Goal: Task Accomplishment & Management: Manage account settings

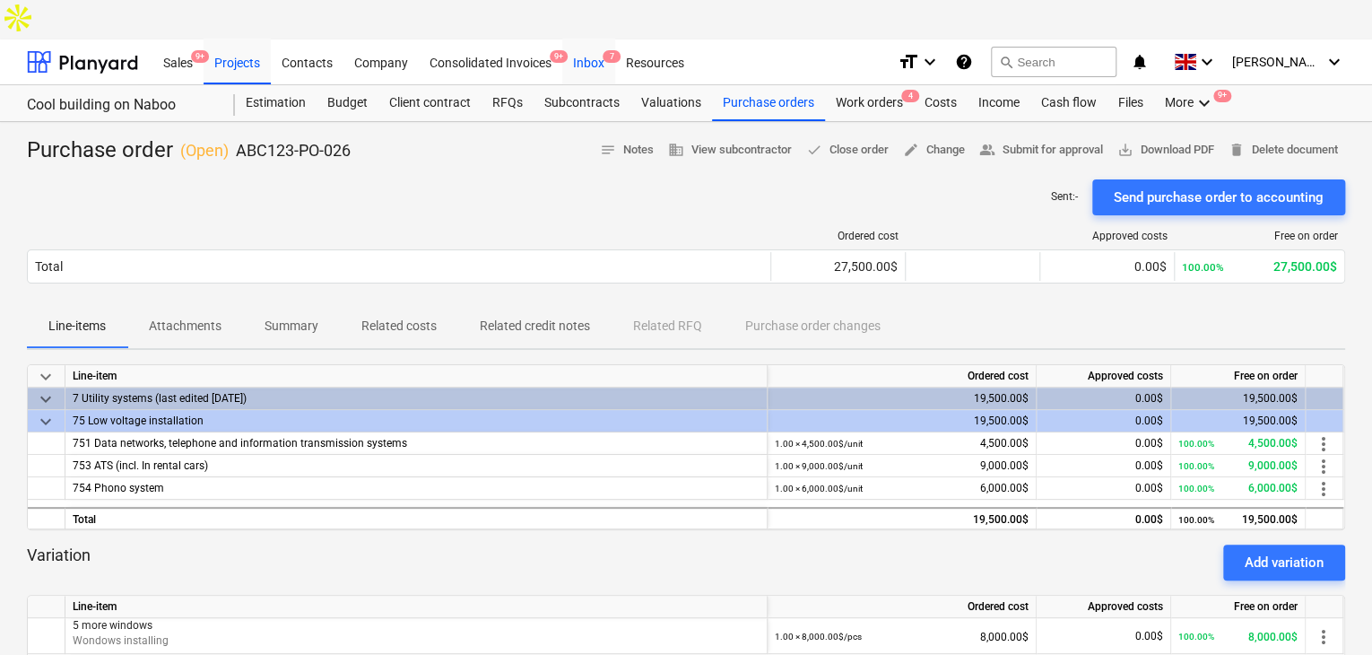
click at [593, 39] on div "Inbox 7" at bounding box center [588, 62] width 53 height 46
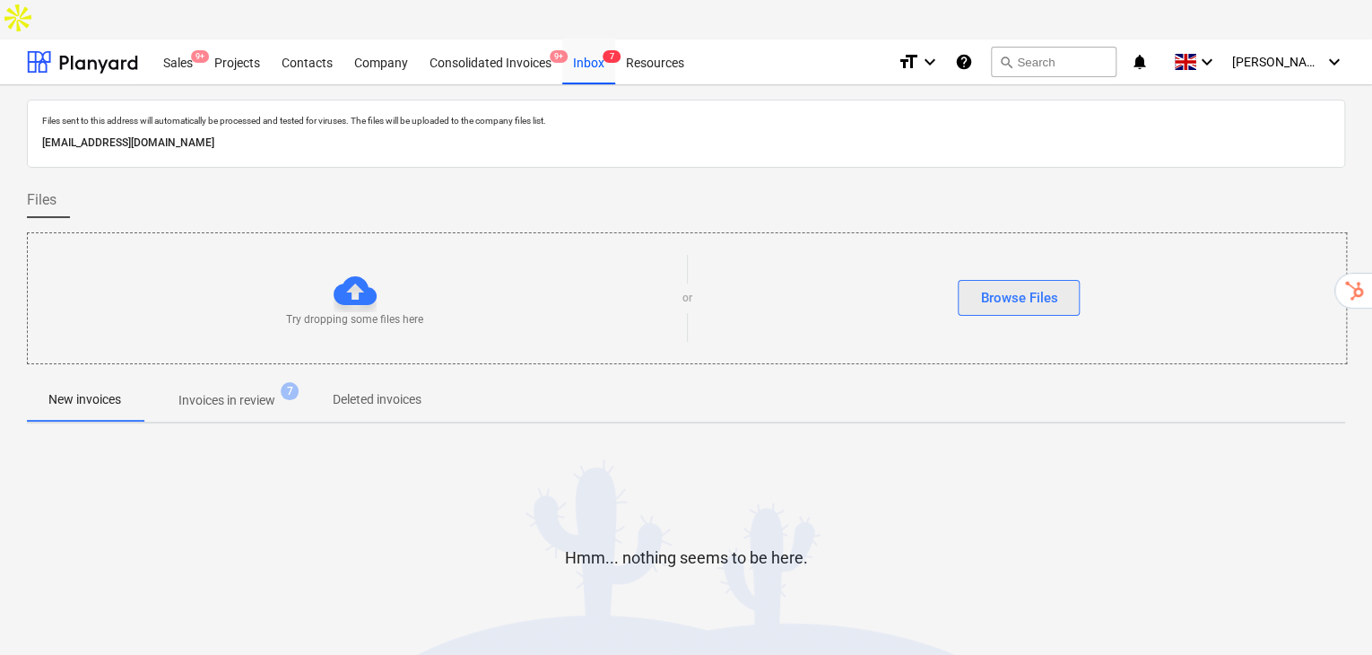
click at [1050, 286] on div "Browse Files" at bounding box center [1018, 297] width 77 height 23
click at [999, 286] on div "Browse Files" at bounding box center [1018, 297] width 77 height 23
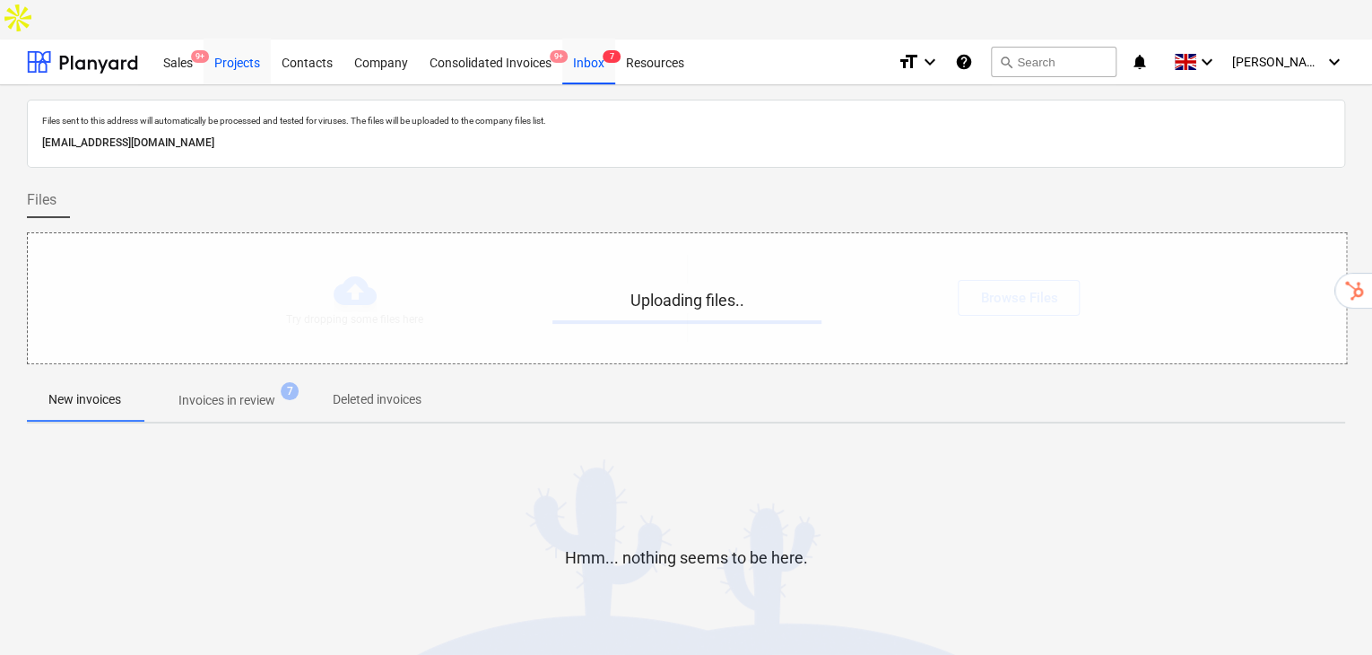
click at [242, 39] on div "Projects" at bounding box center [237, 62] width 67 height 46
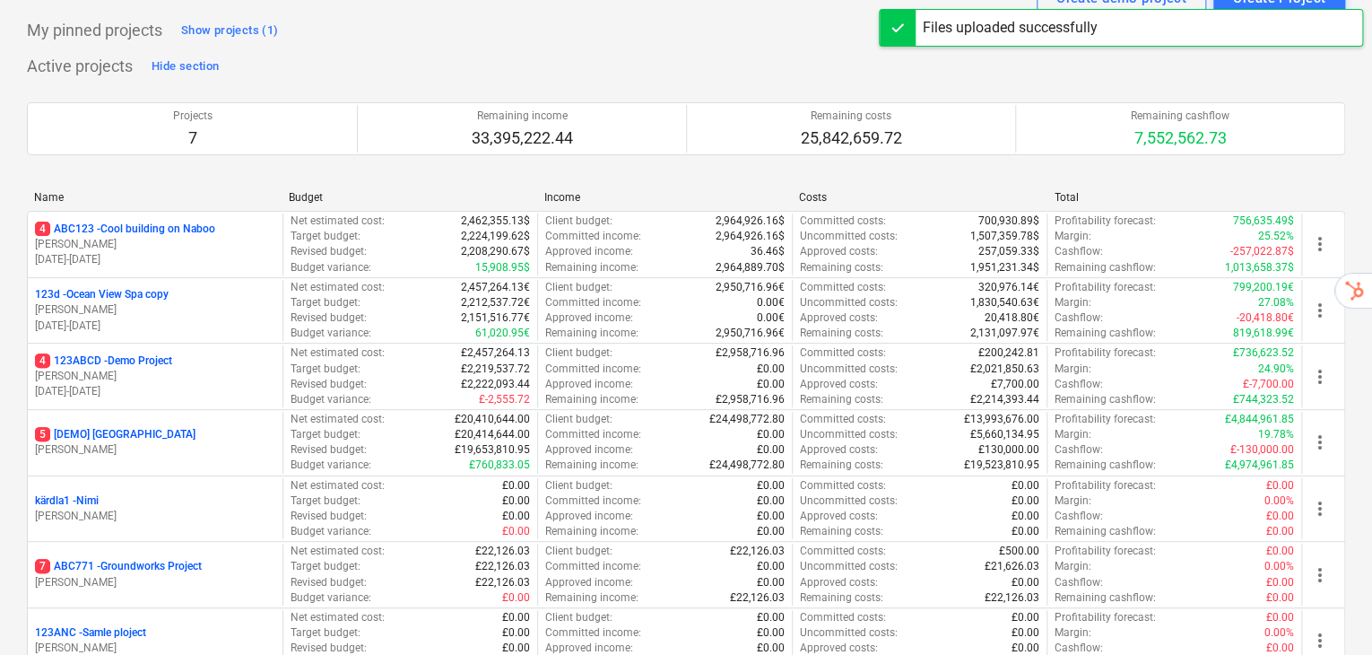
scroll to position [59, 0]
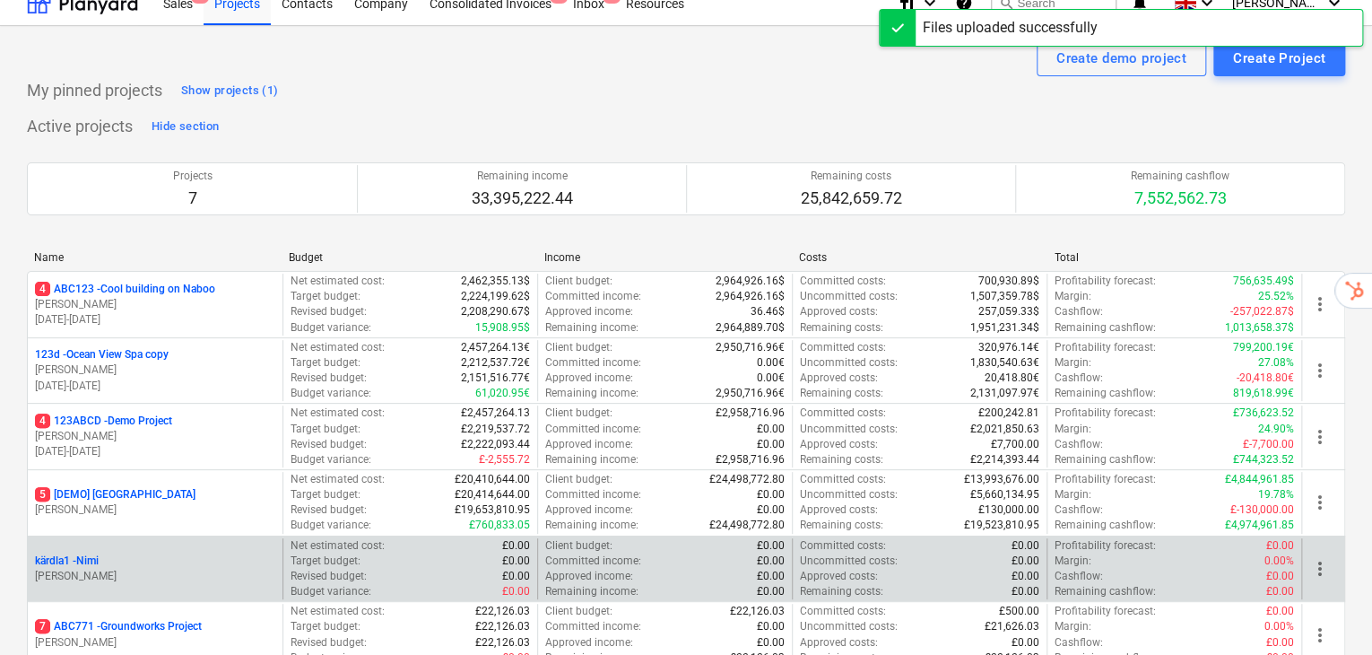
click at [1331, 538] on div "more_vert" at bounding box center [1322, 569] width 43 height 62
click at [1320, 558] on span "more_vert" at bounding box center [1320, 569] width 22 height 22
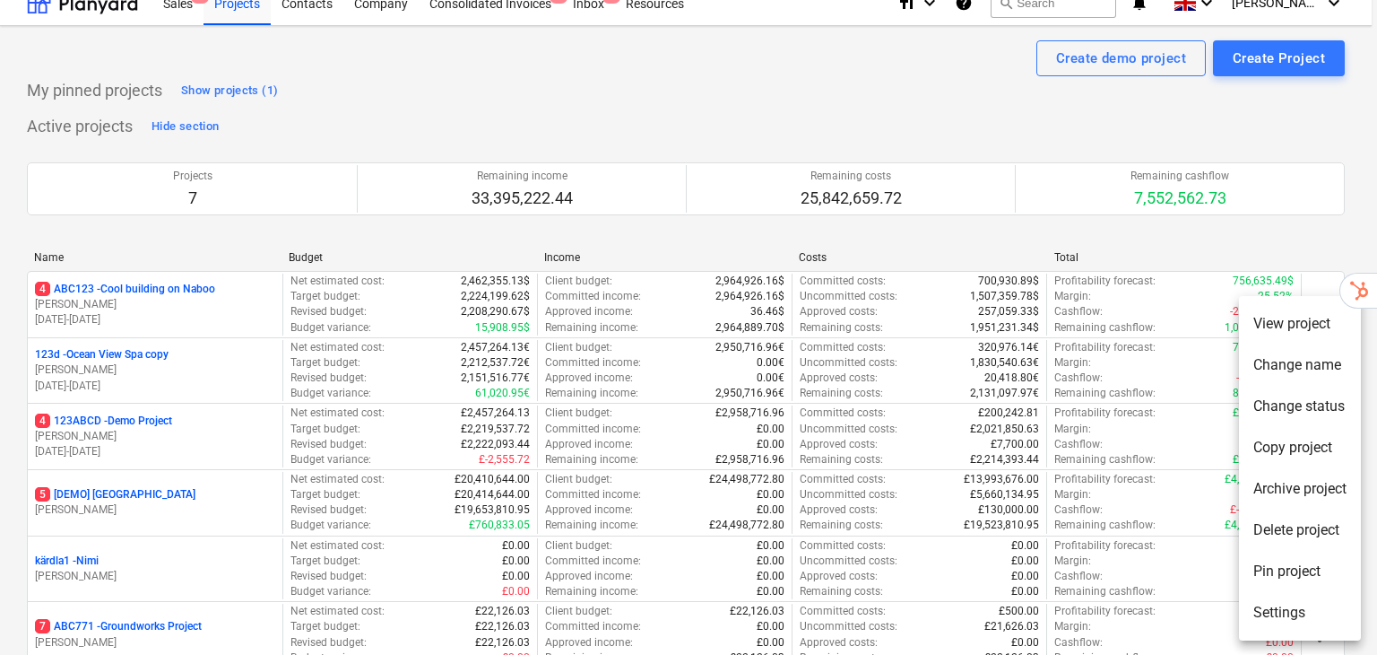
click at [1276, 520] on li "Delete project" at bounding box center [1300, 529] width 122 height 41
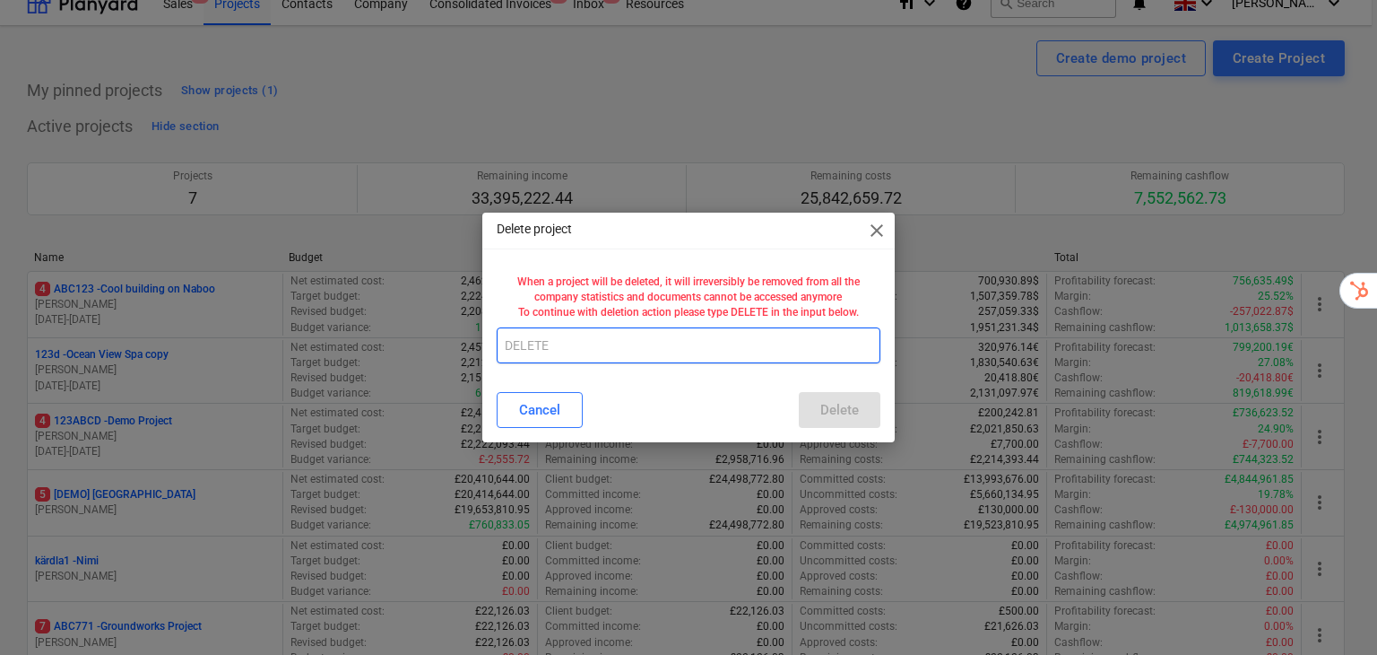
click at [585, 356] on input "text" at bounding box center [689, 345] width 385 height 36
type input "DELETE"
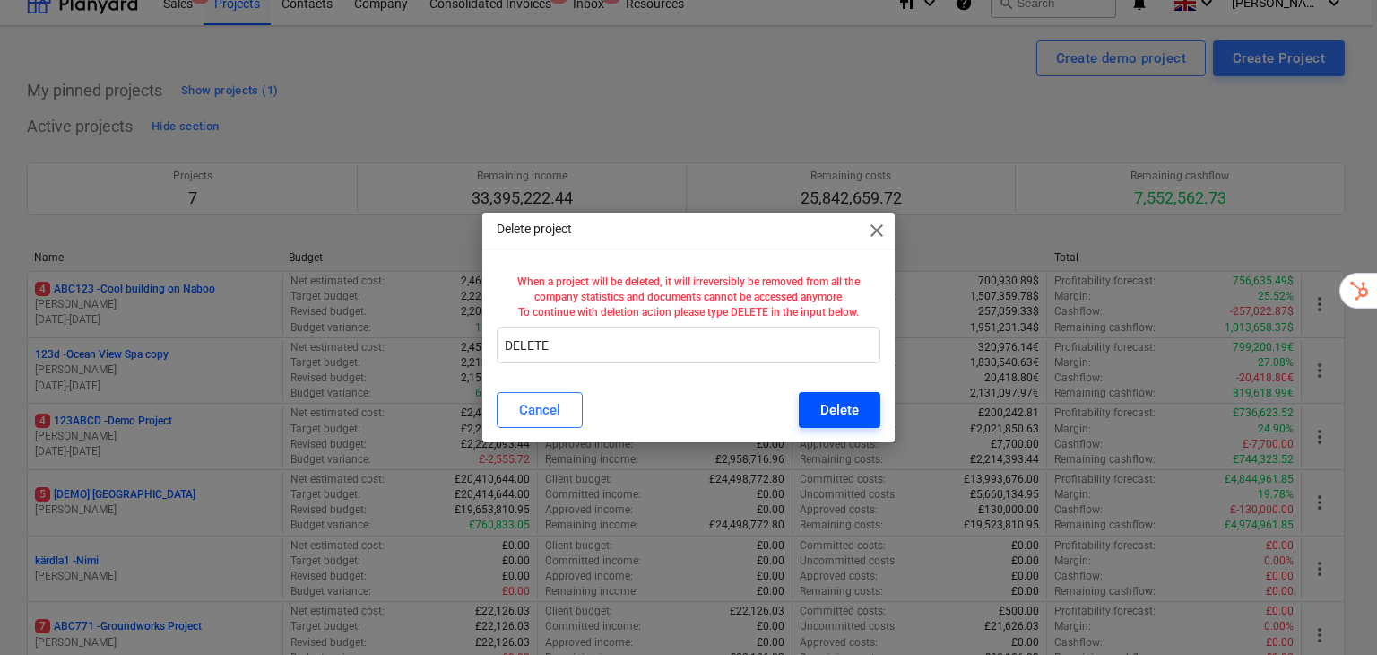
click at [856, 403] on div "Delete" at bounding box center [839, 409] width 39 height 23
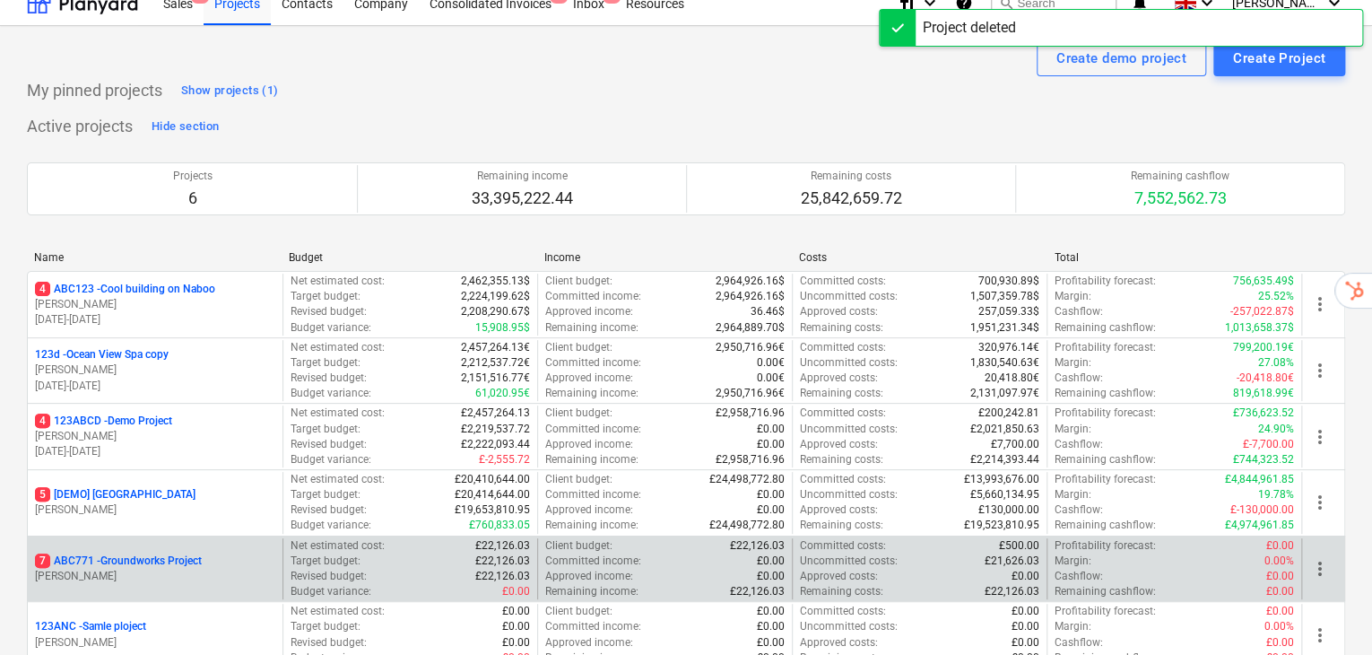
click at [1320, 558] on span "more_vert" at bounding box center [1320, 569] width 22 height 22
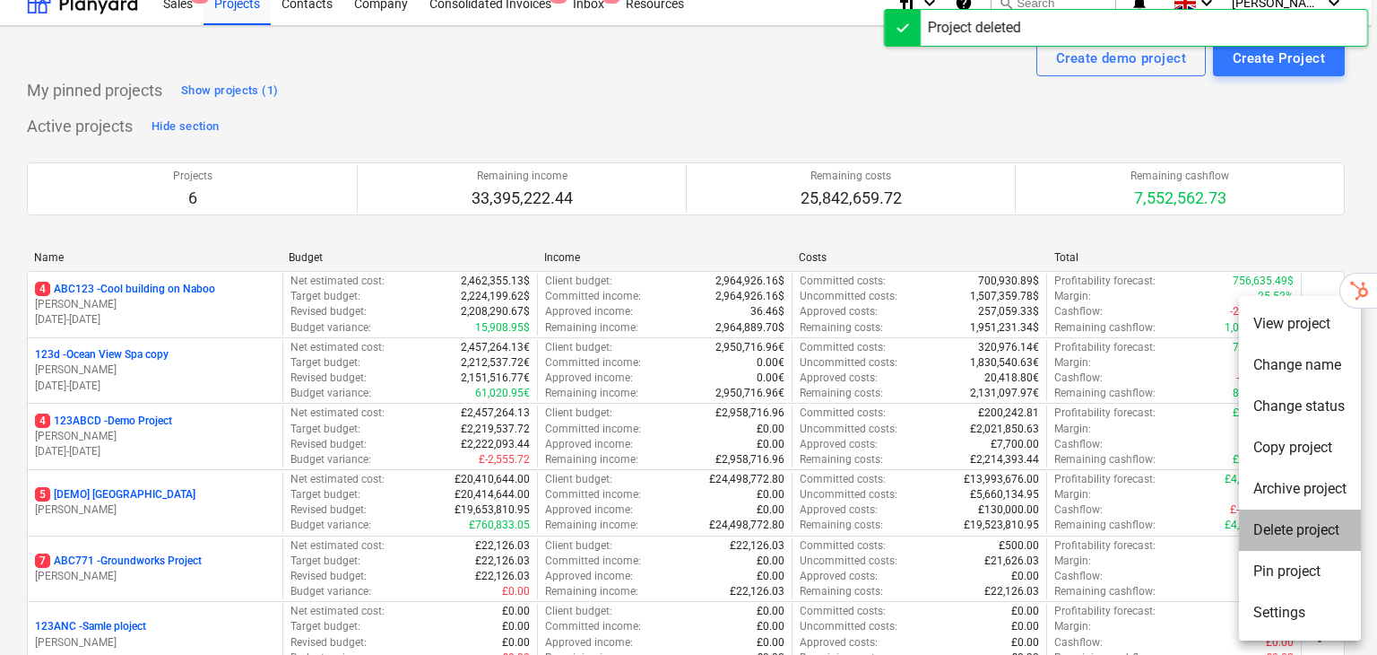
click at [1306, 539] on li "Delete project" at bounding box center [1300, 529] width 122 height 41
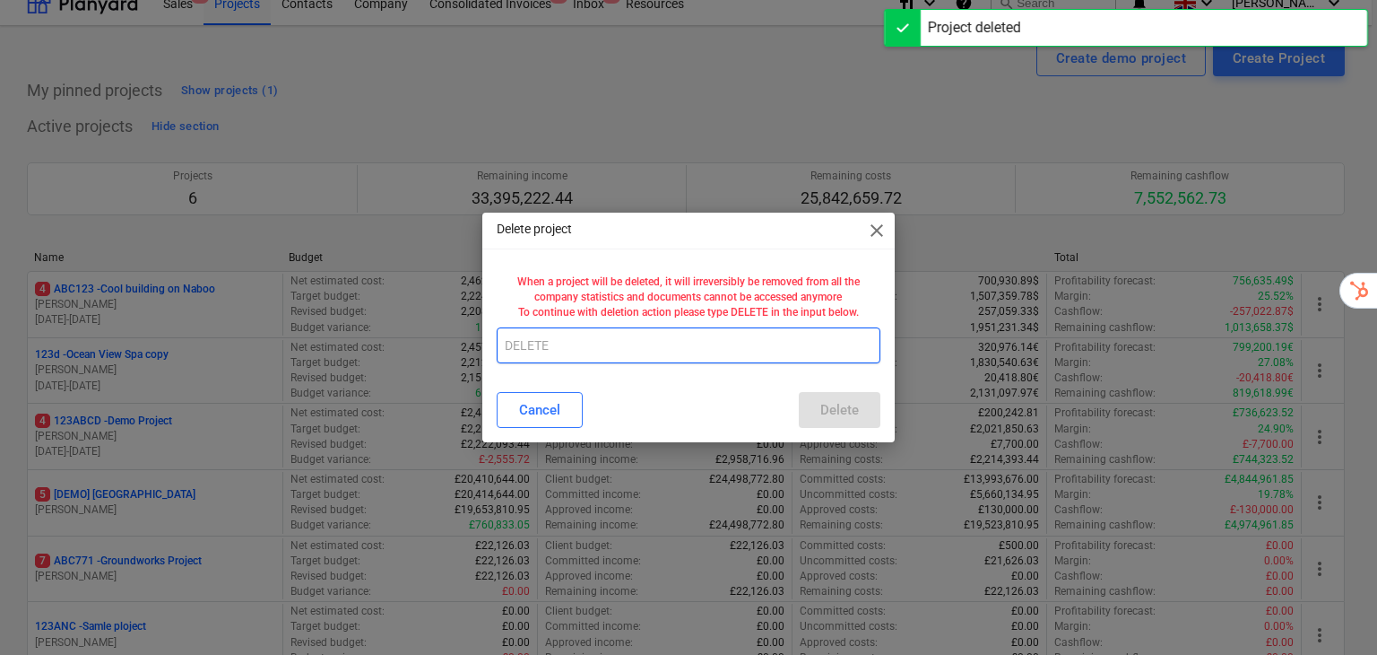
click at [688, 345] on input "text" at bounding box center [689, 345] width 385 height 36
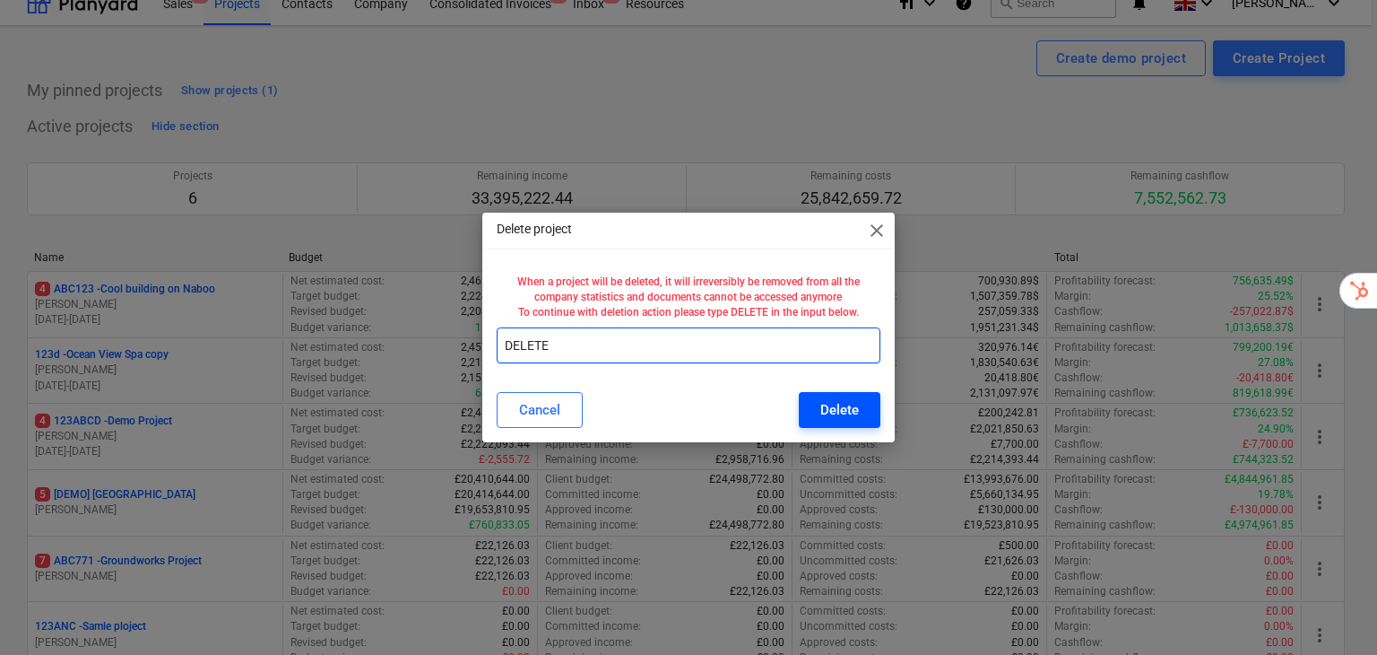
type input "DELETE"
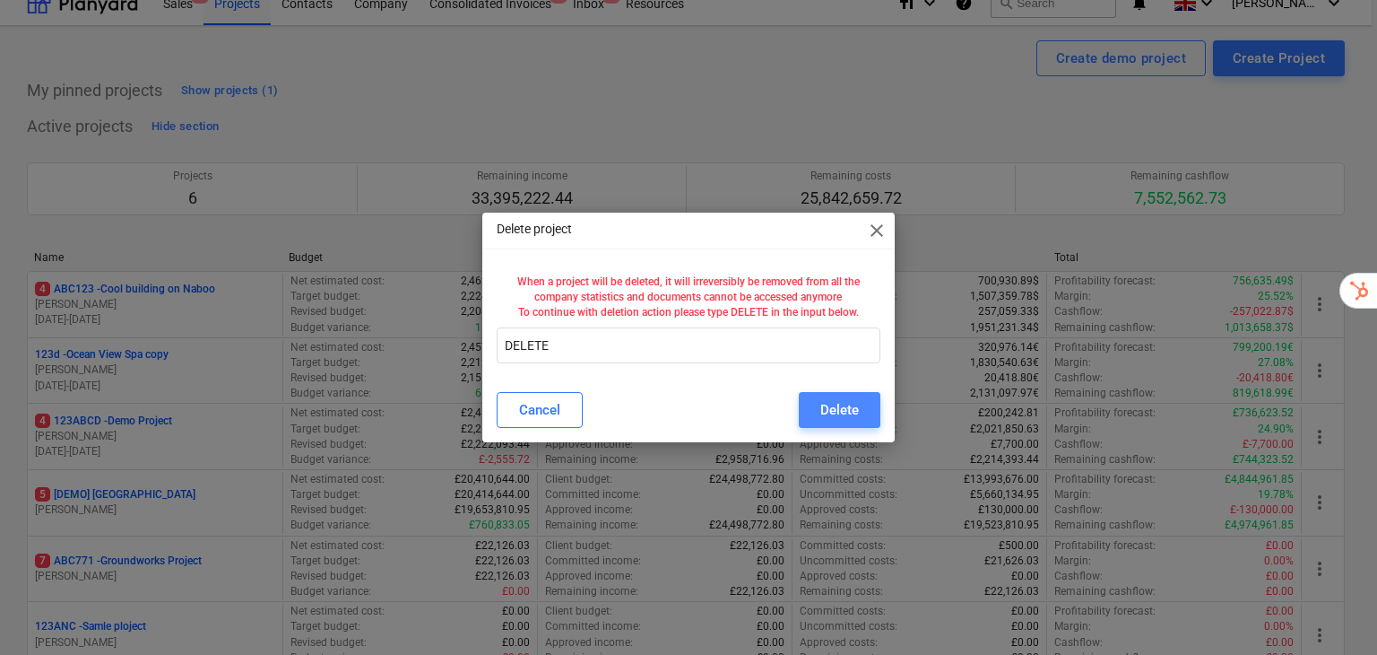
click at [875, 414] on button "Delete" at bounding box center [840, 410] width 82 height 36
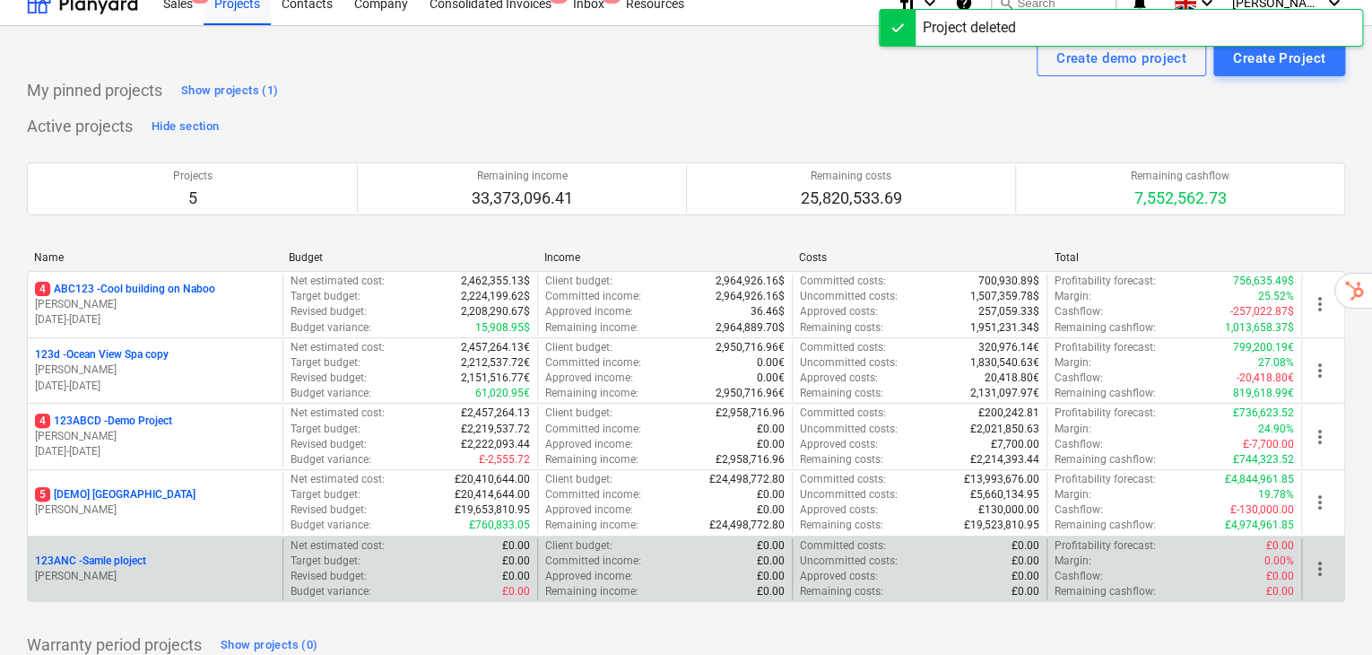
click at [1318, 558] on span "more_vert" at bounding box center [1320, 569] width 22 height 22
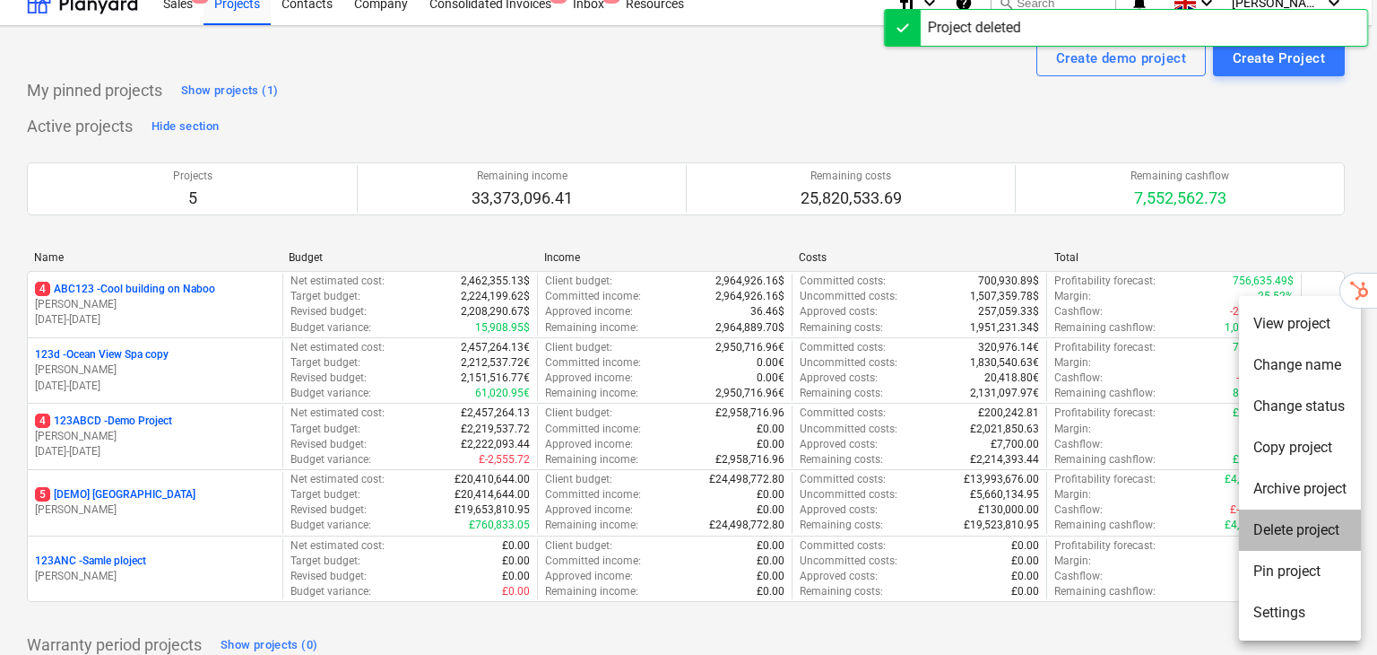
click at [1309, 530] on li "Delete project" at bounding box center [1300, 529] width 122 height 41
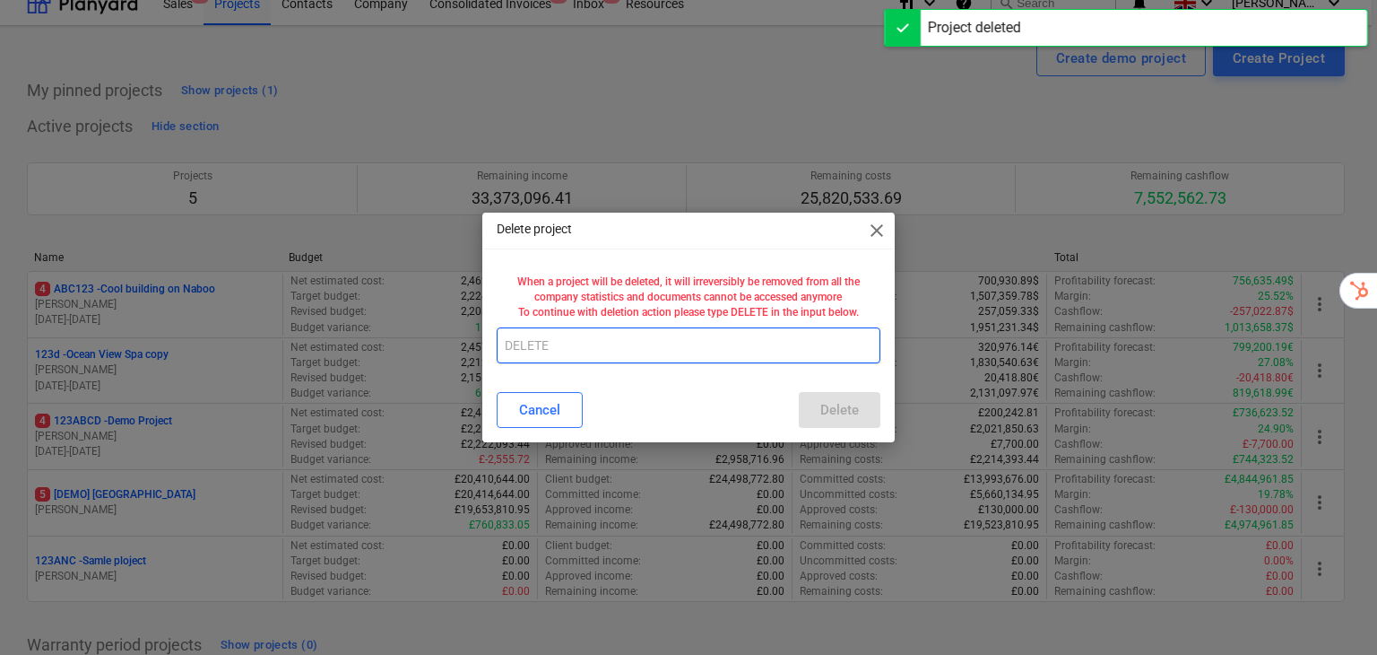
click at [681, 354] on input "text" at bounding box center [689, 345] width 385 height 36
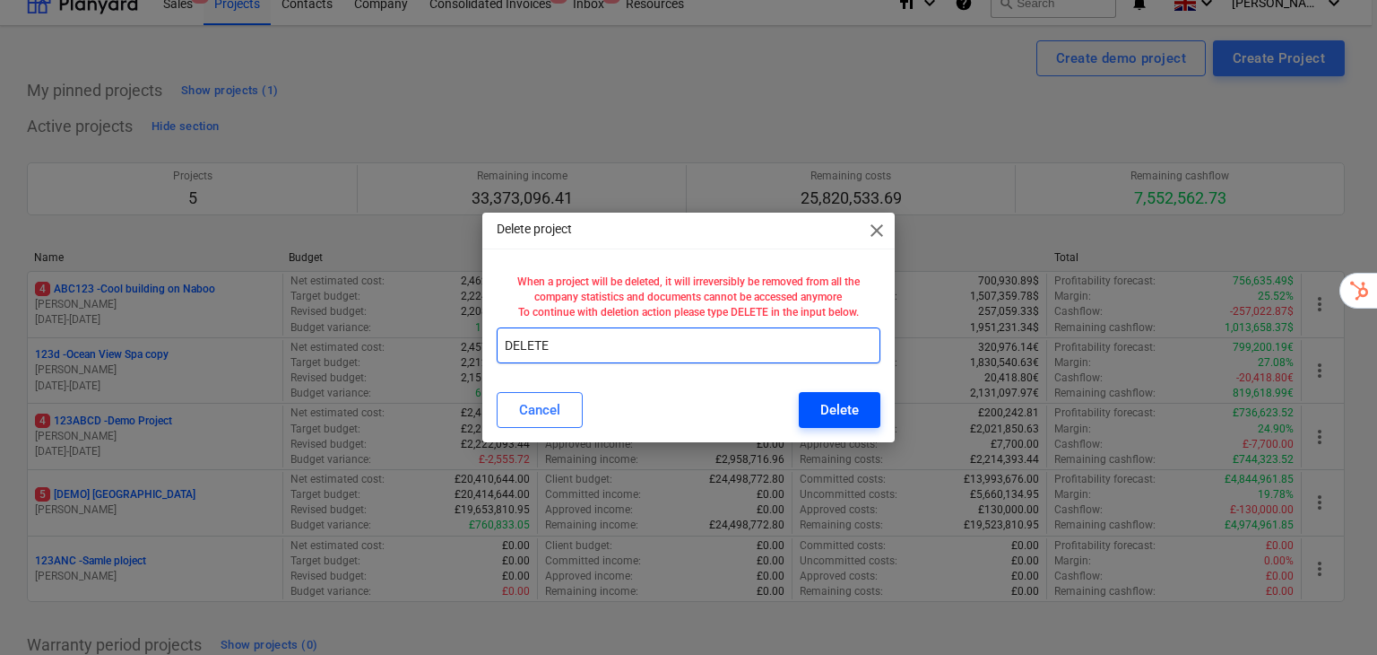
type input "DELETE"
click at [807, 399] on button "Delete" at bounding box center [840, 410] width 82 height 36
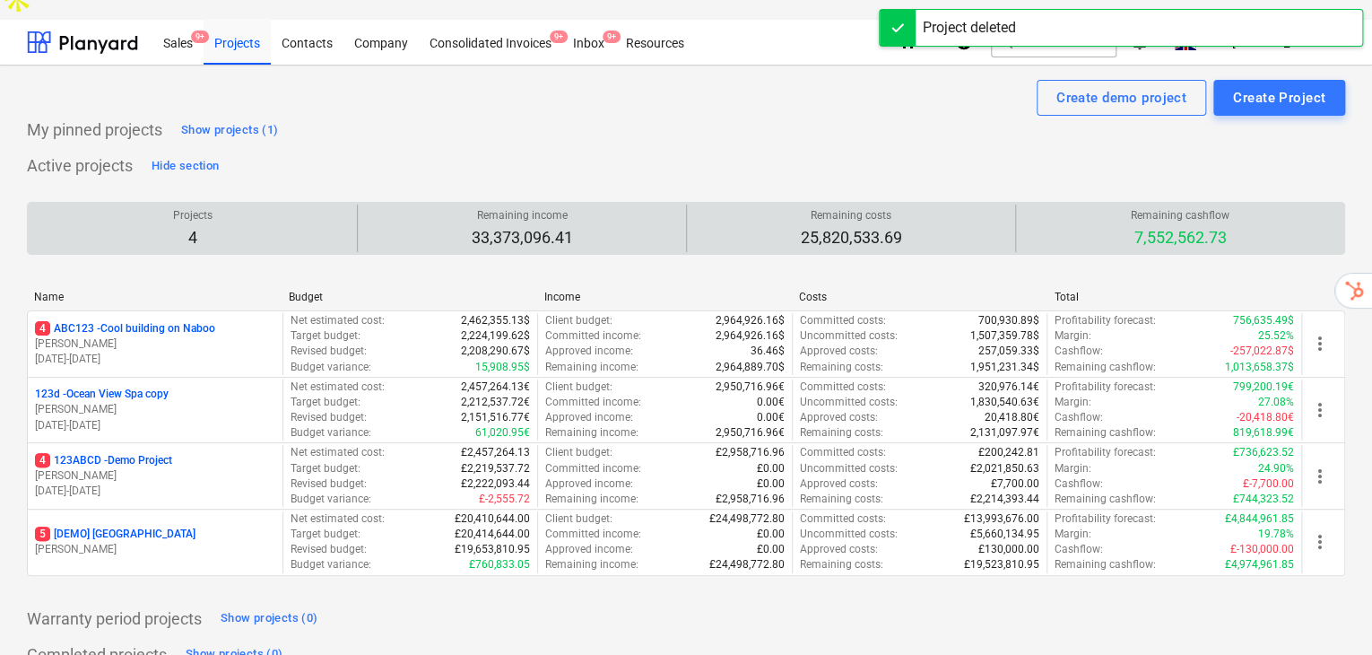
scroll to position [0, 0]
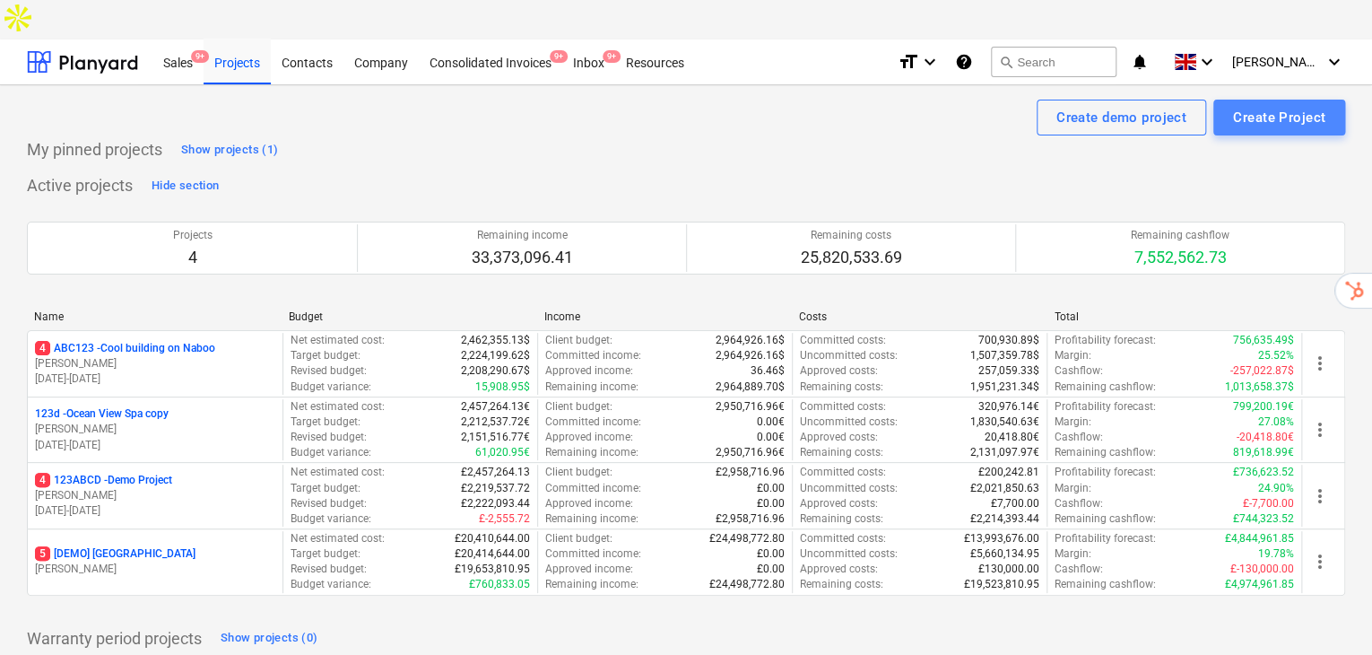
click at [1281, 106] on div "Create Project" at bounding box center [1279, 117] width 92 height 23
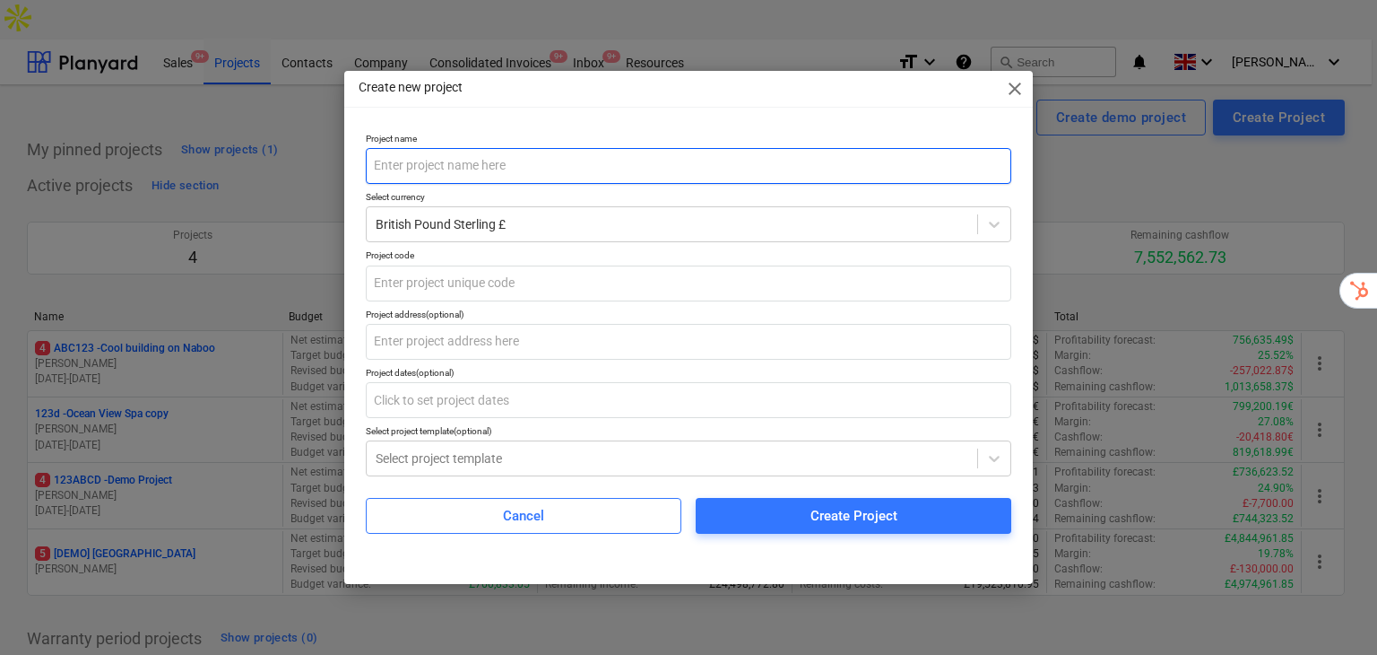
click at [698, 166] on input "text" at bounding box center [689, 166] width 646 height 36
type input "P"
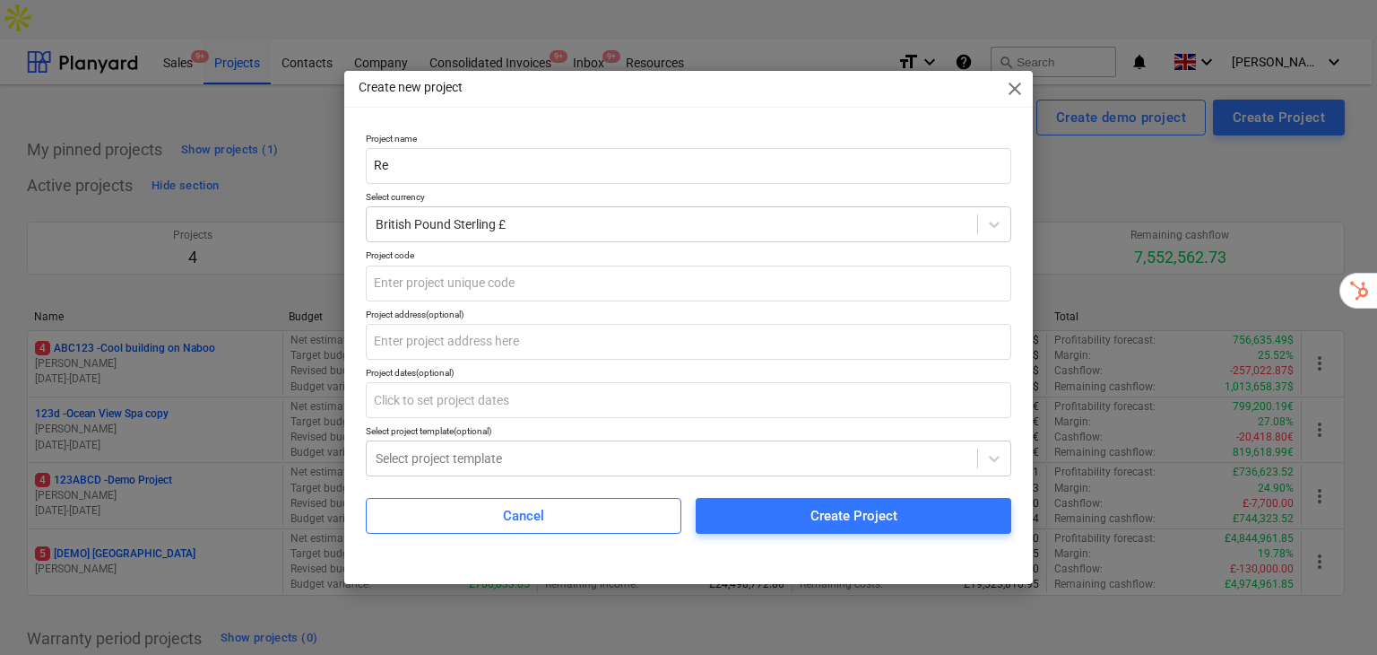
type input "R"
type input "C"
drag, startPoint x: 540, startPoint y: 162, endPoint x: 391, endPoint y: 168, distance: 148.9
click at [369, 166] on input "Urb" at bounding box center [689, 166] width 646 height 36
paste input "Sky Gardens – Nine Elms"
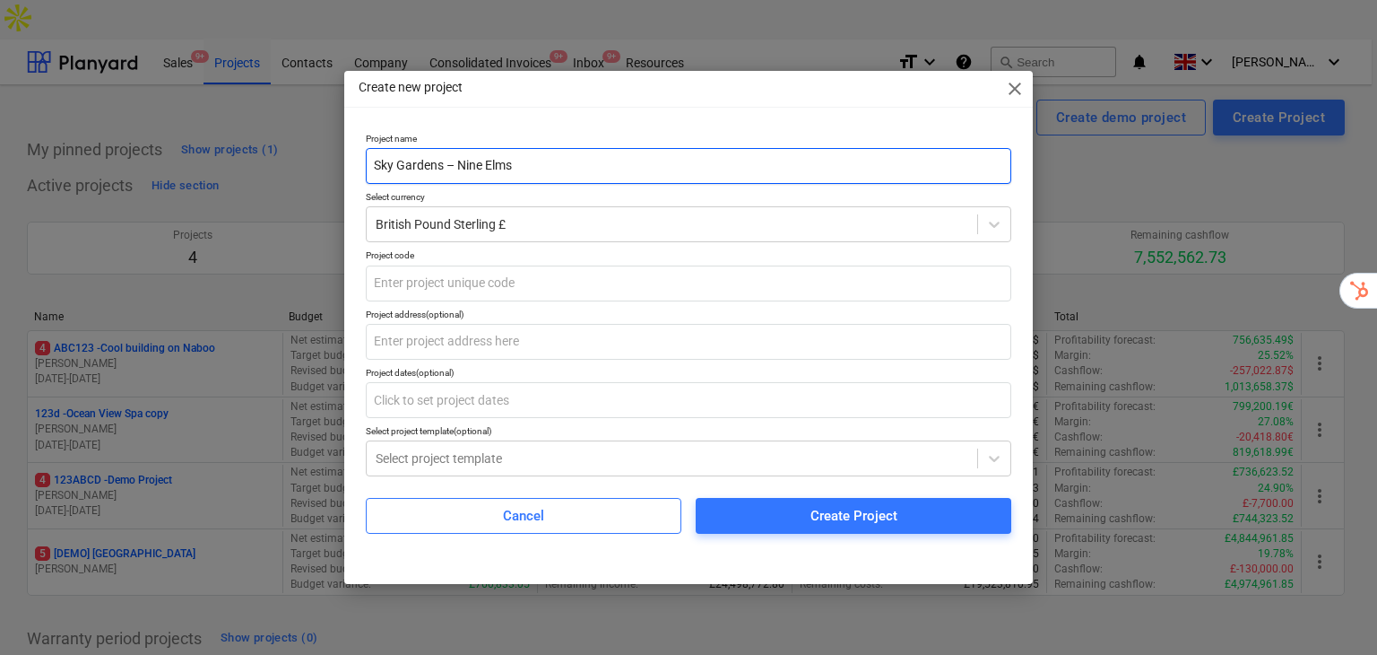
click at [443, 170] on input "Sky Gardens – Nine Elms" at bounding box center [689, 166] width 646 height 36
click at [461, 169] on input "Sky Gardens – Nine Elms" at bounding box center [689, 166] width 646 height 36
drag, startPoint x: 396, startPoint y: 160, endPoint x: 442, endPoint y: 164, distance: 45.9
click at [442, 164] on input "Sky Gardens – Nine Elms" at bounding box center [689, 166] width 646 height 36
drag, startPoint x: 440, startPoint y: 160, endPoint x: 500, endPoint y: 160, distance: 60.1
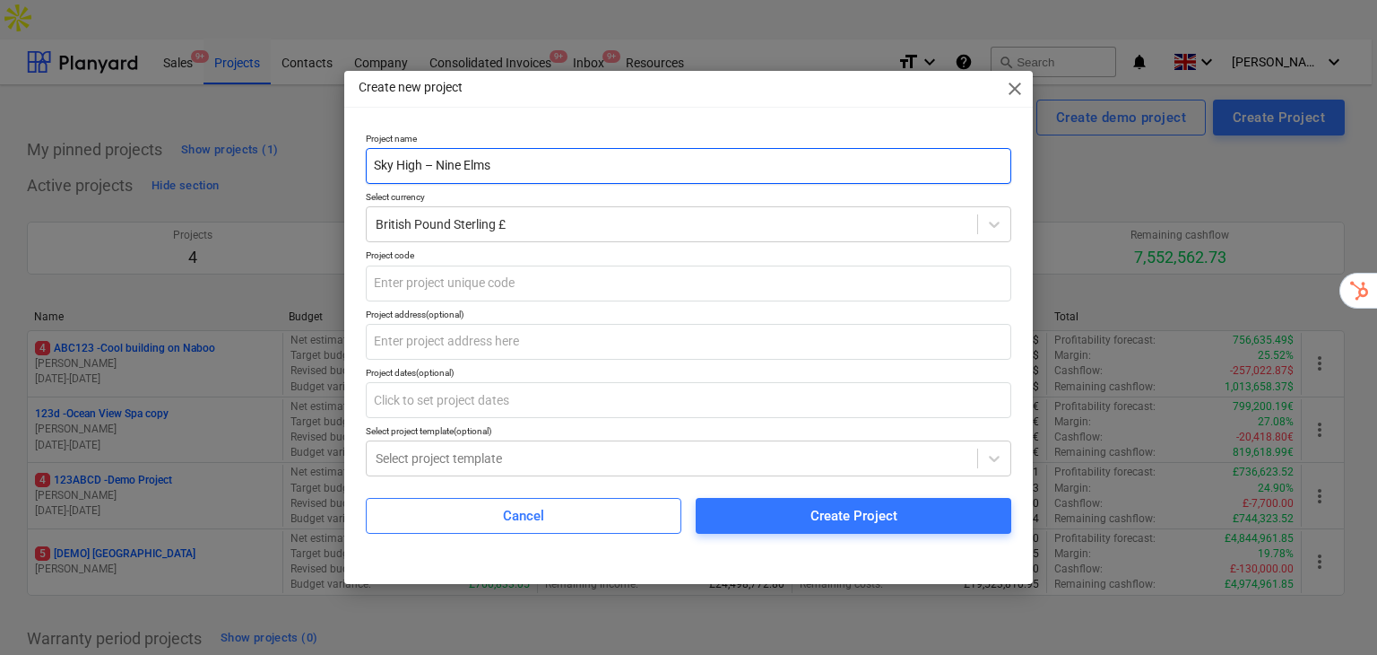
click at [500, 160] on input "Sky High – Nine Elms" at bounding box center [689, 166] width 646 height 36
type input "Sky High Developments"
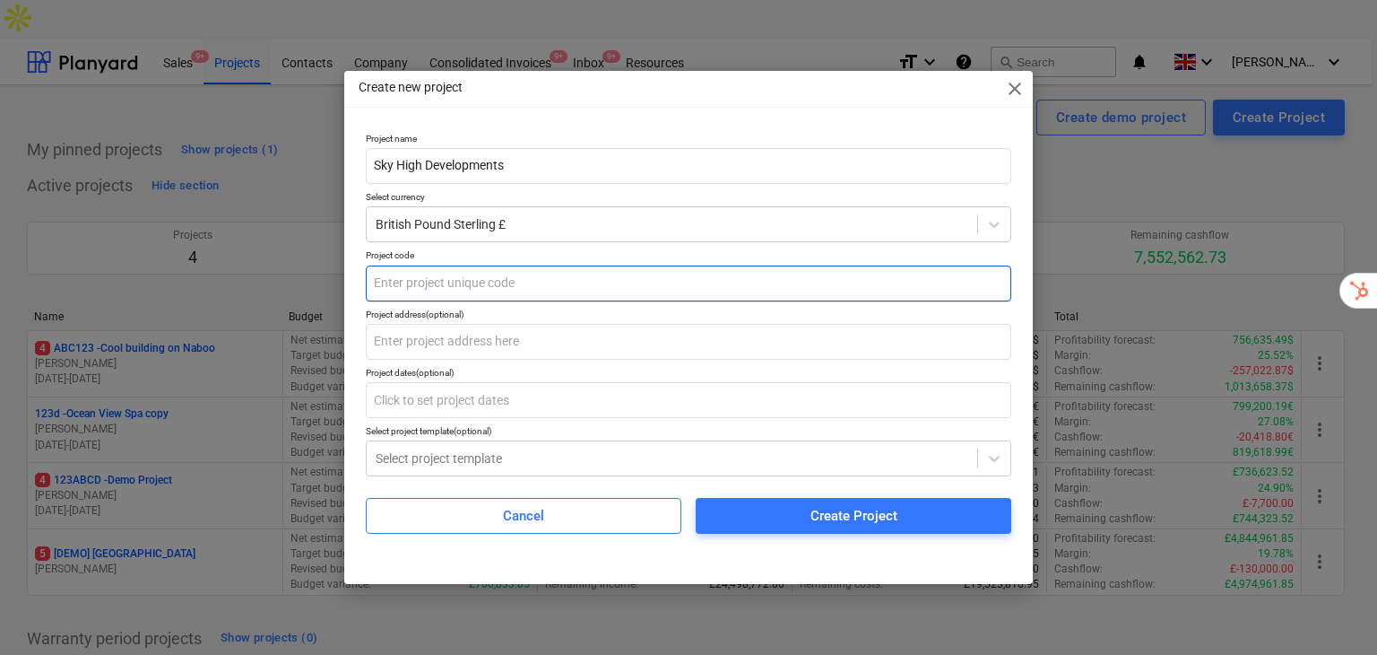
click at [512, 281] on input "text" at bounding box center [689, 283] width 646 height 36
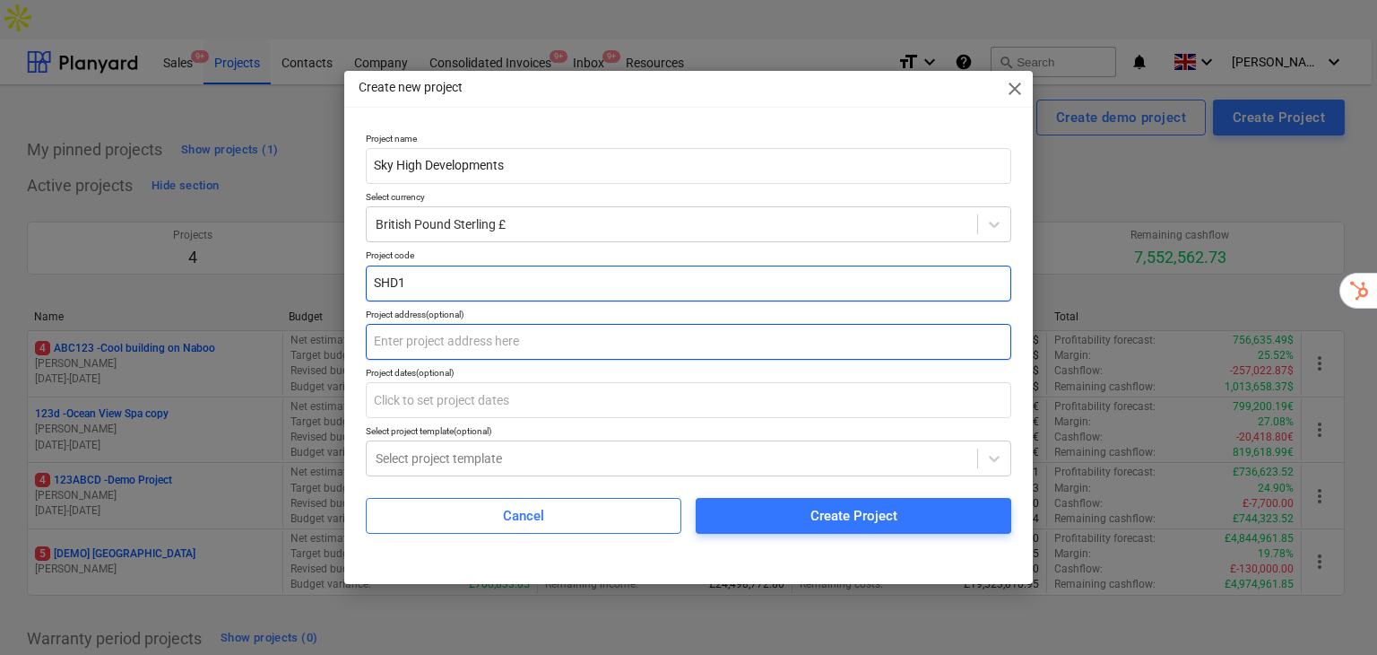
type input "SHD1"
click at [533, 334] on input "text" at bounding box center [689, 342] width 646 height 36
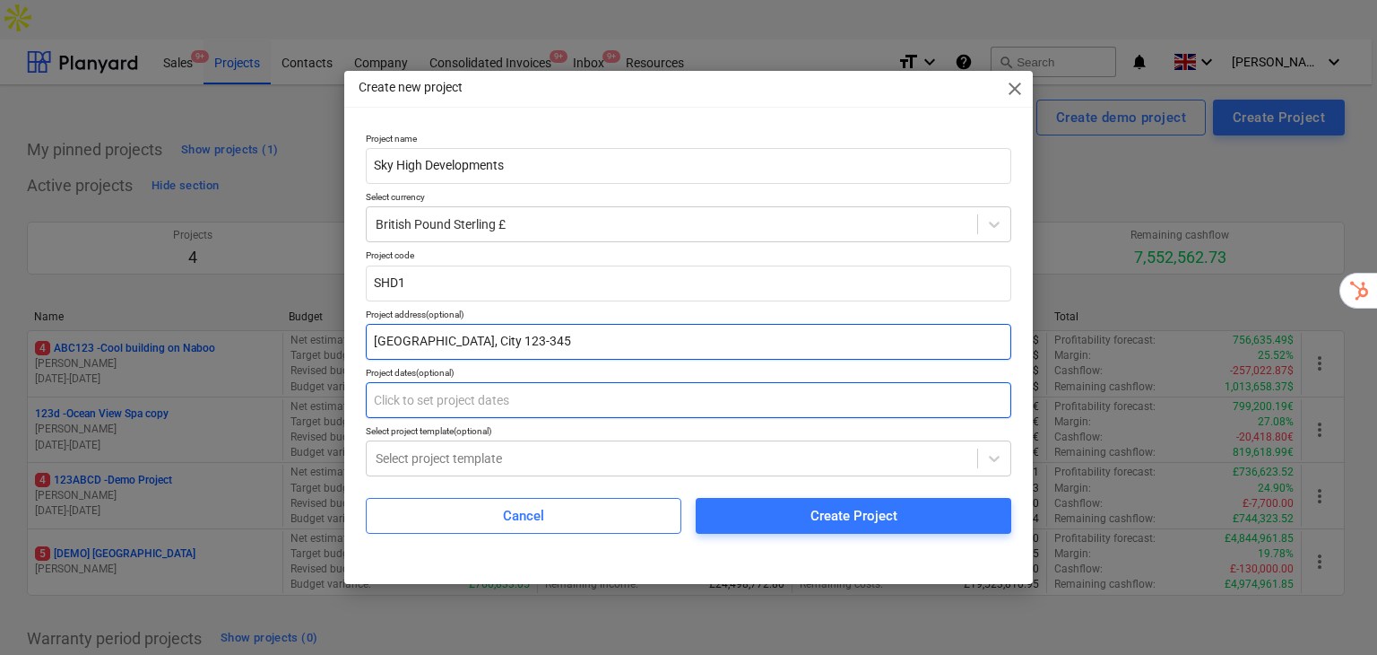
type input "[GEOGRAPHIC_DATA], City 123-345"
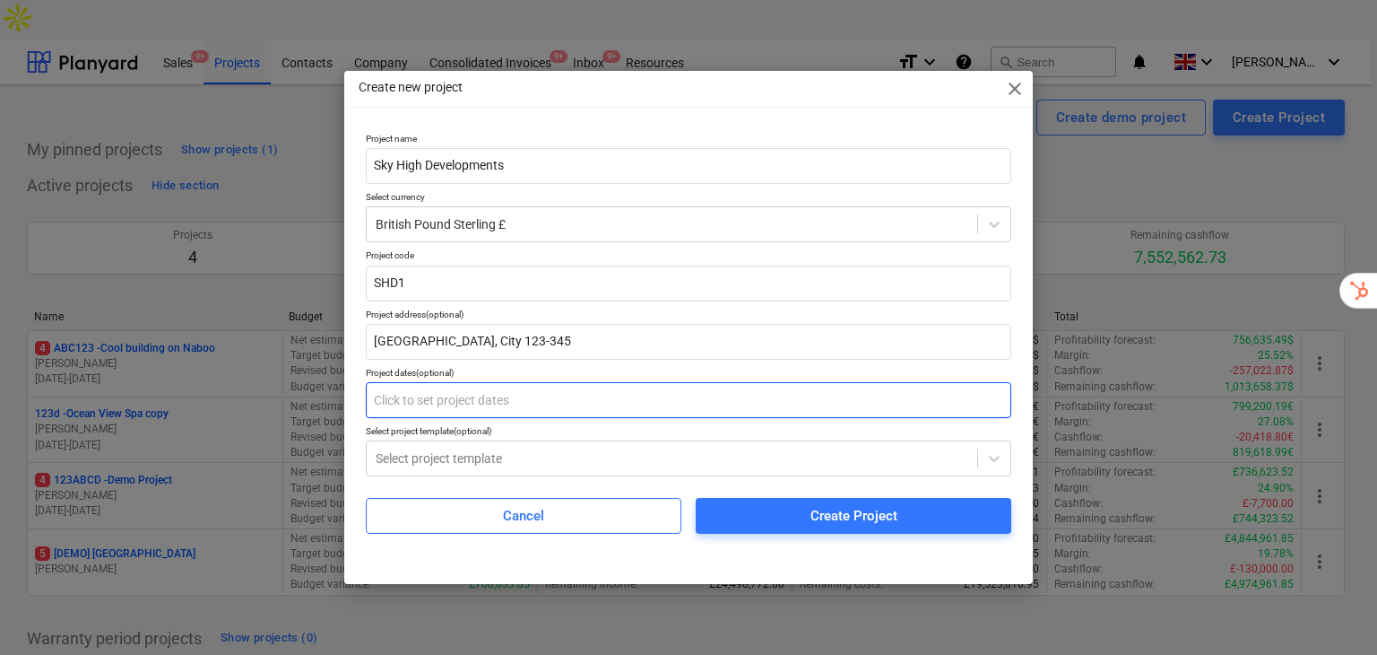
click at [621, 412] on input "text" at bounding box center [689, 400] width 646 height 36
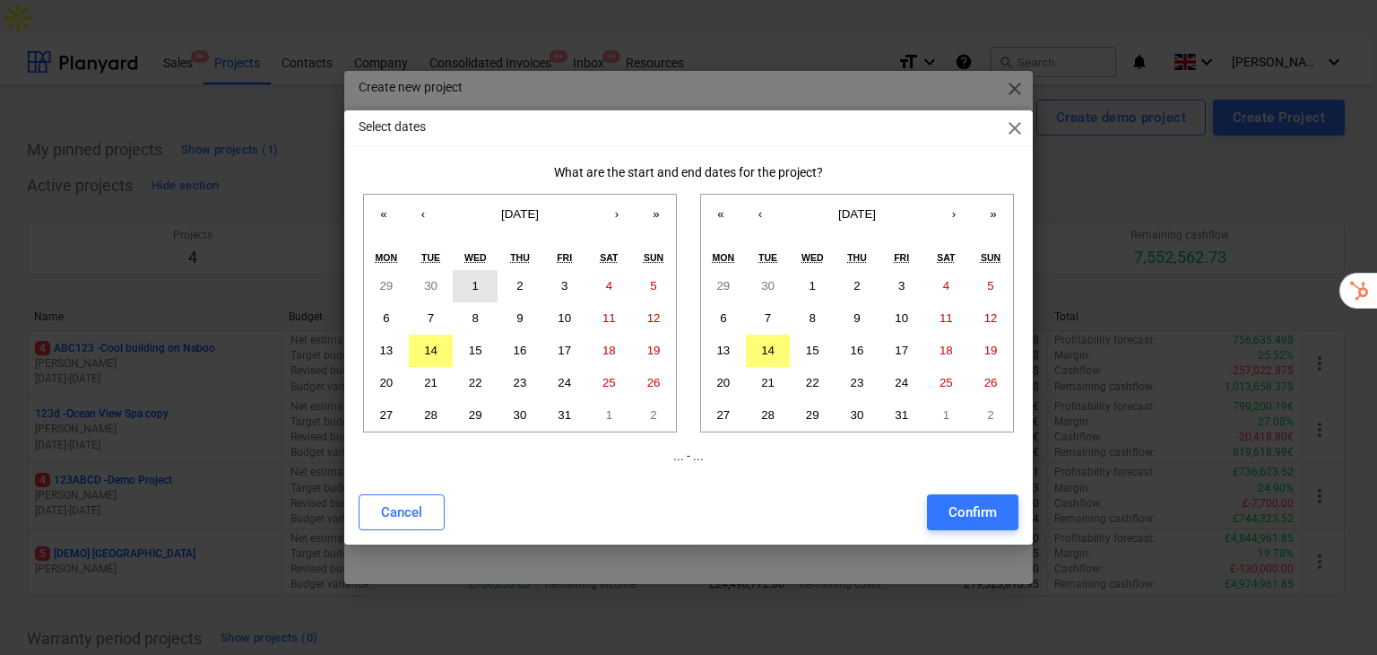
click at [482, 287] on button "1" at bounding box center [475, 286] width 45 height 32
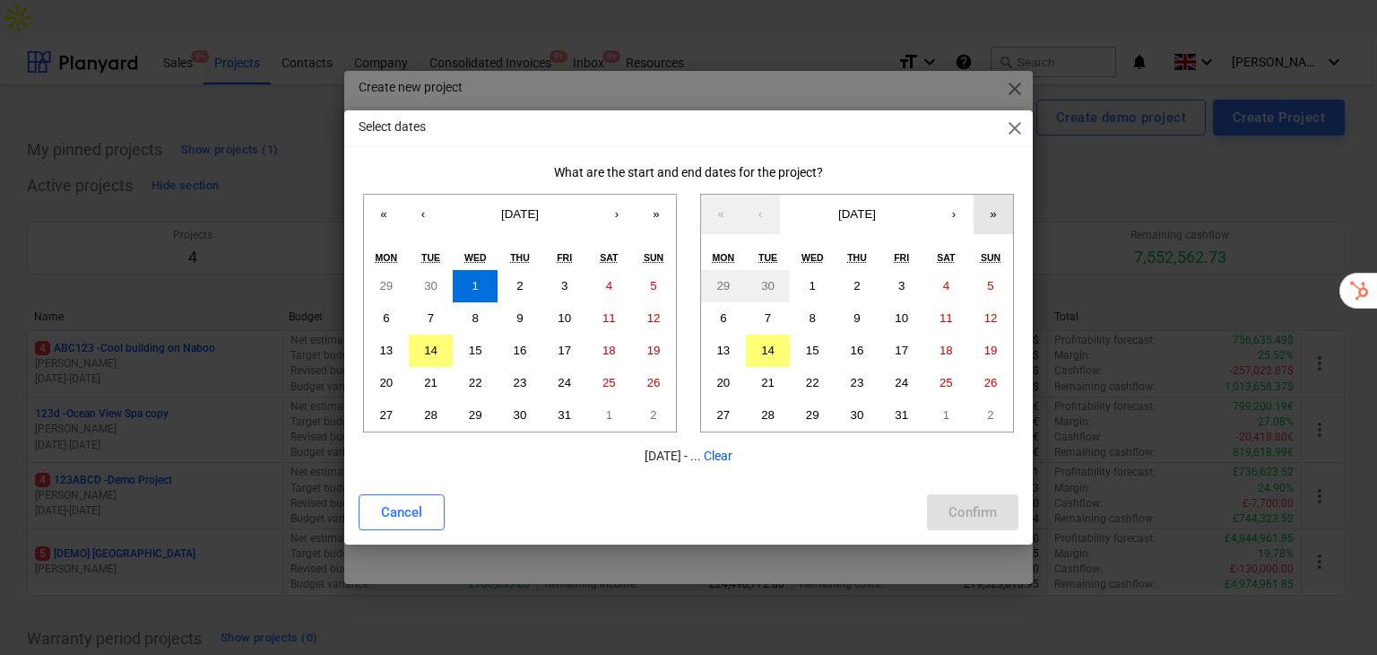
click at [981, 217] on button "»" at bounding box center [993, 214] width 39 height 39
click at [987, 219] on button "»" at bounding box center [993, 214] width 39 height 39
click at [987, 219] on div "« ‹ [DATE] › » Mon Tue Wed Thu Fri Sat Sun 27 28 29 30 1 2 3 4 5 6 7 8 9 10 11 …" at bounding box center [857, 313] width 314 height 238
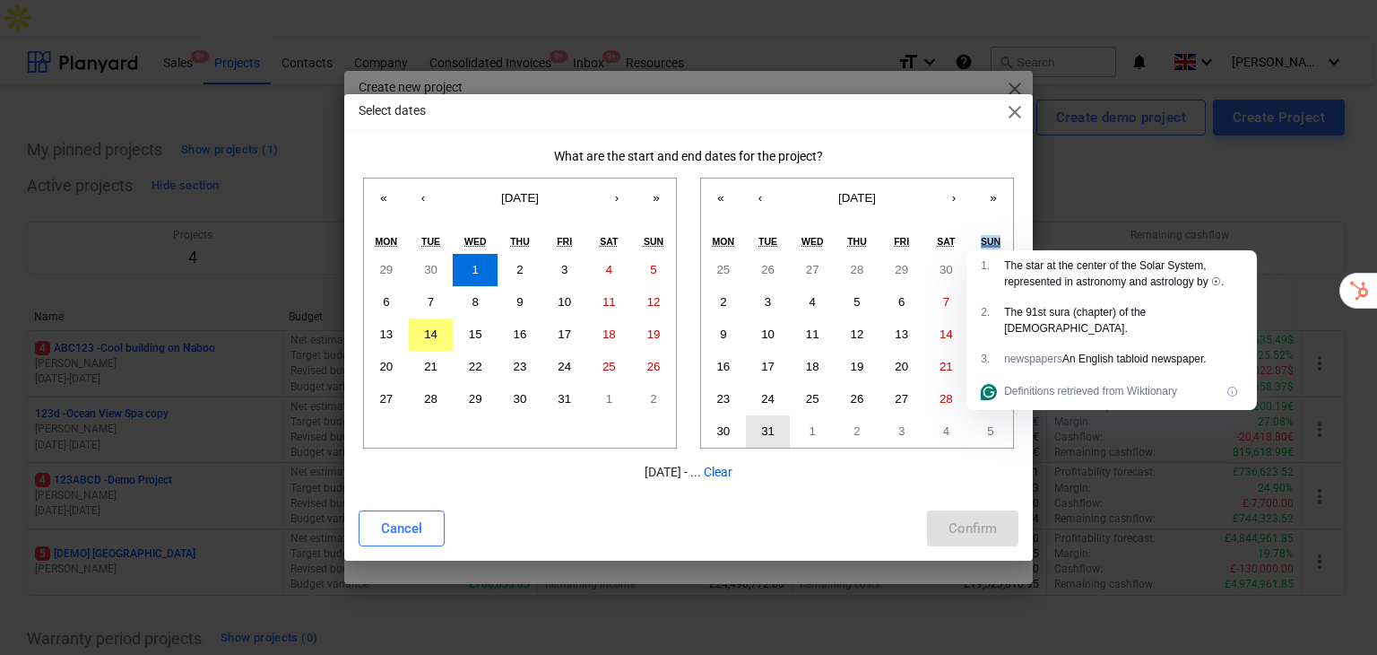
click at [755, 431] on button "31" at bounding box center [768, 431] width 45 height 32
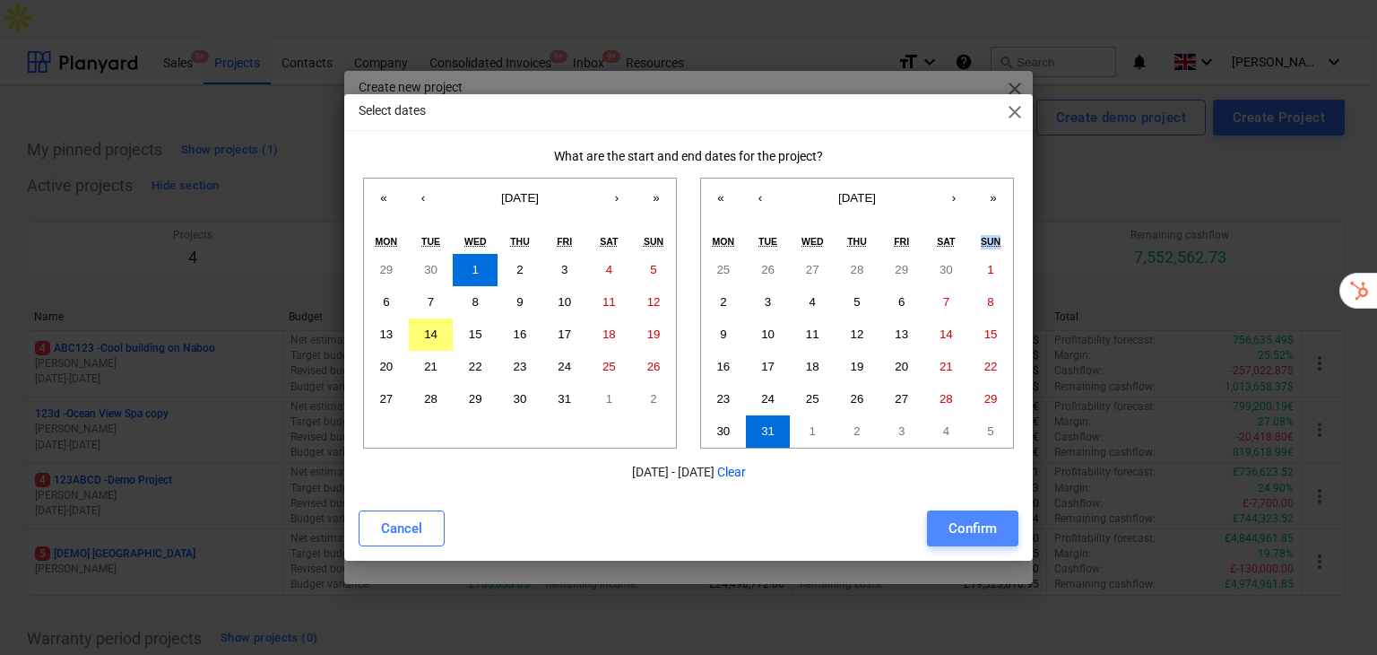
click at [962, 533] on div "Confirm" at bounding box center [973, 527] width 48 height 23
type input "[DATE] - [DATE]"
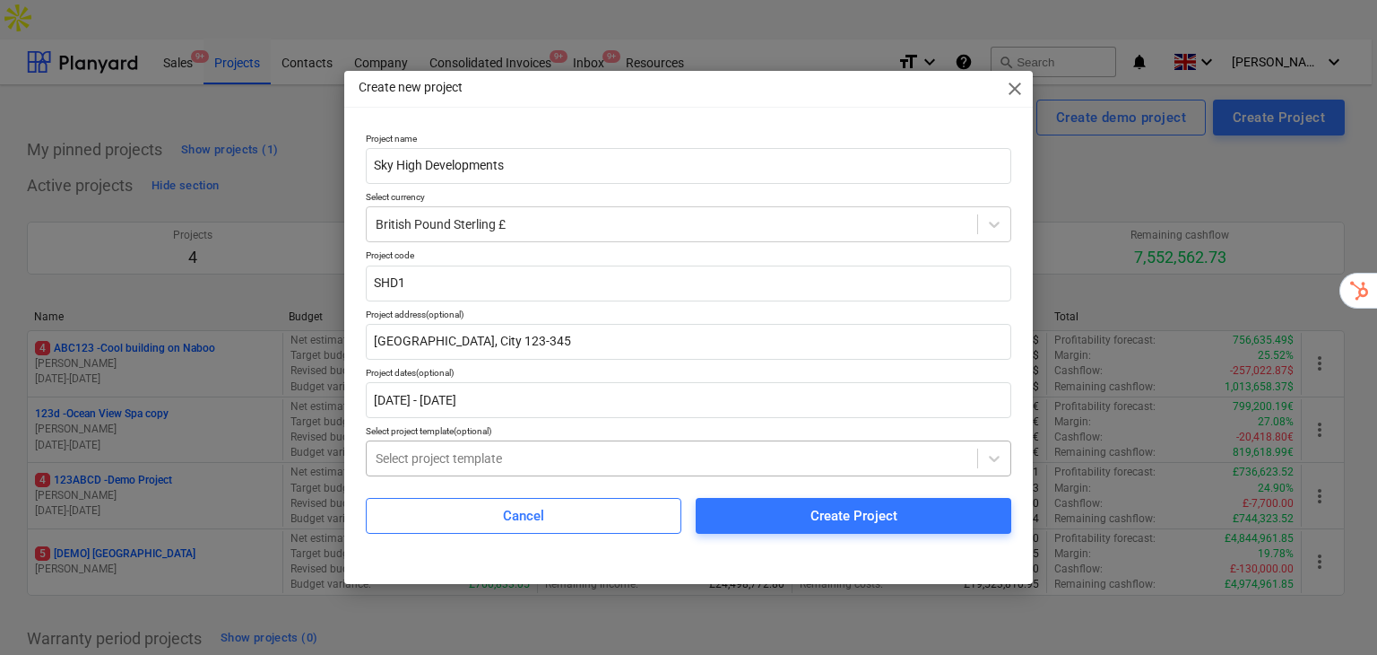
click at [666, 460] on div at bounding box center [672, 458] width 593 height 18
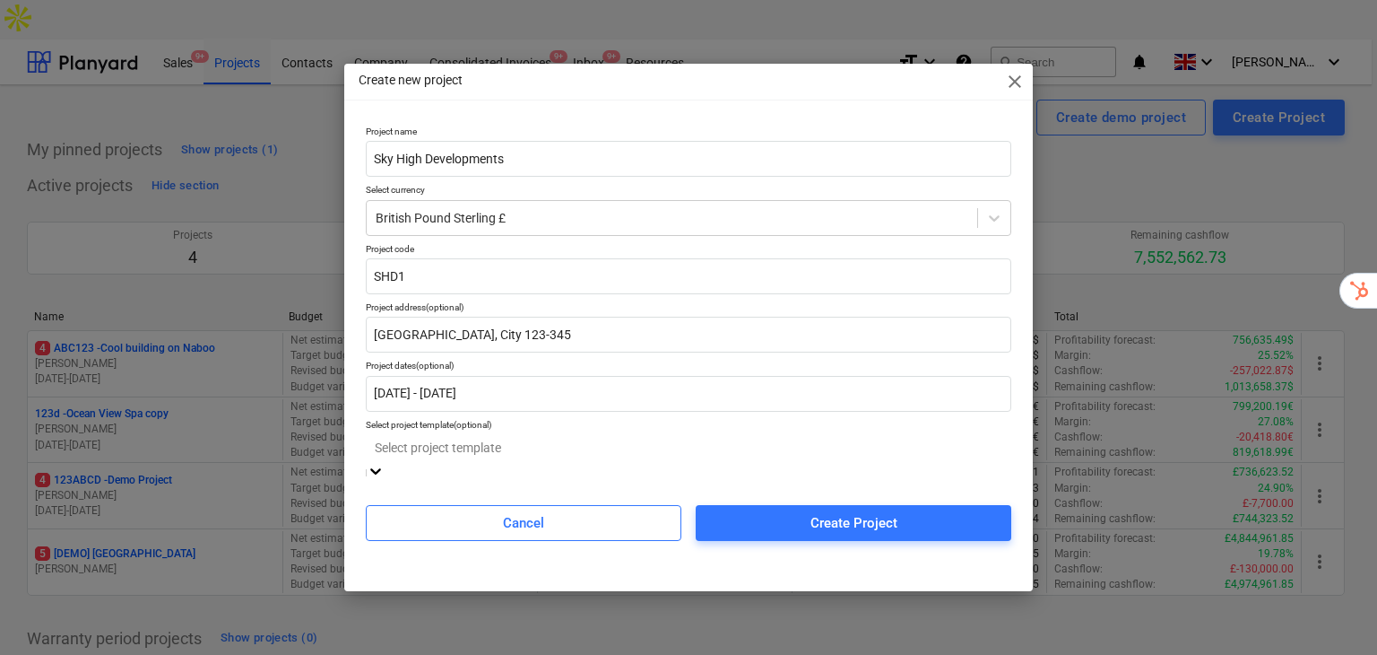
click at [666, 458] on div at bounding box center [689, 448] width 628 height 21
click at [862, 515] on div "Create Project" at bounding box center [854, 522] width 87 height 23
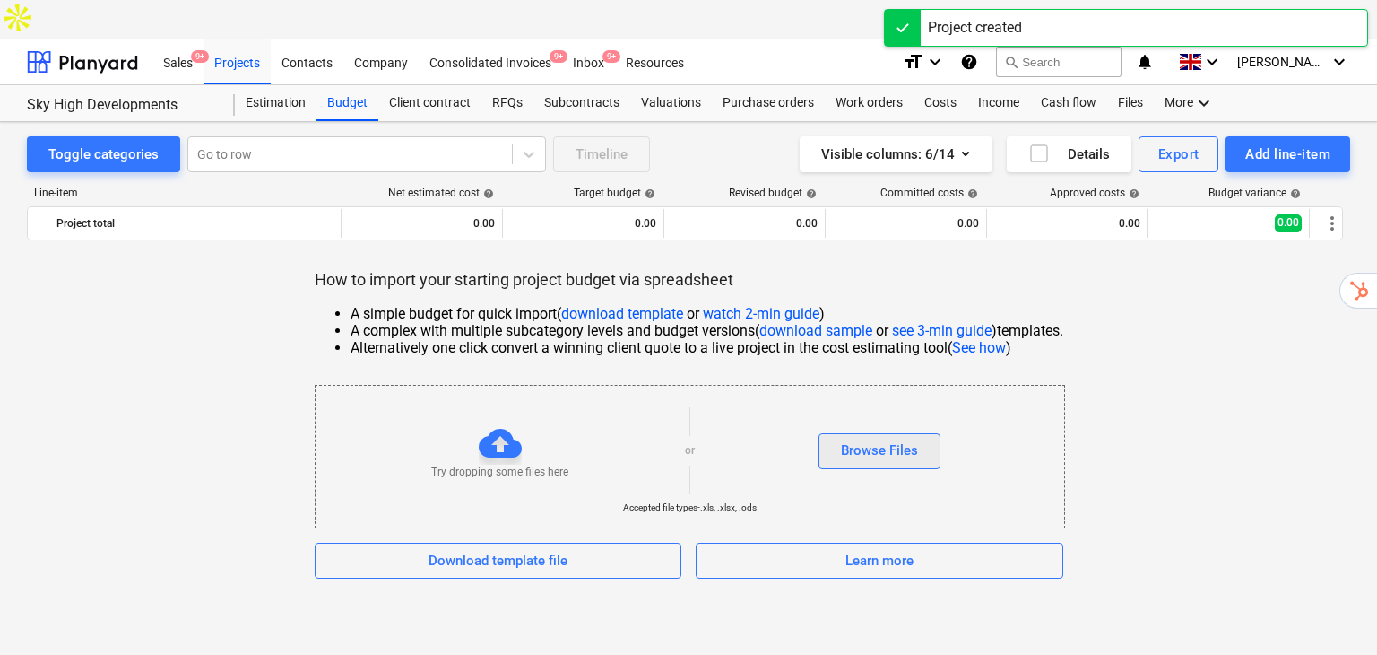
click at [915, 438] on div "Browse Files" at bounding box center [879, 449] width 77 height 23
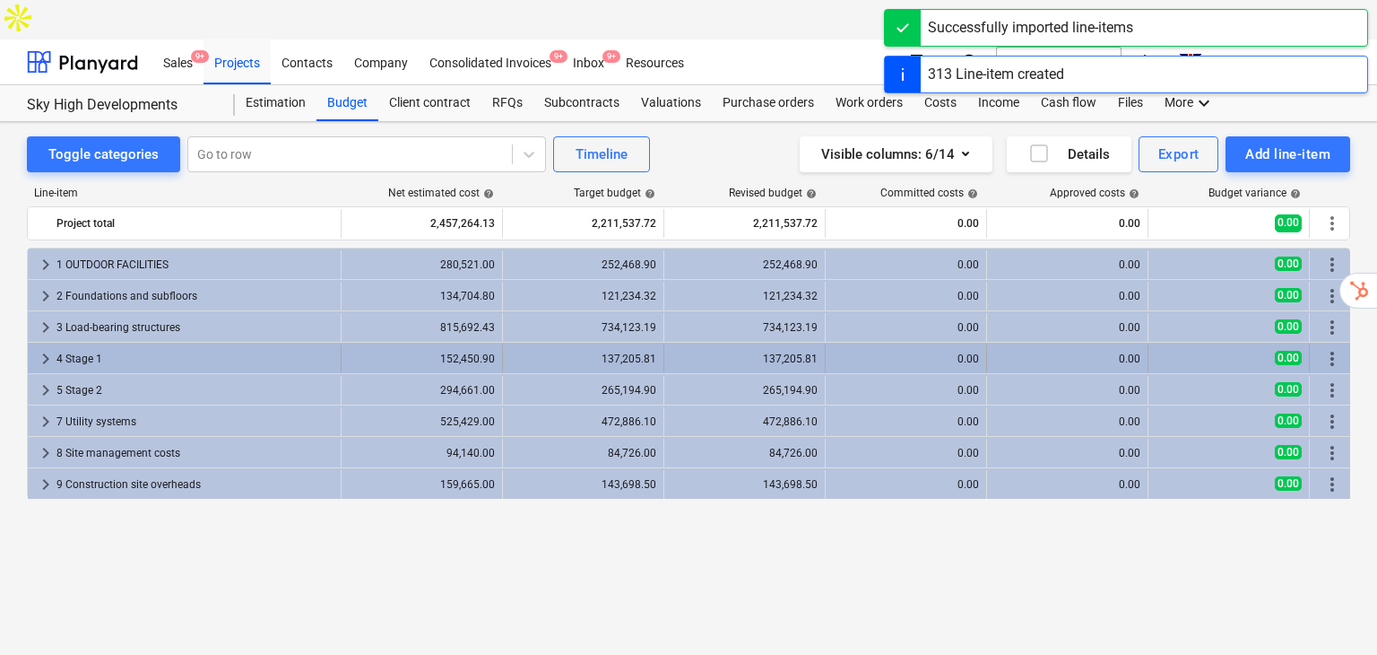
click at [61, 344] on div "4 Stage 1" at bounding box center [194, 358] width 277 height 29
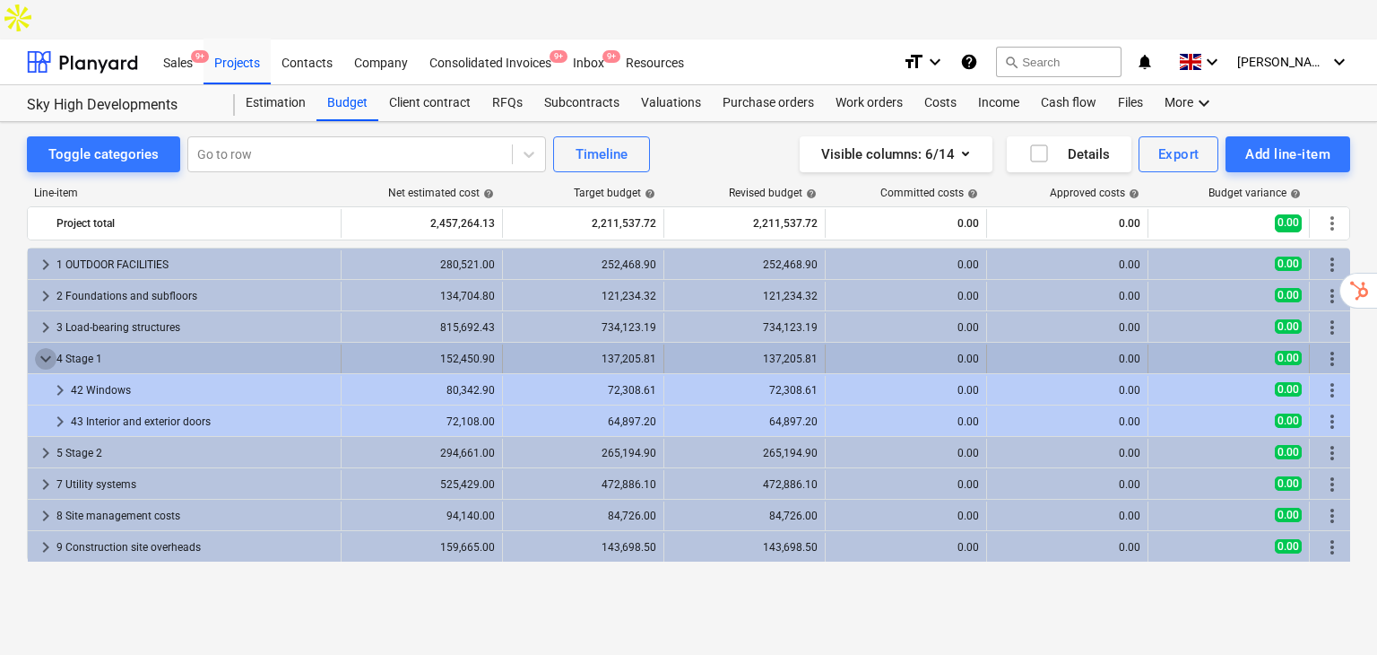
click at [50, 348] on span "keyboard_arrow_down" at bounding box center [46, 359] width 22 height 22
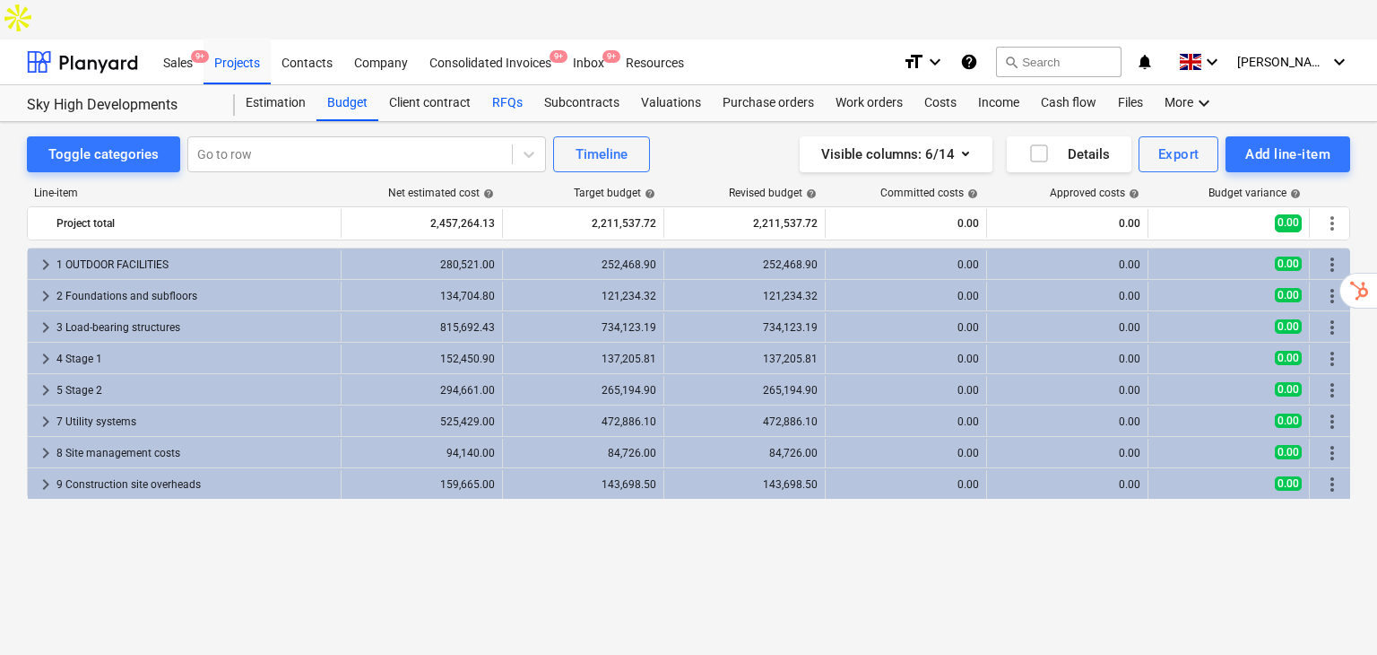
click at [509, 85] on div "RFQs" at bounding box center [507, 103] width 52 height 36
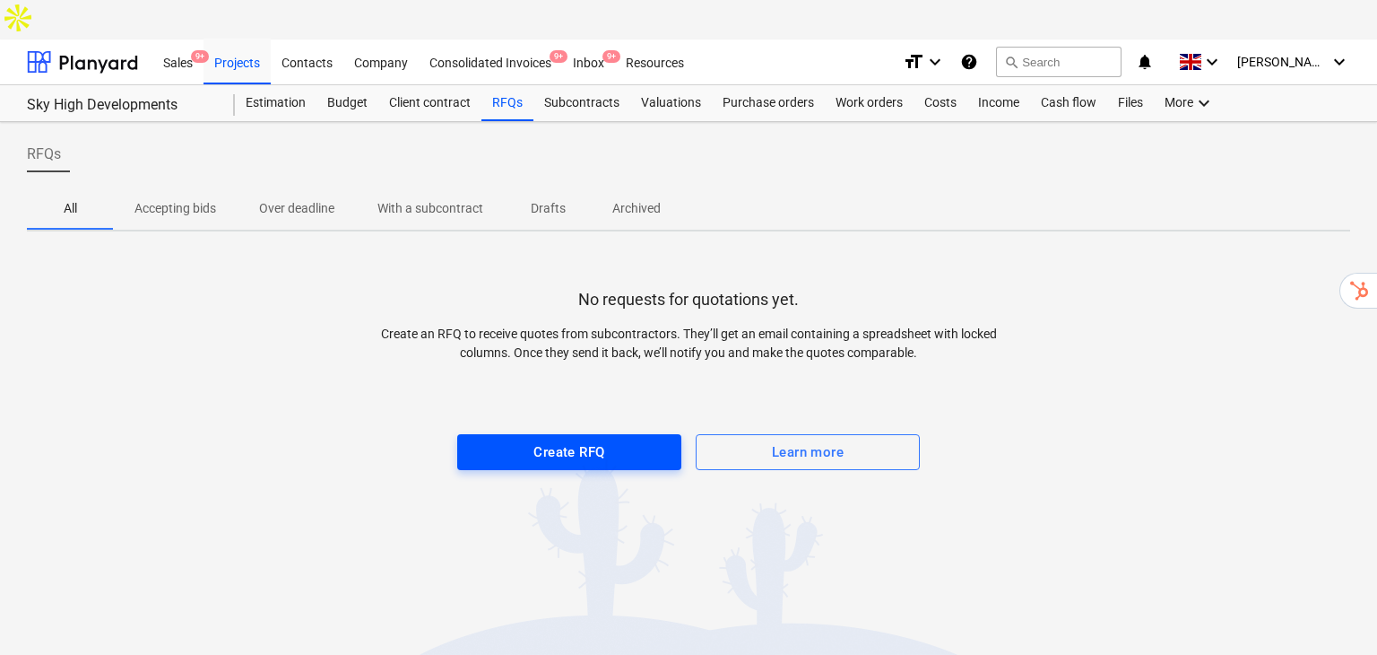
click at [557, 434] on button "Create RFQ" at bounding box center [569, 452] width 224 height 36
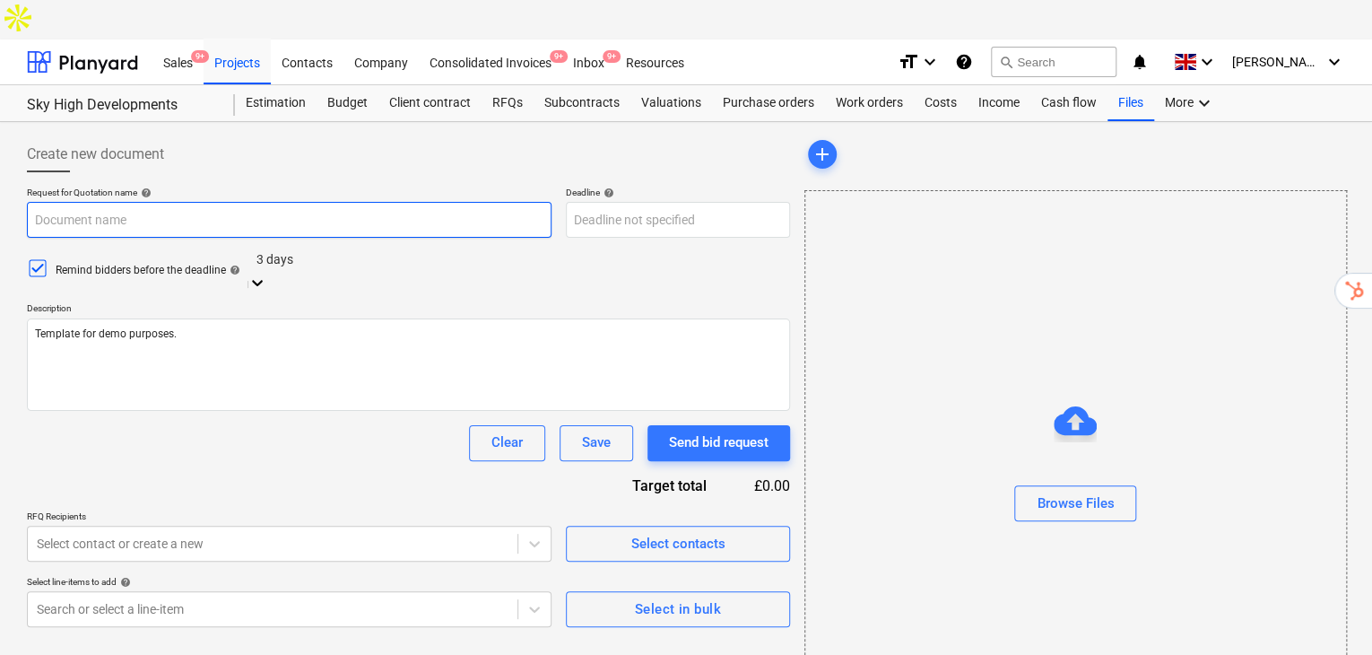
click at [375, 202] on input "text" at bounding box center [289, 220] width 525 height 36
type textarea "x"
type input "S"
type textarea "x"
type input "Sa"
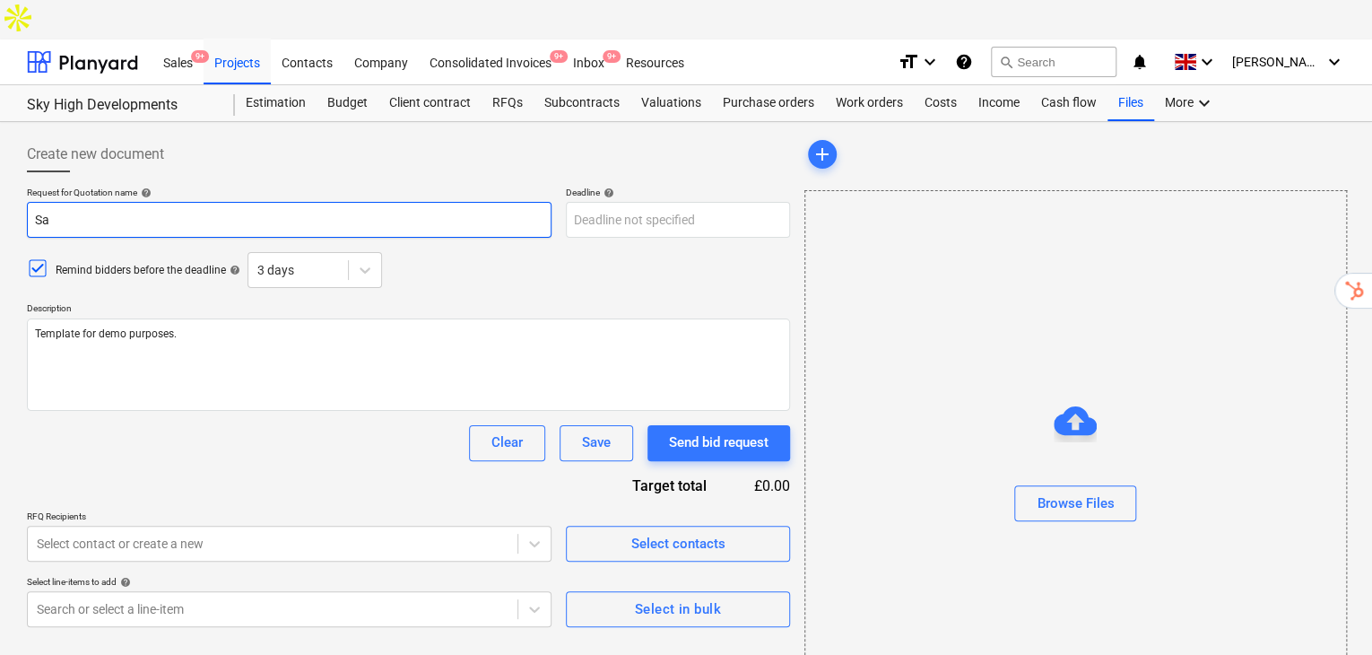
type textarea "x"
type input "[PERSON_NAME]"
type textarea "x"
type input "[PERSON_NAME]"
type textarea "x"
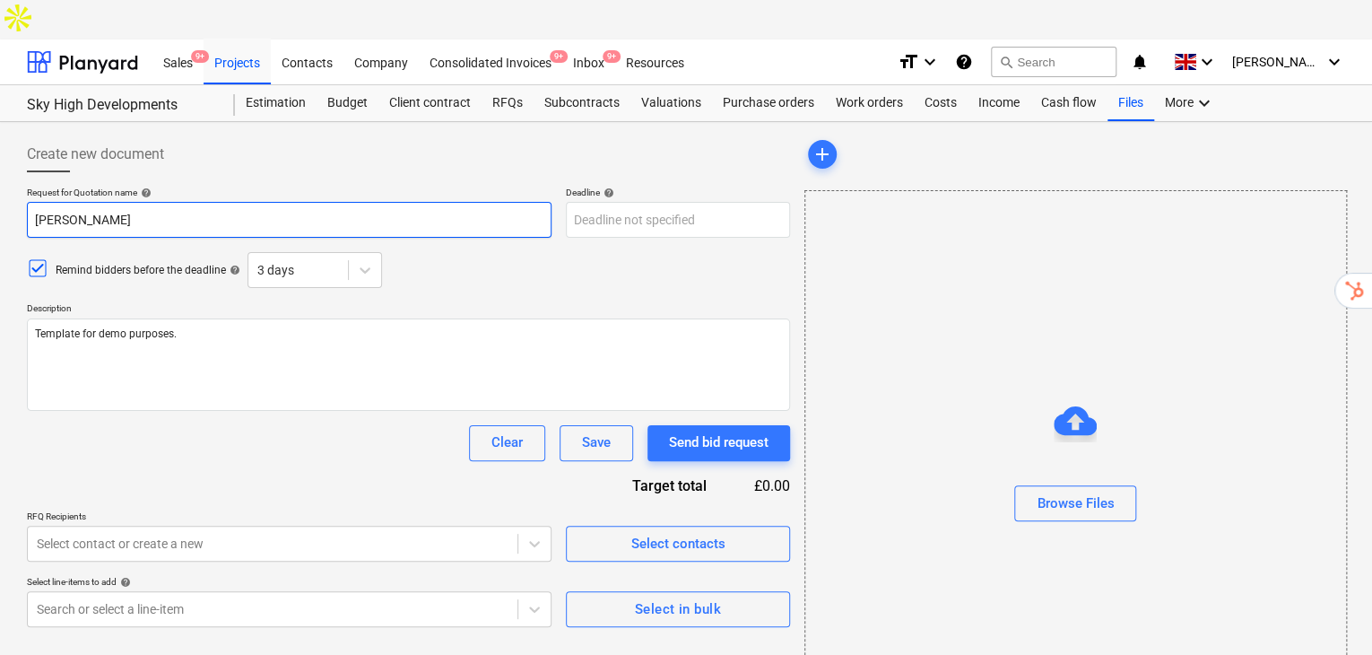
type input "Samle"
type textarea "x"
type input "Samle"
type textarea "x"
type input "Samle R"
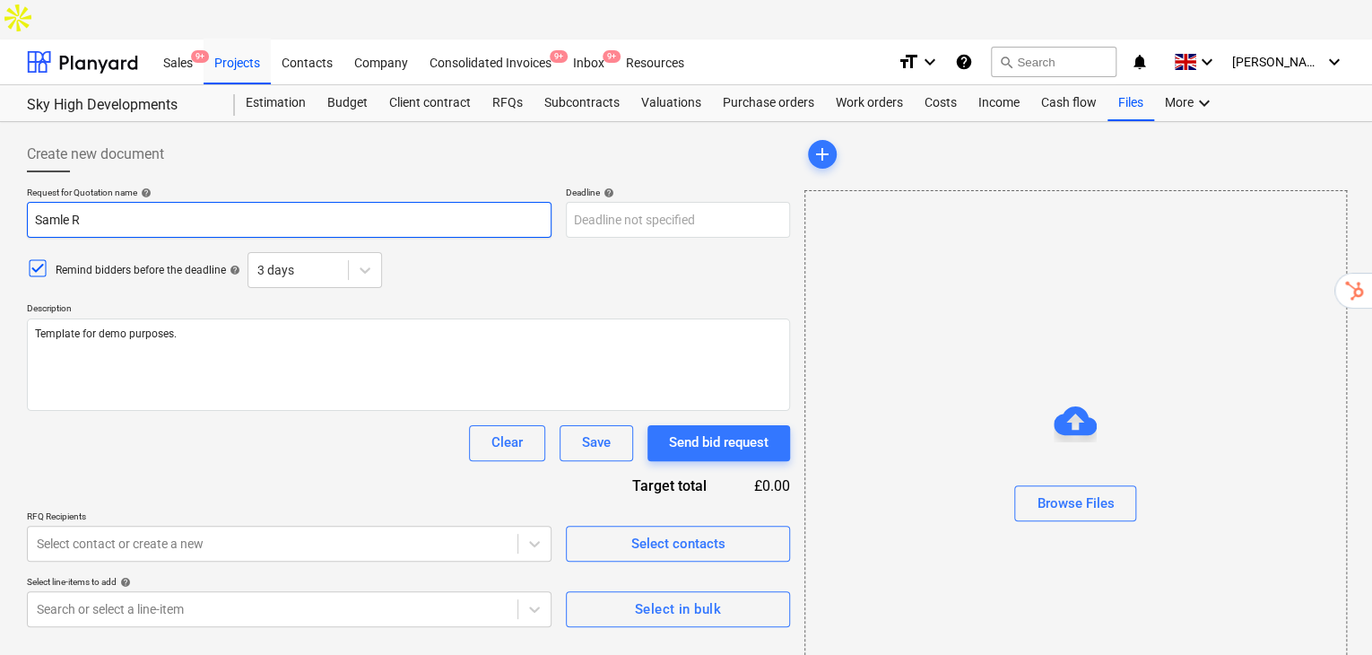
type textarea "x"
type input "Samle RF"
type textarea "x"
type input "Samle RFQ"
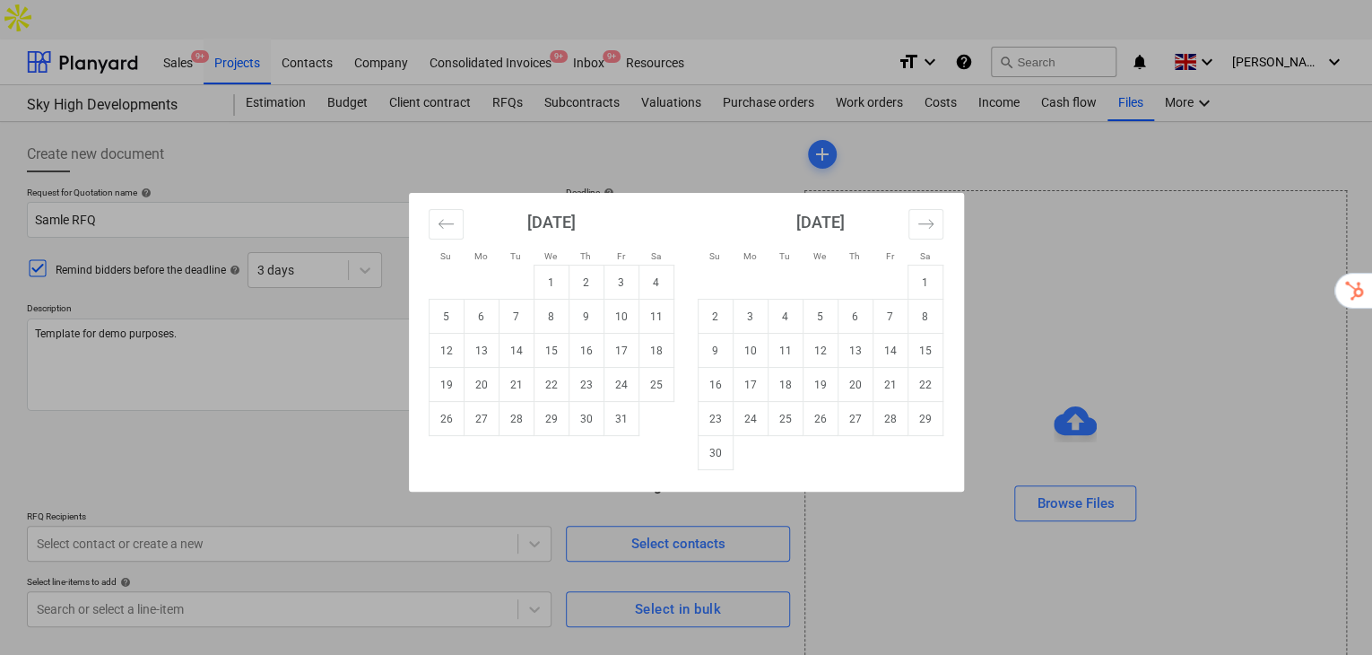
click at [603, 163] on body "Sales 9+ Projects Contacts Company Consolidated Invoices 9+ Inbox 9+ Resources …" at bounding box center [686, 347] width 1372 height 694
click at [602, 413] on td "30" at bounding box center [585, 419] width 35 height 34
type textarea "x"
type input "[DATE]"
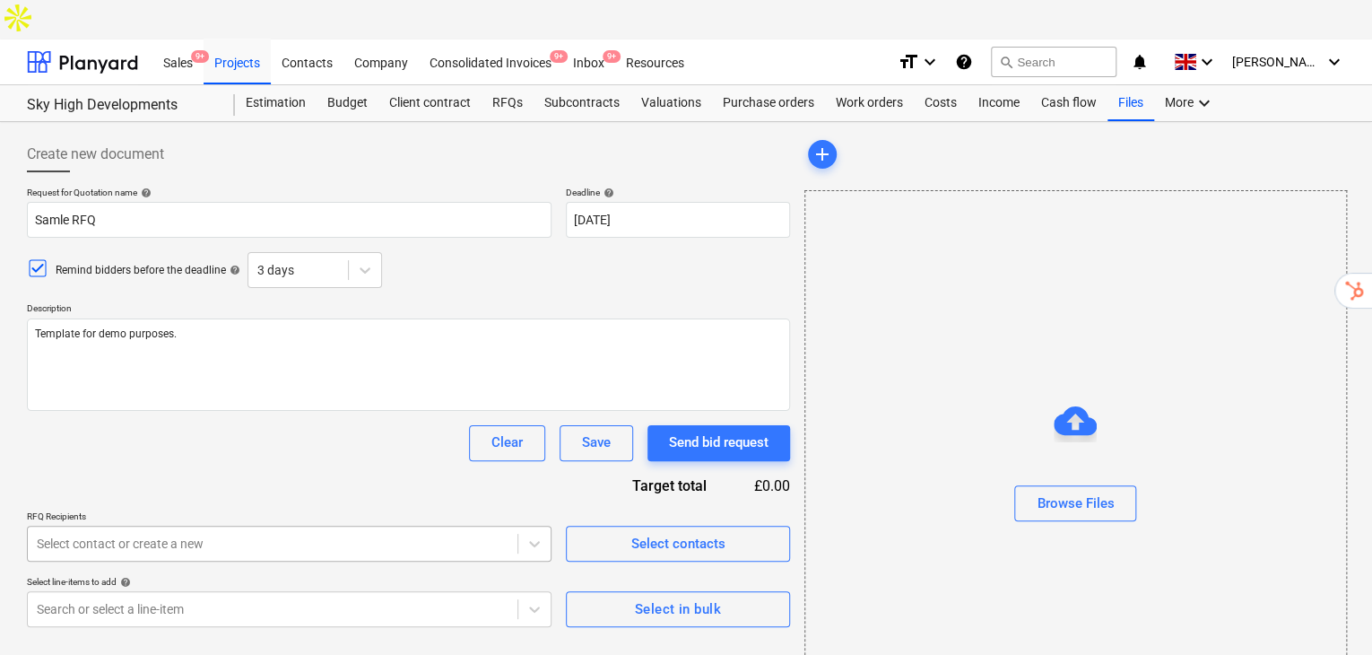
click at [397, 516] on body "Sales 9+ Projects Contacts Company Consolidated Invoices 9+ Inbox 9+ Resources …" at bounding box center [686, 347] width 1372 height 694
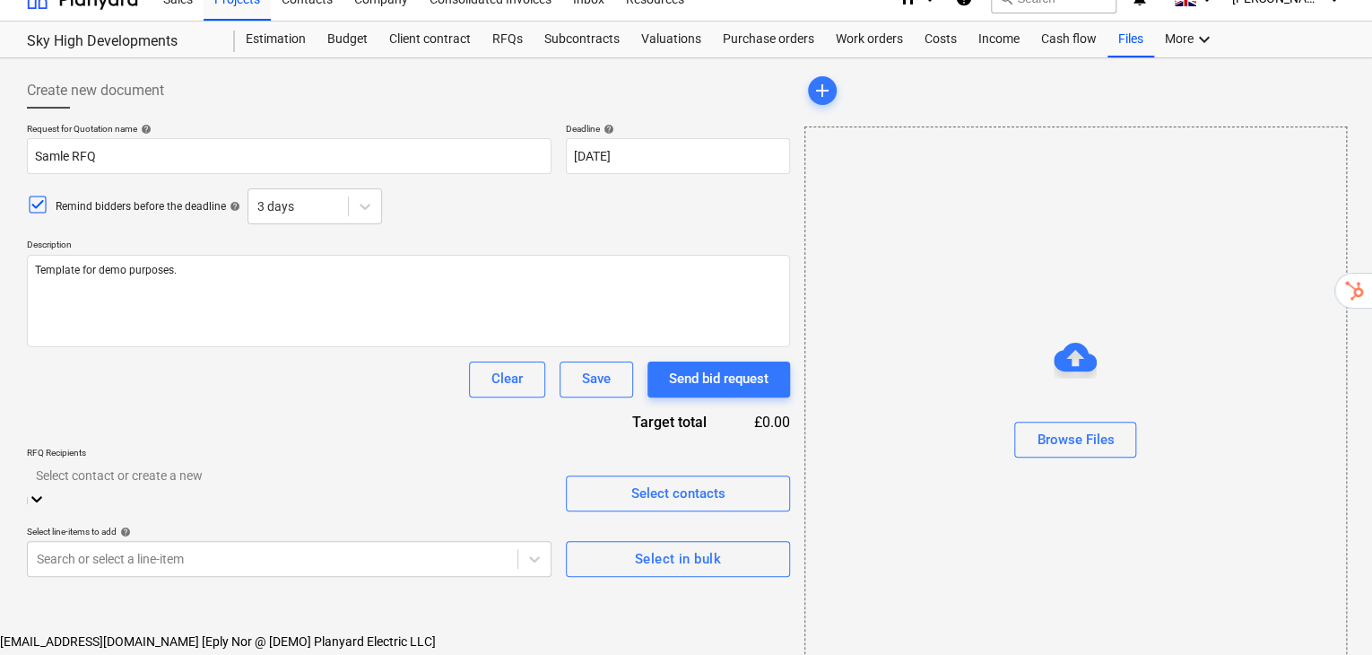
click at [369, 367] on div "Request for Quotation name help Samle RFQ Deadline help [DATE] [DATE] Press the…" at bounding box center [408, 350] width 763 height 454
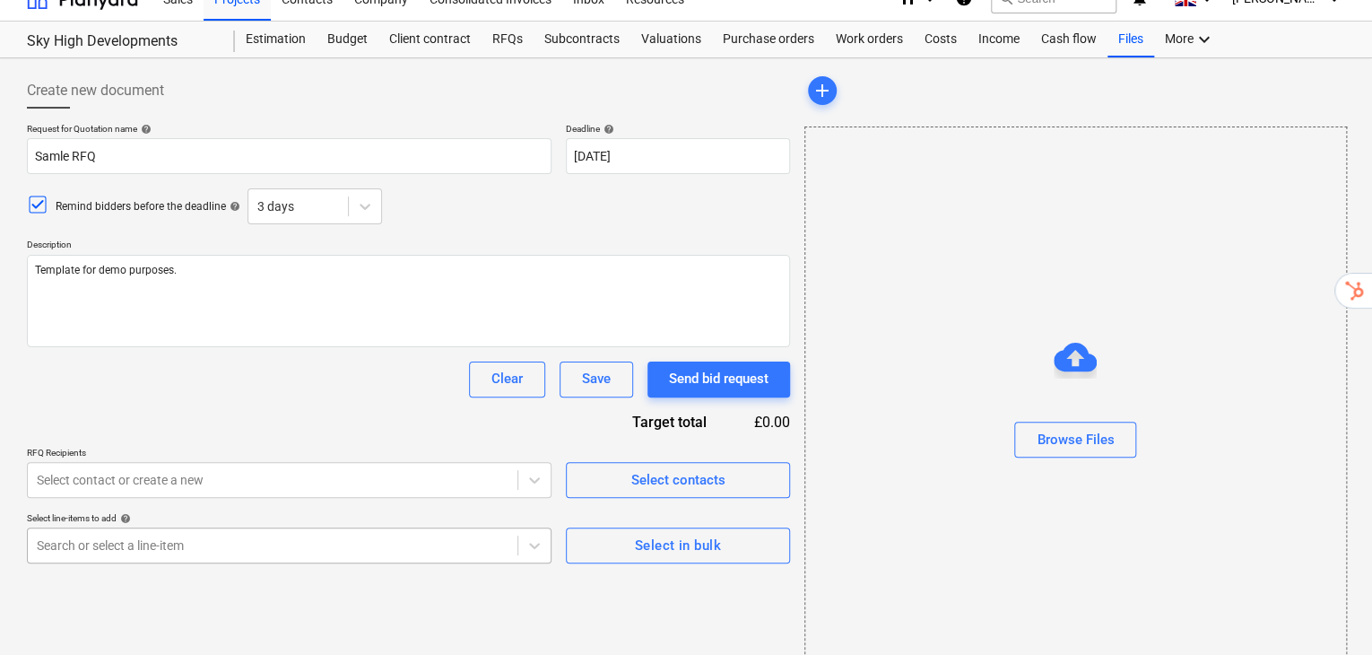
scroll to position [212, 0]
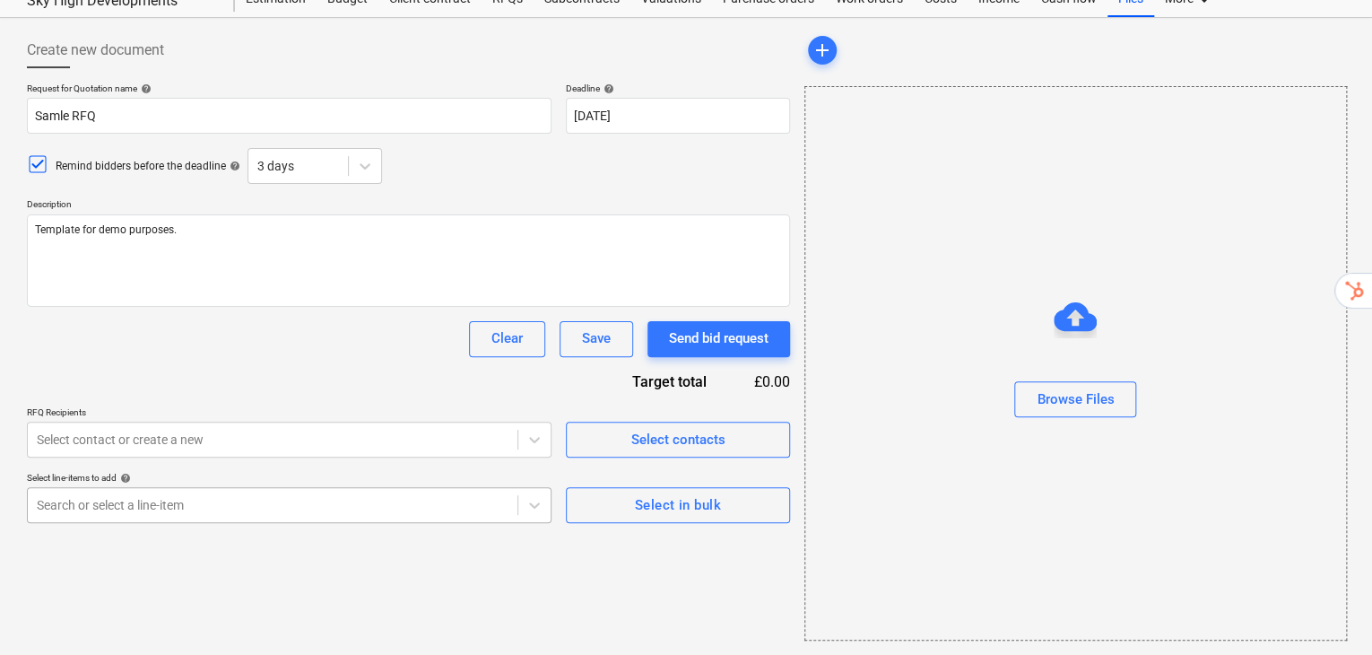
click at [512, 507] on body "Sales 9+ Projects Contacts Company Consolidated Invoices 9+ Inbox 9+ Resources …" at bounding box center [686, 243] width 1372 height 694
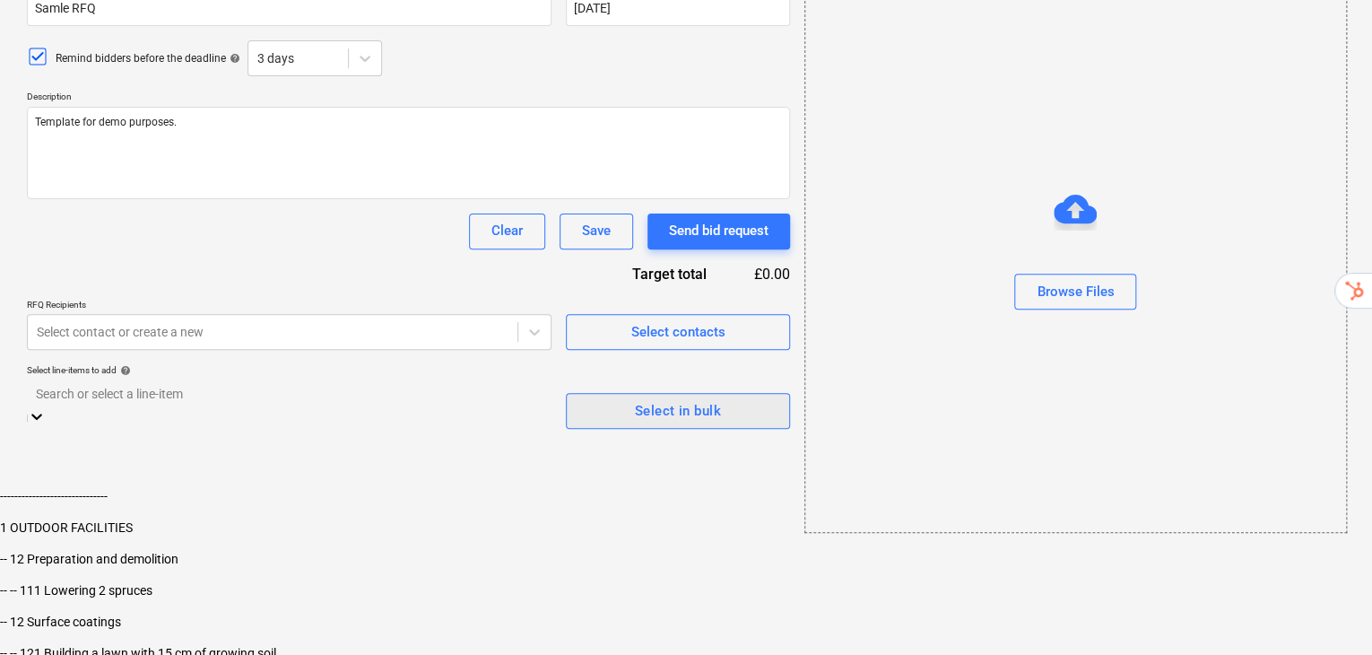
scroll to position [59, 0]
click at [628, 345] on div "Request for Quotation name help Samle RFQ Deadline help [DATE] [DATE] Press the…" at bounding box center [408, 202] width 763 height 454
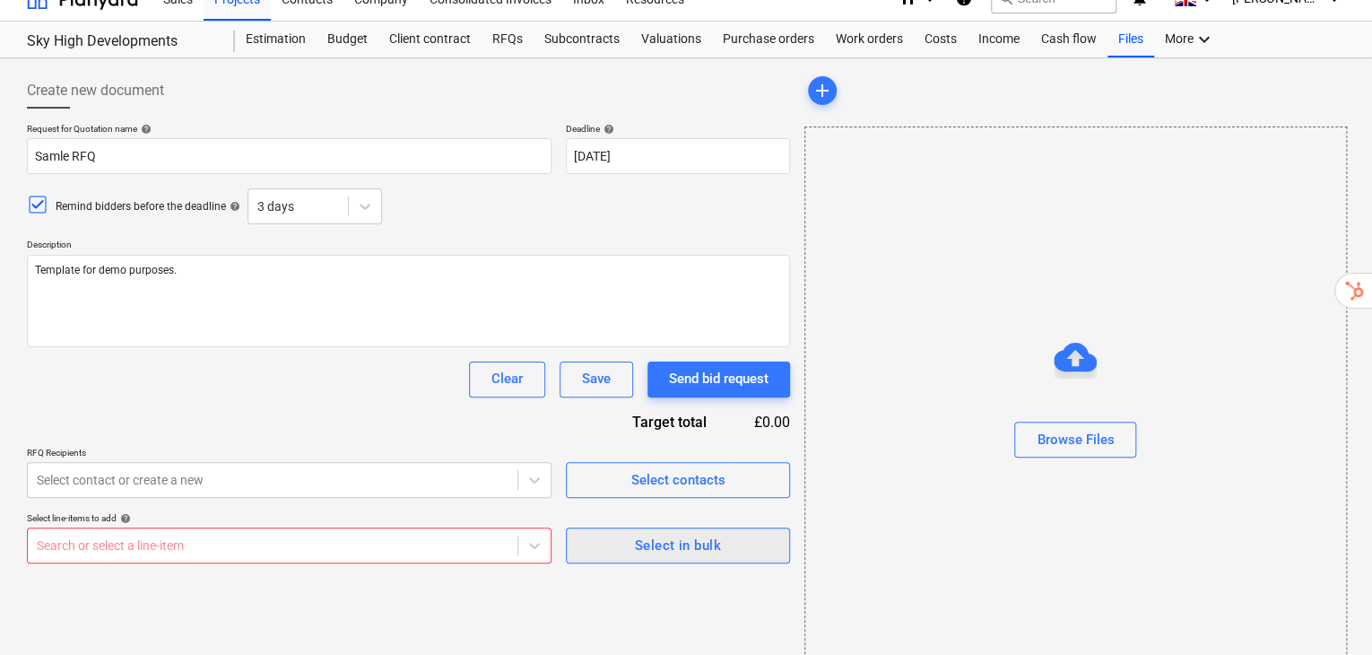
click at [655, 533] on div "Select in bulk" at bounding box center [678, 544] width 86 height 23
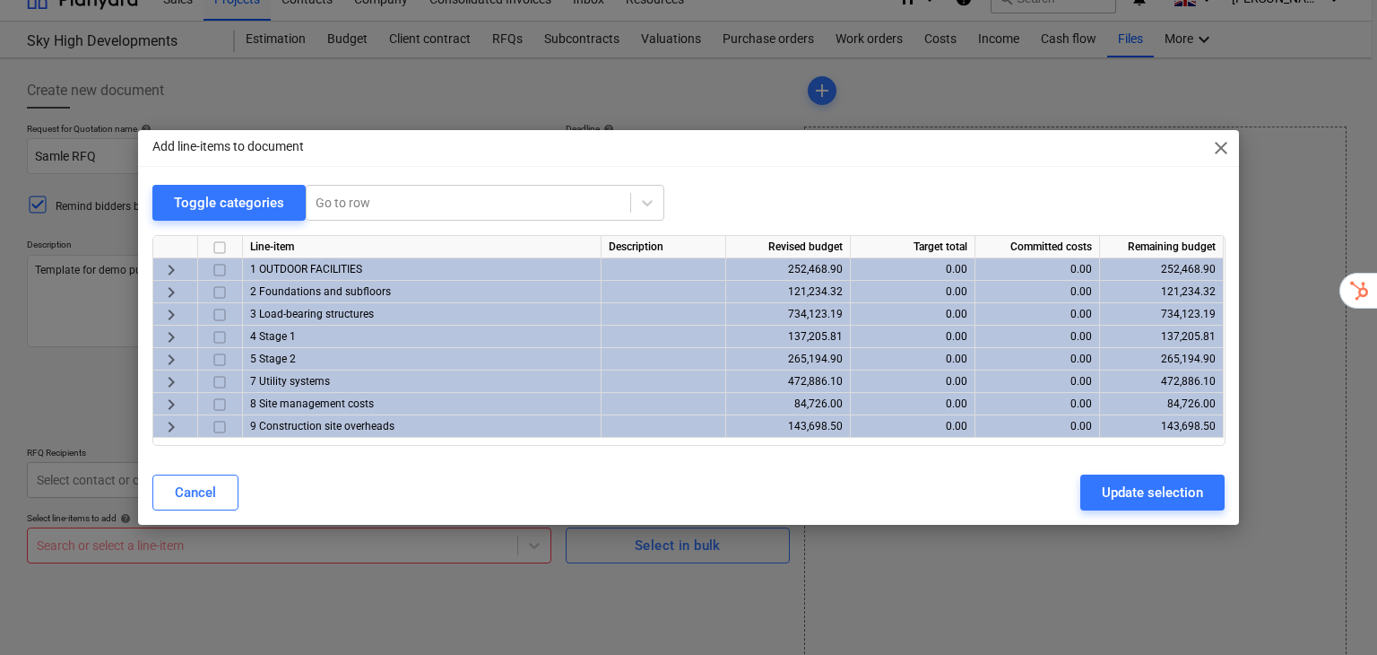
click at [177, 309] on span "keyboard_arrow_right" at bounding box center [171, 315] width 22 height 22
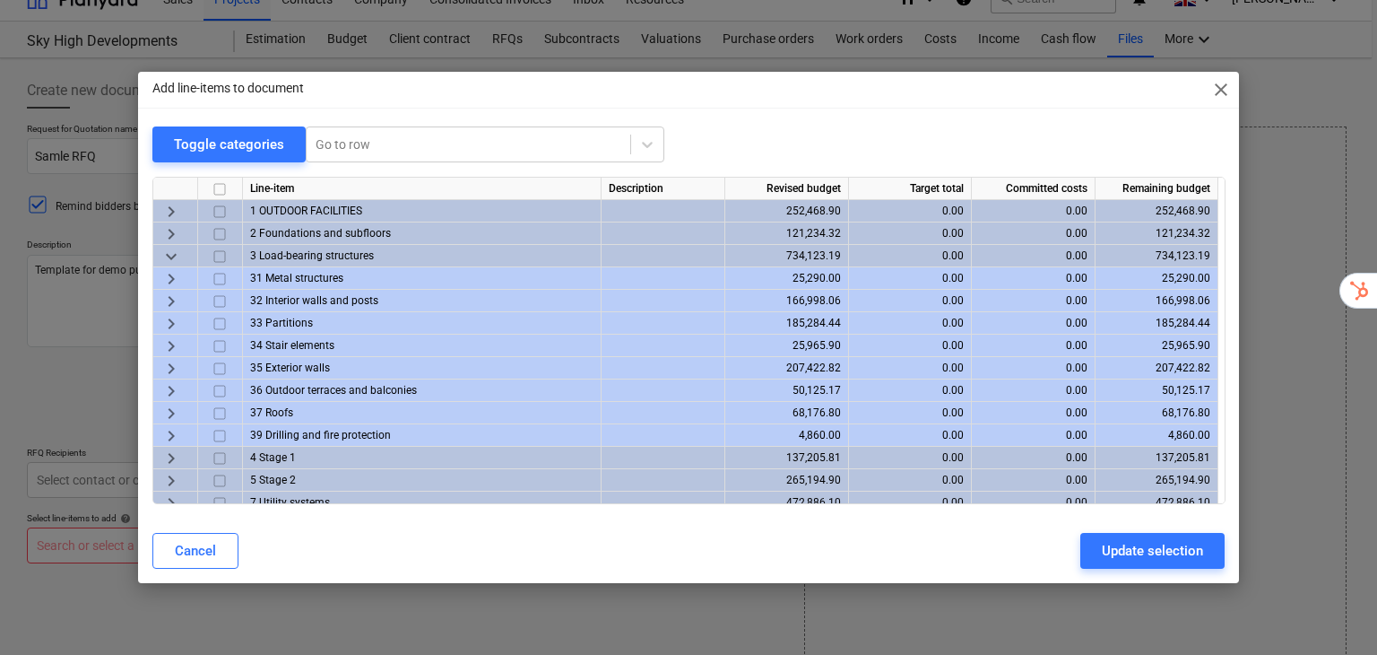
click at [181, 276] on div "keyboard_arrow_right" at bounding box center [175, 278] width 45 height 22
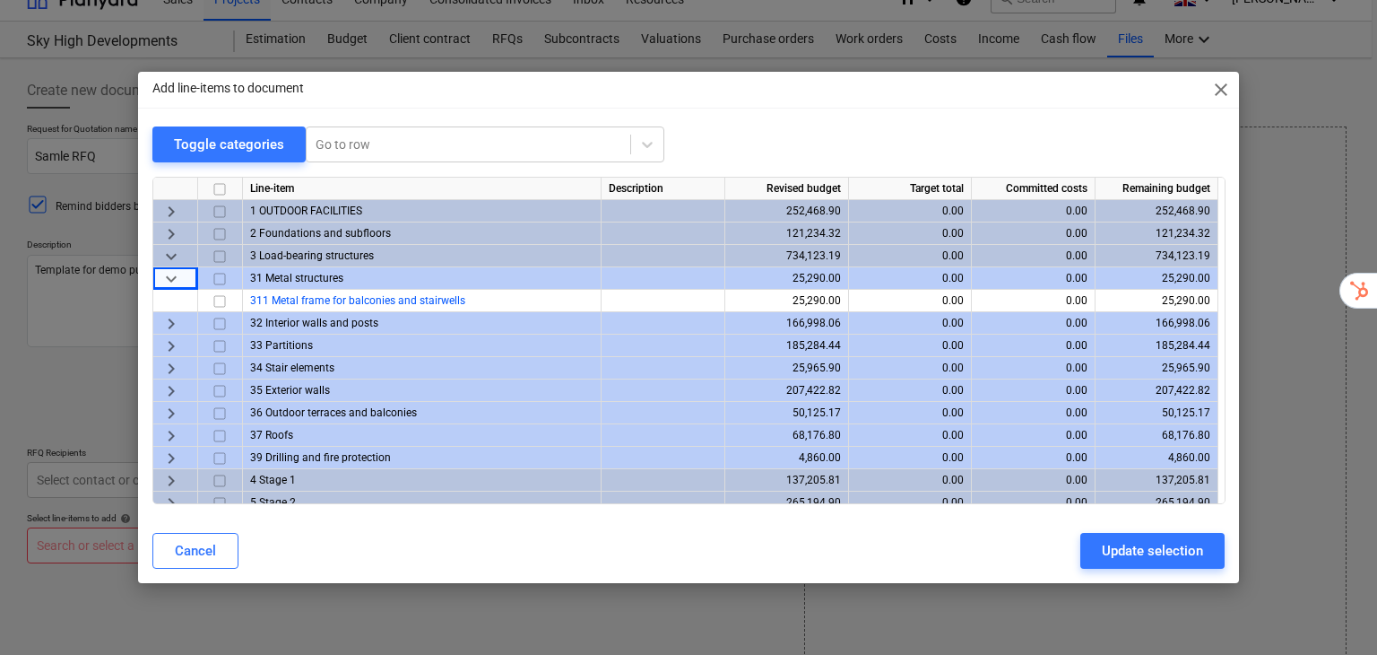
click at [172, 276] on span "keyboard_arrow_down" at bounding box center [171, 279] width 22 height 22
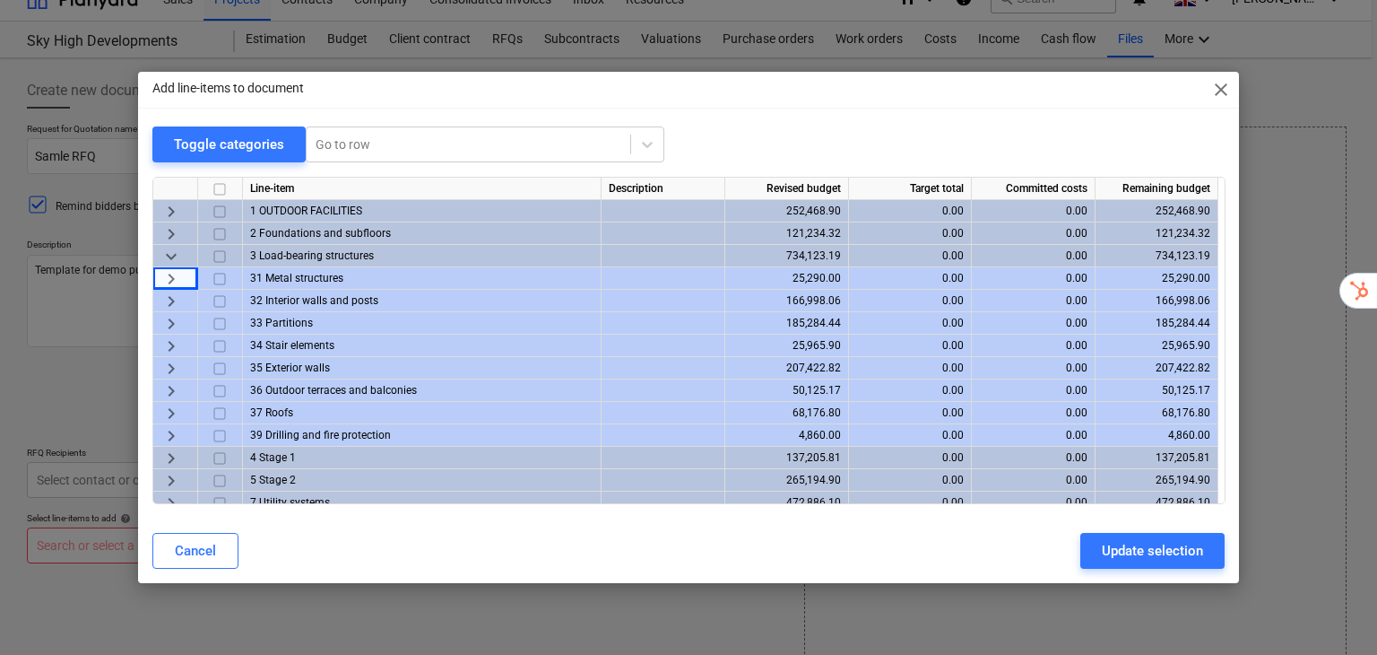
click at [179, 299] on span "keyboard_arrow_right" at bounding box center [171, 301] width 22 height 22
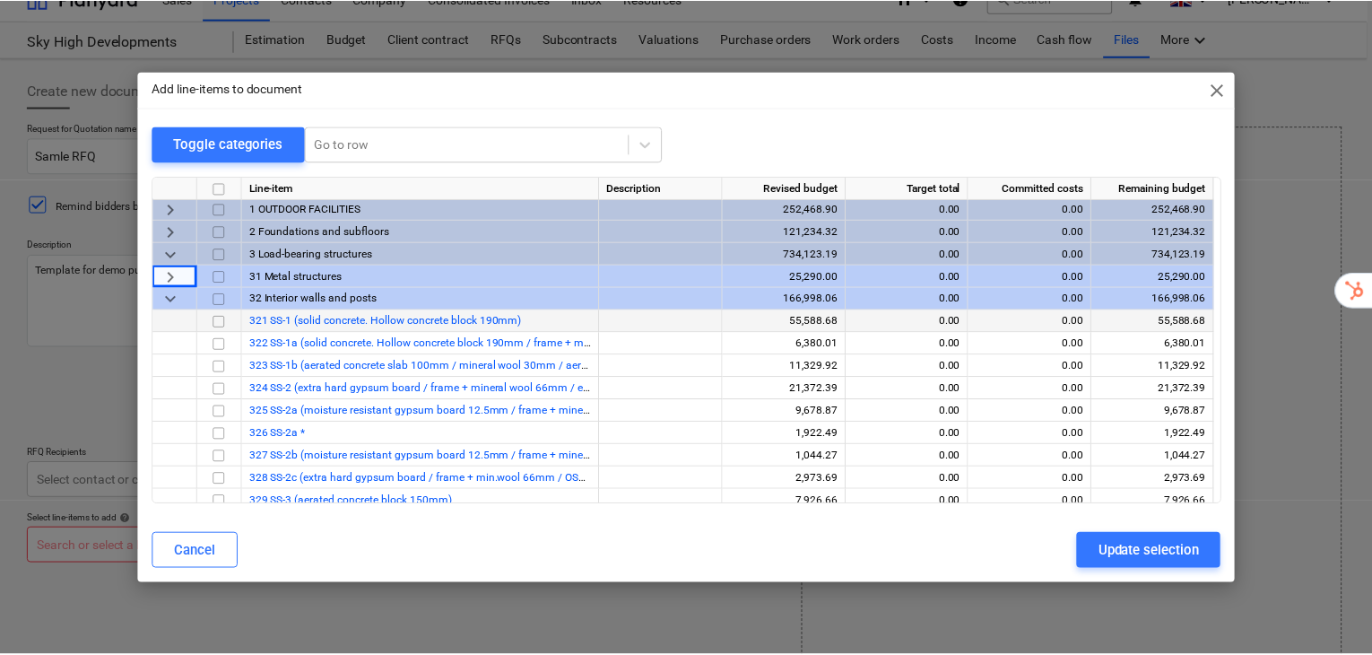
scroll to position [0, 0]
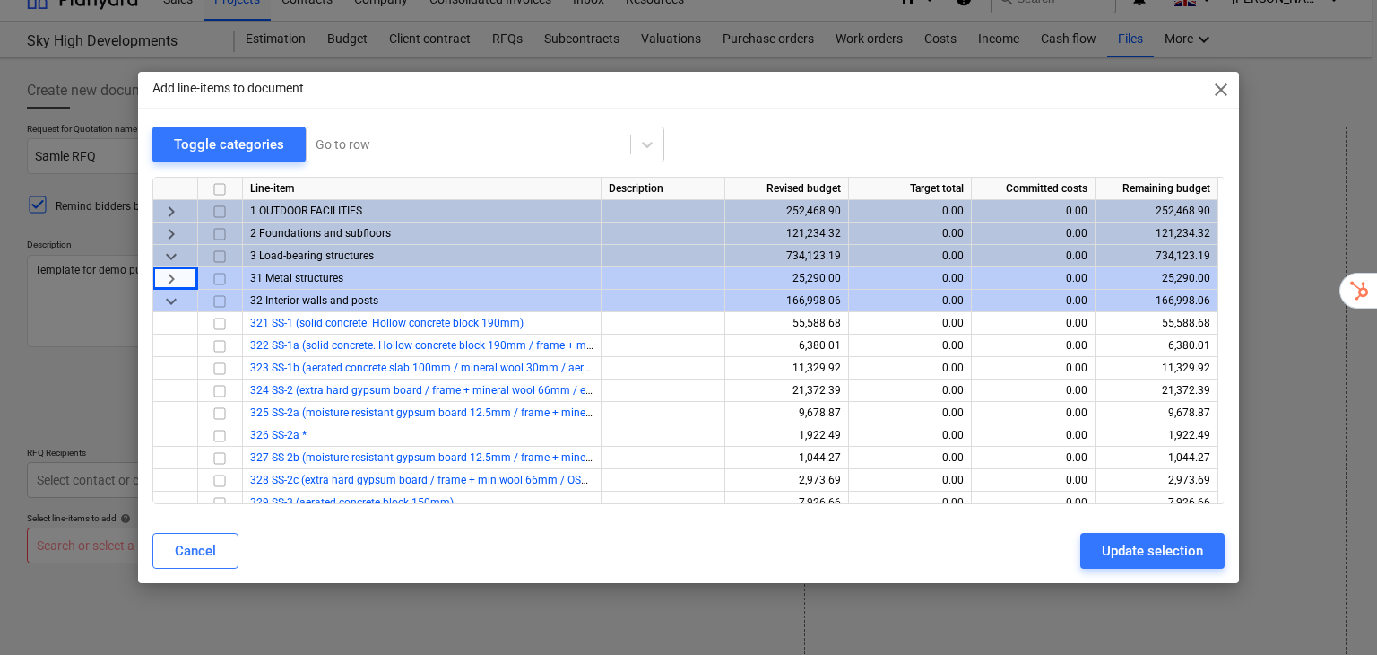
click at [170, 298] on span "keyboard_arrow_down" at bounding box center [171, 301] width 22 height 22
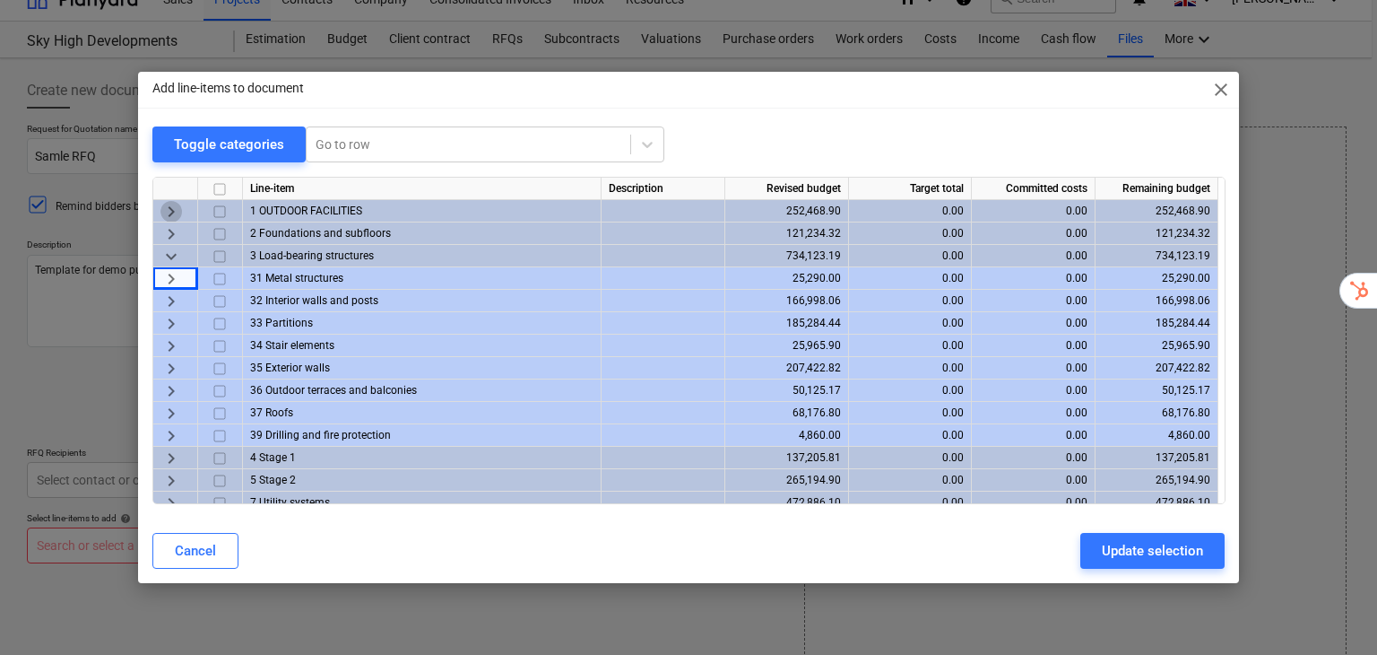
click at [180, 206] on span "keyboard_arrow_right" at bounding box center [171, 212] width 22 height 22
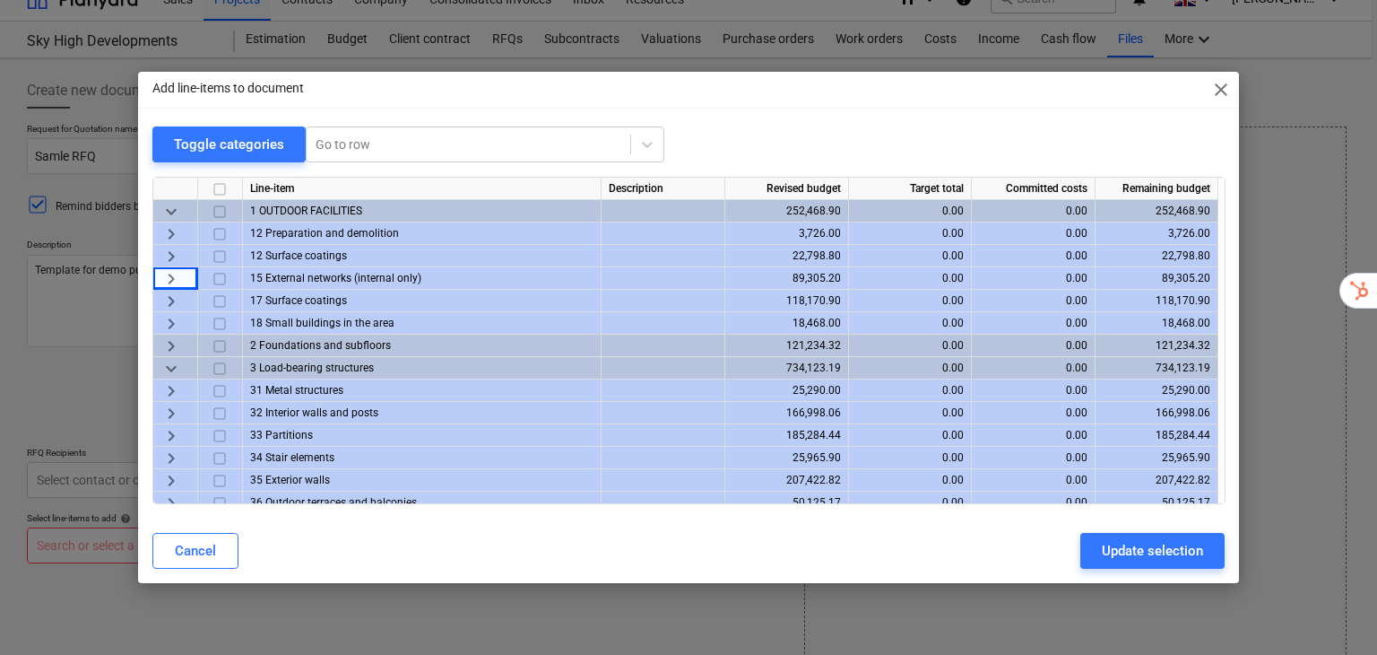
click at [177, 231] on span "keyboard_arrow_right" at bounding box center [171, 234] width 22 height 22
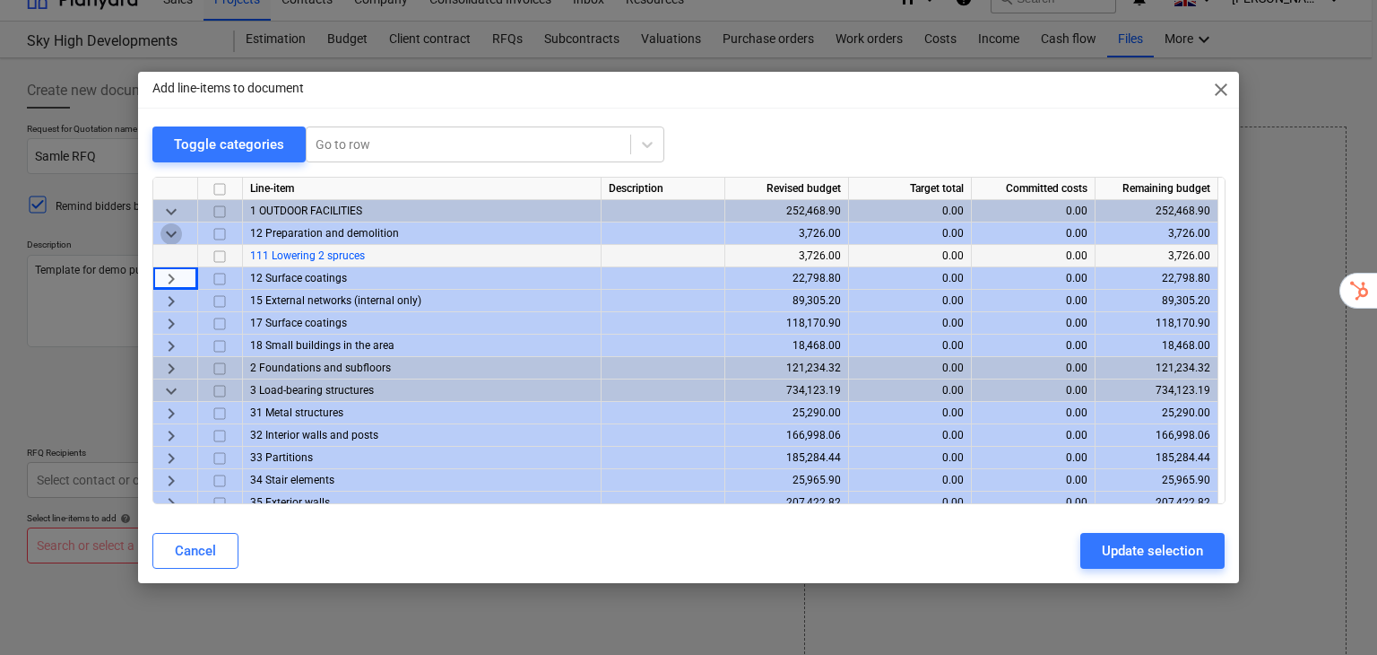
click at [177, 231] on span "keyboard_arrow_down" at bounding box center [171, 234] width 22 height 22
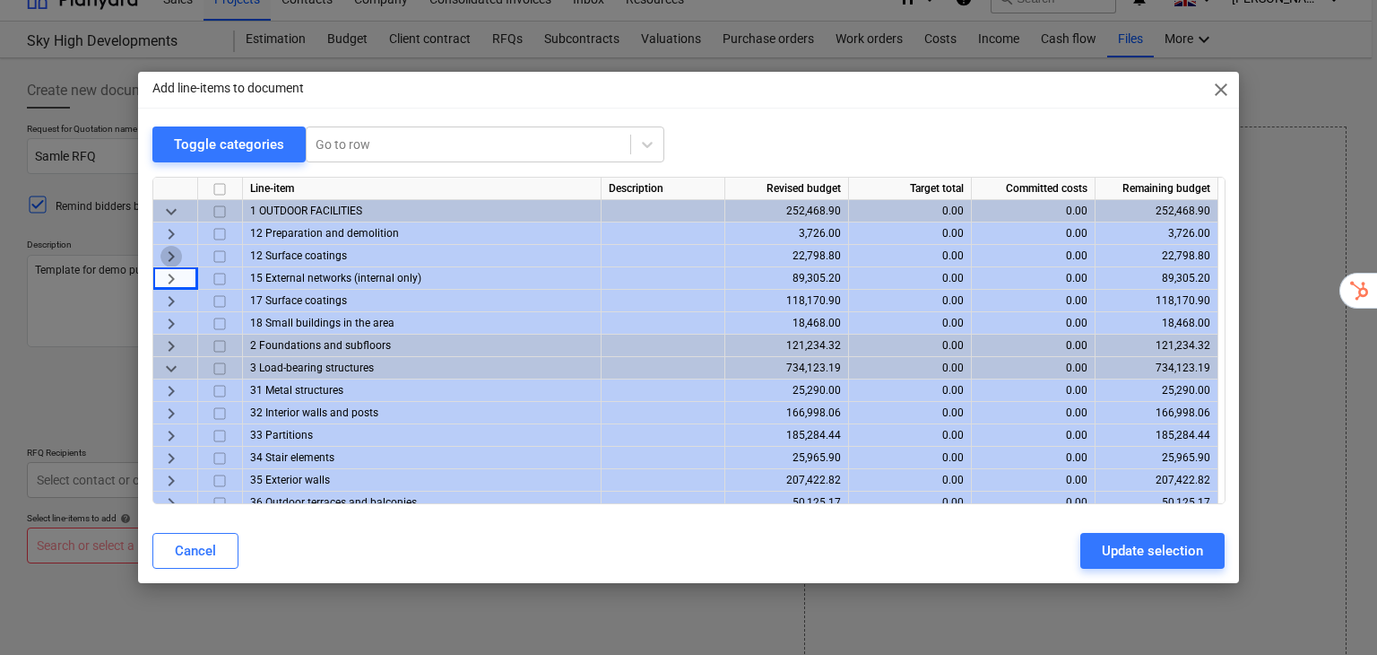
click at [173, 250] on span "keyboard_arrow_right" at bounding box center [171, 257] width 22 height 22
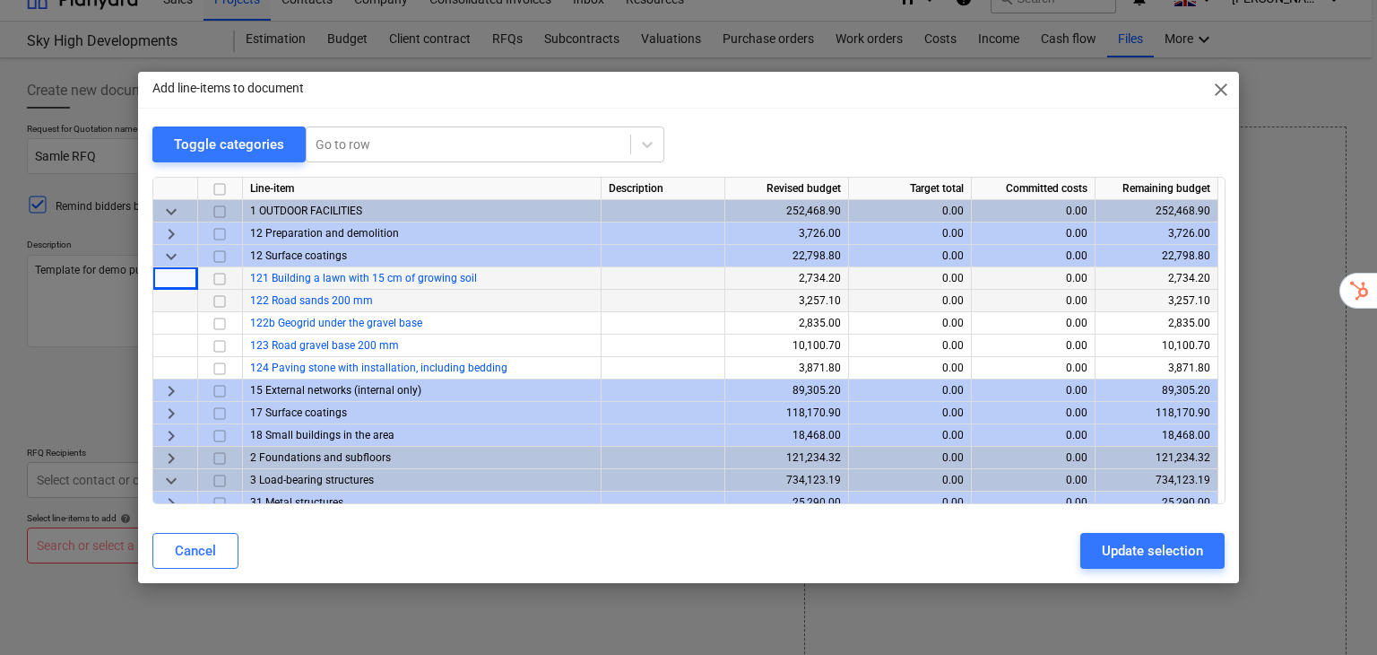
click at [215, 259] on input "checkbox" at bounding box center [220, 257] width 22 height 22
click at [1157, 563] on button "Update selection" at bounding box center [1152, 551] width 144 height 36
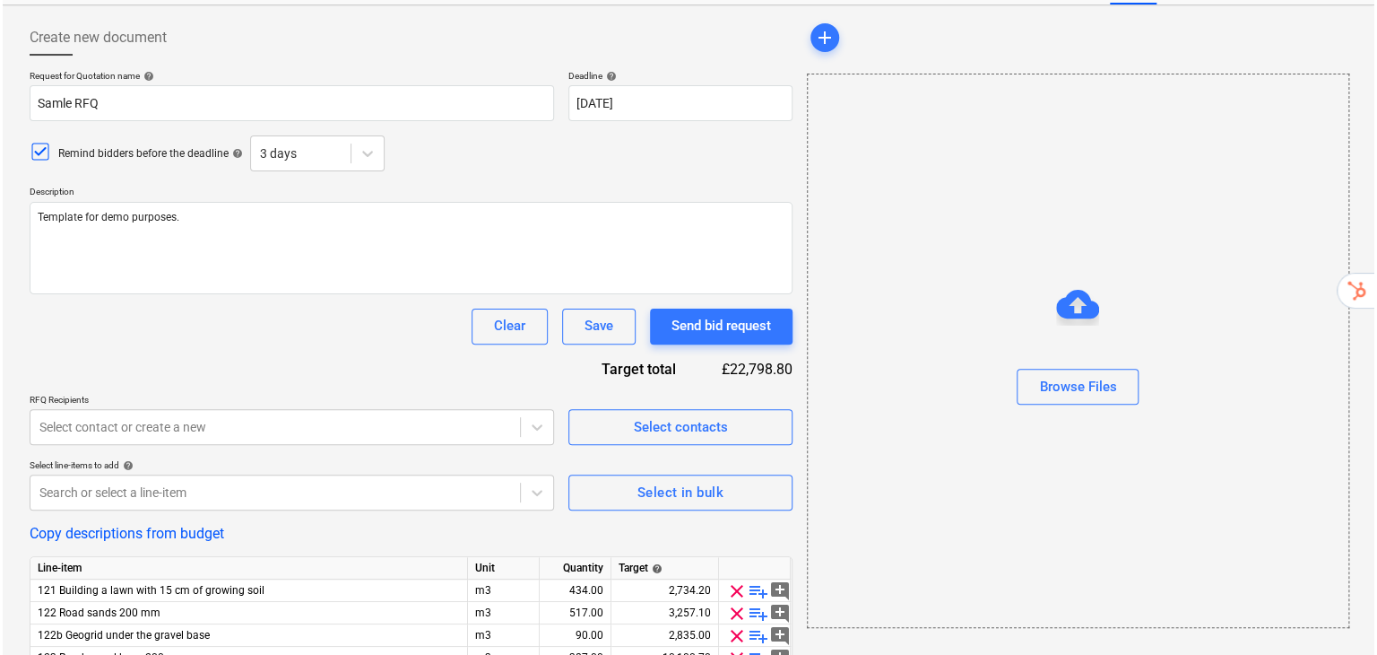
scroll to position [186, 0]
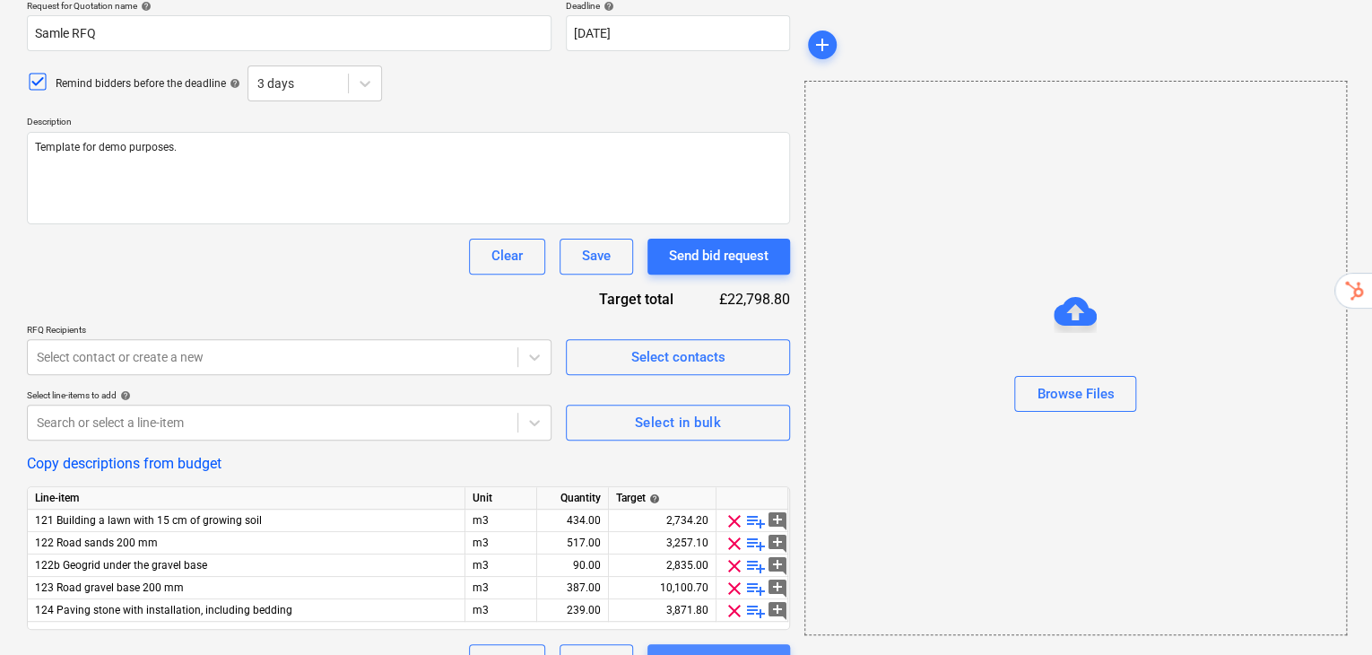
click at [730, 650] on div "Send bid request" at bounding box center [719, 661] width 100 height 23
type textarea "x"
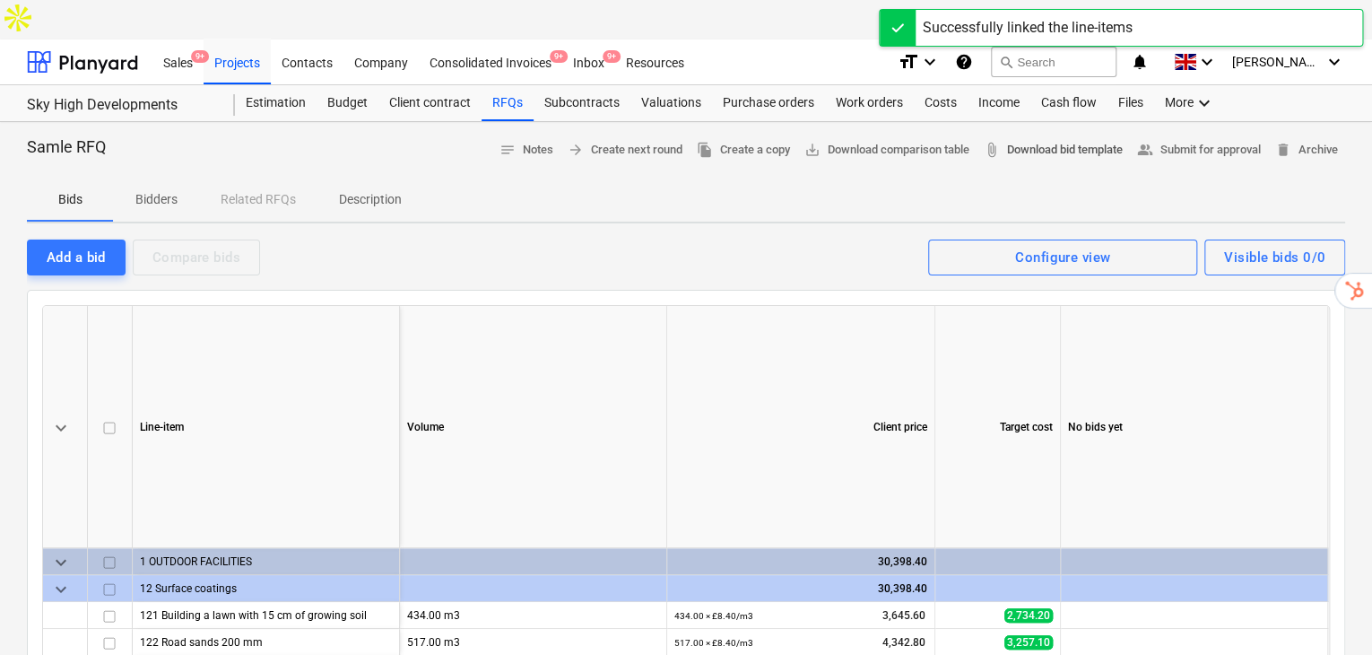
click at [1082, 140] on span "attach_file Download bid template" at bounding box center [1053, 150] width 139 height 21
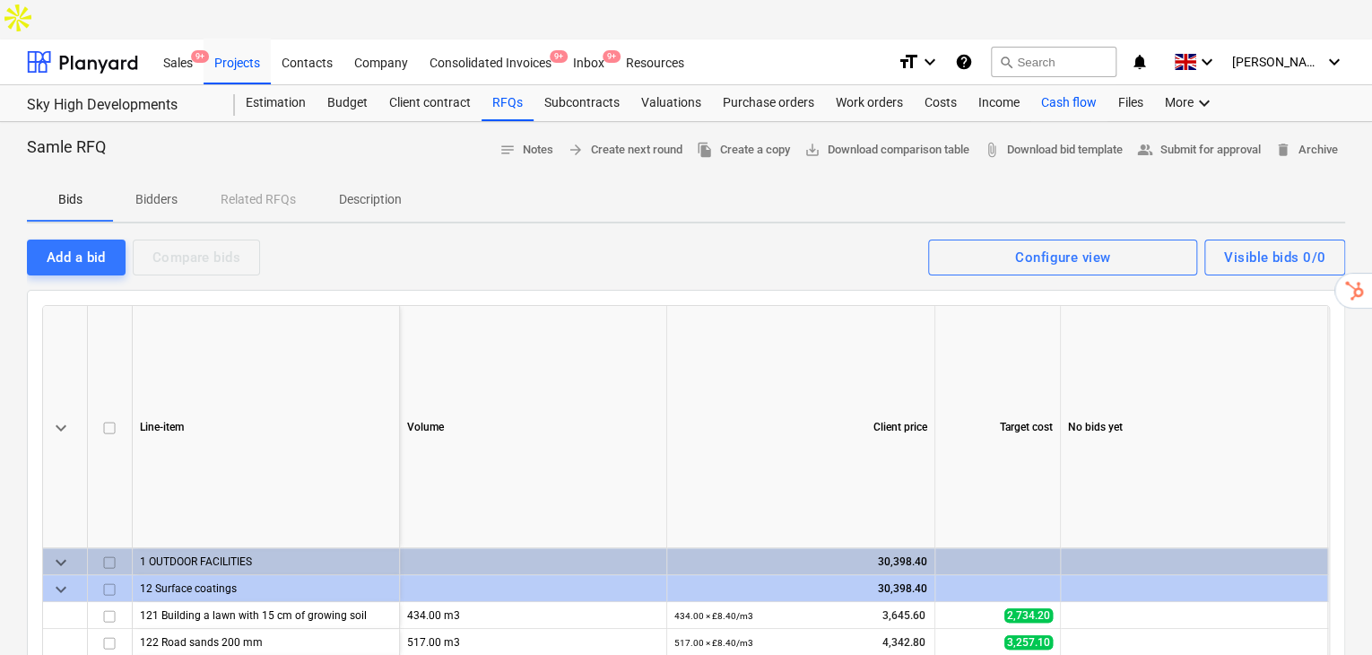
drag, startPoint x: 1237, startPoint y: 69, endPoint x: 1071, endPoint y: 68, distance: 166.8
click at [1071, 85] on div "Cash flow" at bounding box center [1068, 103] width 77 height 36
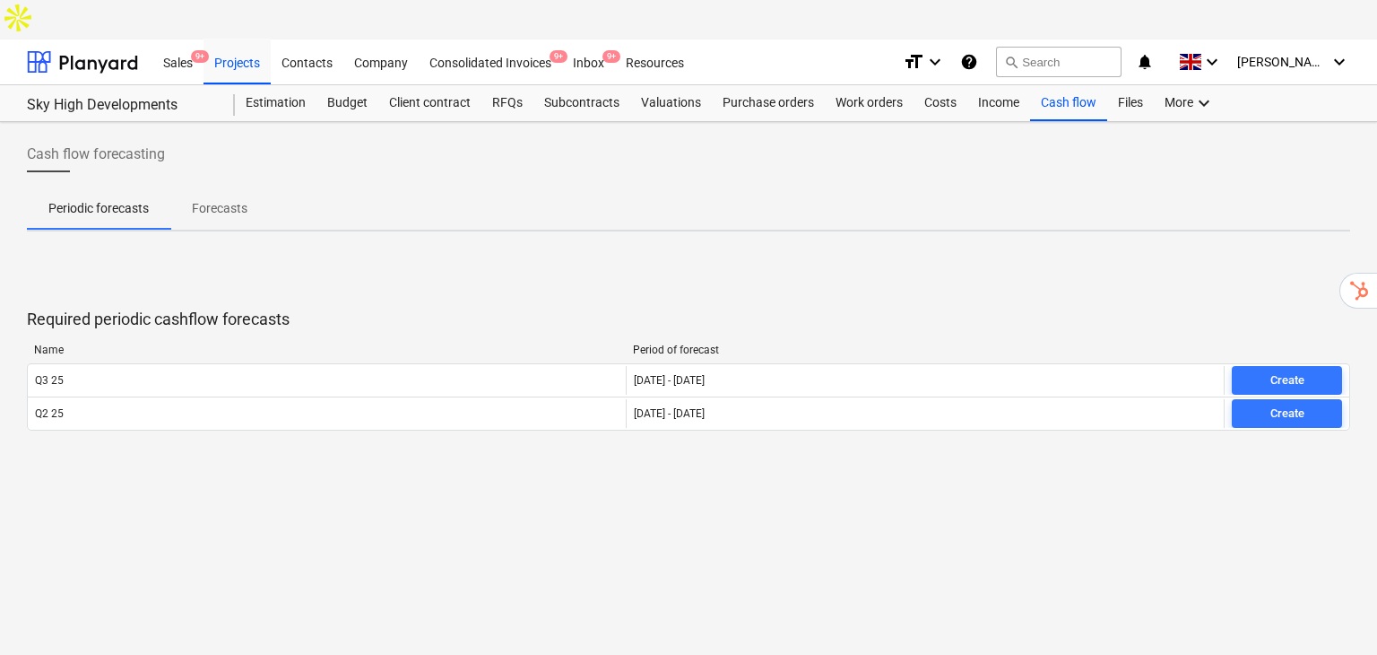
drag, startPoint x: 633, startPoint y: 166, endPoint x: 649, endPoint y: 163, distance: 16.4
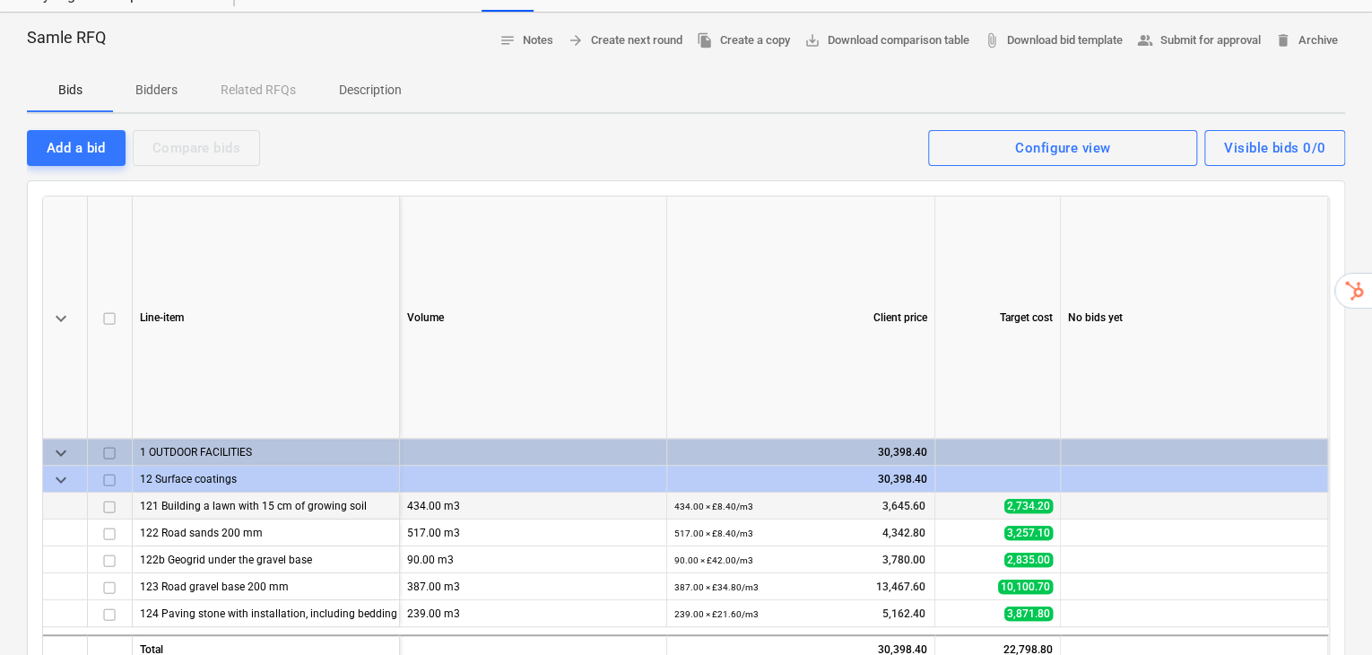
scroll to position [119, 0]
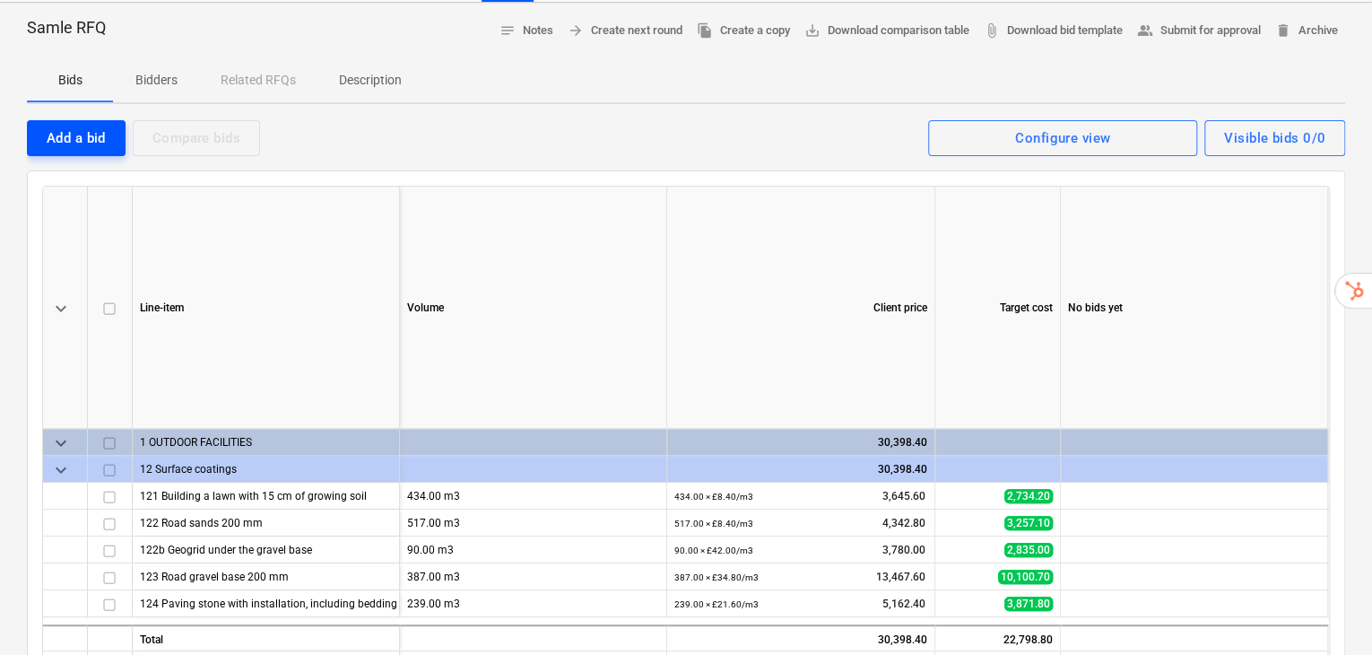
click at [93, 126] on div "Add a bid" at bounding box center [76, 137] width 59 height 23
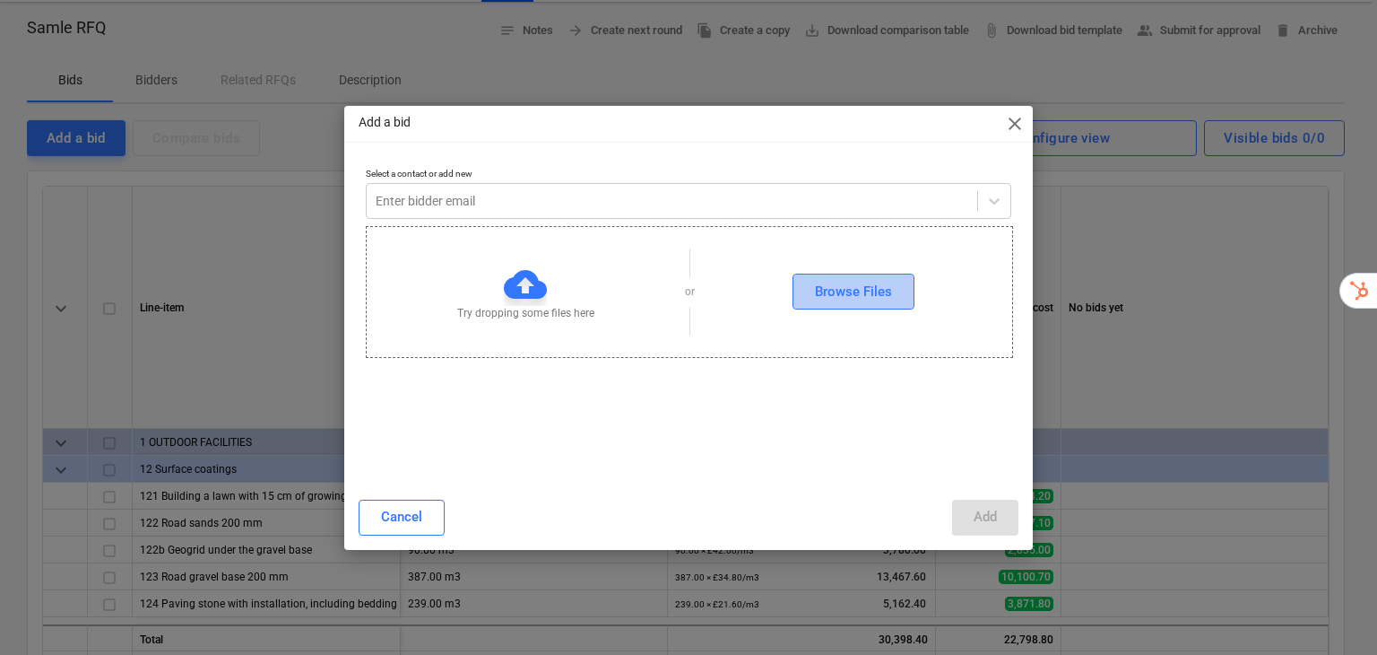
click at [844, 289] on div "Browse Files" at bounding box center [853, 291] width 77 height 23
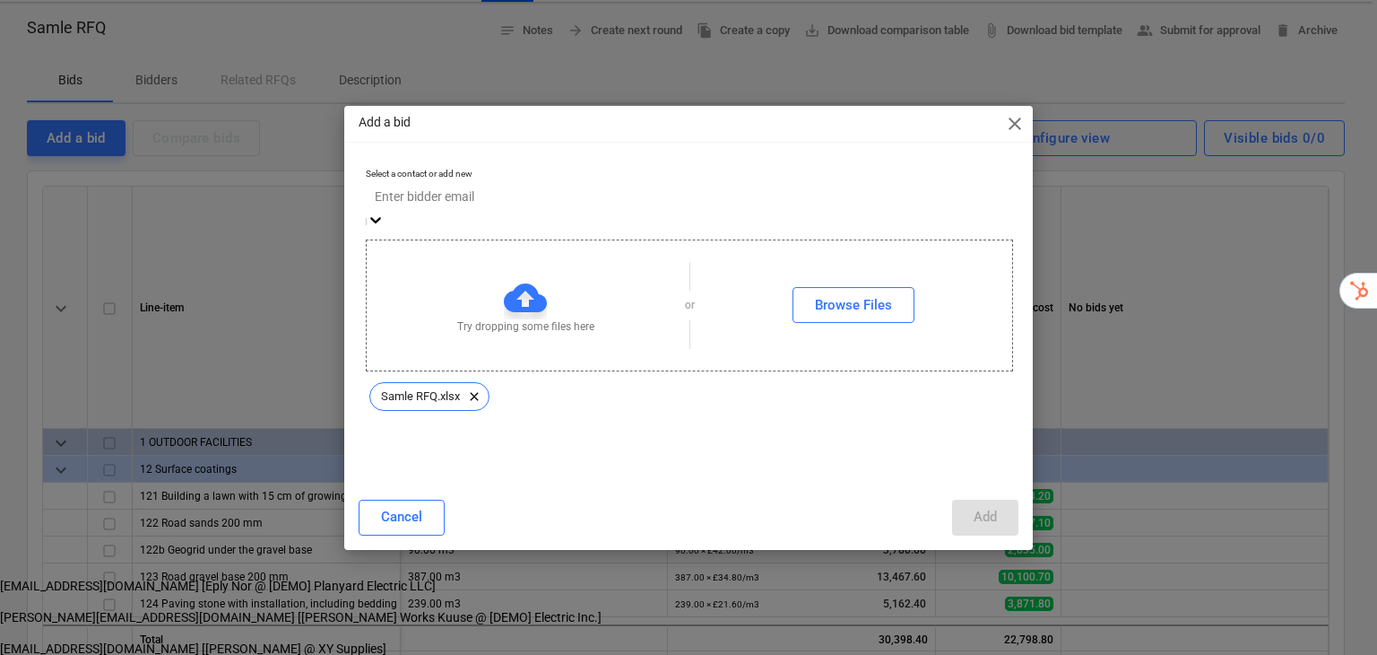
click at [729, 189] on div "Enter bidder email" at bounding box center [689, 197] width 646 height 28
drag, startPoint x: 608, startPoint y: 324, endPoint x: 606, endPoint y: 343, distance: 19.8
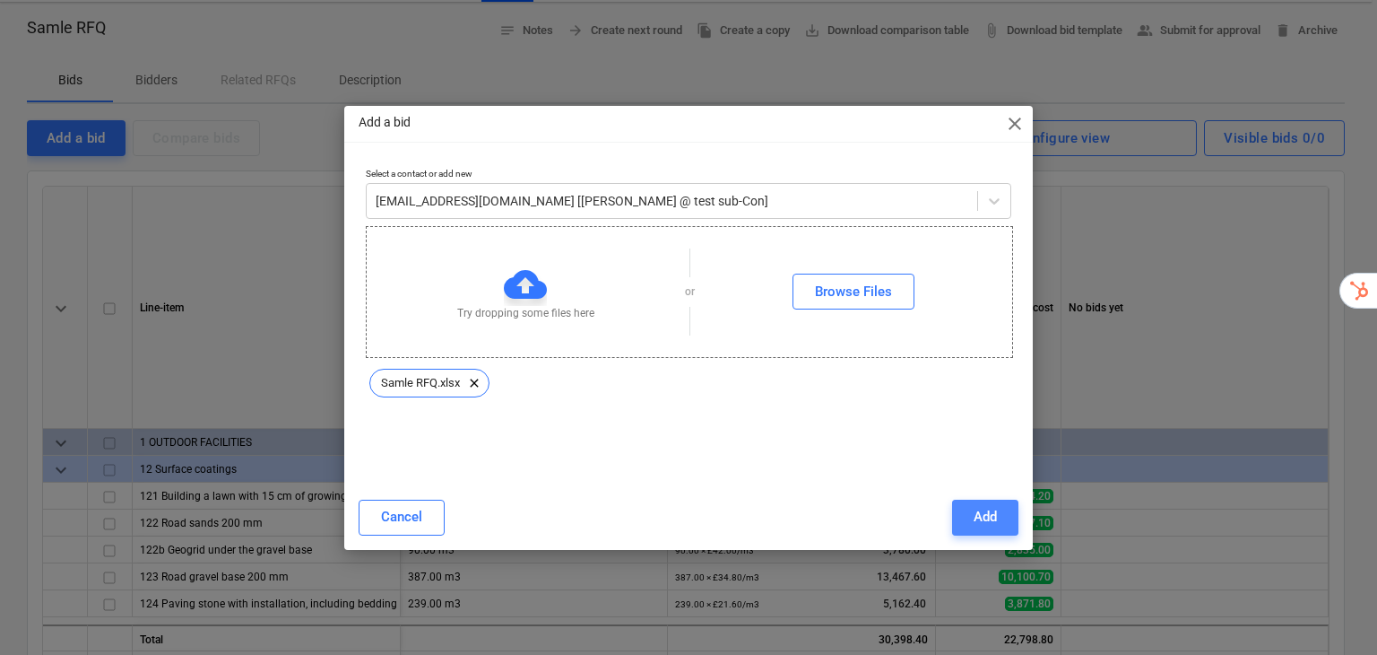
click at [967, 525] on button "Add" at bounding box center [985, 517] width 66 height 36
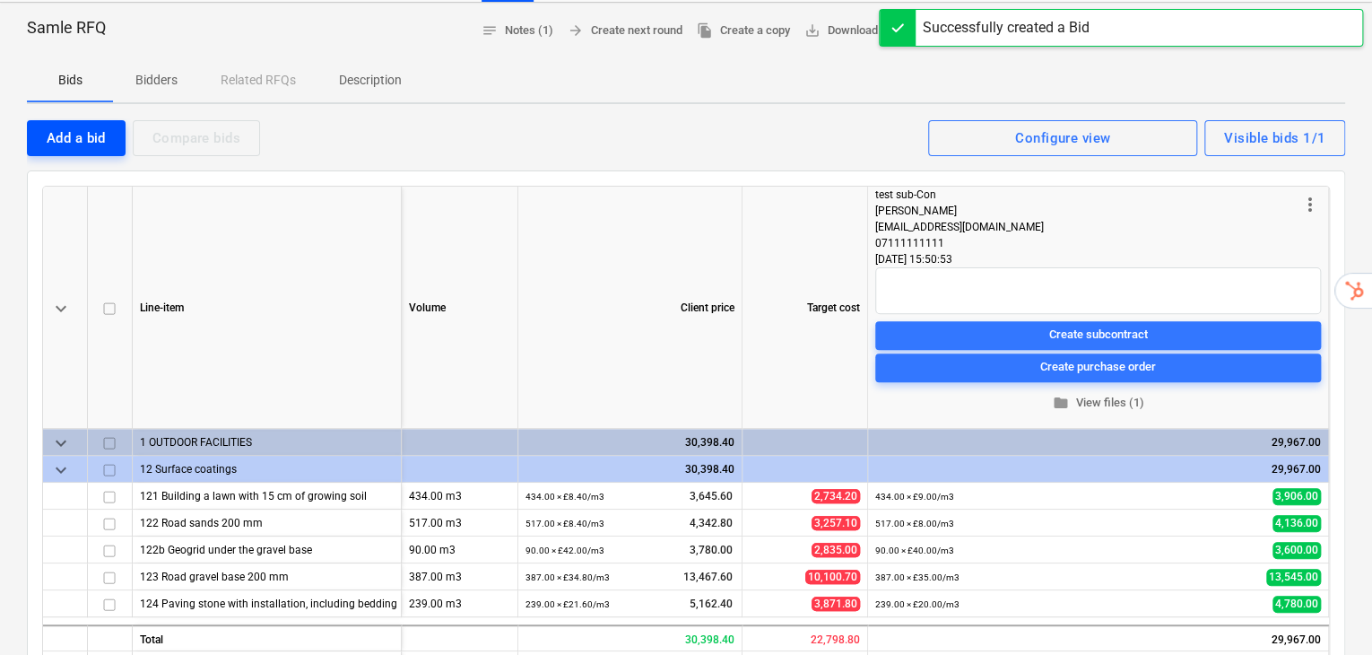
click at [50, 126] on div "Add a bid" at bounding box center [76, 137] width 59 height 23
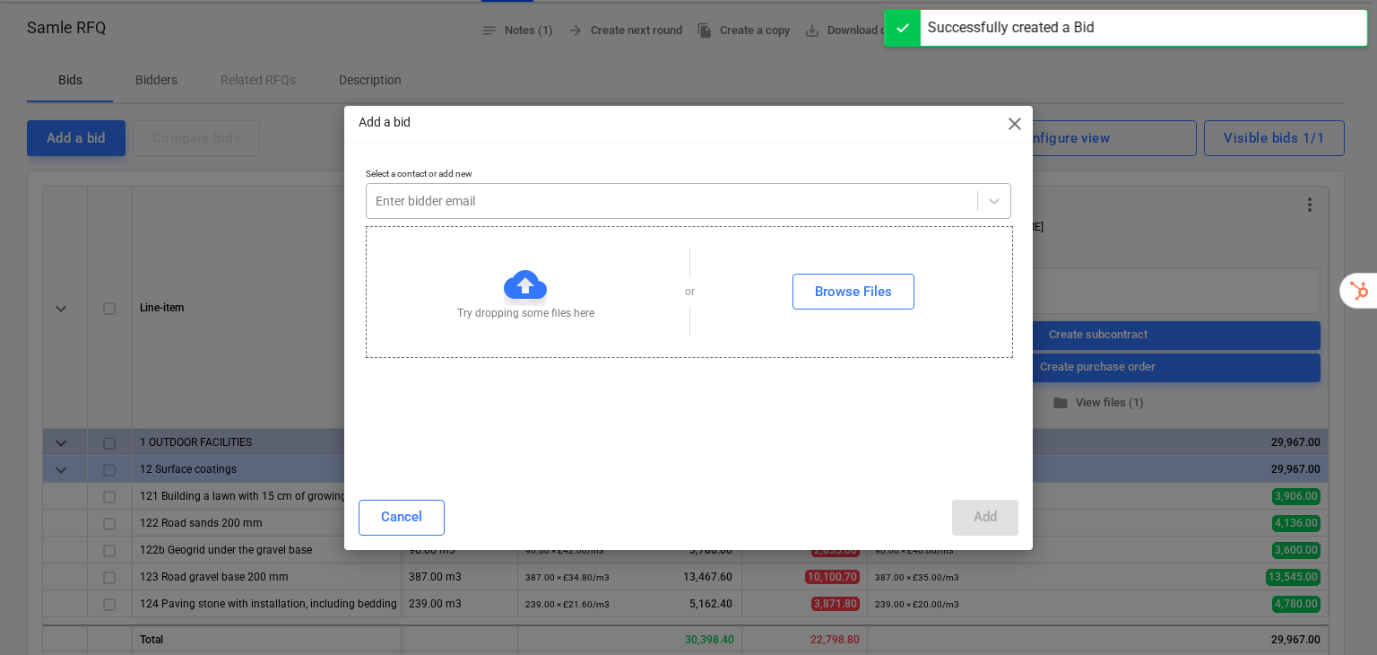
click at [742, 192] on div at bounding box center [672, 201] width 593 height 18
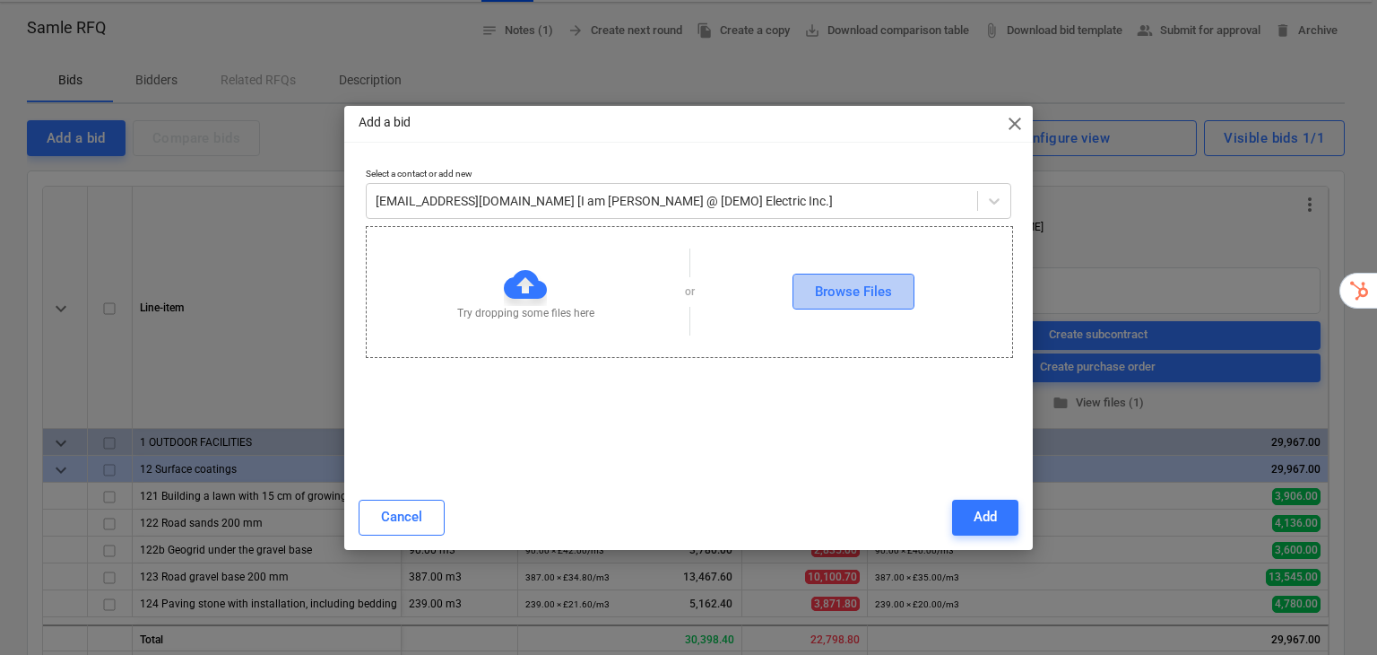
click at [836, 282] on div "Browse Files" at bounding box center [853, 291] width 77 height 23
click at [993, 519] on div "Add" at bounding box center [985, 516] width 23 height 23
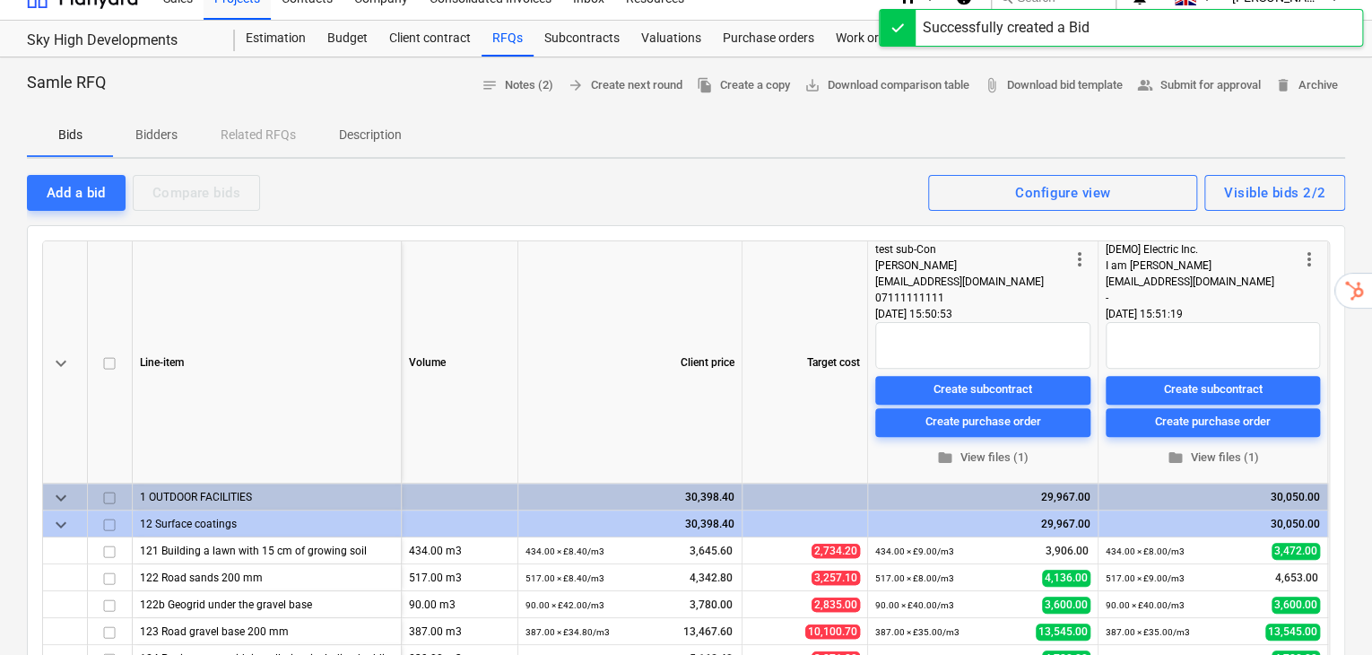
scroll to position [0, 0]
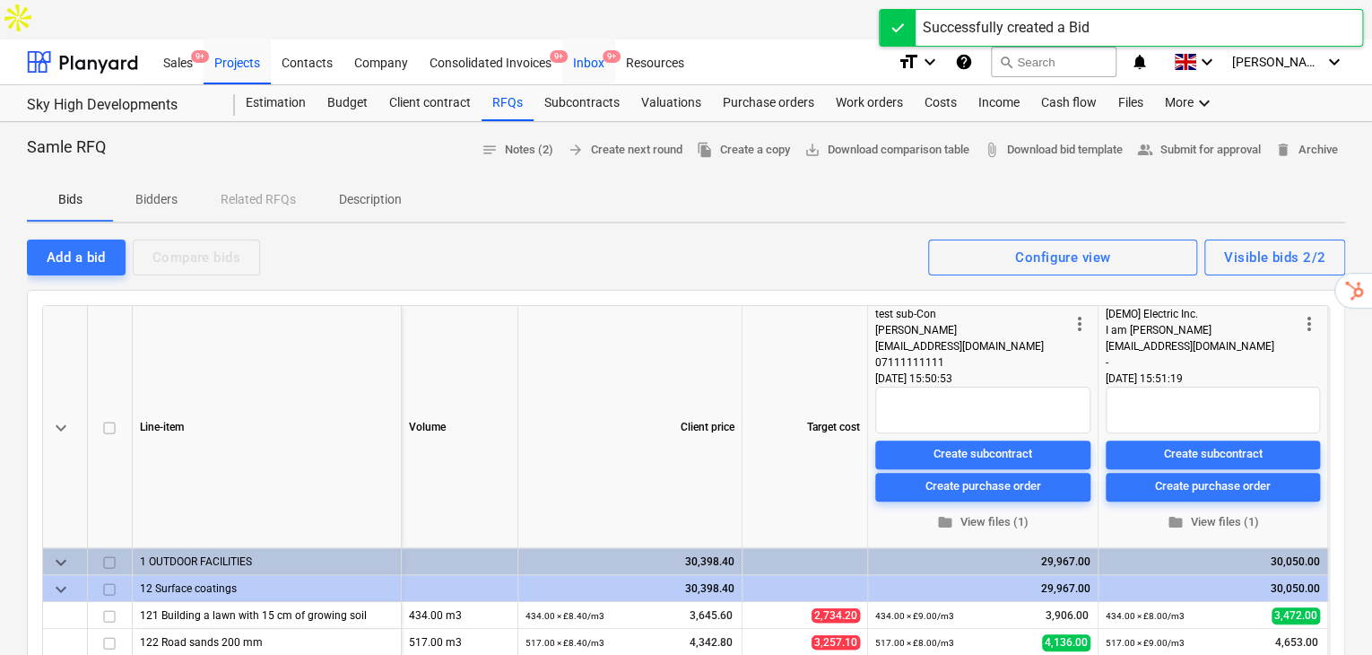
click at [600, 39] on div "Inbox 9+" at bounding box center [588, 62] width 53 height 46
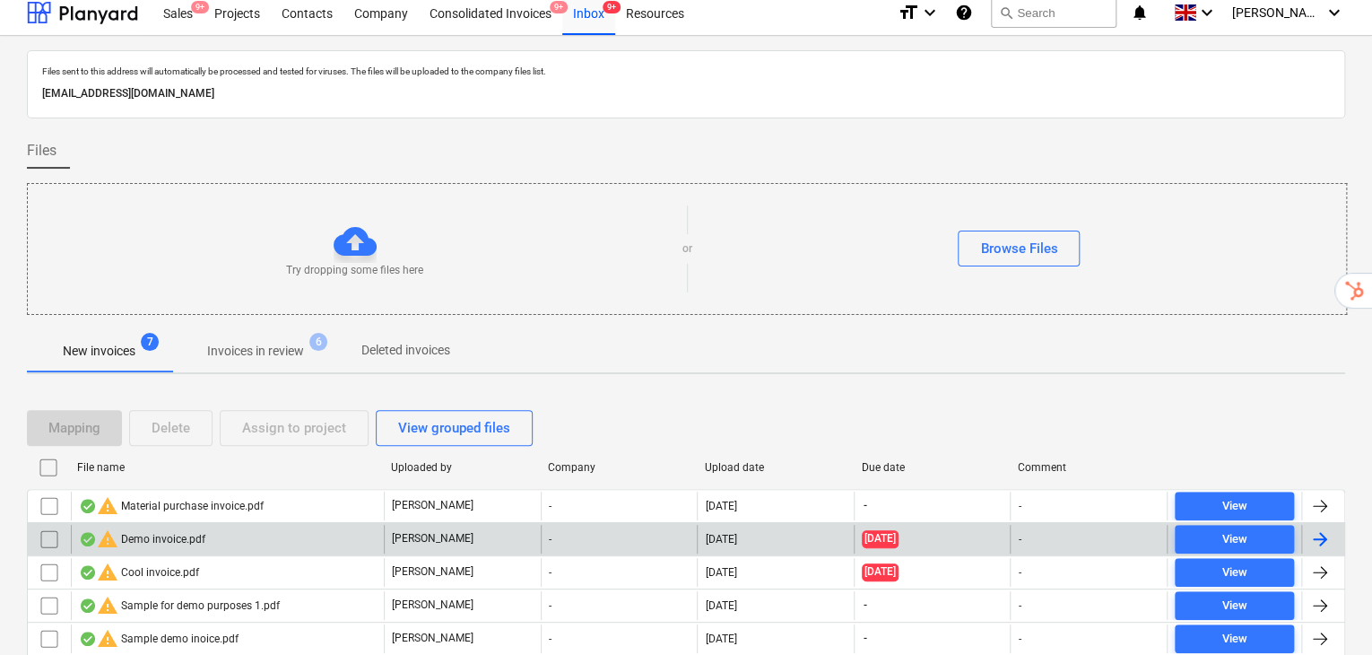
scroll to position [119, 0]
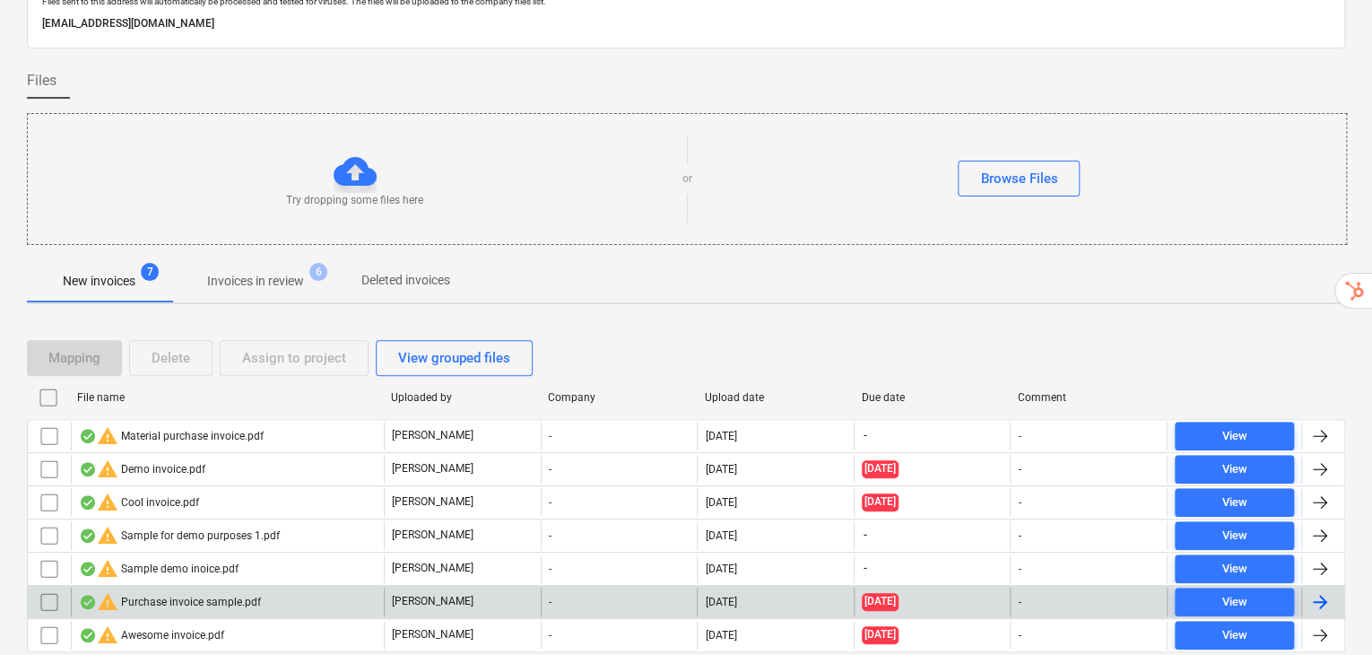
click at [145, 591] on div "warning Purchase invoice sample.pdf" at bounding box center [170, 602] width 182 height 22
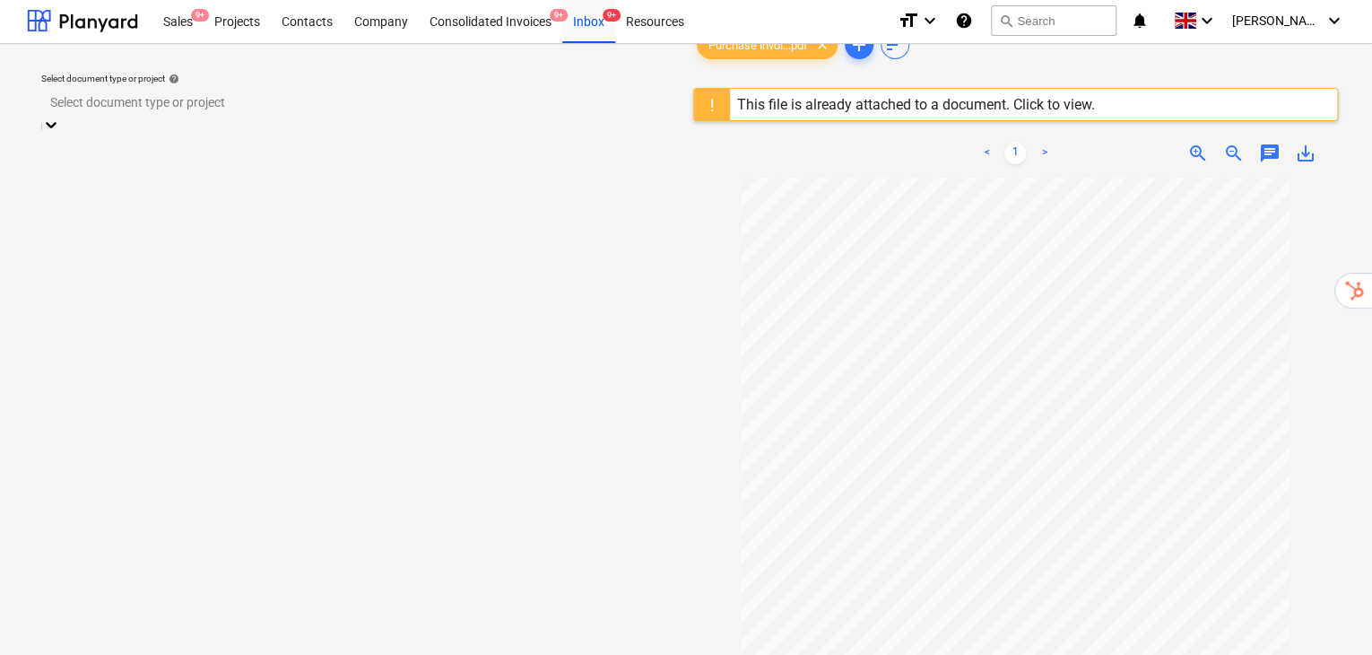
scroll to position [13, 0]
drag, startPoint x: 696, startPoint y: 222, endPoint x: 721, endPoint y: 209, distance: 28.5
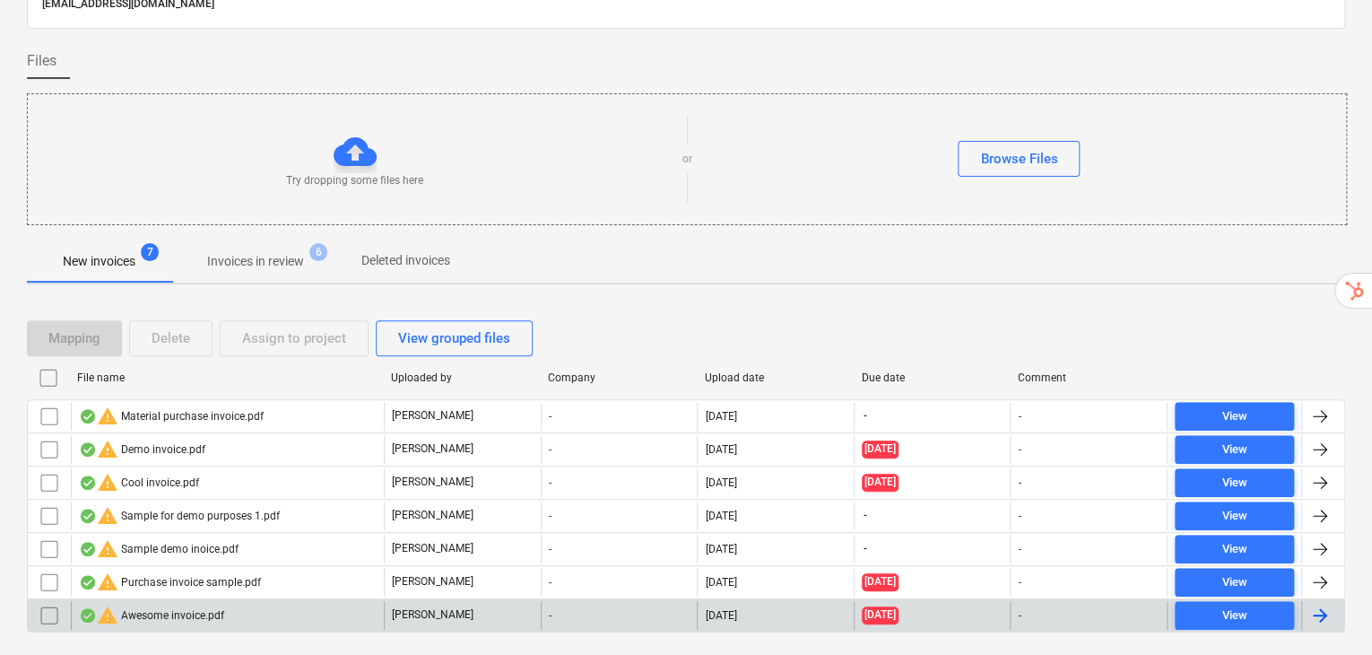
click at [204, 604] on div "warning Awesome invoice.pdf" at bounding box center [151, 615] width 145 height 22
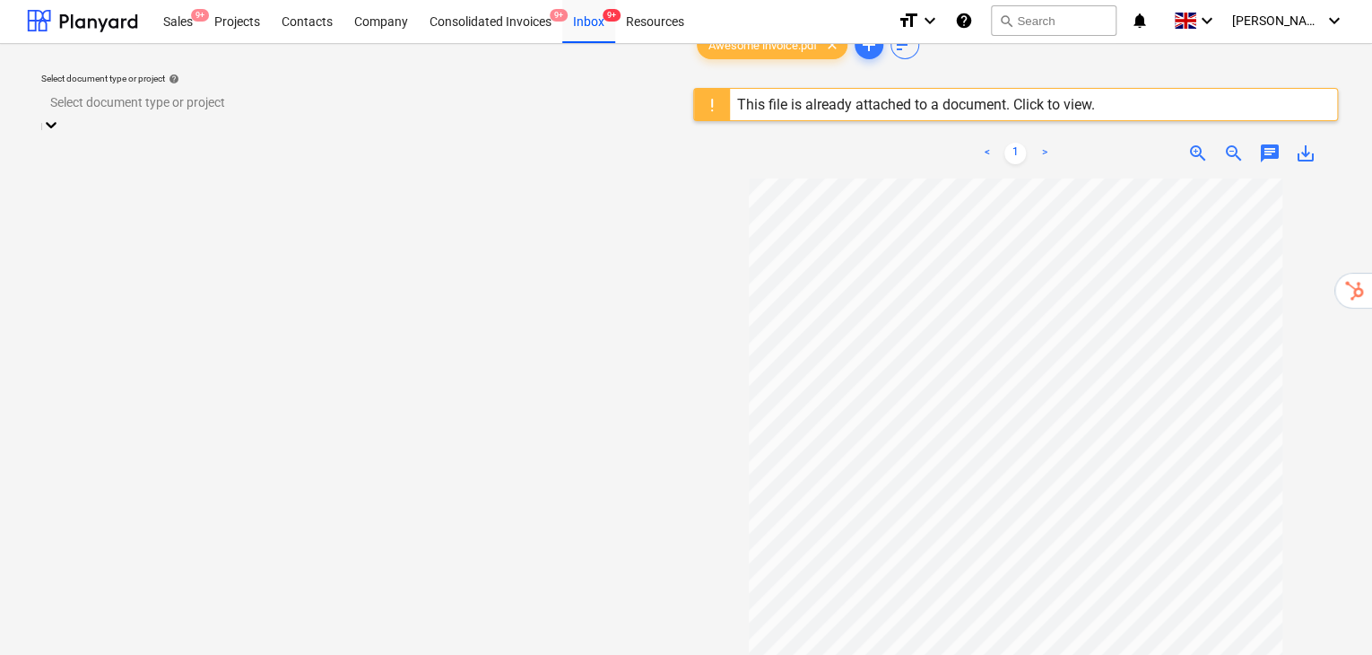
click at [60, 116] on icon at bounding box center [51, 125] width 18 height 18
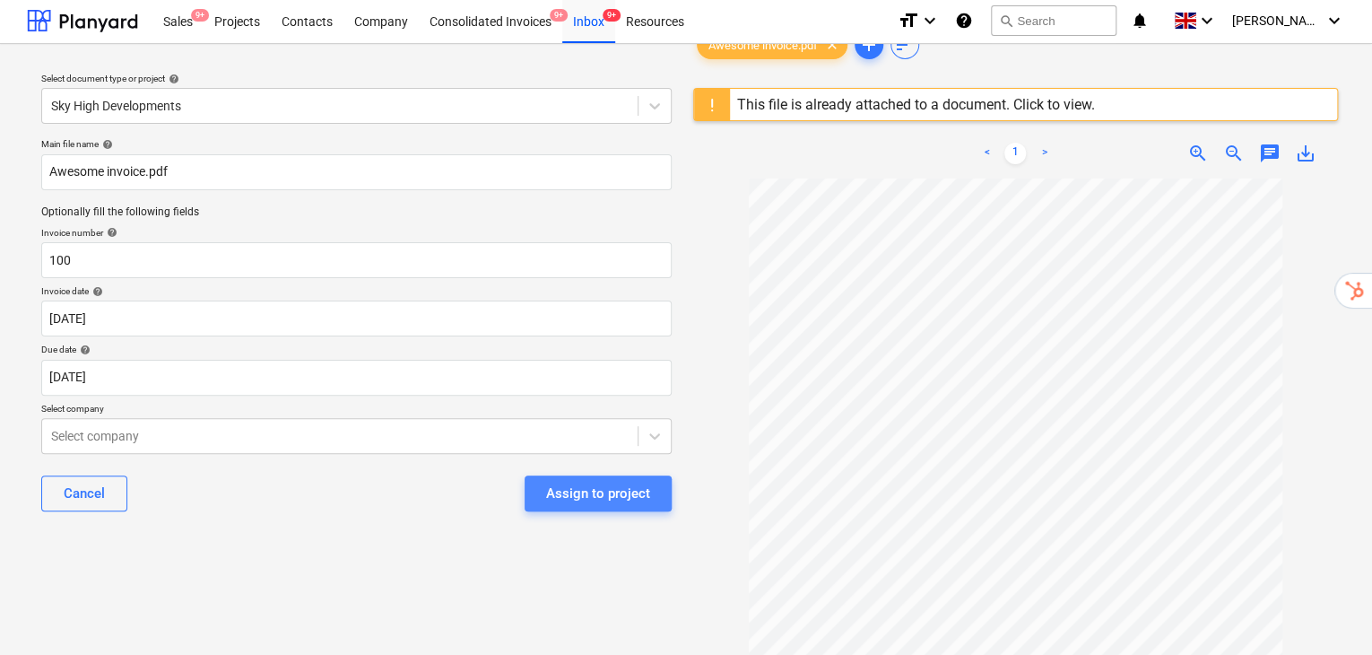
click at [629, 481] on div "Assign to project" at bounding box center [598, 492] width 104 height 23
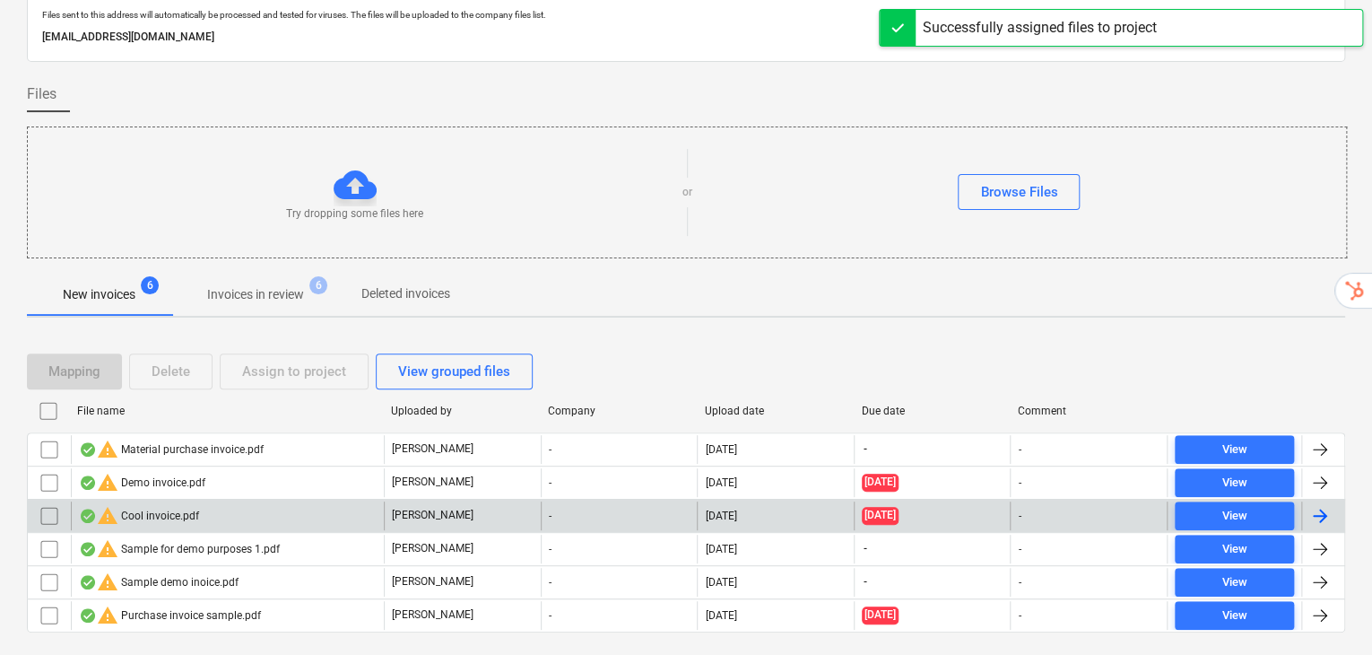
click at [166, 505] on div "warning Cool invoice.pdf" at bounding box center [139, 516] width 120 height 22
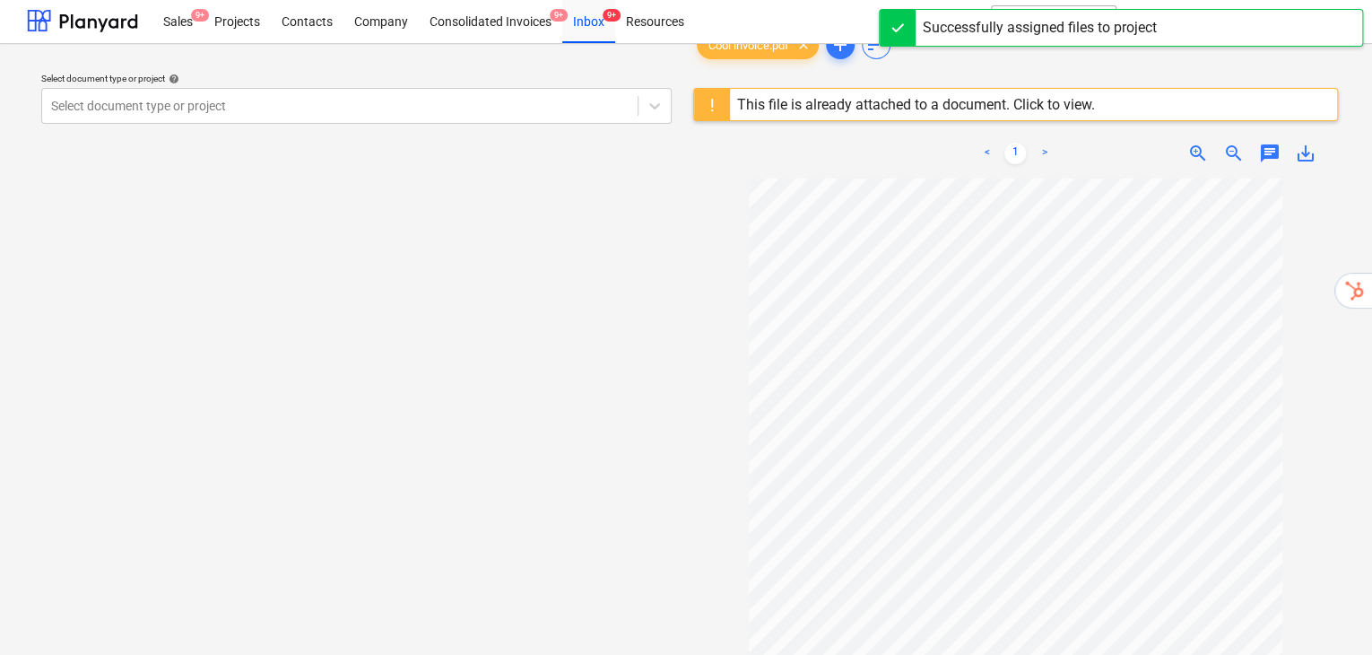
scroll to position [106, 0]
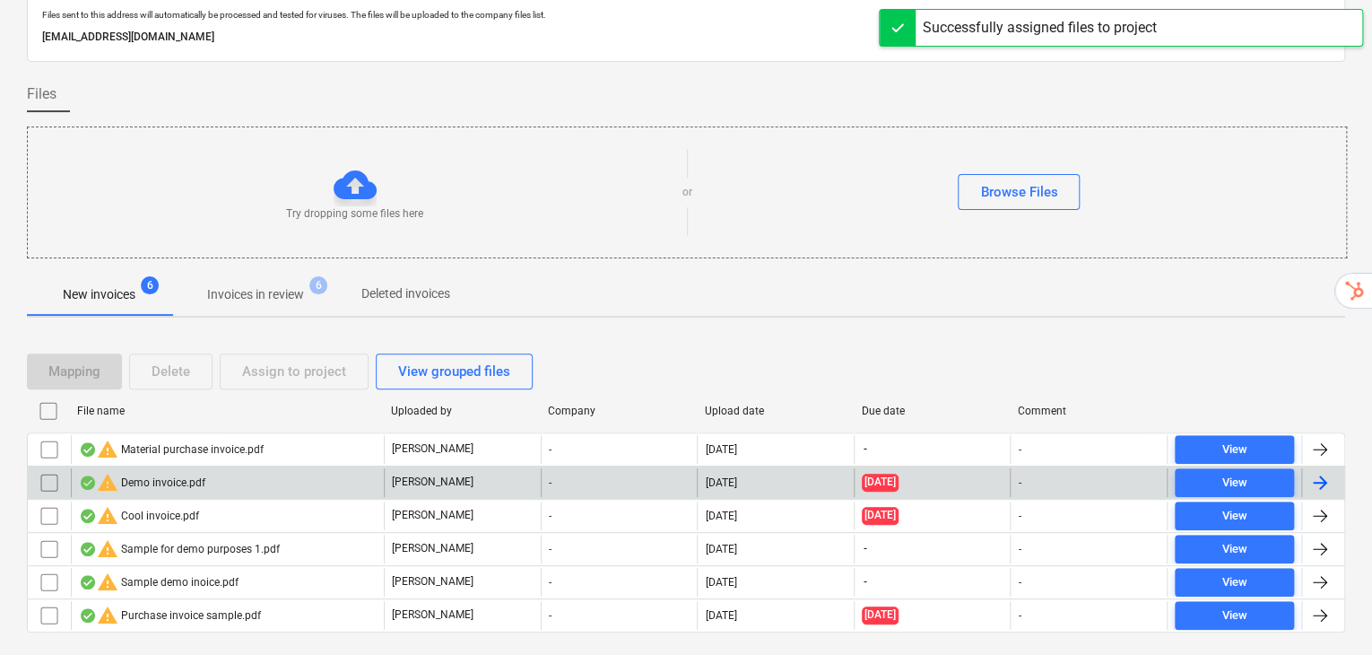
click at [176, 472] on div "warning Demo invoice.pdf" at bounding box center [142, 483] width 126 height 22
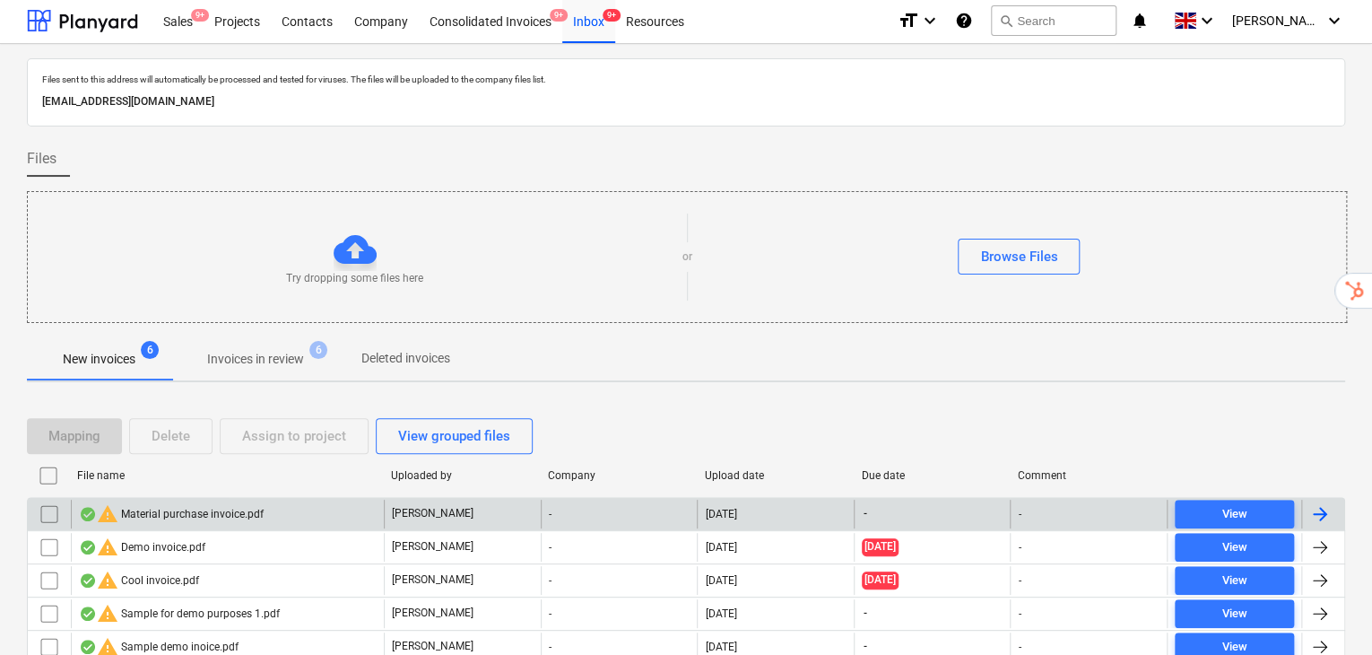
scroll to position [106, 0]
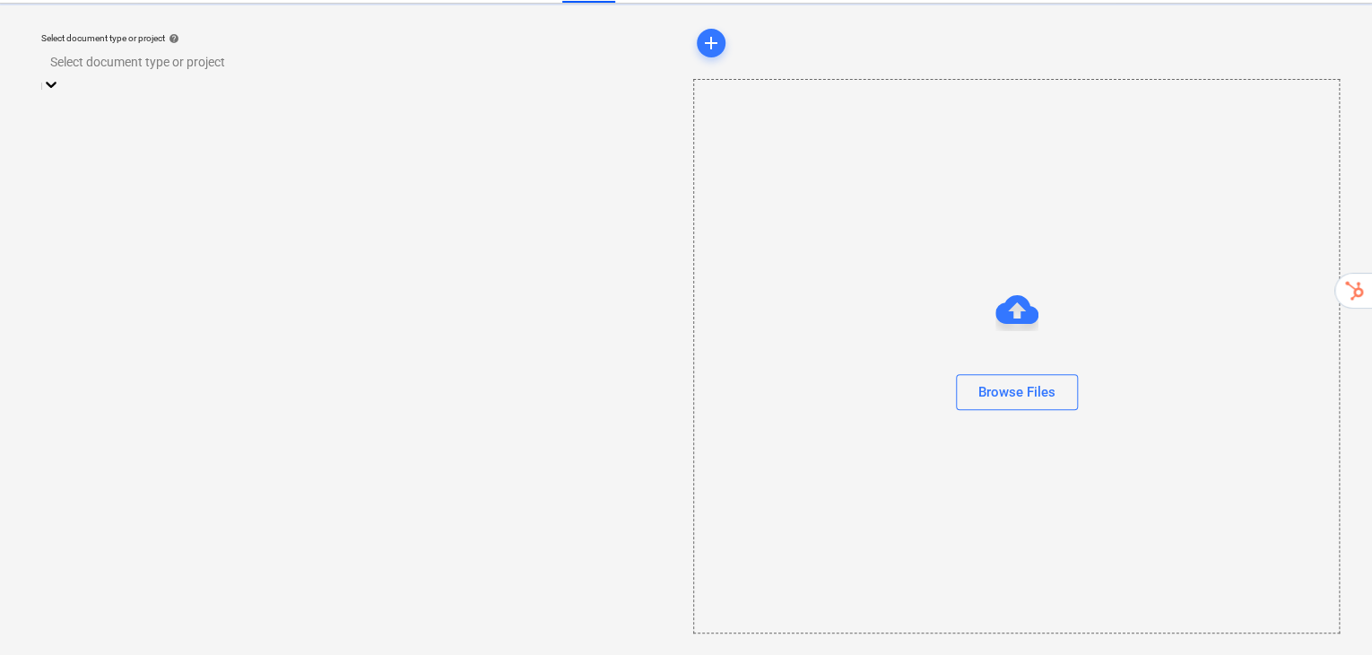
scroll to position [41, 0]
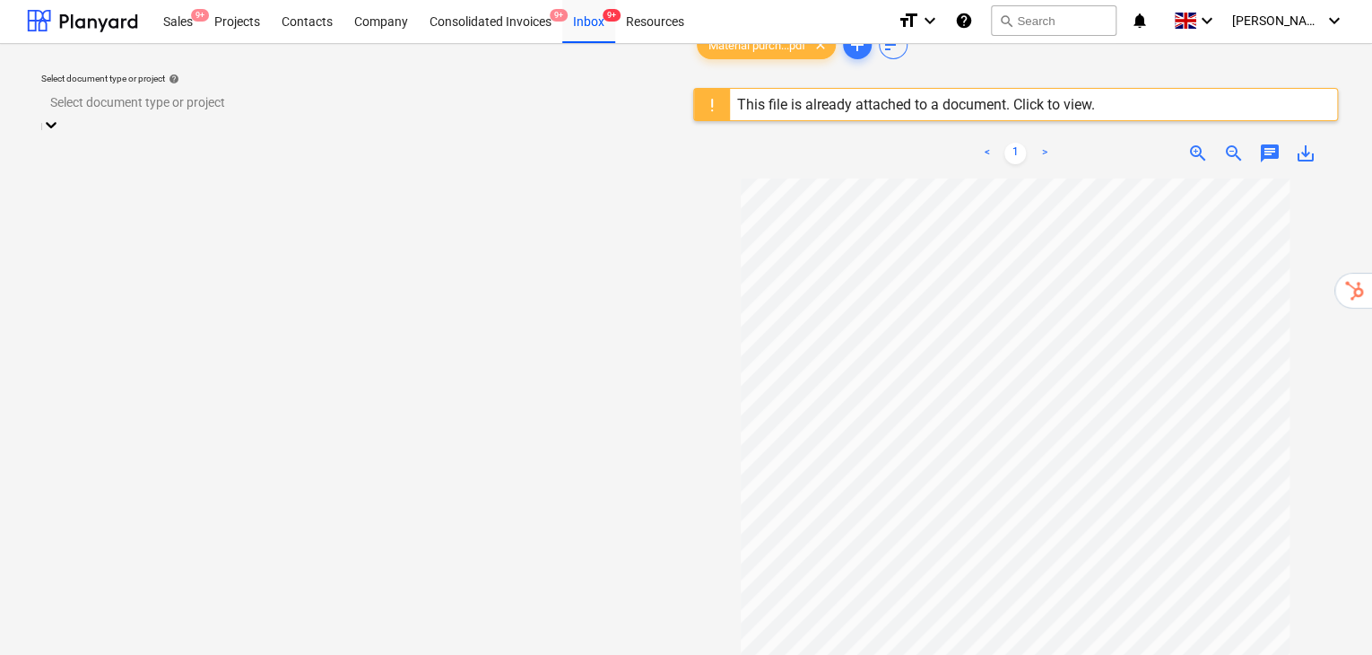
click at [60, 116] on icon at bounding box center [51, 125] width 18 height 18
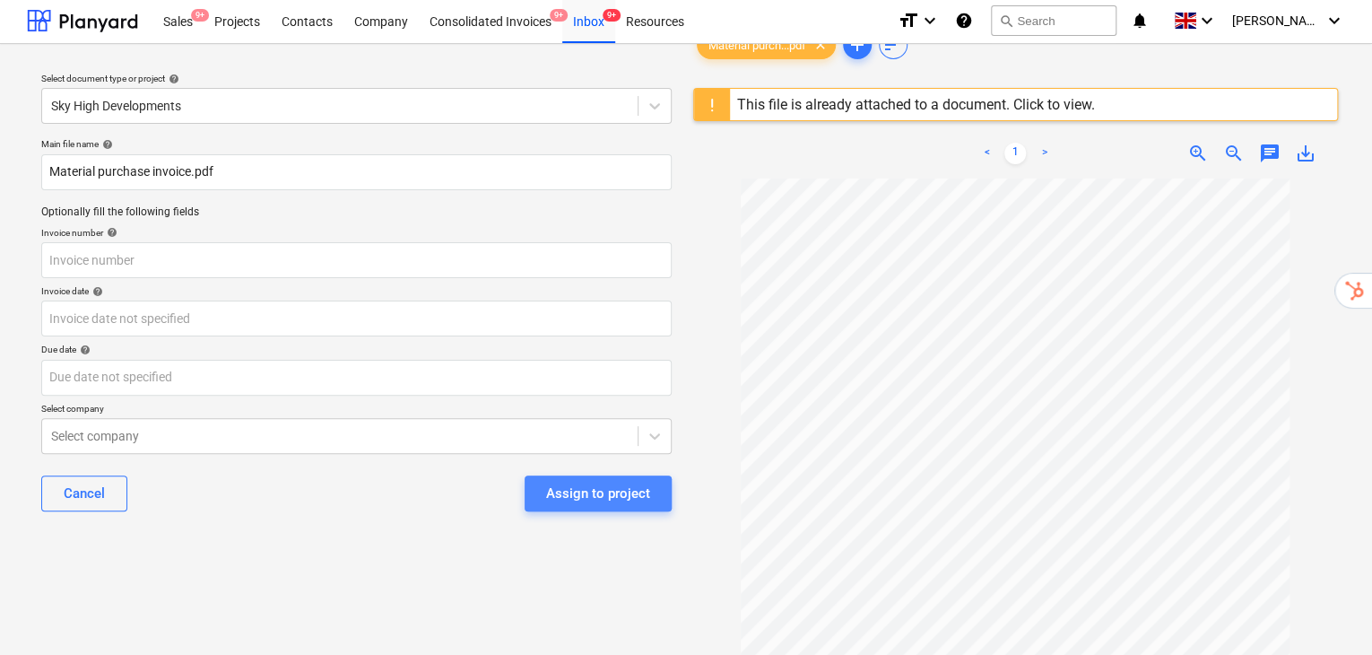
click at [588, 481] on div "Assign to project" at bounding box center [598, 492] width 104 height 23
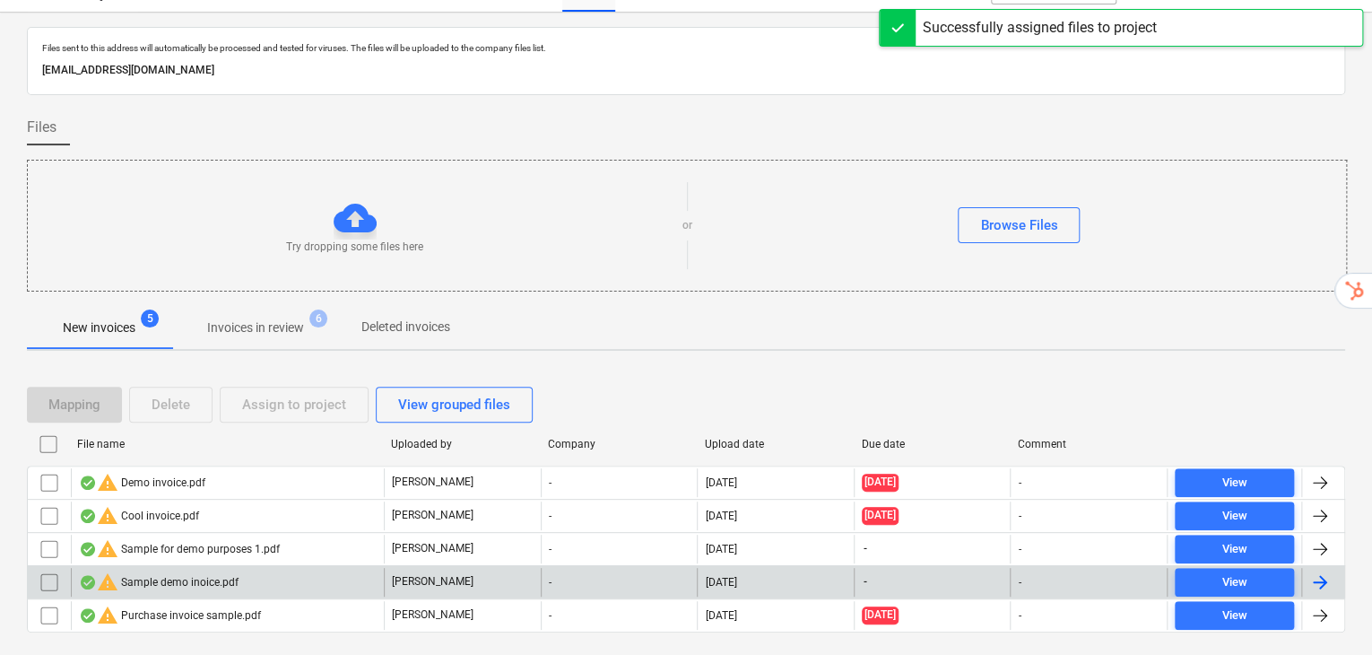
click at [182, 571] on div "warning Sample demo inoice.pdf" at bounding box center [159, 582] width 160 height 22
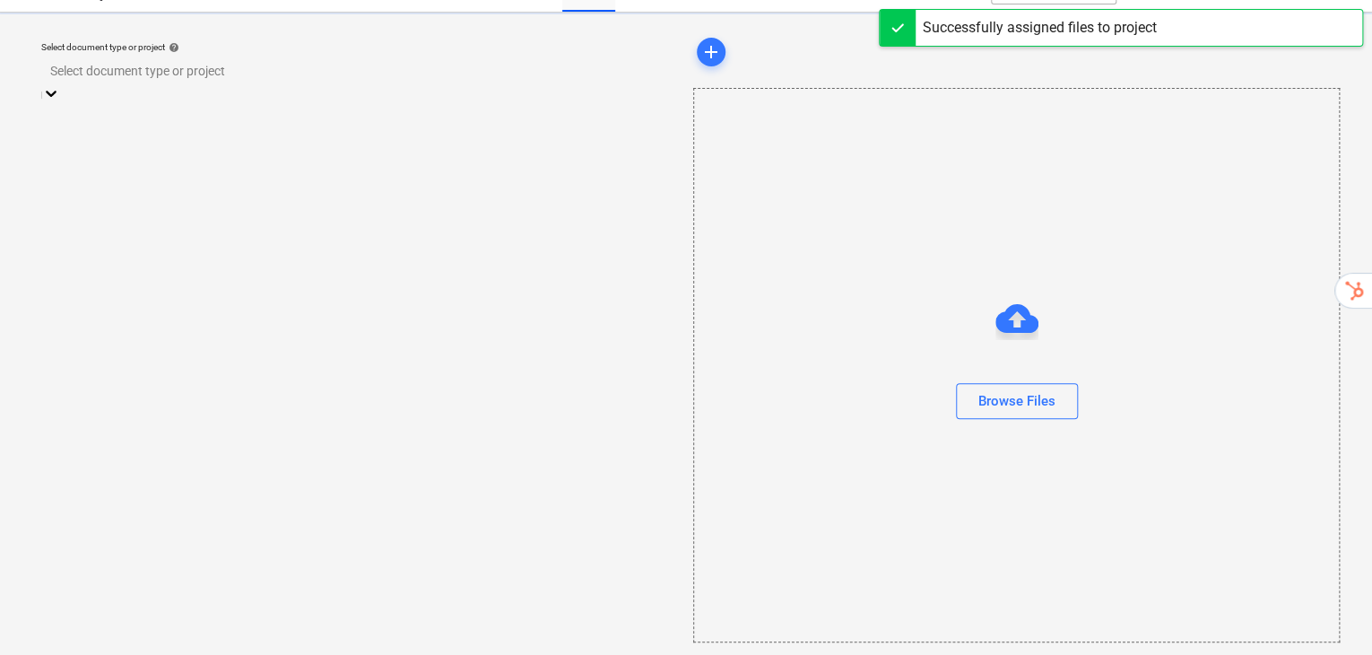
scroll to position [41, 0]
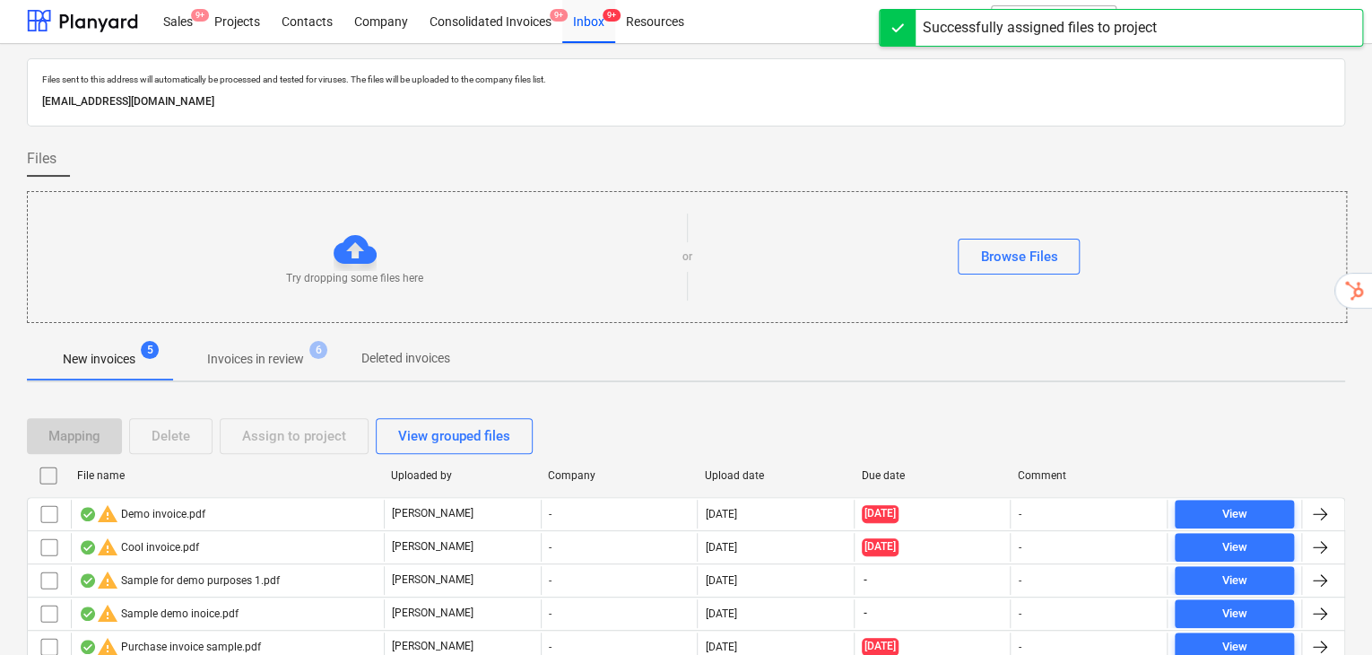
scroll to position [73, 0]
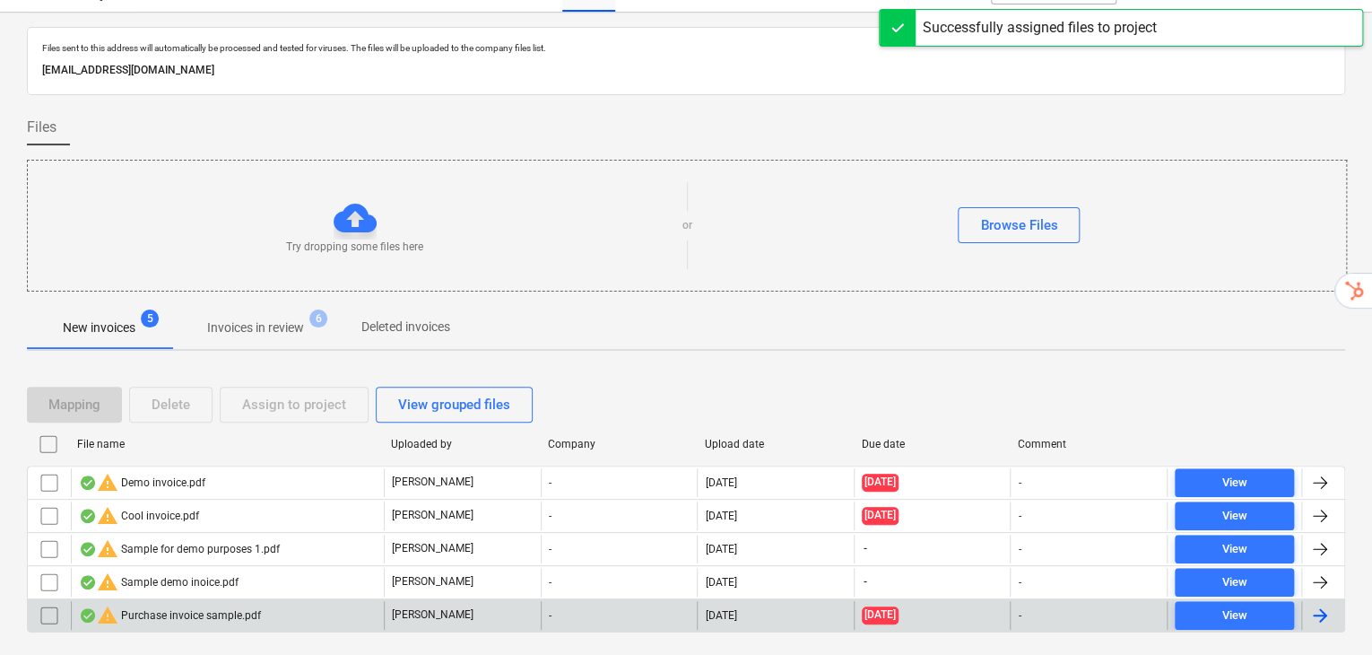
click at [54, 601] on input "checkbox" at bounding box center [49, 615] width 29 height 29
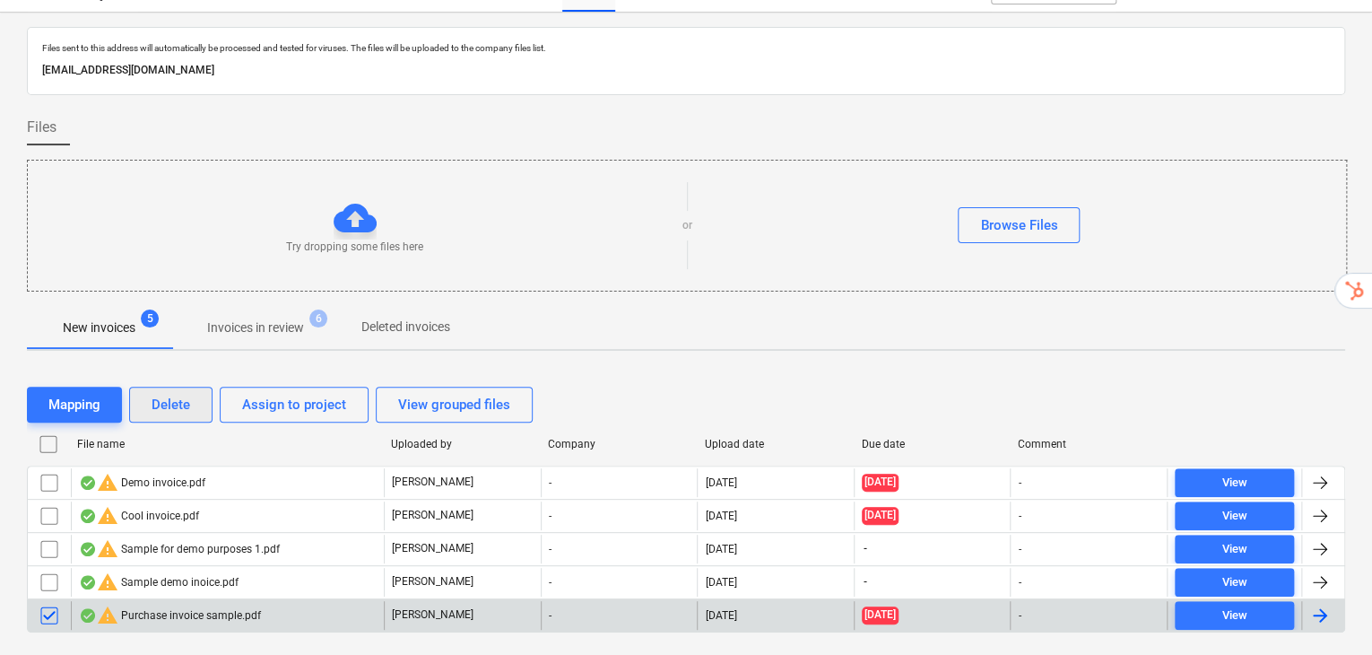
click at [180, 393] on div "Delete" at bounding box center [171, 404] width 39 height 23
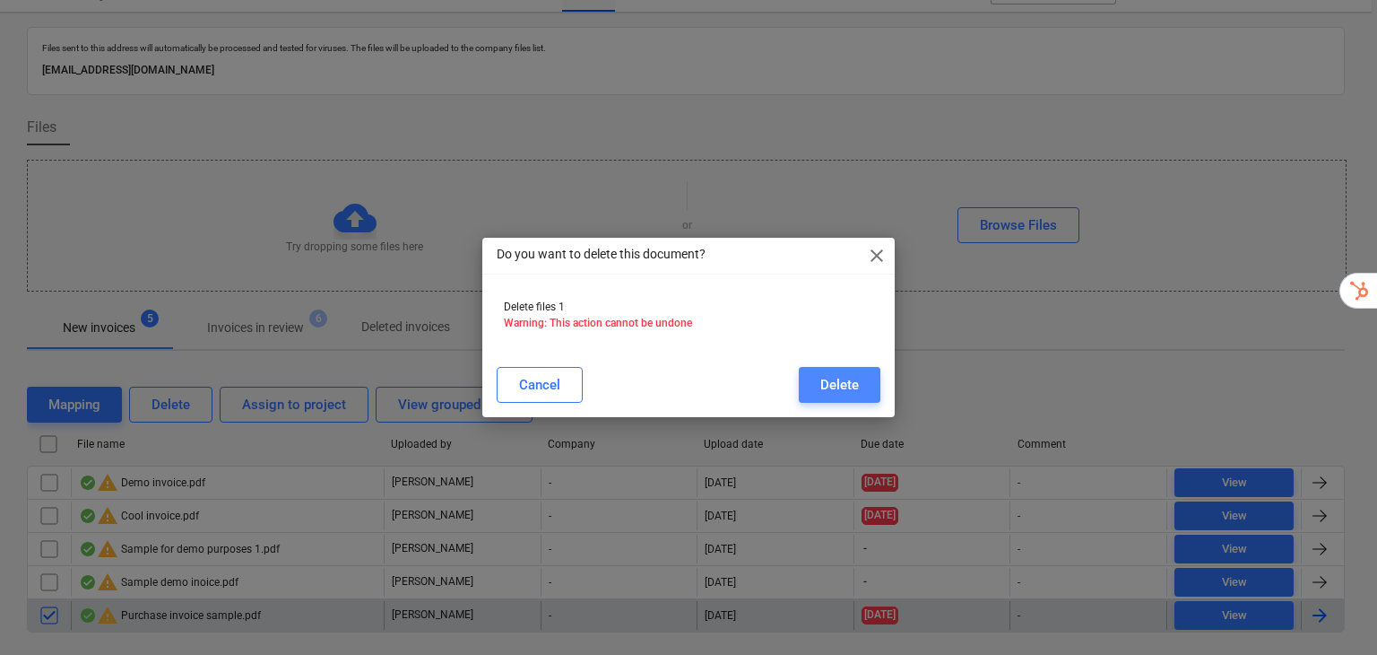
click at [844, 373] on div "Delete" at bounding box center [839, 384] width 39 height 23
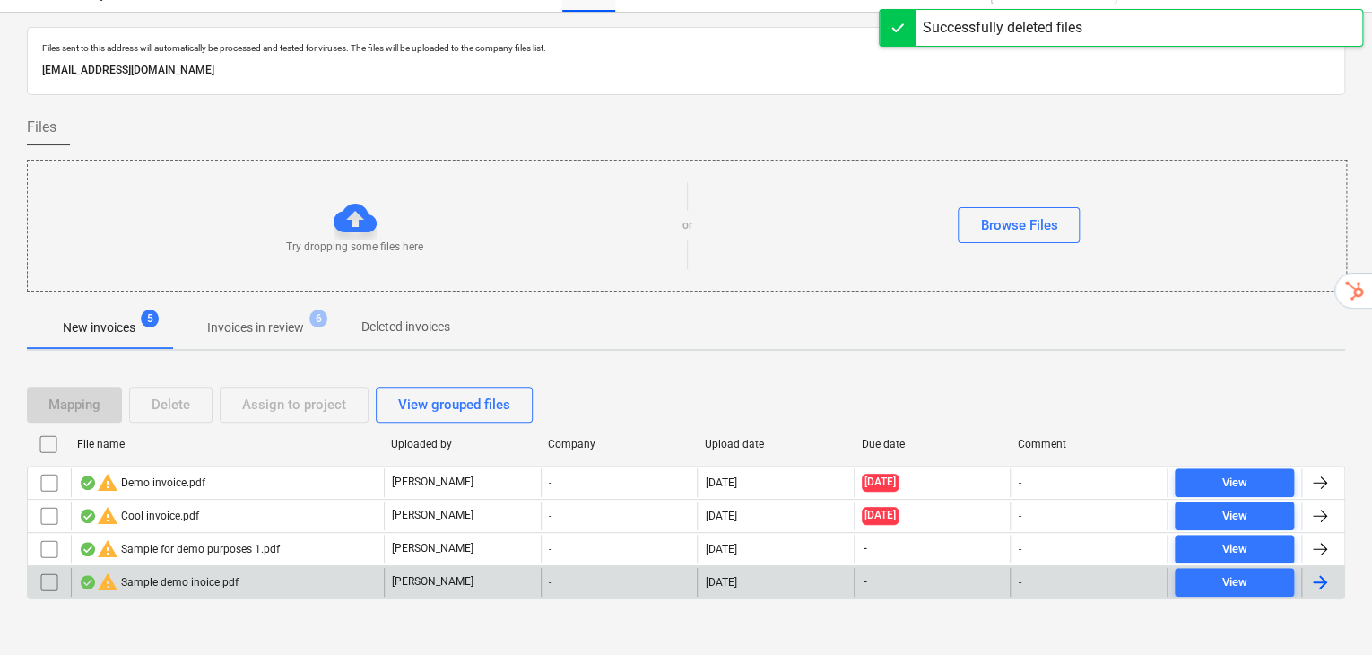
scroll to position [39, 0]
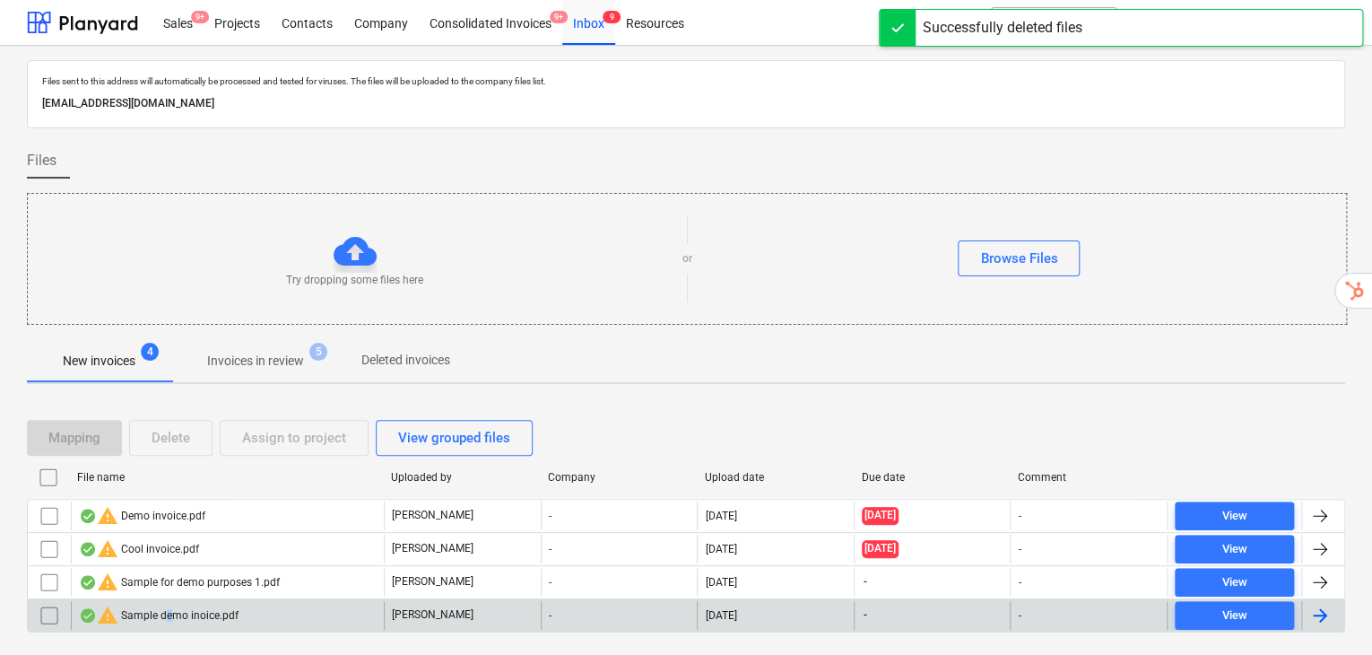
click at [167, 604] on div "warning Sample demo inoice.pdf" at bounding box center [159, 615] width 160 height 22
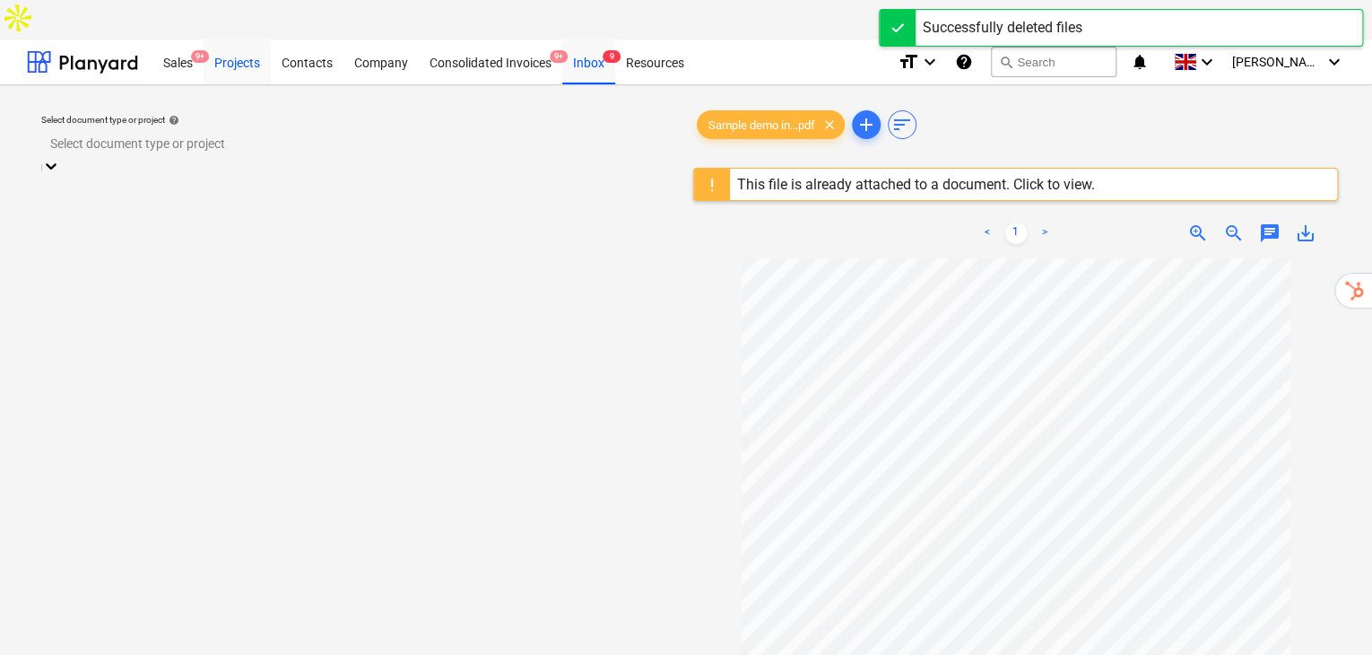
click at [255, 39] on div "Projects" at bounding box center [237, 62] width 67 height 46
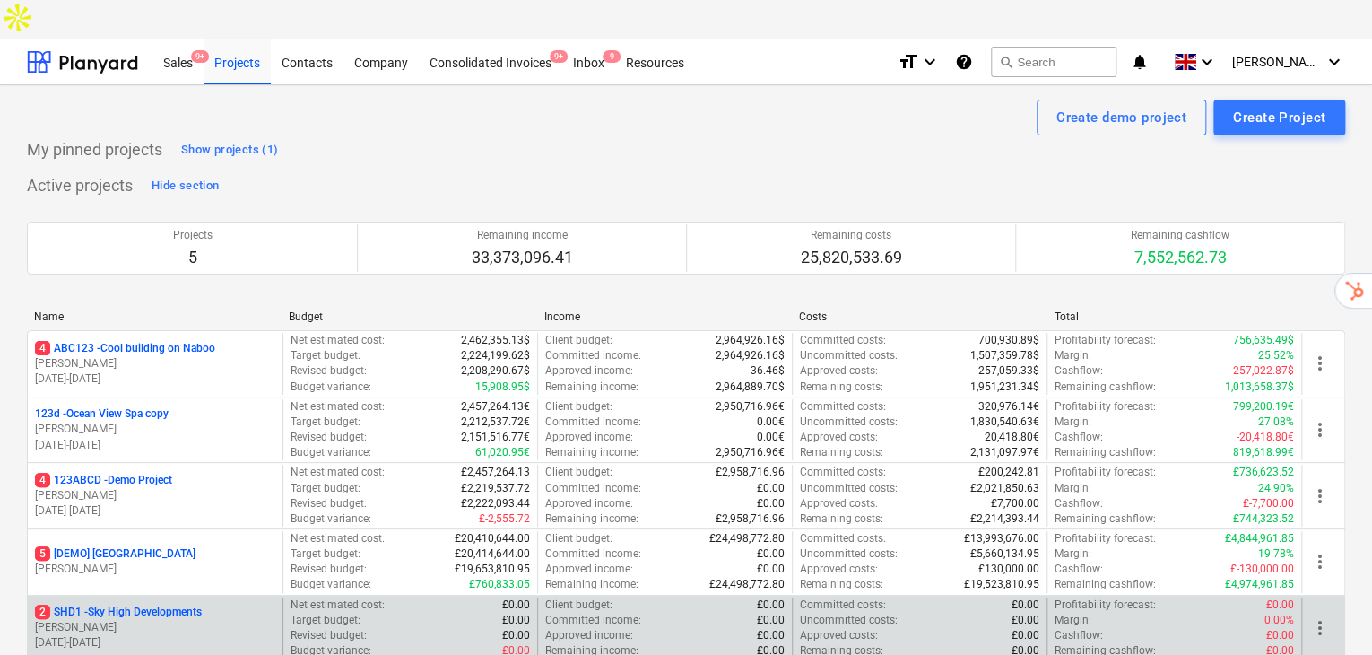
click at [174, 604] on p "2 SHD1 - Sky High Developments" at bounding box center [118, 611] width 167 height 15
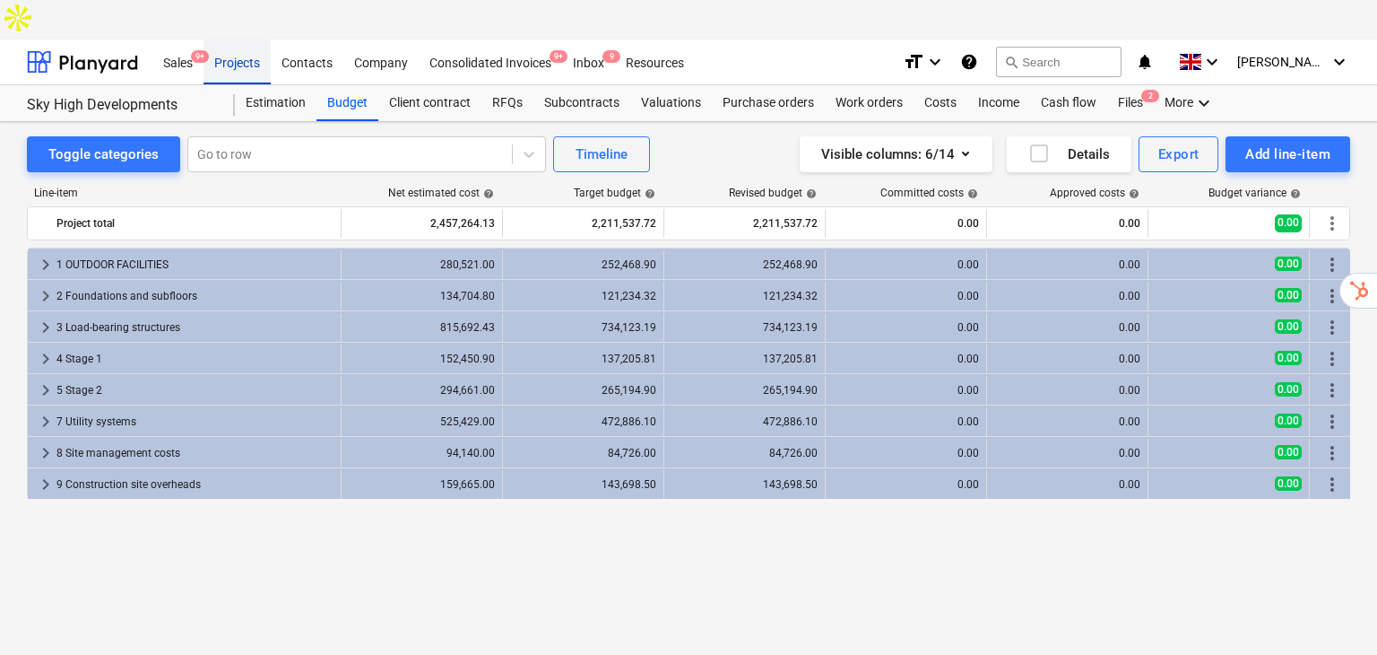
click at [233, 39] on div "Projects" at bounding box center [237, 62] width 67 height 46
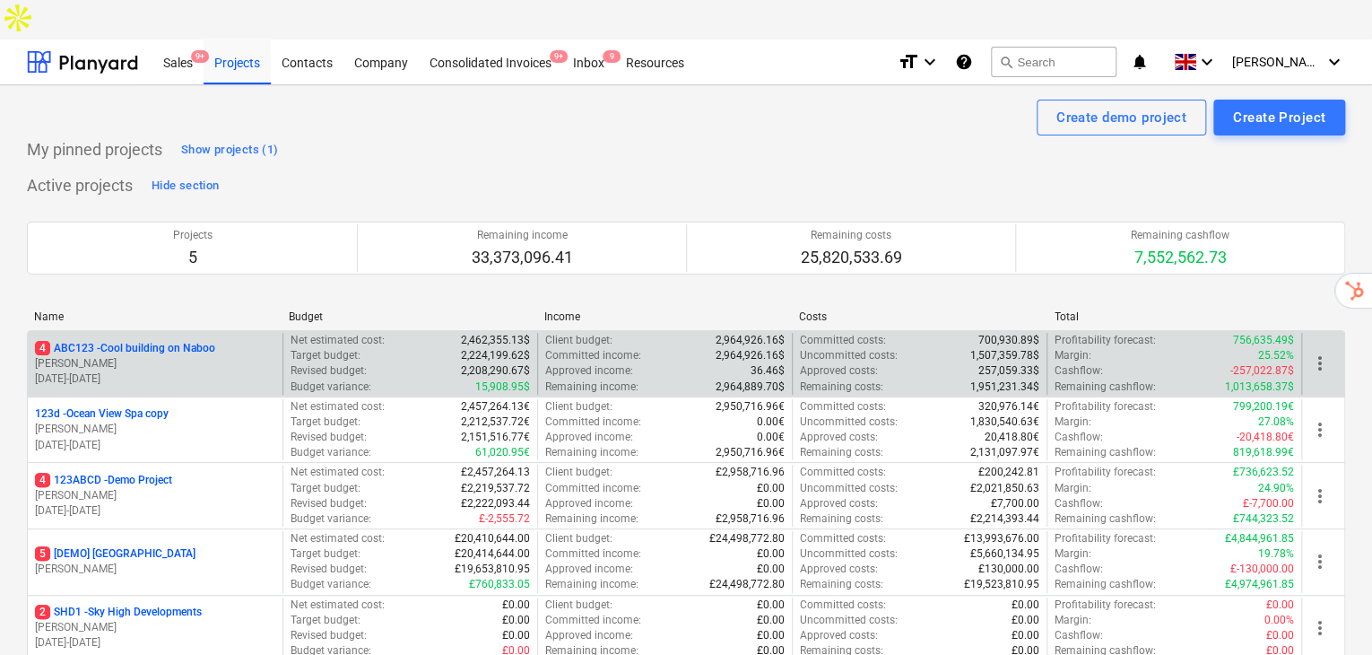
click at [143, 356] on p "[PERSON_NAME]" at bounding box center [155, 363] width 240 height 15
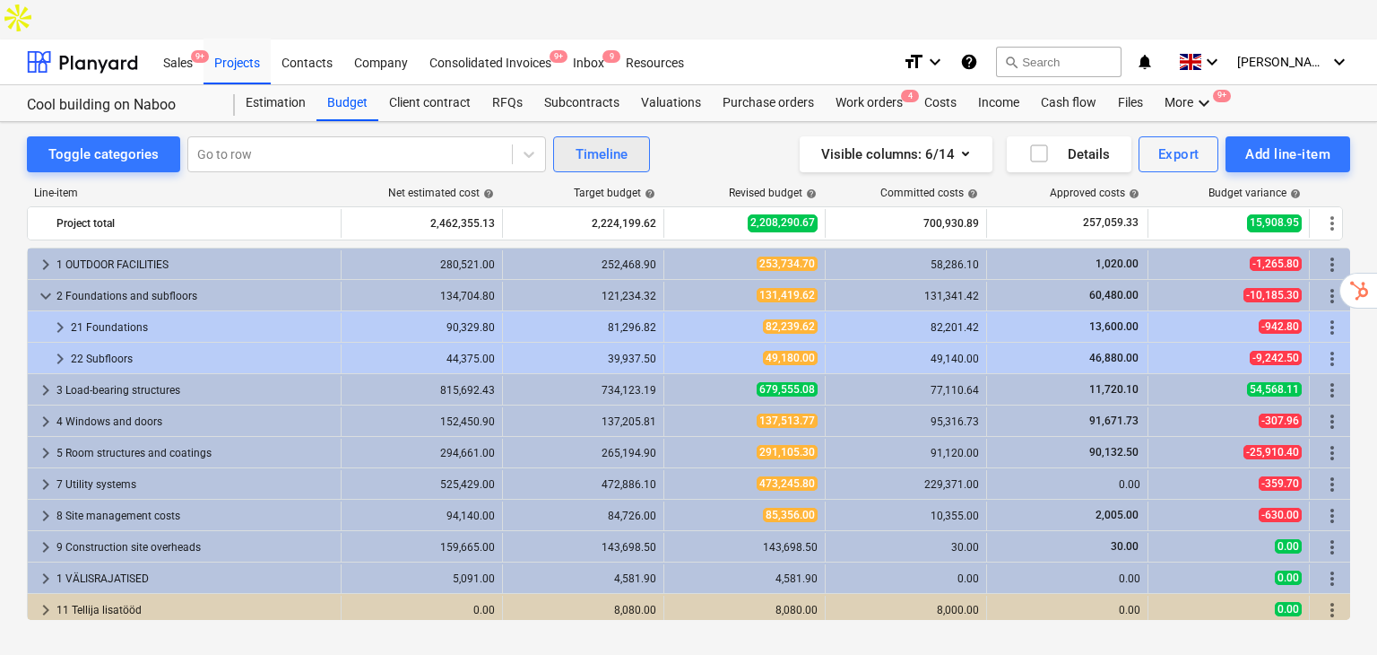
click at [601, 136] on button "Timeline" at bounding box center [601, 154] width 97 height 36
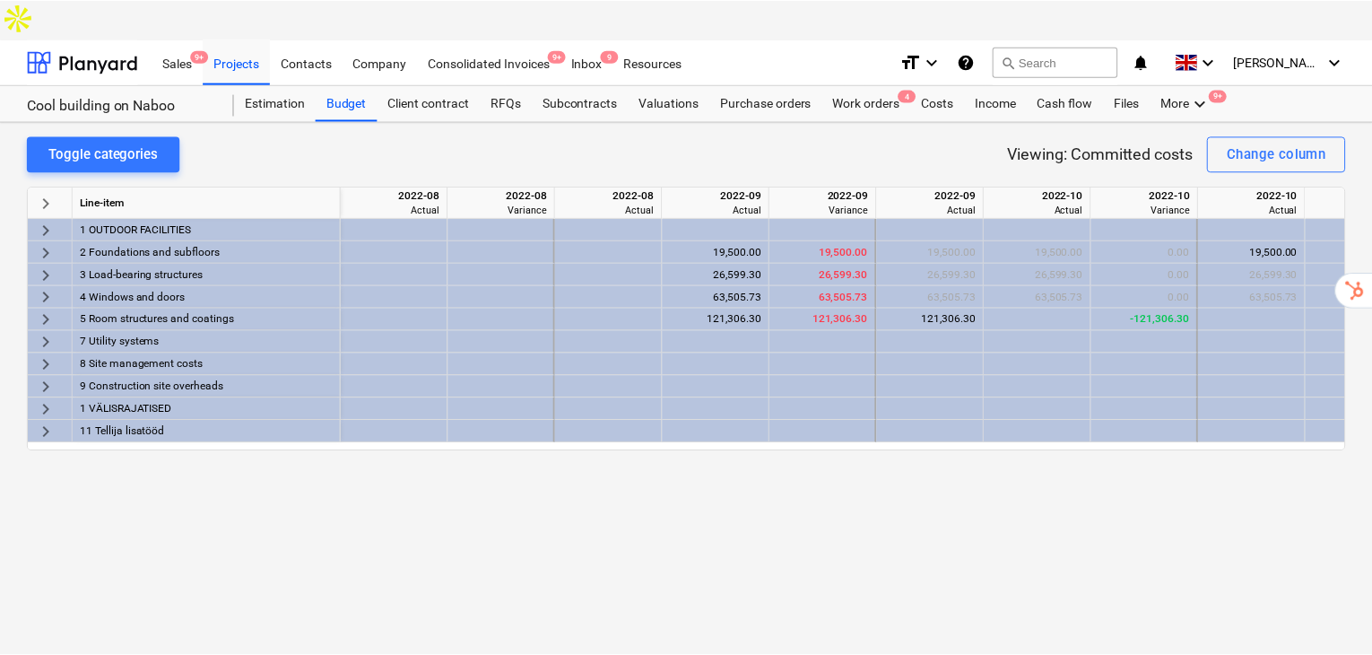
scroll to position [0, 11473]
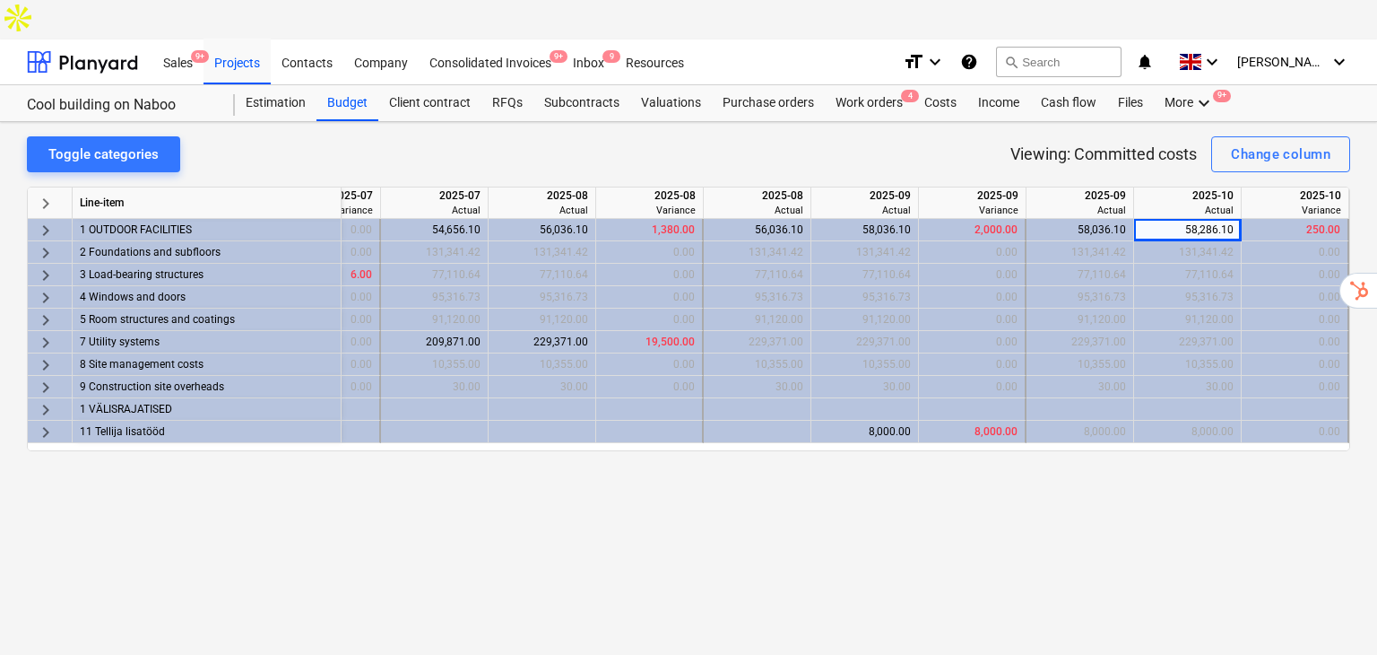
click at [43, 220] on span "keyboard_arrow_right" at bounding box center [46, 231] width 22 height 22
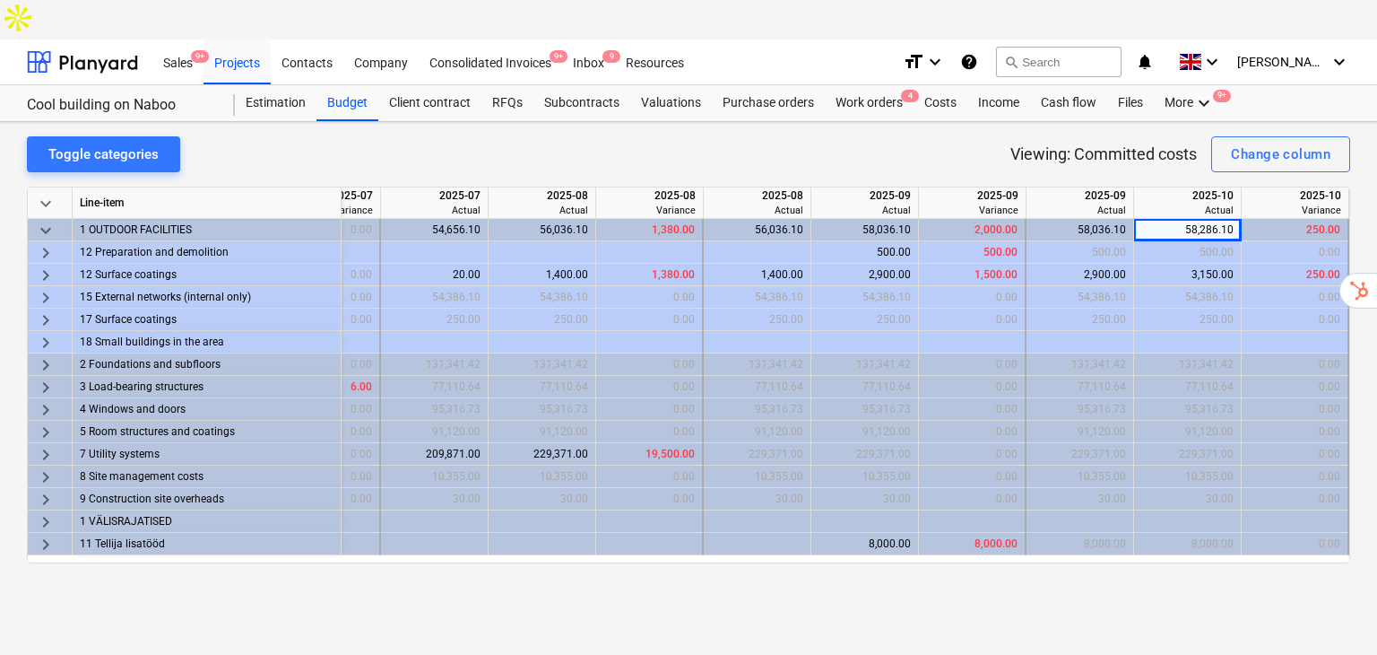
click at [44, 242] on span "keyboard_arrow_right" at bounding box center [46, 253] width 22 height 22
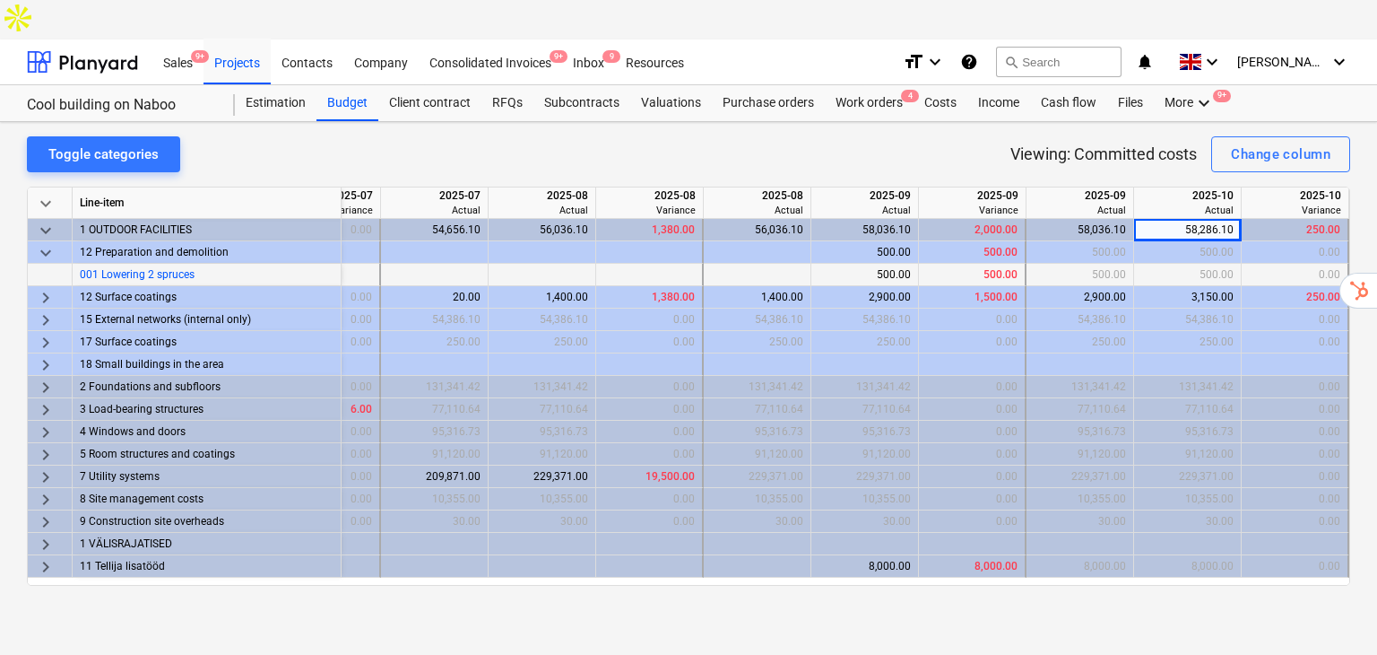
click at [48, 264] on div at bounding box center [50, 275] width 45 height 22
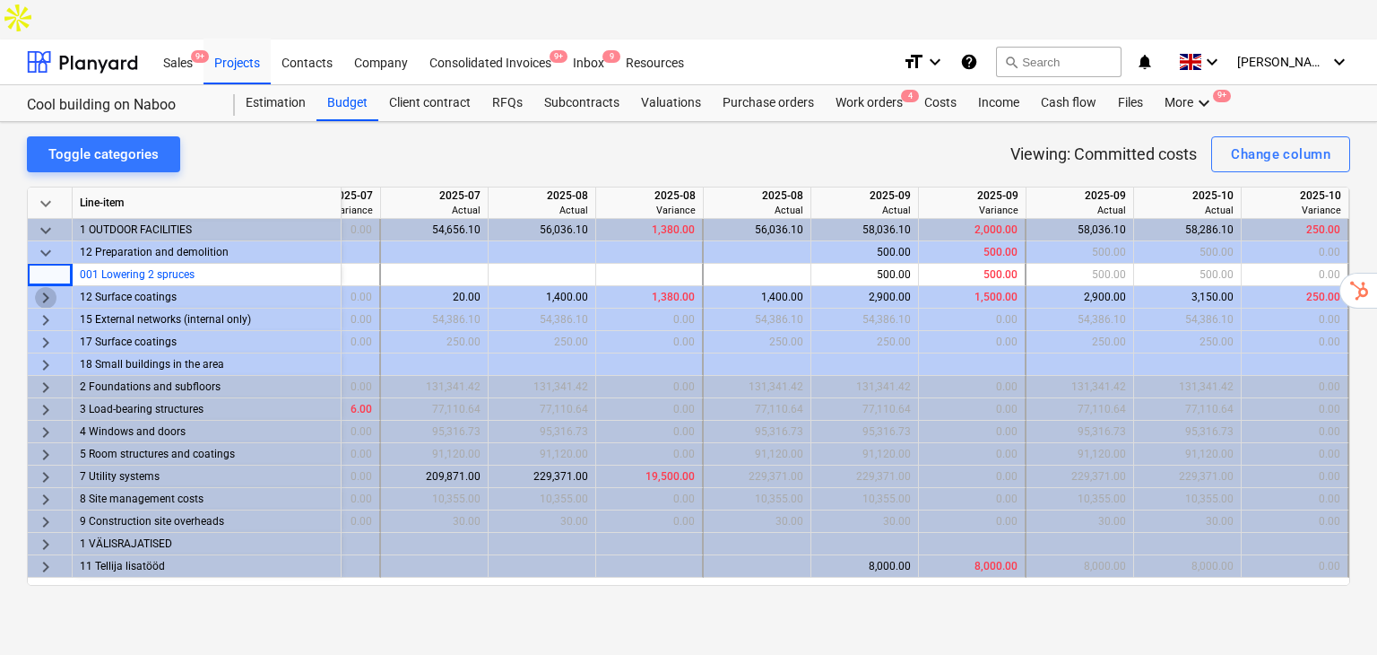
click at [44, 287] on span "keyboard_arrow_right" at bounding box center [46, 298] width 22 height 22
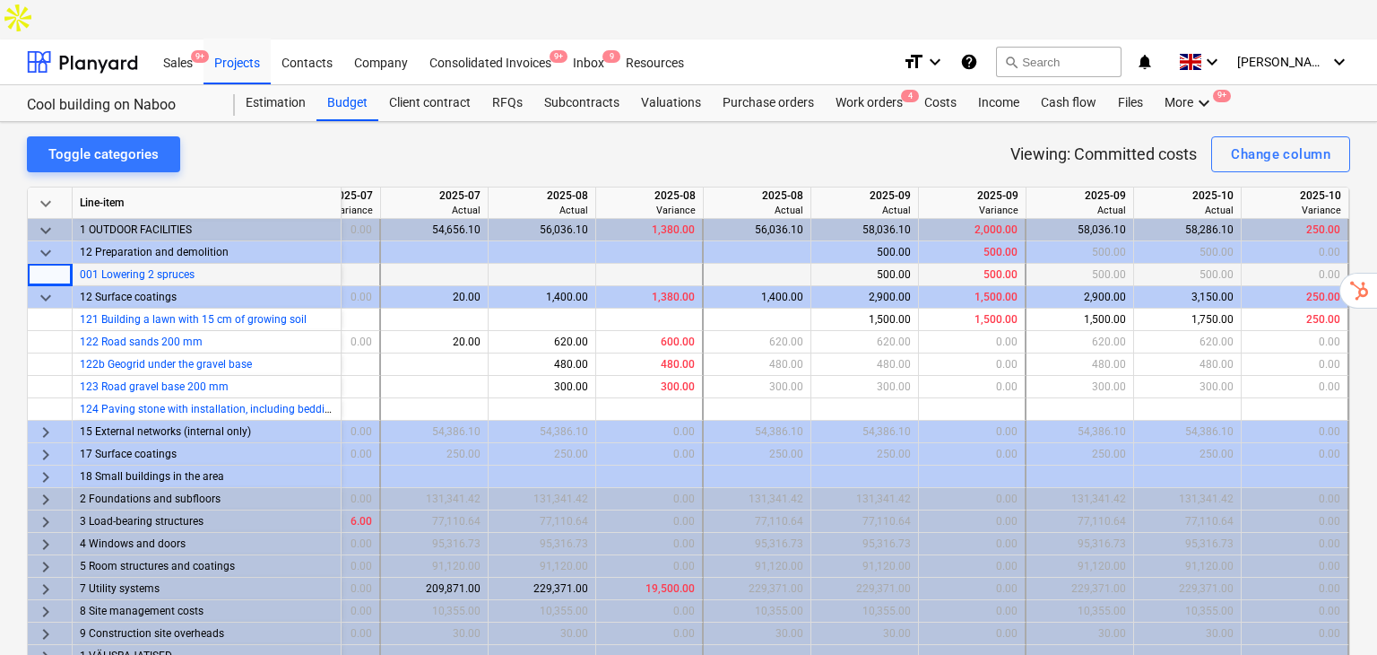
click at [43, 264] on div at bounding box center [50, 275] width 45 height 22
click at [46, 242] on span "keyboard_arrow_down" at bounding box center [46, 253] width 22 height 22
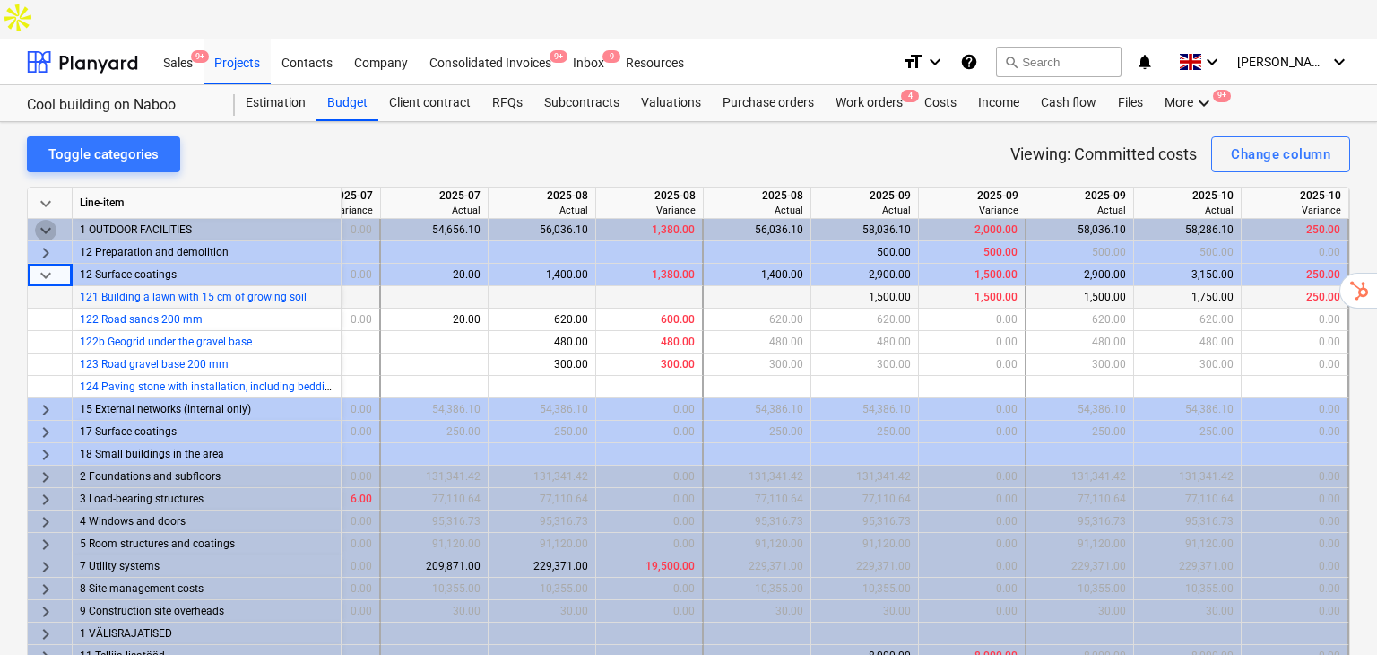
click at [48, 220] on span "keyboard_arrow_down" at bounding box center [46, 231] width 22 height 22
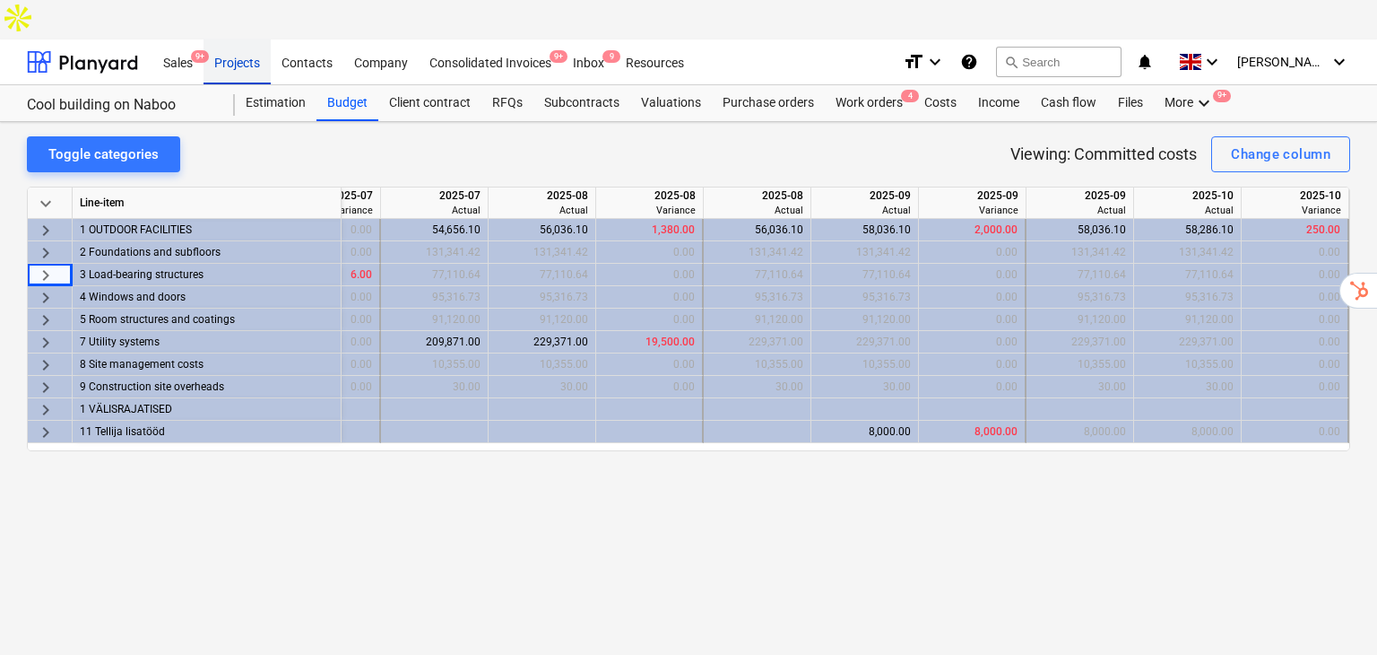
click at [237, 39] on div "Projects" at bounding box center [237, 62] width 67 height 46
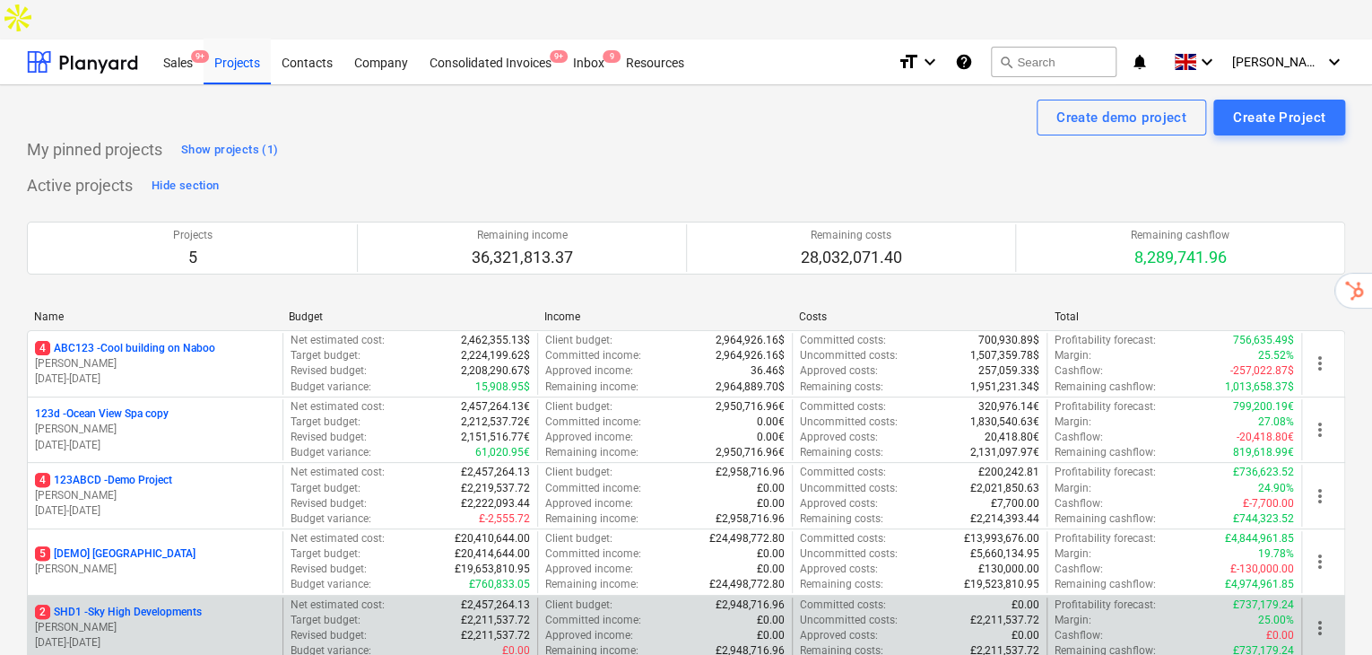
click at [141, 597] on div "2 SHD1 - Sky High Developments [PERSON_NAME] [DATE] - [DATE]" at bounding box center [155, 628] width 255 height 62
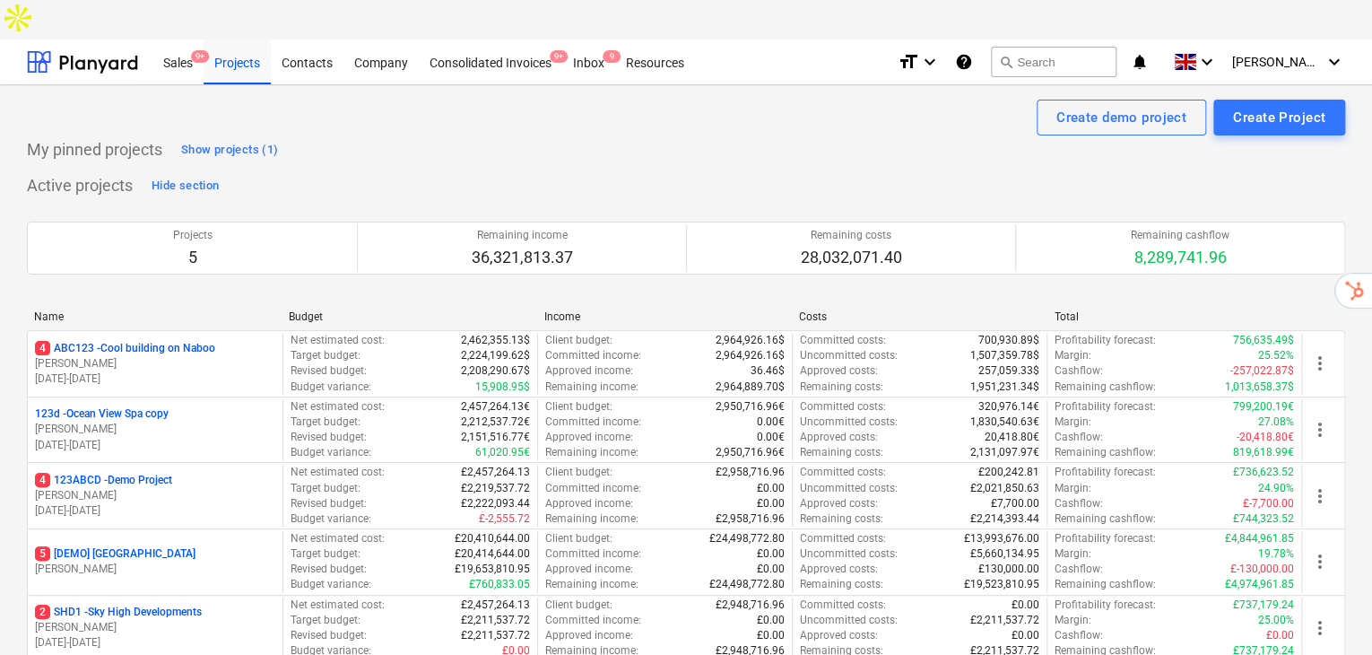
click at [159, 604] on p "2 SHD1 - Sky High Developments" at bounding box center [118, 611] width 167 height 15
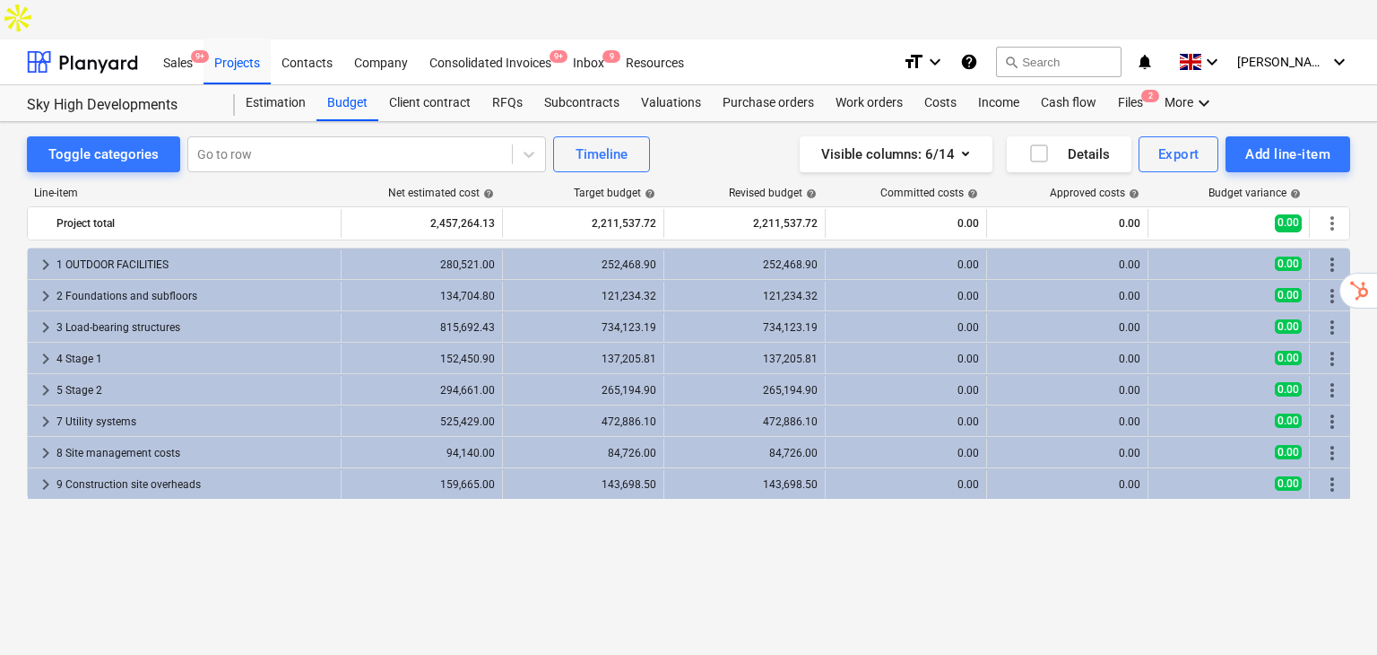
click at [25, 221] on div "Toggle categories Go to row Timeline Visible columns : 6/14 Details Export Add …" at bounding box center [688, 388] width 1377 height 533
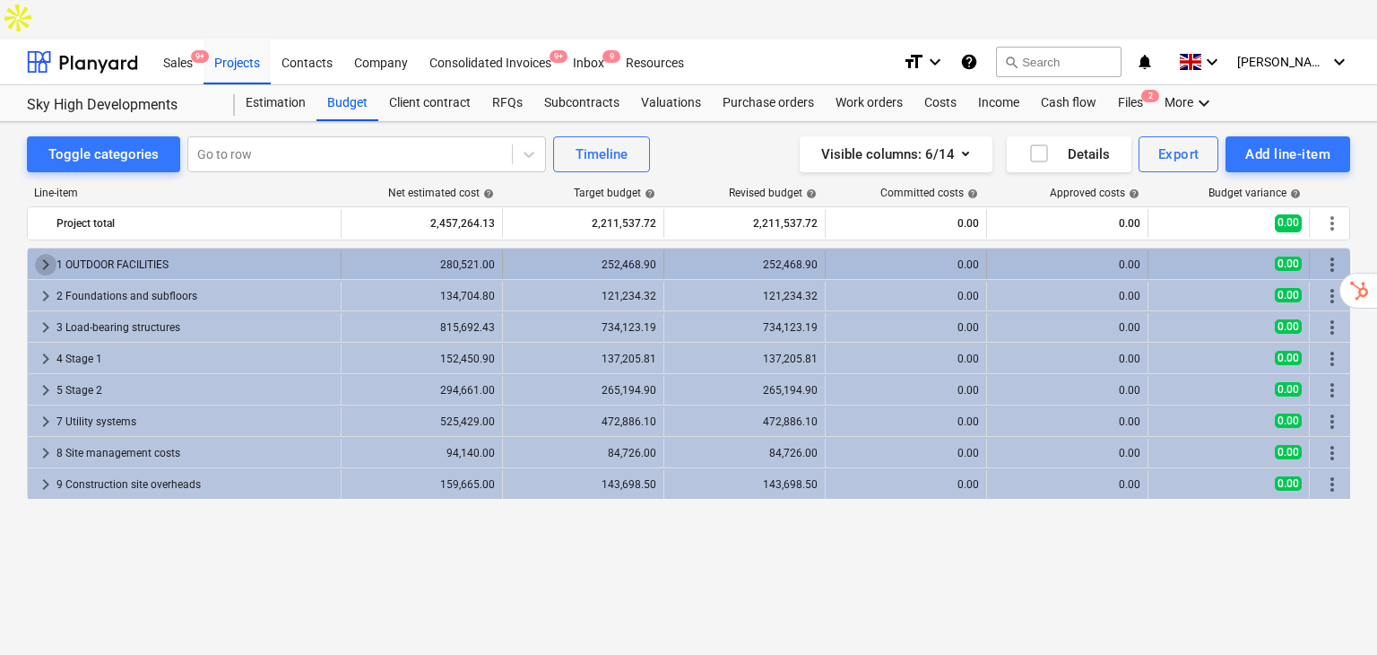
click at [37, 254] on span "keyboard_arrow_right" at bounding box center [46, 265] width 22 height 22
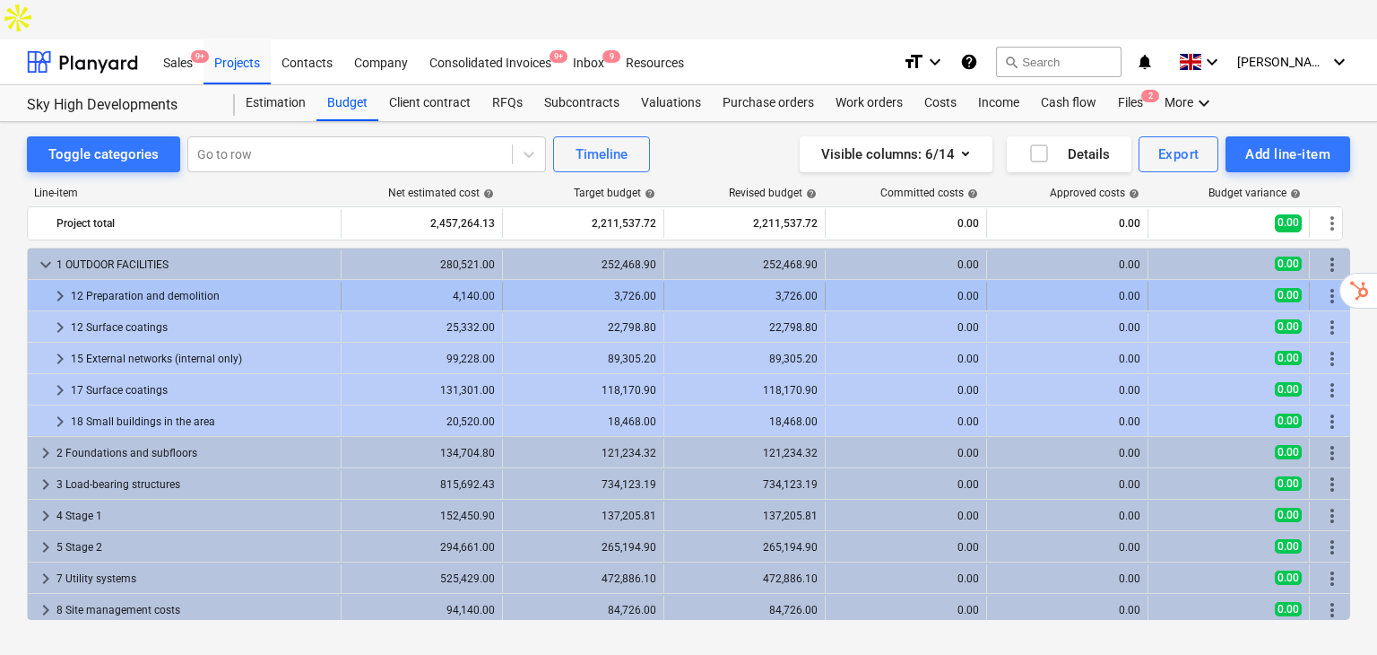
click at [57, 285] on span "keyboard_arrow_right" at bounding box center [60, 296] width 22 height 22
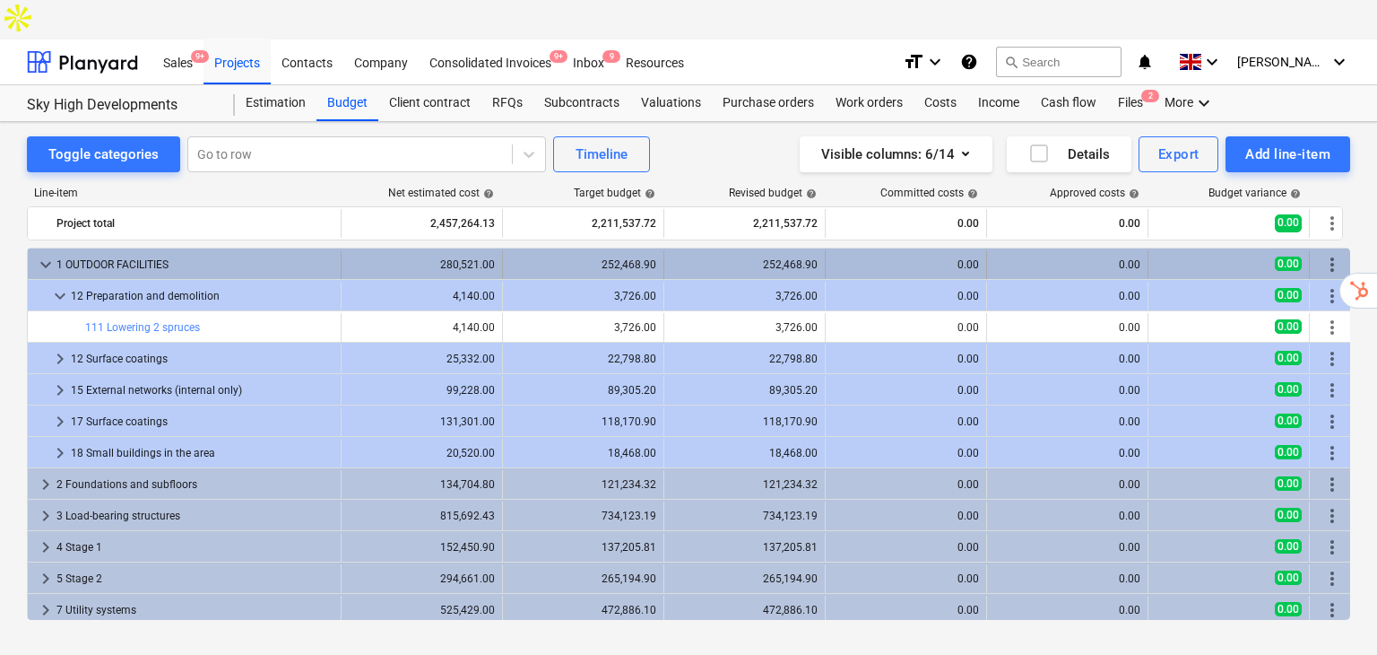
click at [54, 254] on span "keyboard_arrow_down" at bounding box center [46, 265] width 22 height 22
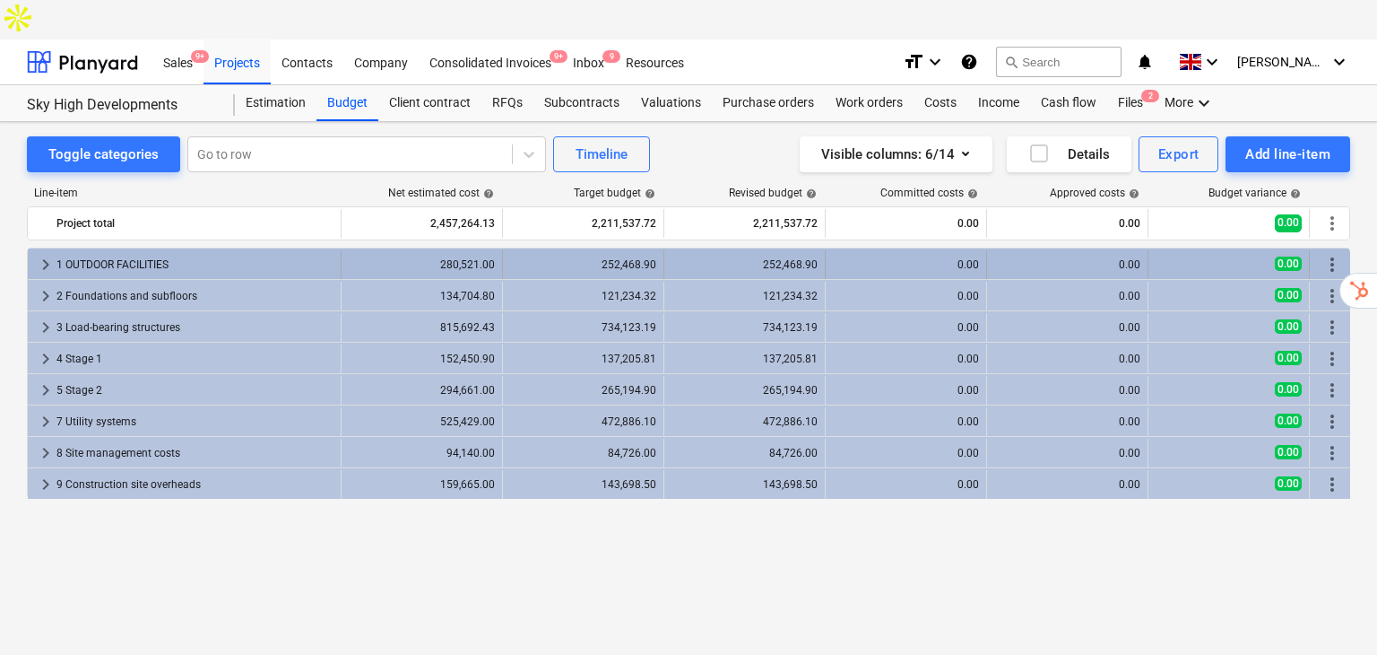
click at [204, 250] on div "1 OUTDOOR FACILITIES" at bounding box center [194, 264] width 277 height 29
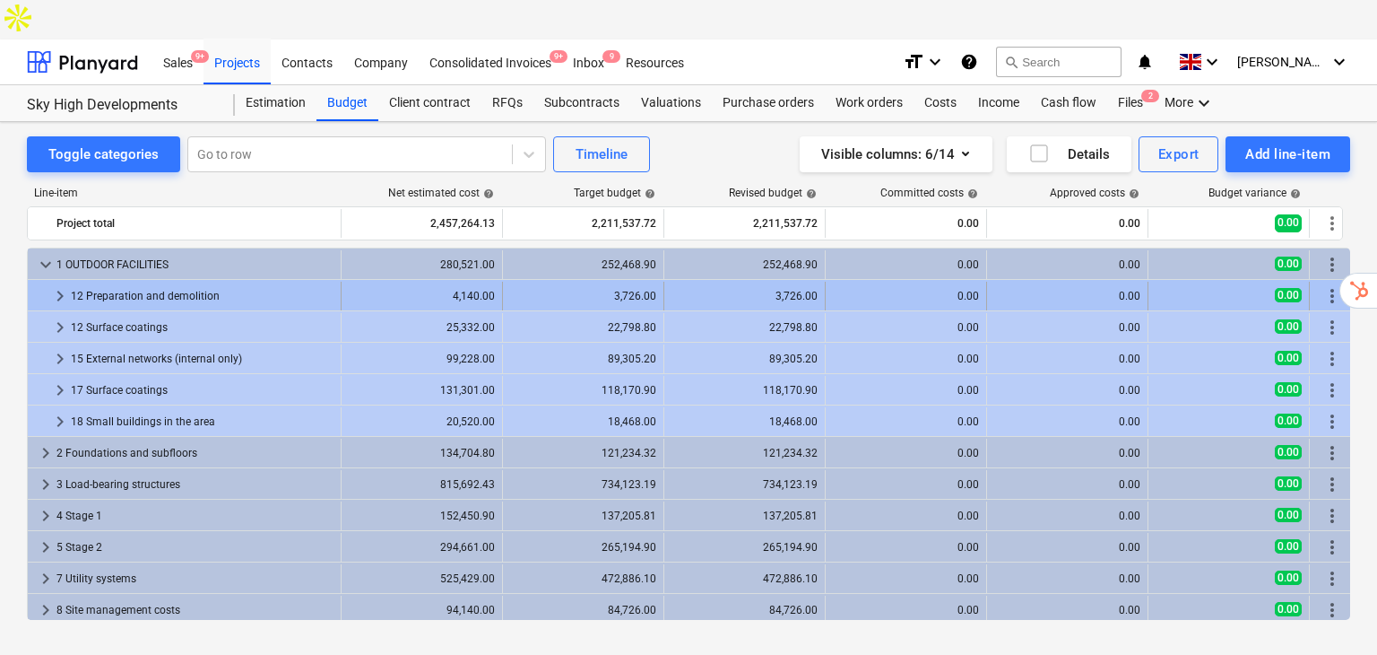
click at [237, 282] on div "12 Preparation and demolition" at bounding box center [202, 296] width 263 height 29
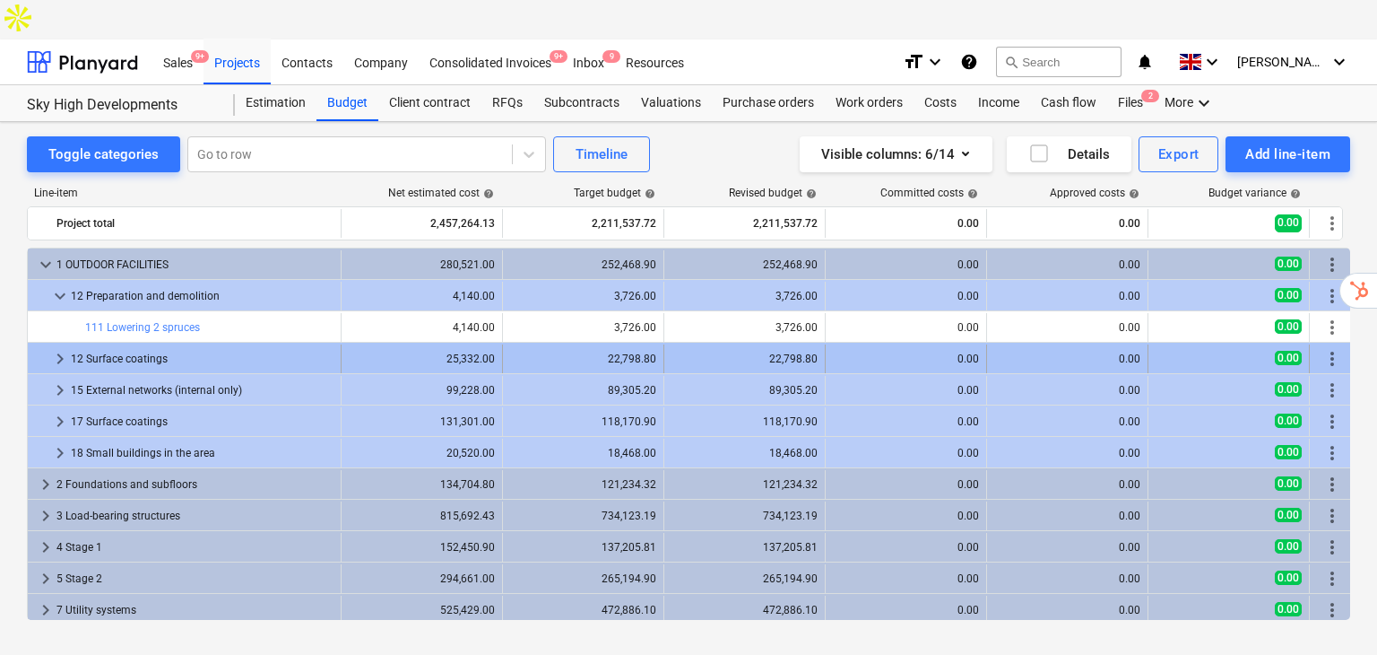
click at [251, 344] on div "12 Surface coatings" at bounding box center [202, 358] width 263 height 29
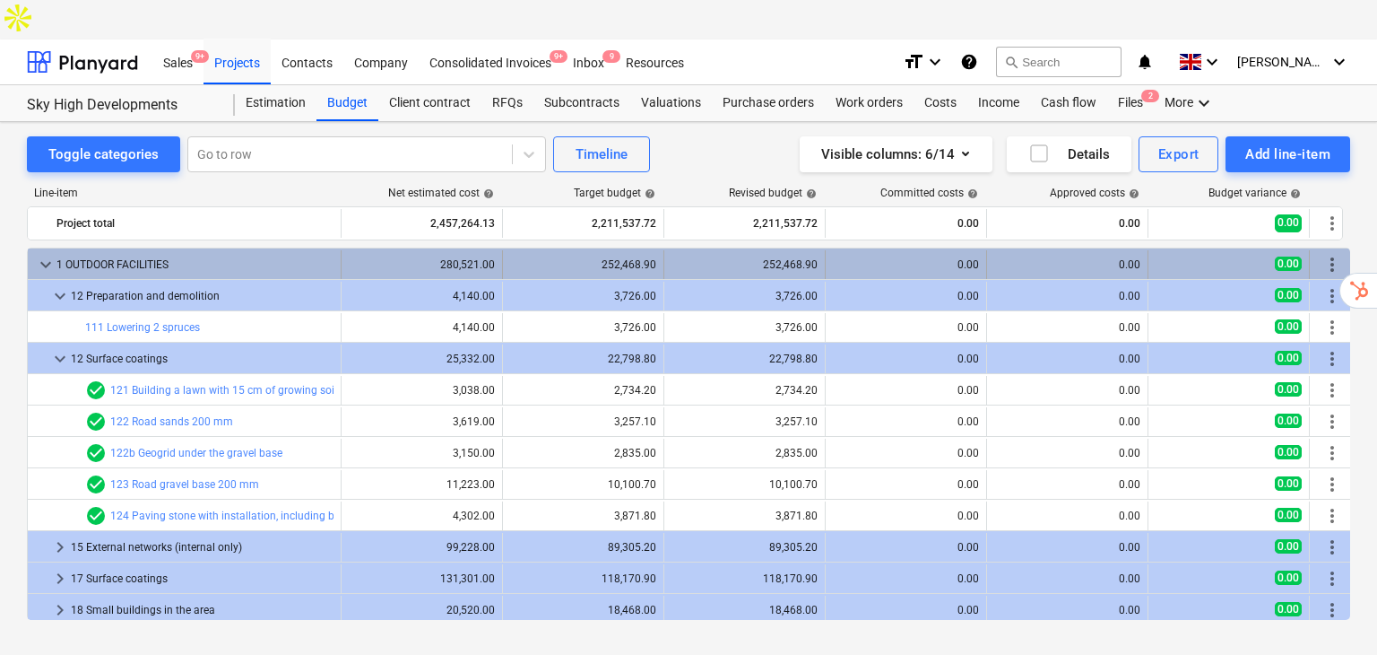
click at [59, 250] on div "1 OUTDOOR FACILITIES" at bounding box center [194, 264] width 277 height 29
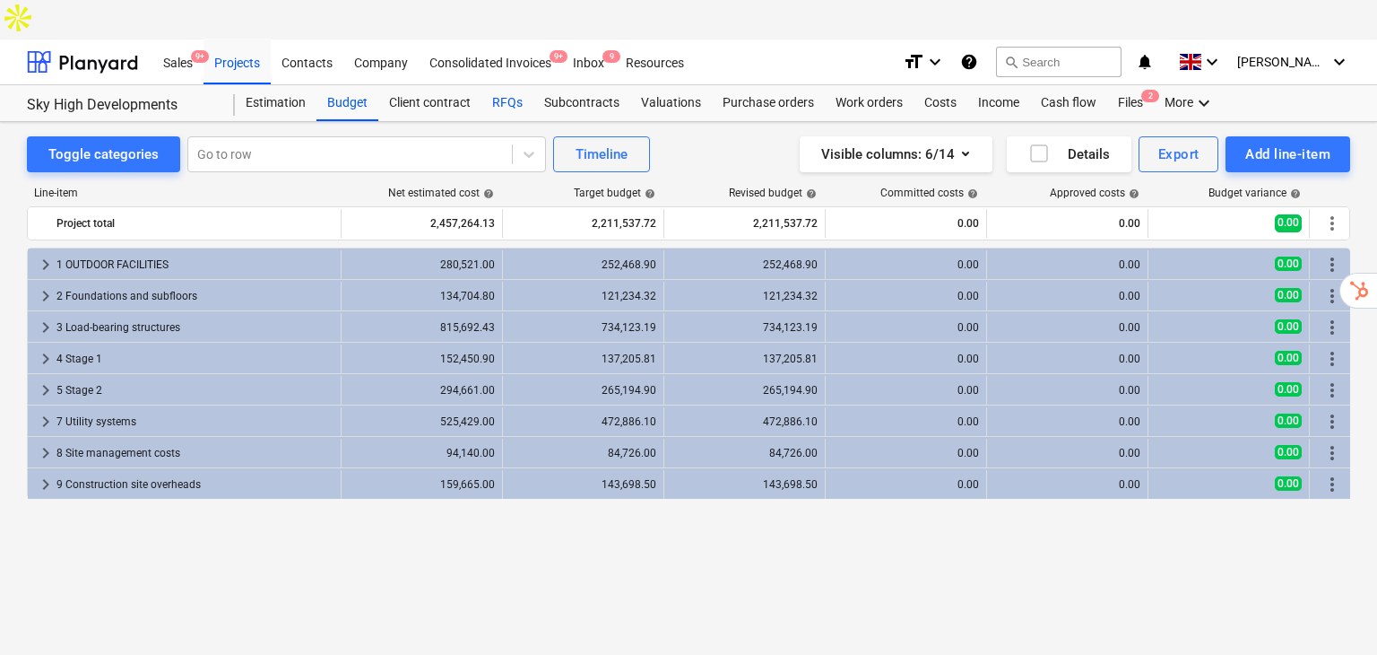
click at [507, 85] on div "RFQs" at bounding box center [507, 103] width 52 height 36
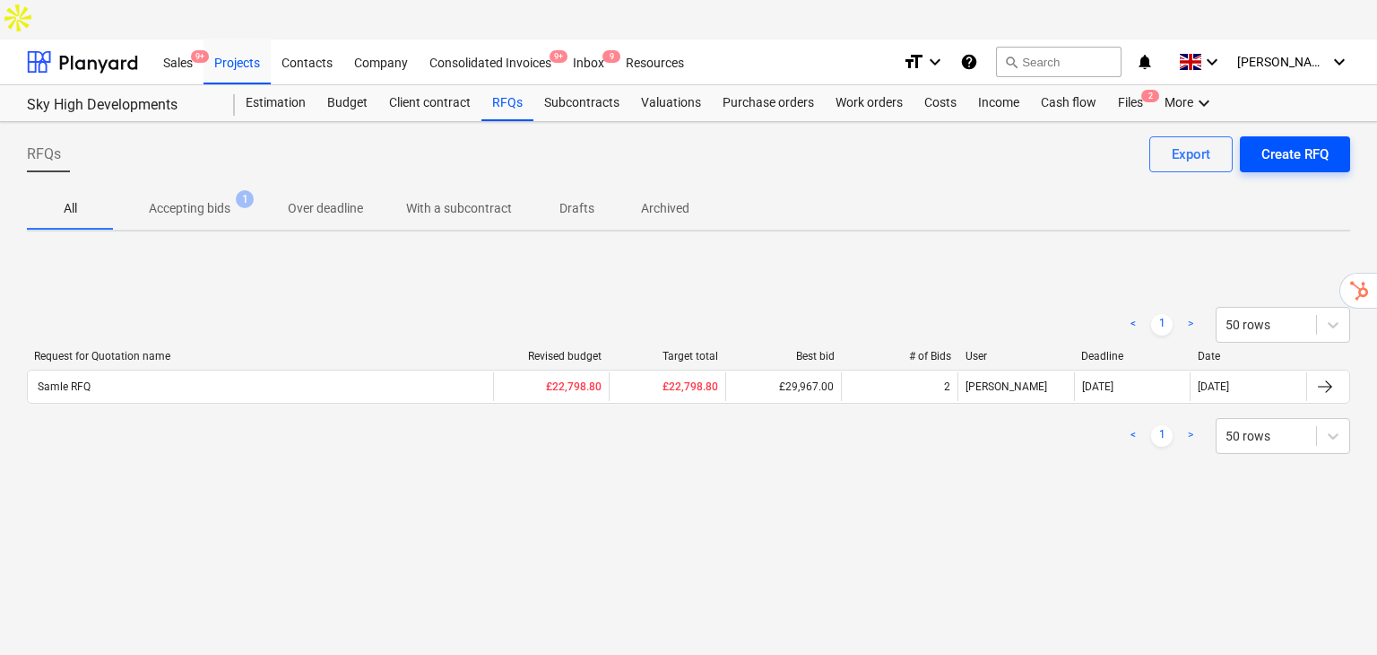
click at [1338, 136] on button "Create RFQ" at bounding box center [1295, 154] width 110 height 36
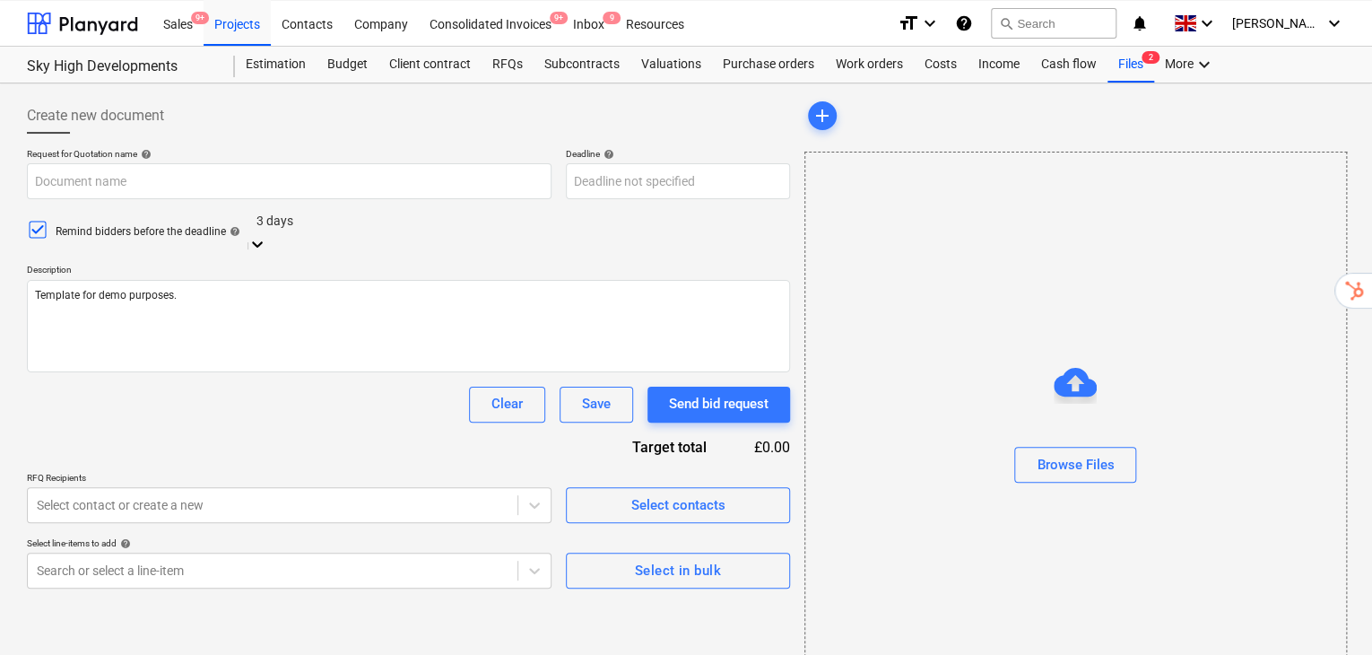
scroll to position [59, 0]
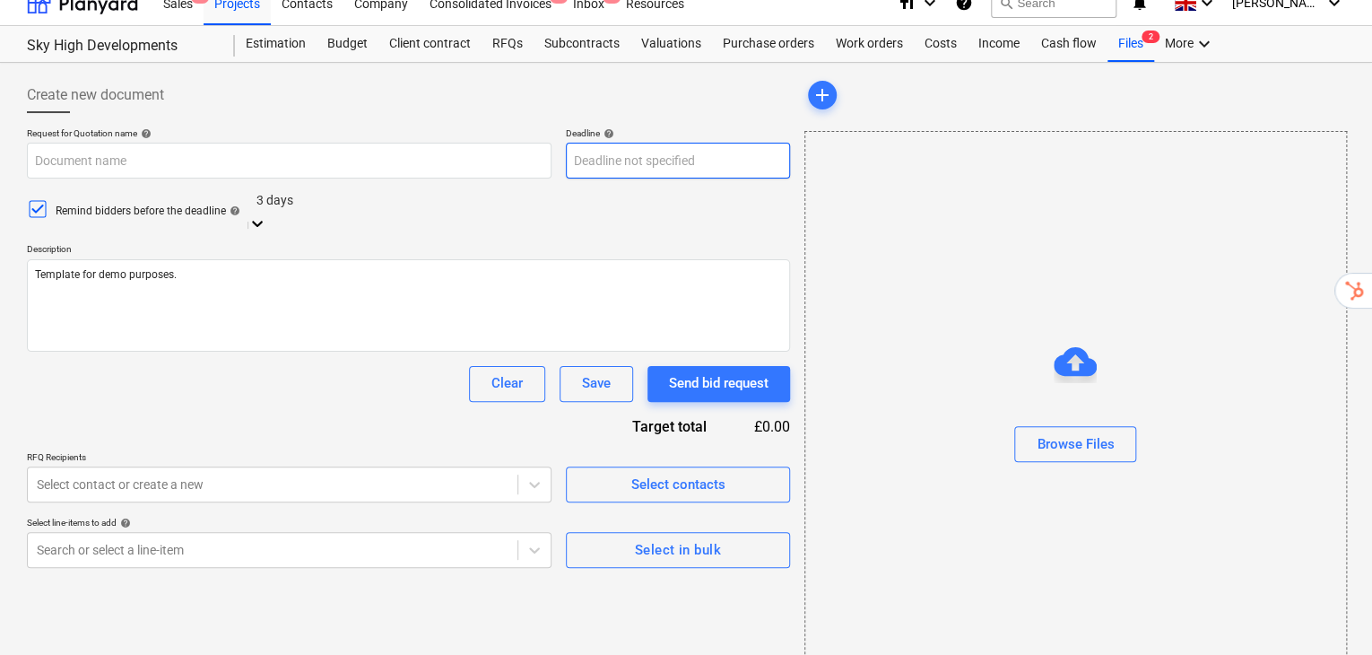
click at [750, 116] on body "Sales 9+ Projects Contacts Company Consolidated Invoices 9+ Inbox 9 Resources f…" at bounding box center [686, 288] width 1372 height 694
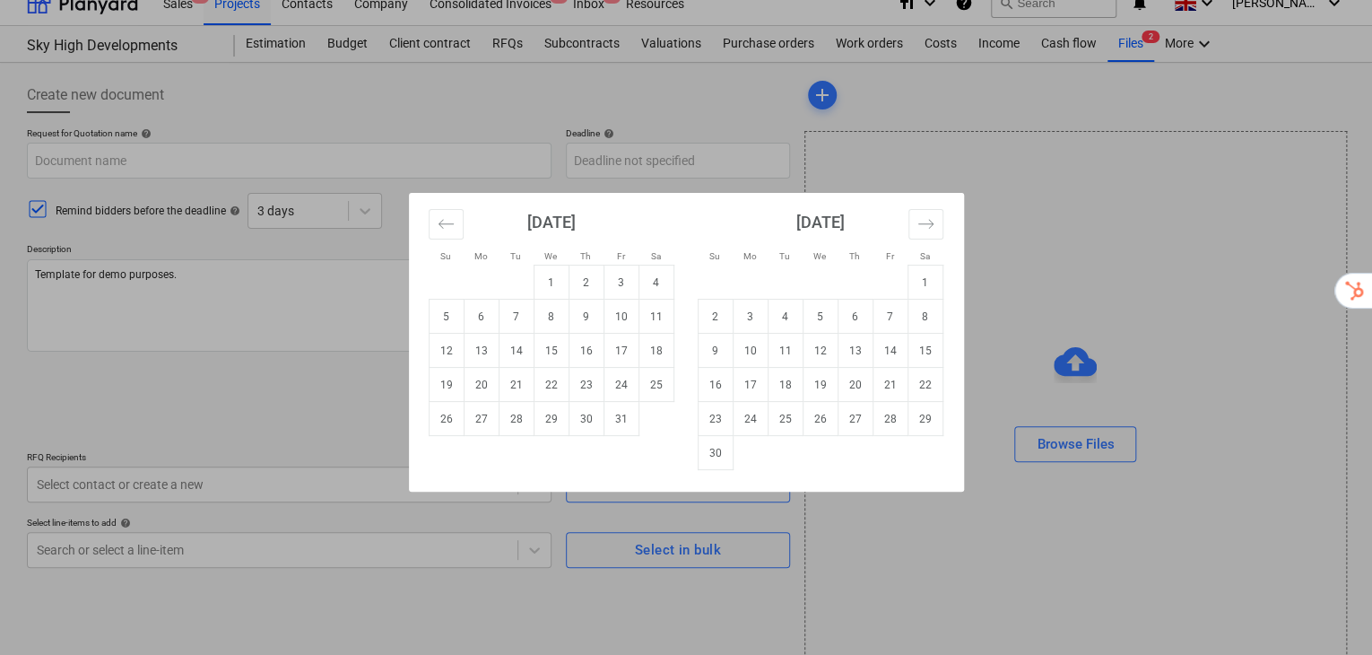
click at [226, 315] on div "Su Mo Tu We Th Fr Sa Su Mo Tu We Th Fr Sa [DATE] 1 2 3 4 5 6 7 8 9 10 11 12 13 …" at bounding box center [686, 327] width 1372 height 655
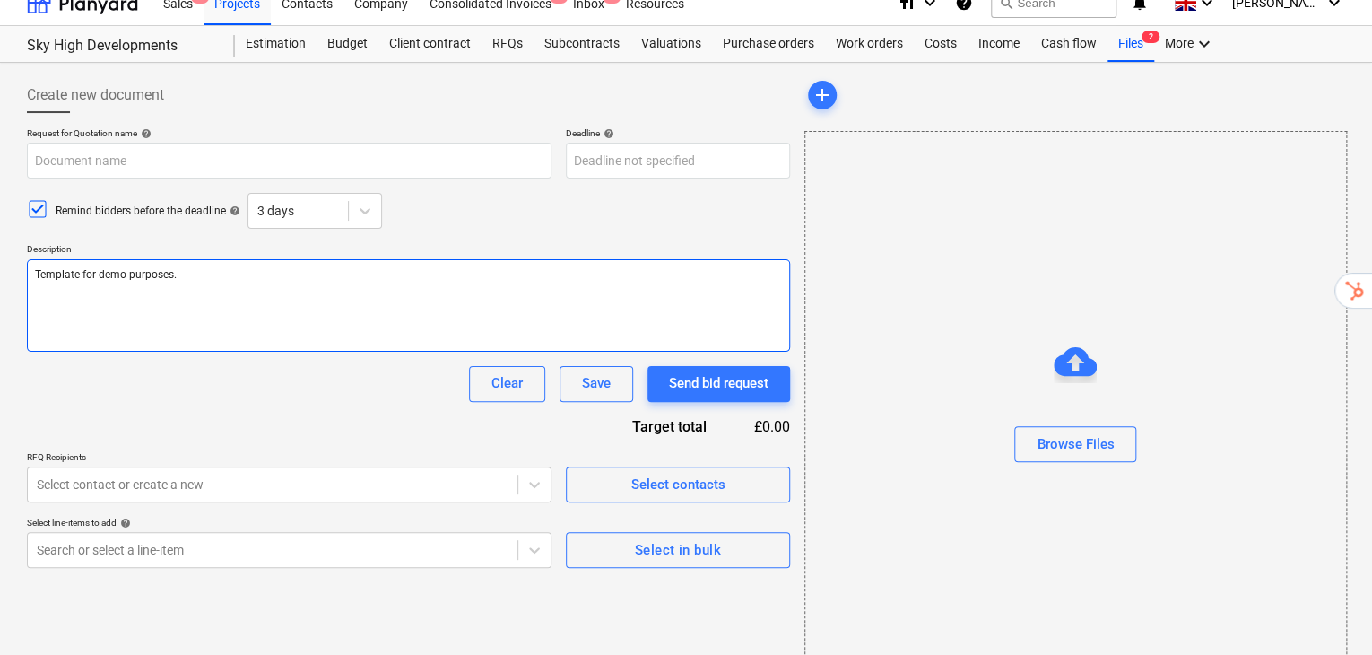
click at [154, 259] on textarea "Template for demo purposes." at bounding box center [408, 305] width 763 height 92
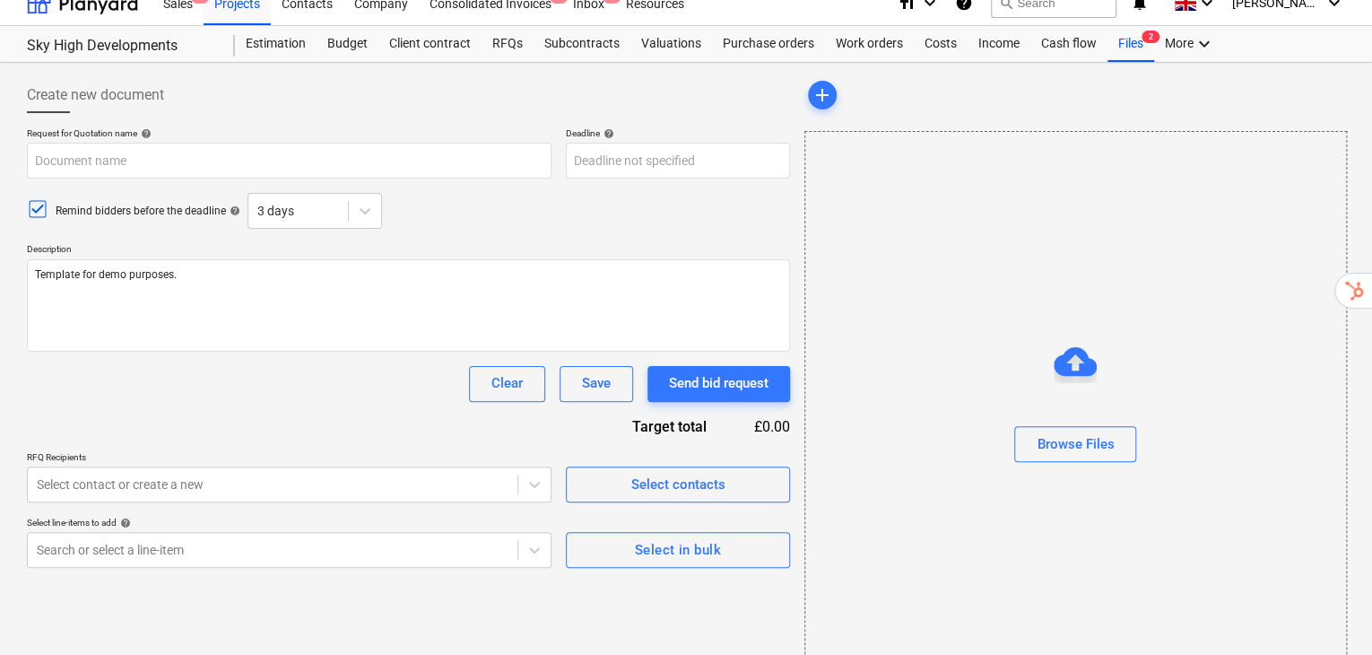
click at [636, 532] on div "Create new document Request for Quotation name help Deadline help Press the dow…" at bounding box center [408, 381] width 777 height 622
click at [638, 538] on div "Select in bulk" at bounding box center [678, 549] width 86 height 23
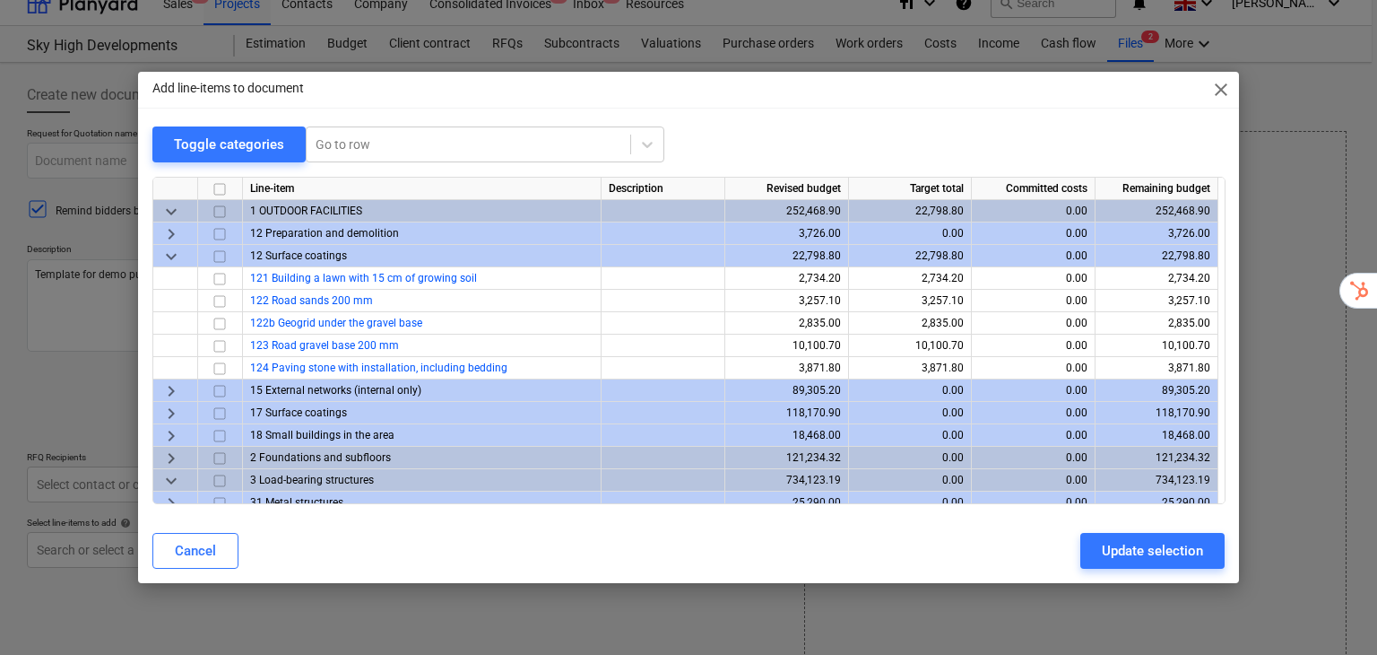
click at [173, 213] on span "keyboard_arrow_down" at bounding box center [171, 212] width 22 height 22
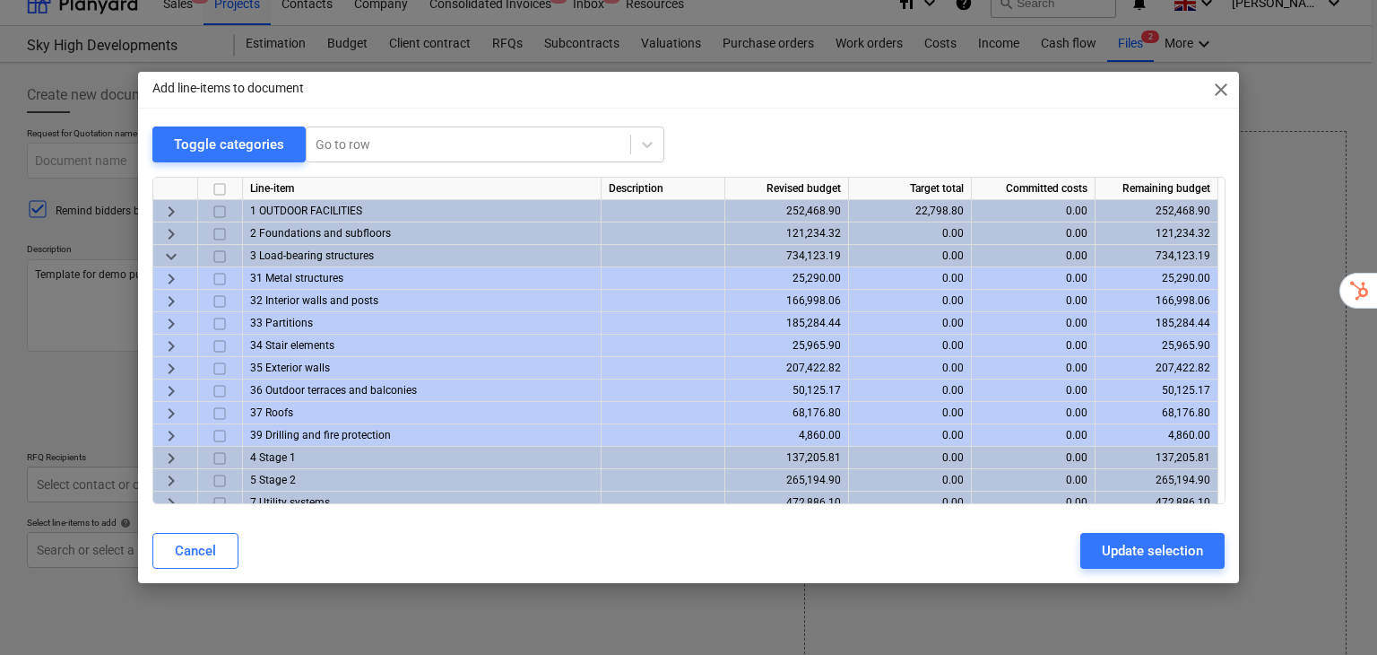
click at [177, 261] on span "keyboard_arrow_down" at bounding box center [171, 257] width 22 height 22
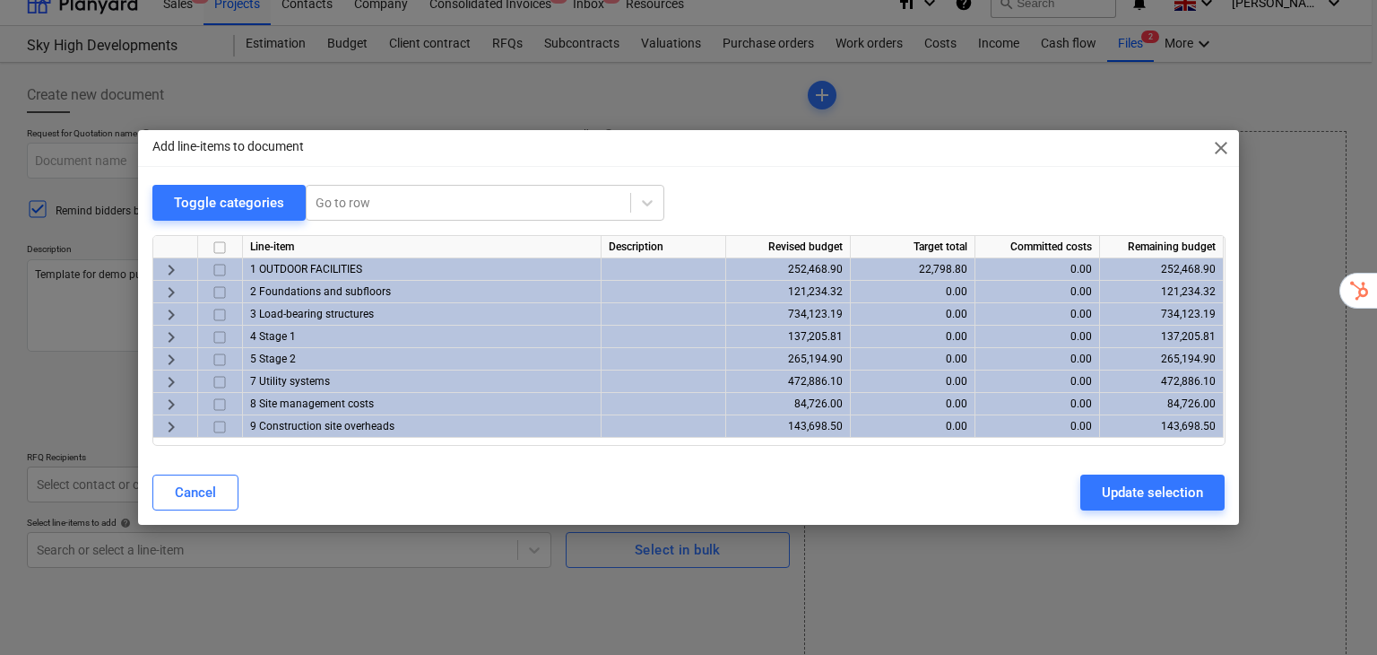
click at [183, 380] on div "keyboard_arrow_right" at bounding box center [175, 381] width 45 height 22
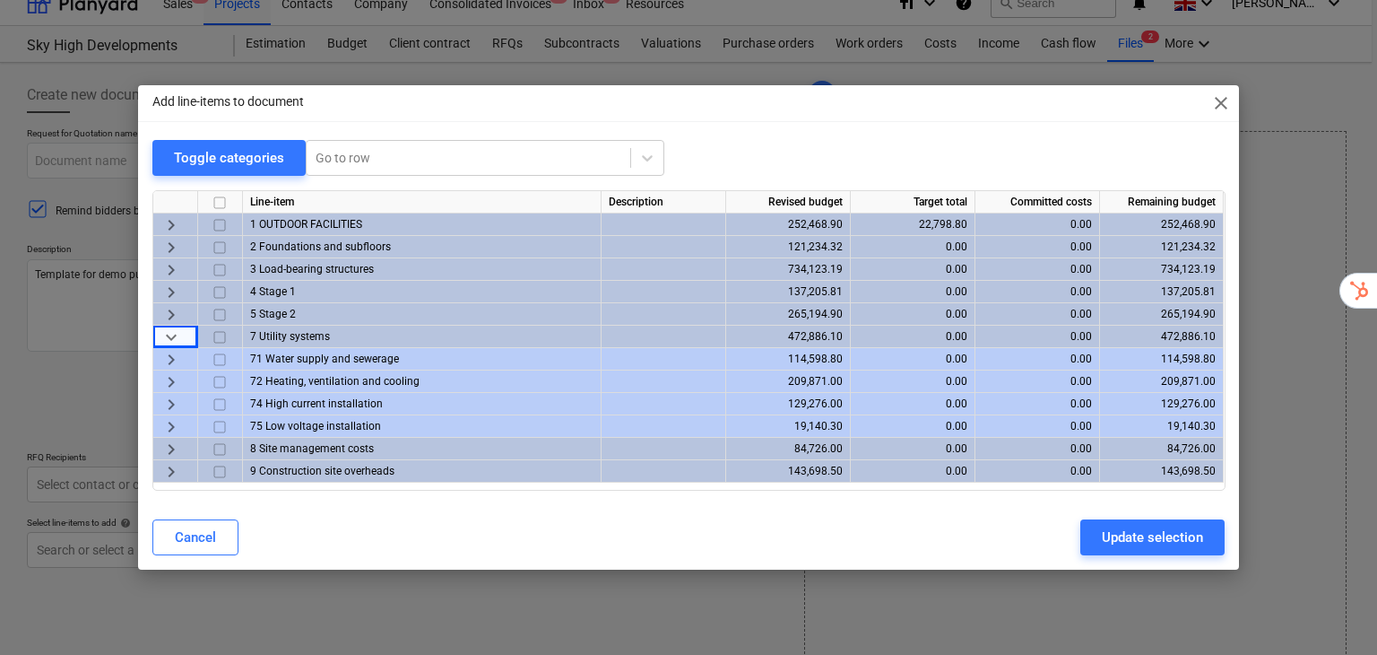
click at [176, 377] on span "keyboard_arrow_right" at bounding box center [171, 382] width 22 height 22
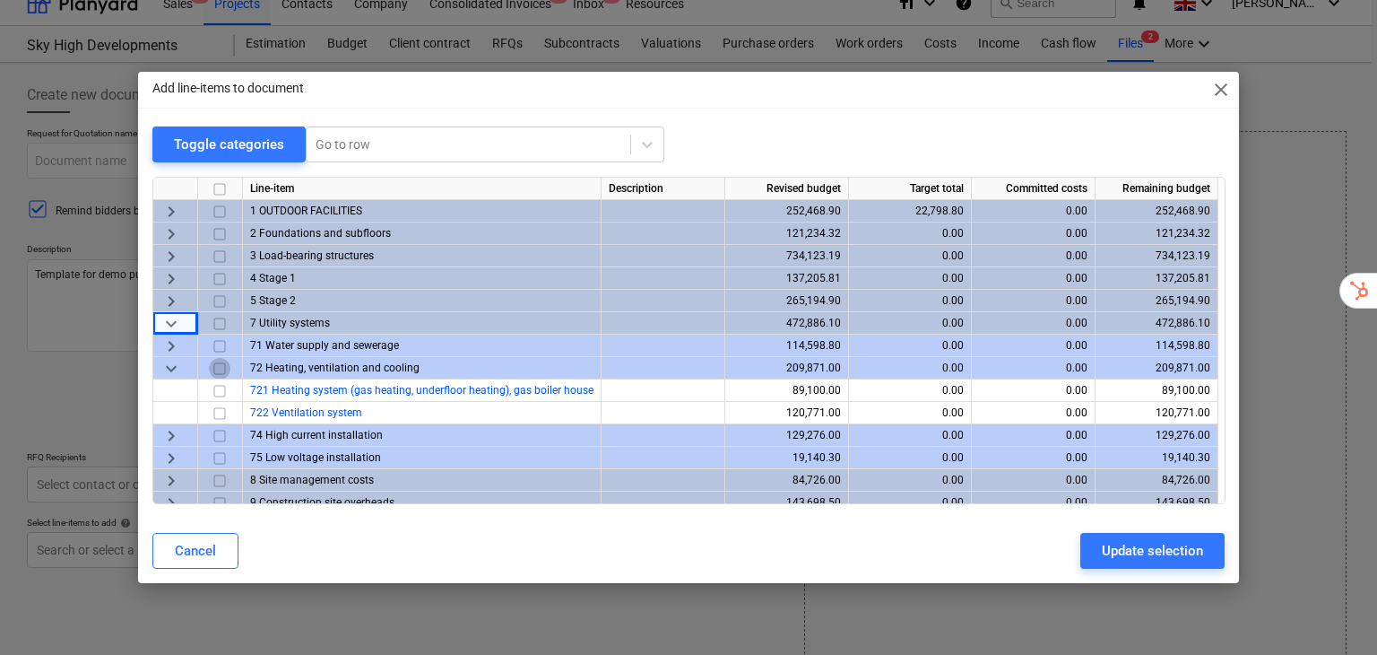
click at [220, 372] on input "checkbox" at bounding box center [220, 369] width 22 height 22
click at [1216, 95] on span "close" at bounding box center [1221, 90] width 22 height 22
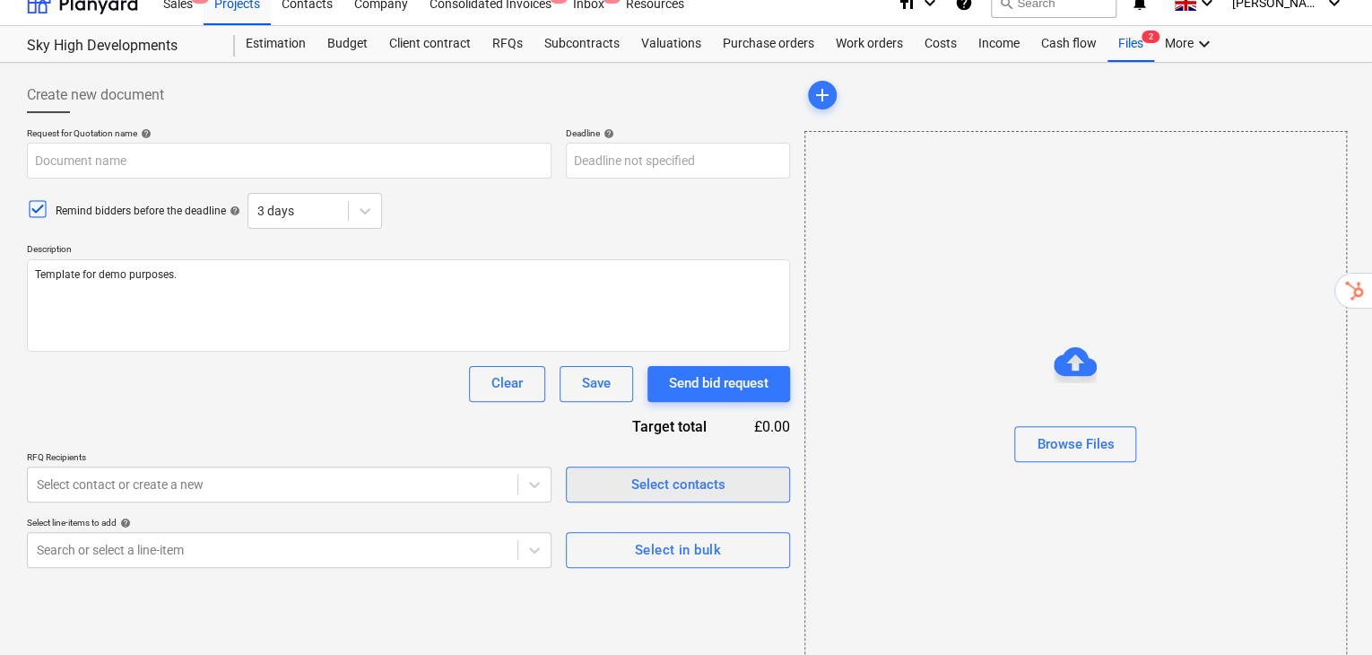
click at [675, 466] on button "Select contacts" at bounding box center [678, 484] width 224 height 36
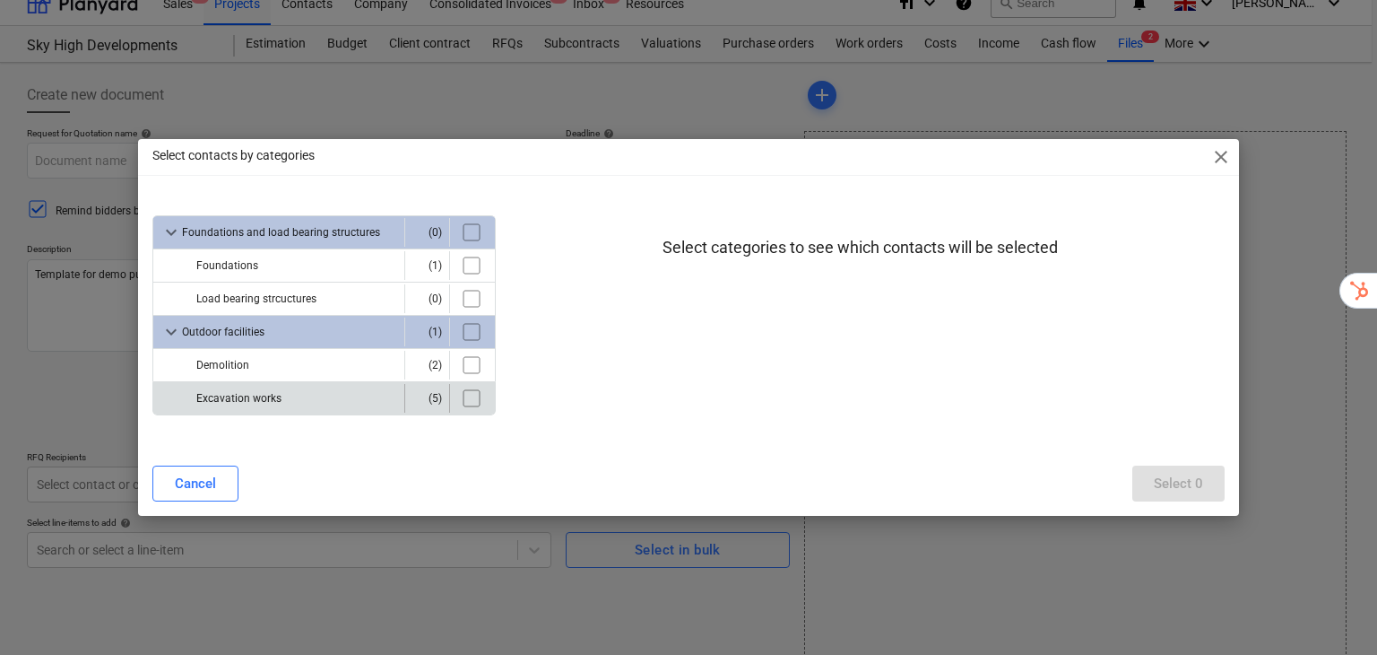
click at [463, 393] on input "checkbox" at bounding box center [471, 398] width 29 height 29
checkbox input "true"
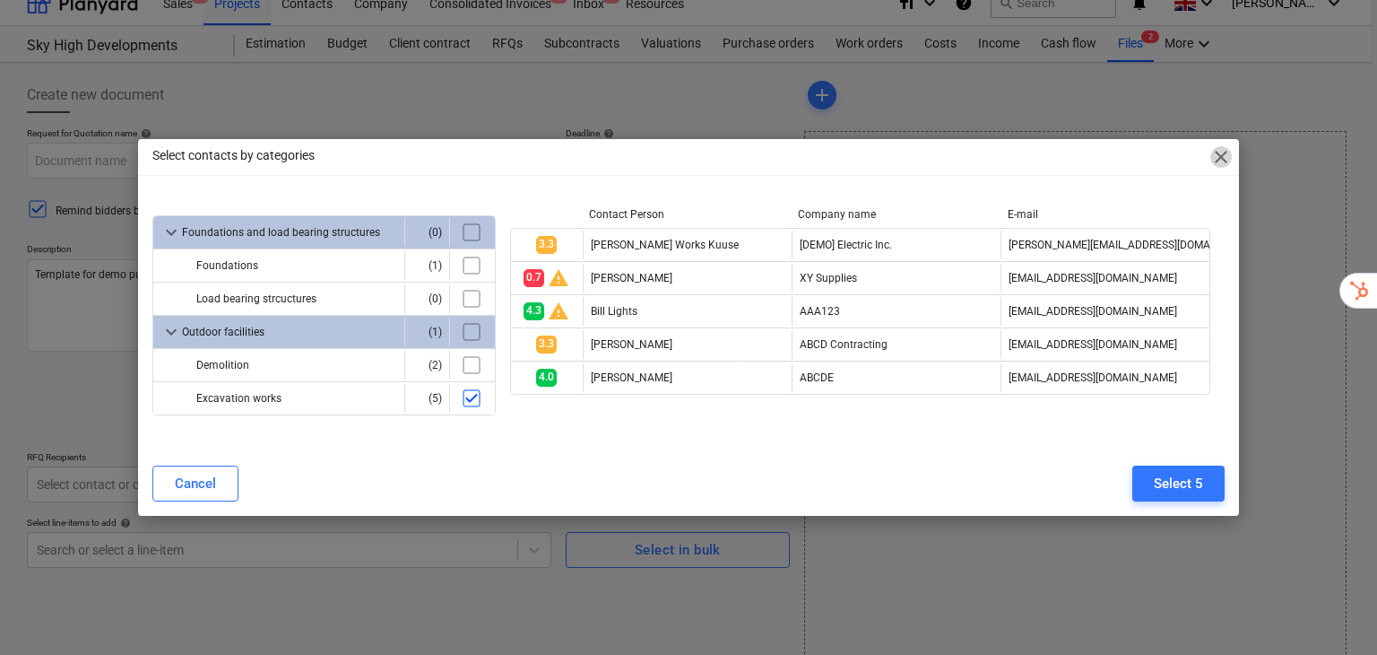
click at [1222, 157] on span "close" at bounding box center [1221, 157] width 22 height 22
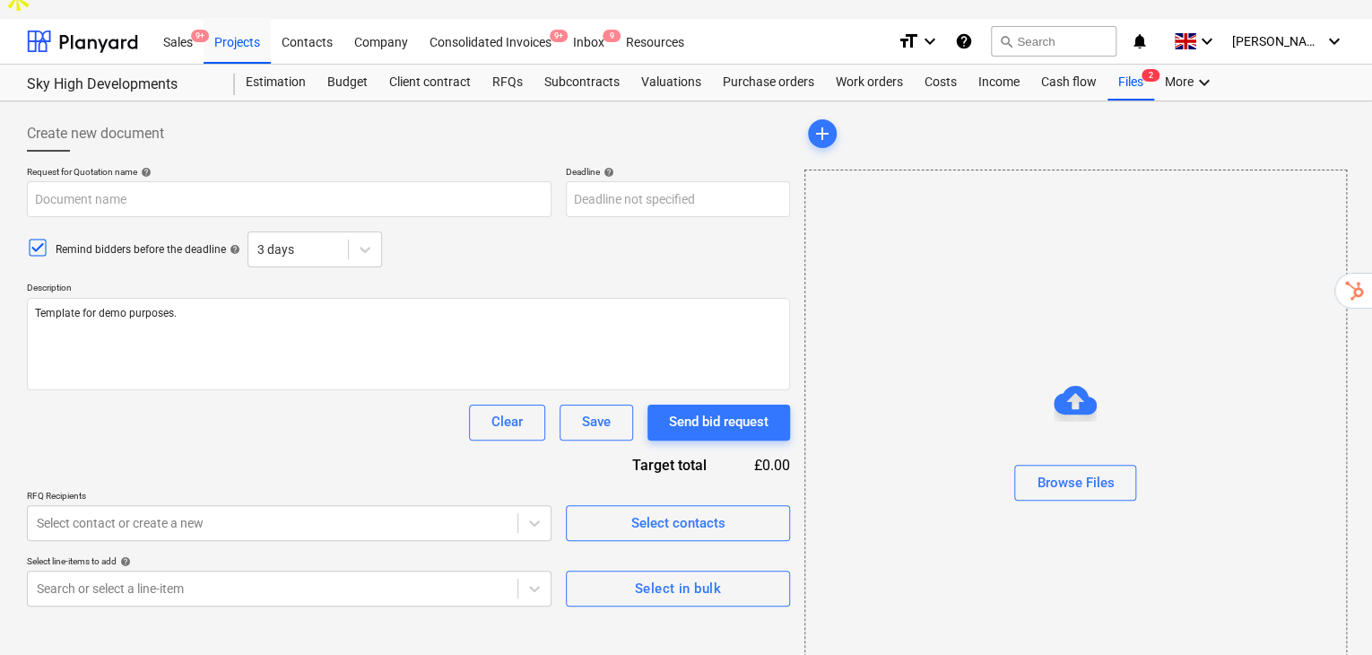
scroll to position [0, 0]
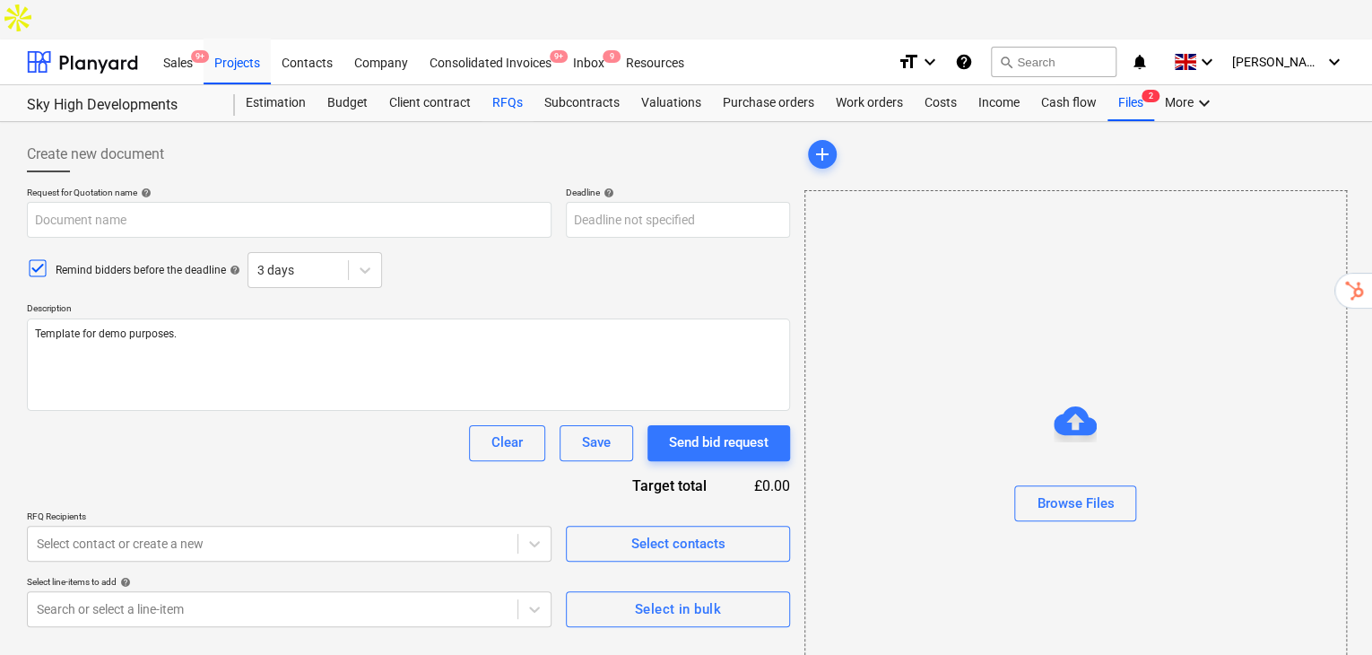
click at [506, 85] on div "RFQs" at bounding box center [507, 103] width 52 height 36
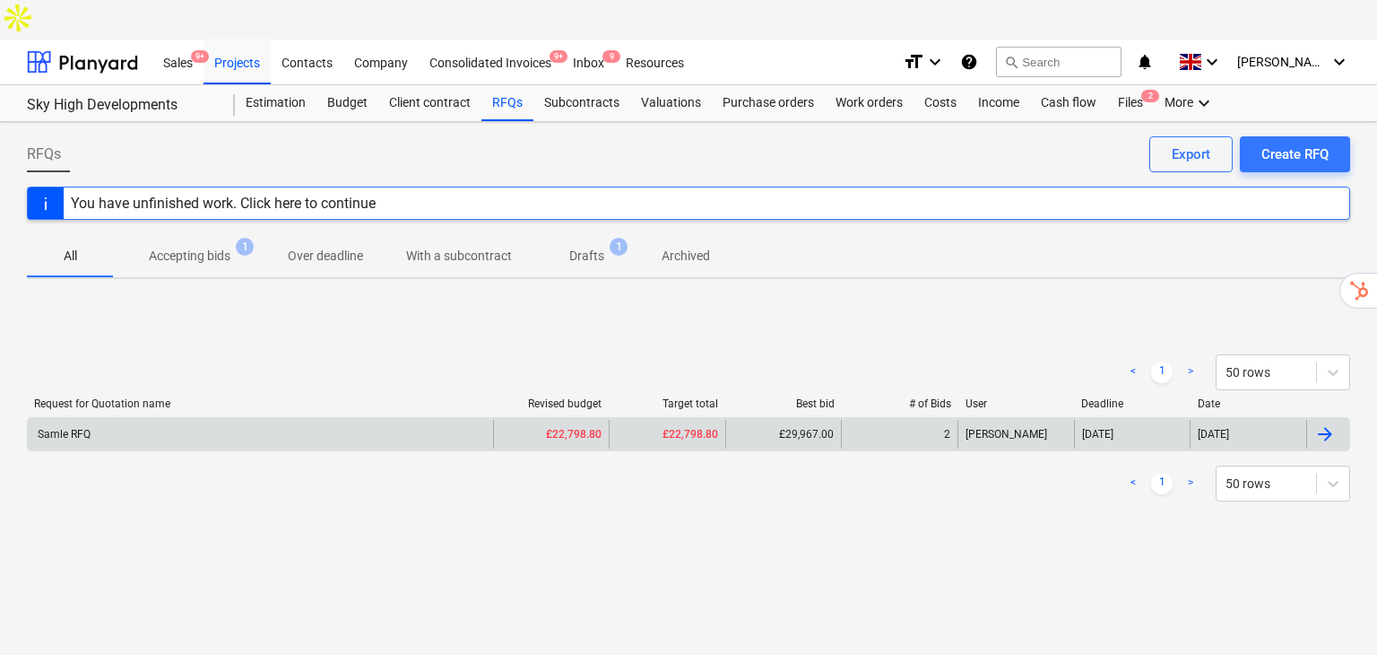
click at [151, 420] on div "Samle RFQ" at bounding box center [260, 434] width 465 height 29
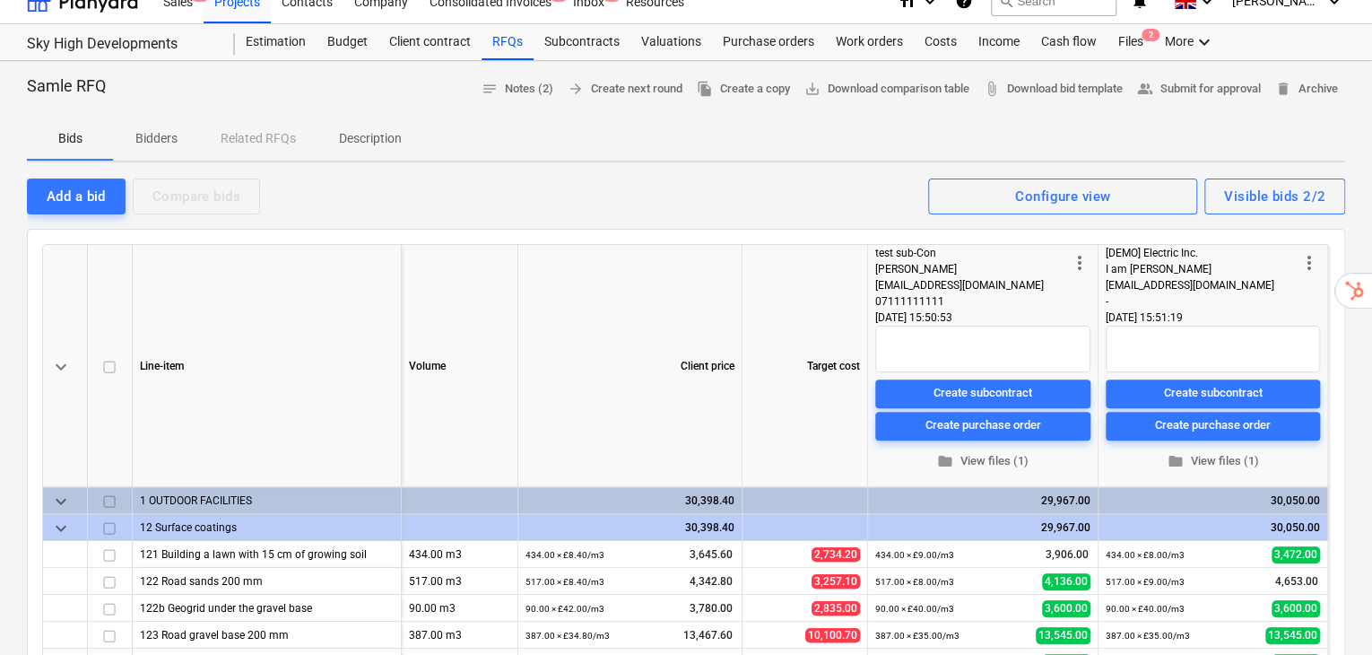
scroll to position [59, 0]
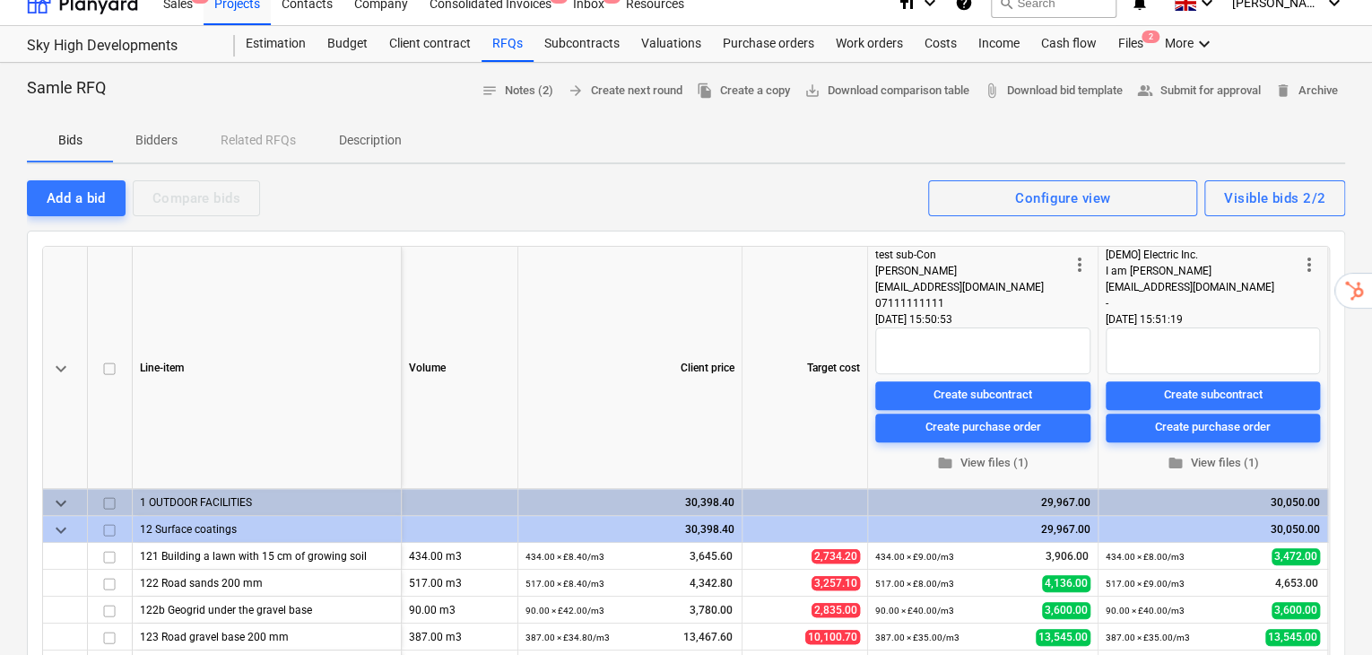
click at [152, 131] on p "Bidders" at bounding box center [155, 140] width 43 height 19
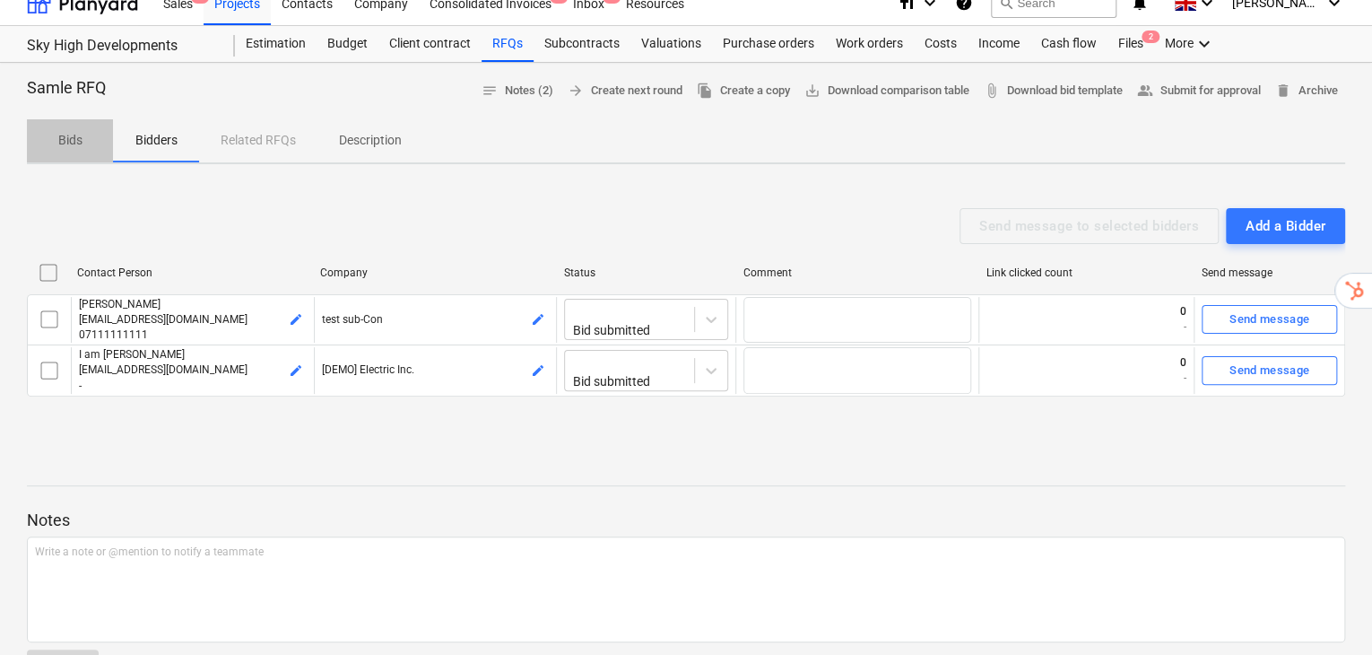
click at [63, 131] on p "Bids" at bounding box center [69, 140] width 43 height 19
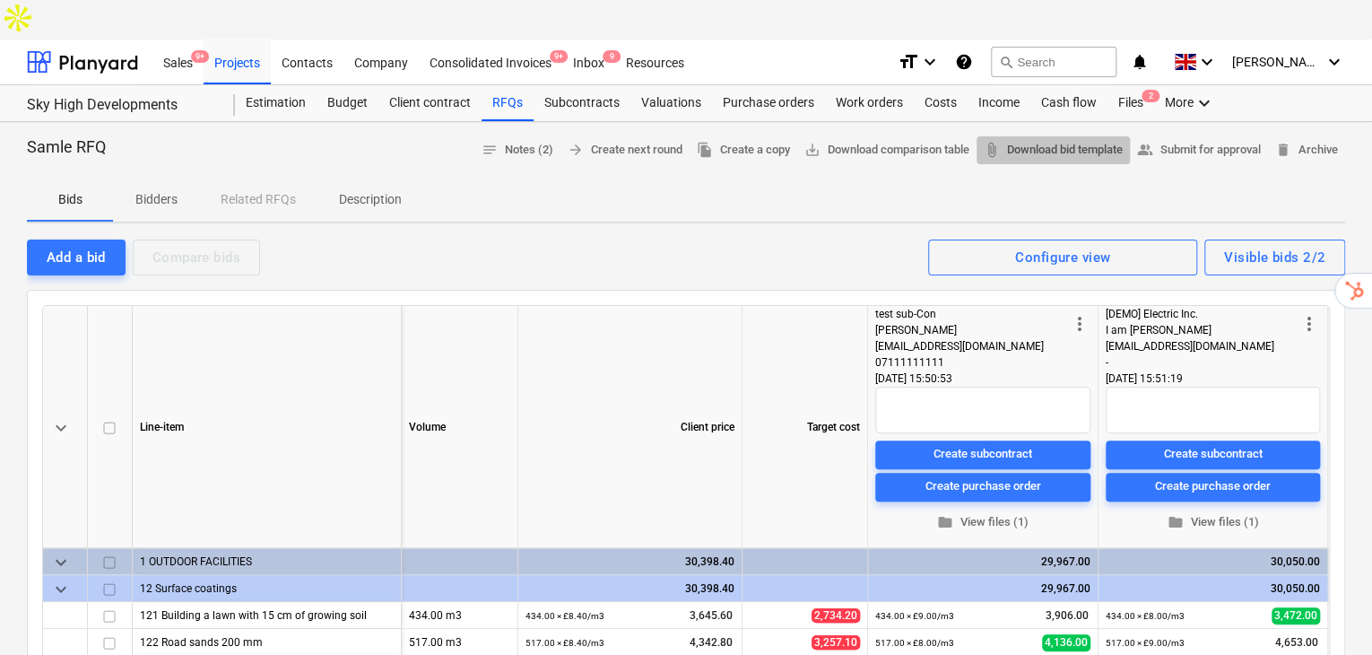
click at [1054, 140] on span "attach_file Download bid template" at bounding box center [1053, 150] width 139 height 21
click at [1041, 85] on div "Cash flow" at bounding box center [1068, 103] width 77 height 36
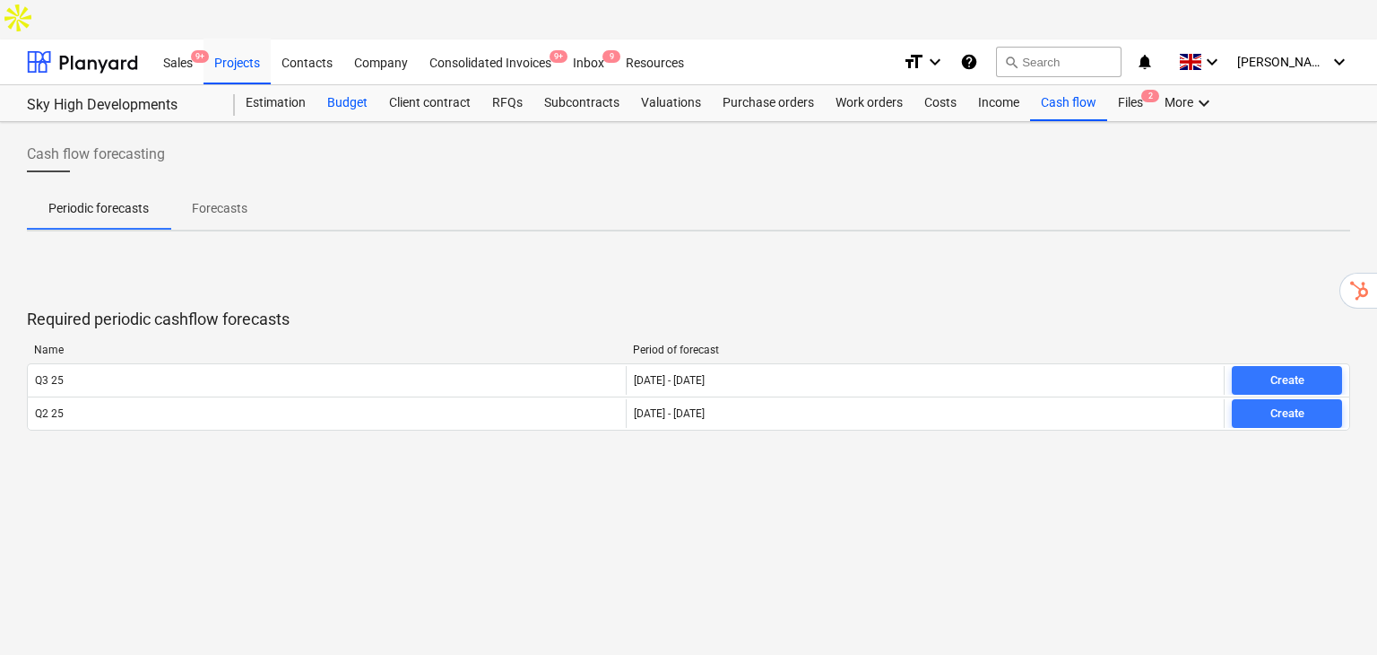
click at [348, 85] on div "Budget" at bounding box center [347, 103] width 62 height 36
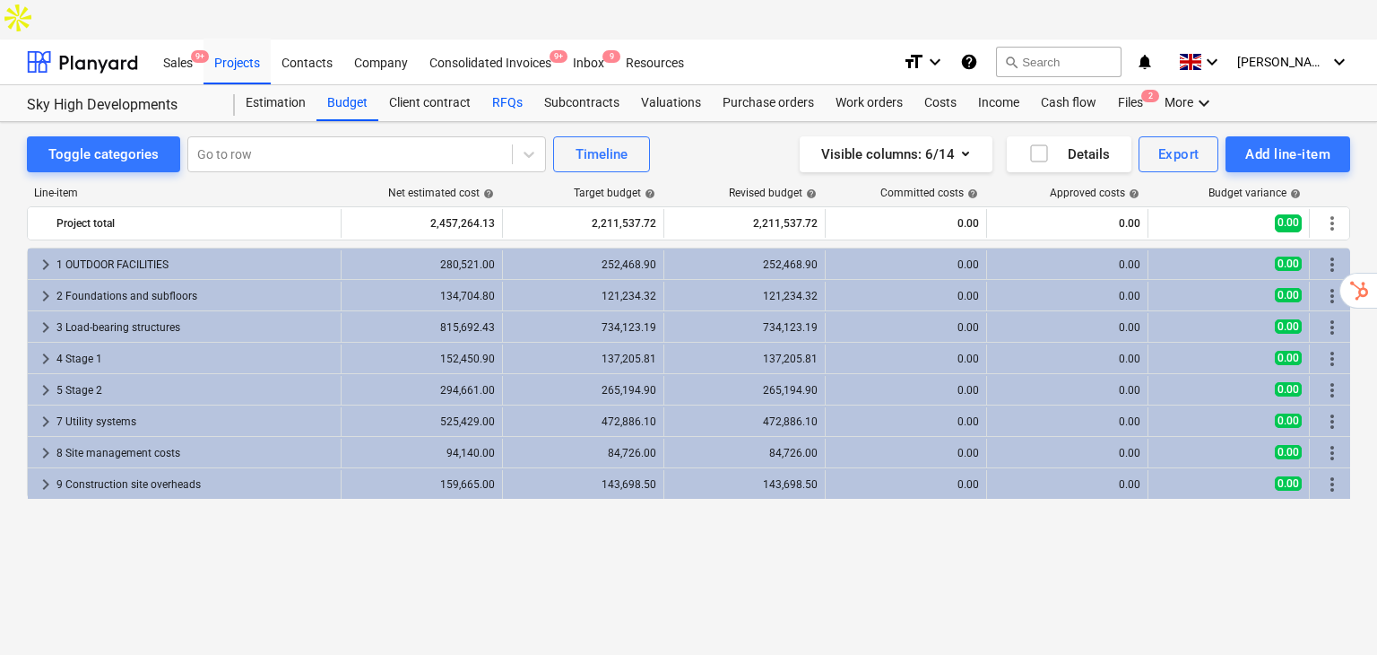
drag, startPoint x: 502, startPoint y: 51, endPoint x: 517, endPoint y: 80, distance: 32.5
click at [502, 85] on div "RFQs" at bounding box center [507, 103] width 52 height 36
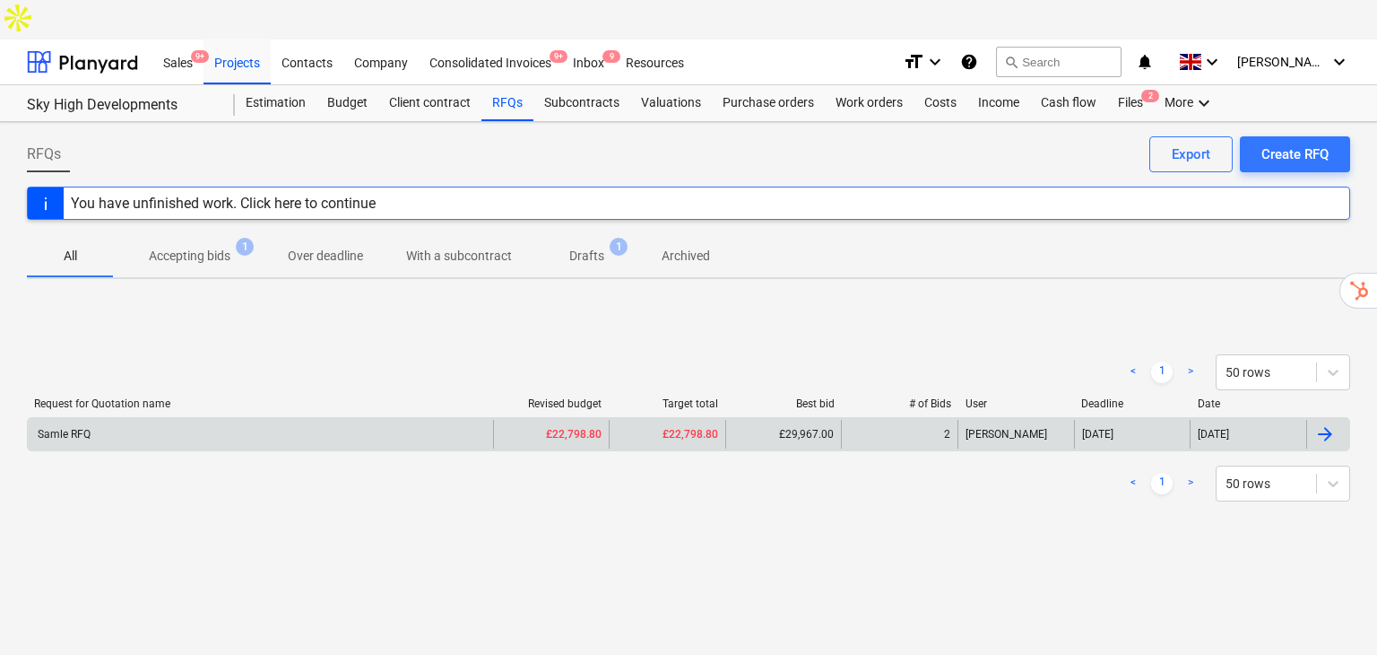
click at [343, 420] on div "Samle RFQ" at bounding box center [260, 434] width 465 height 29
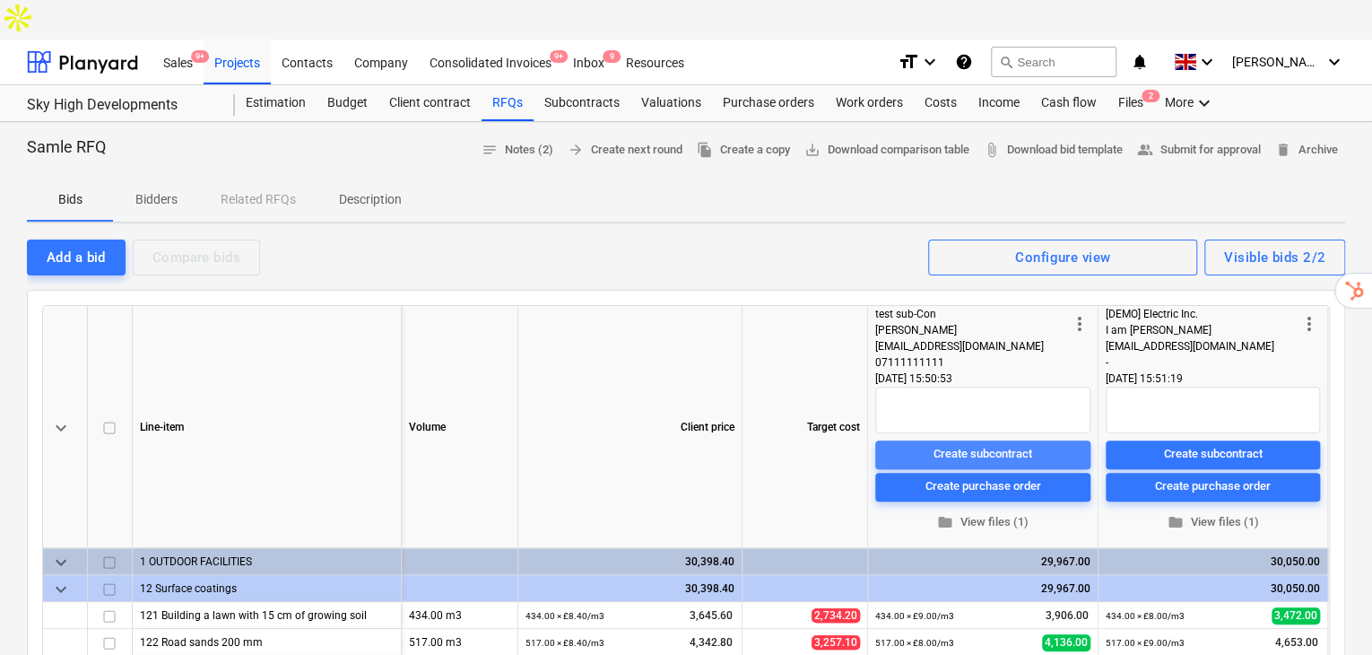
click at [963, 444] on div "Create subcontract" at bounding box center [982, 454] width 99 height 21
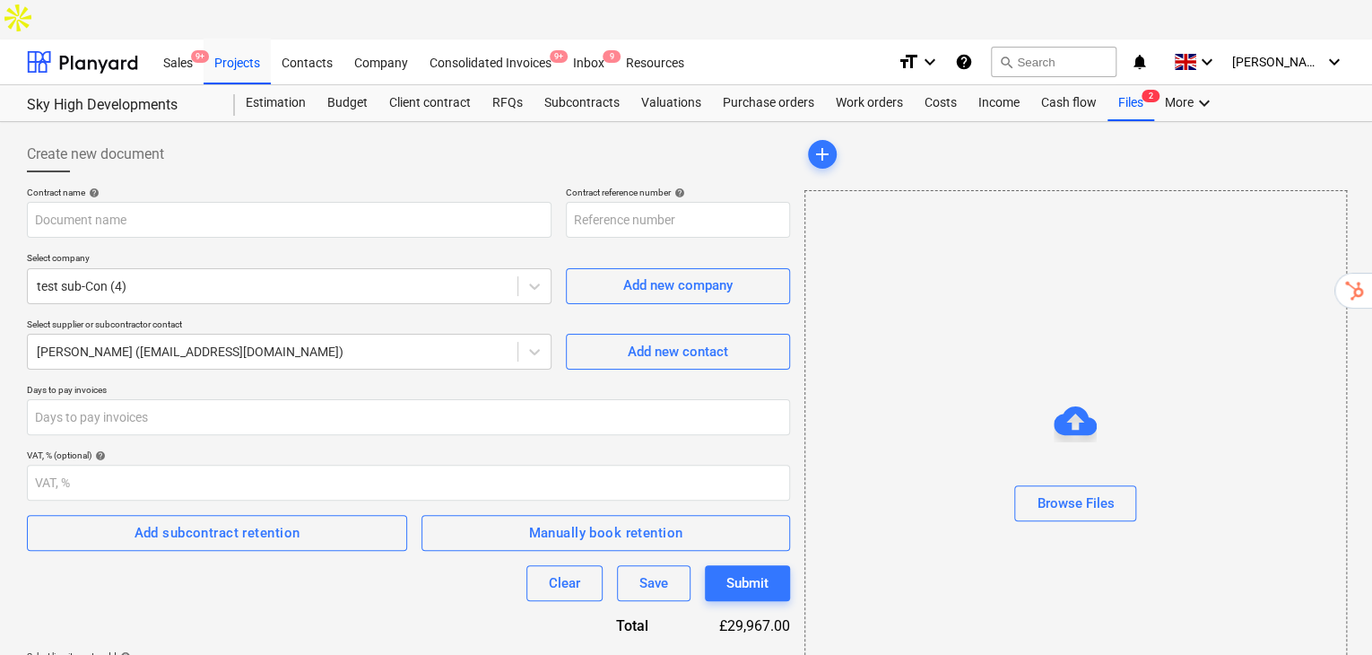
type input "SHD1-SO-001"
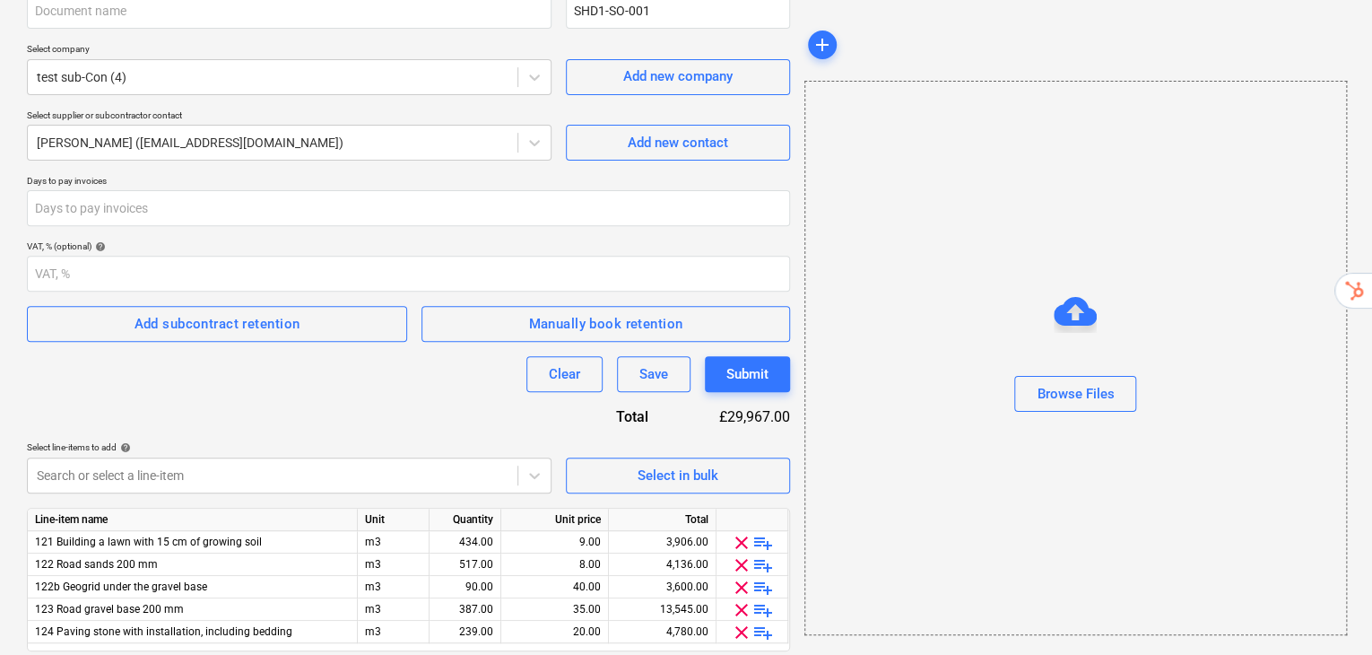
scroll to position [230, 0]
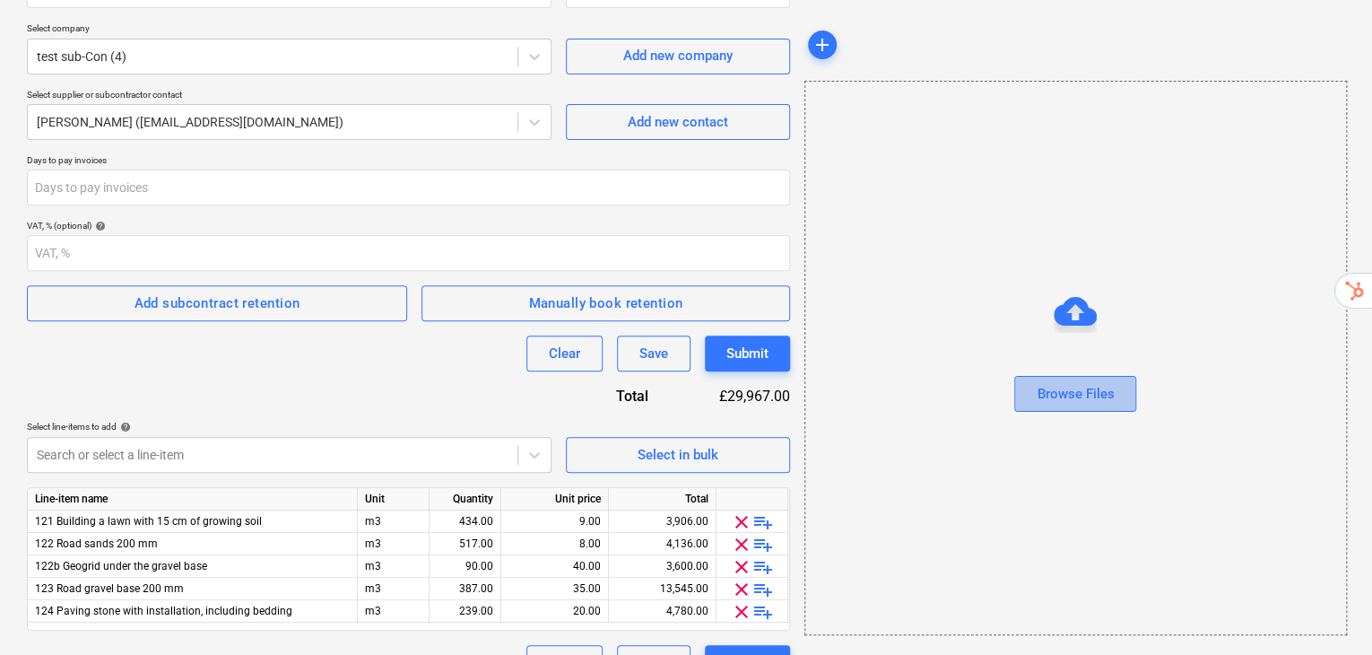
drag, startPoint x: 1107, startPoint y: 400, endPoint x: 1119, endPoint y: 406, distance: 13.2
click at [1117, 404] on button "Browse Files" at bounding box center [1075, 394] width 122 height 36
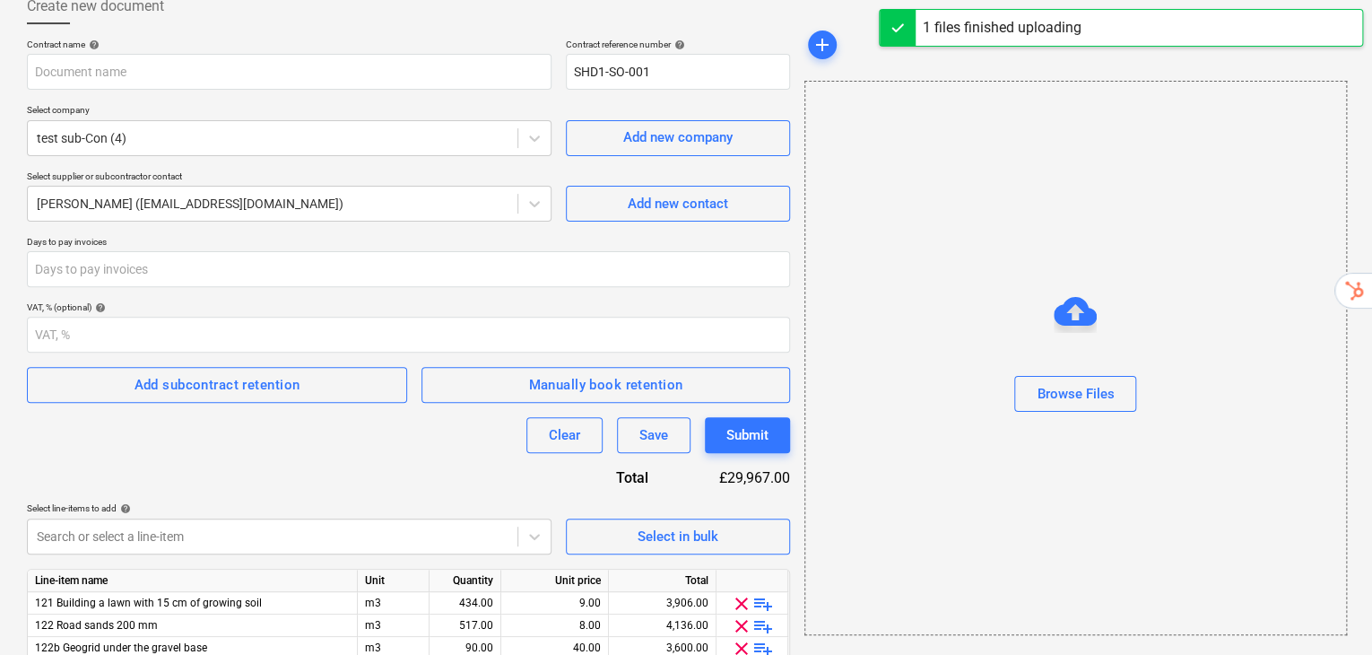
type input "Samle RFQ (1).xlsx"
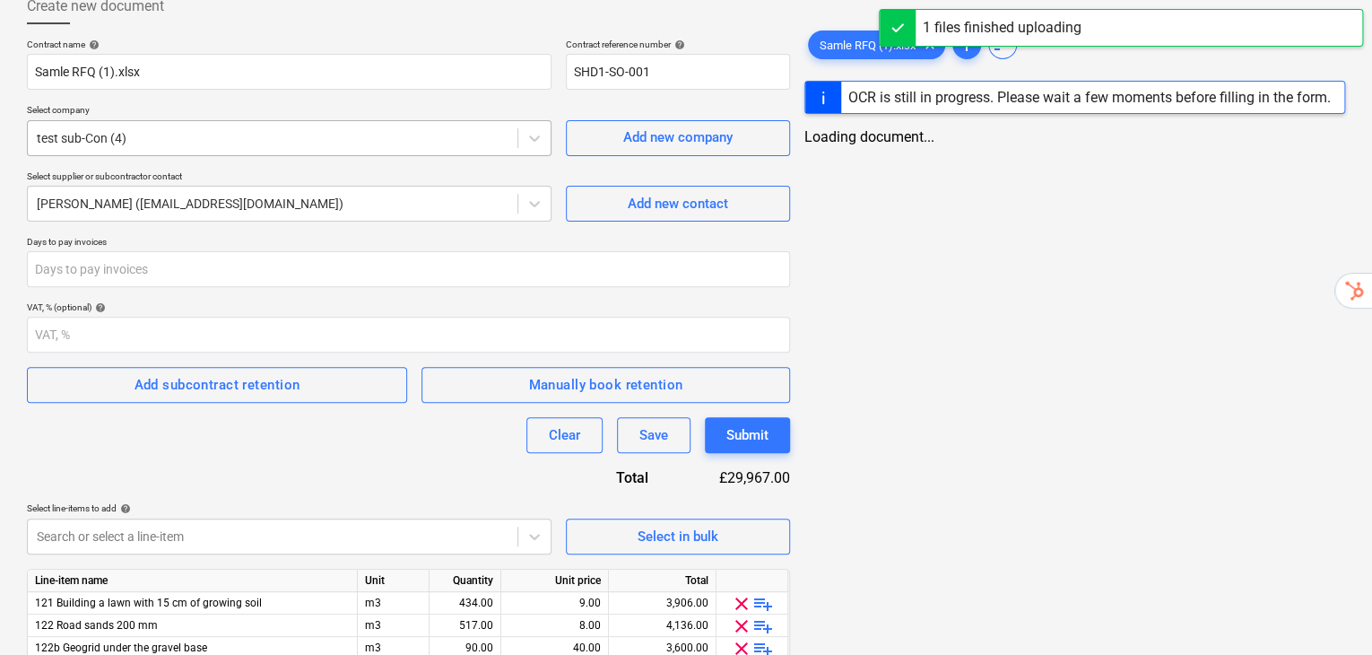
scroll to position [110, 0]
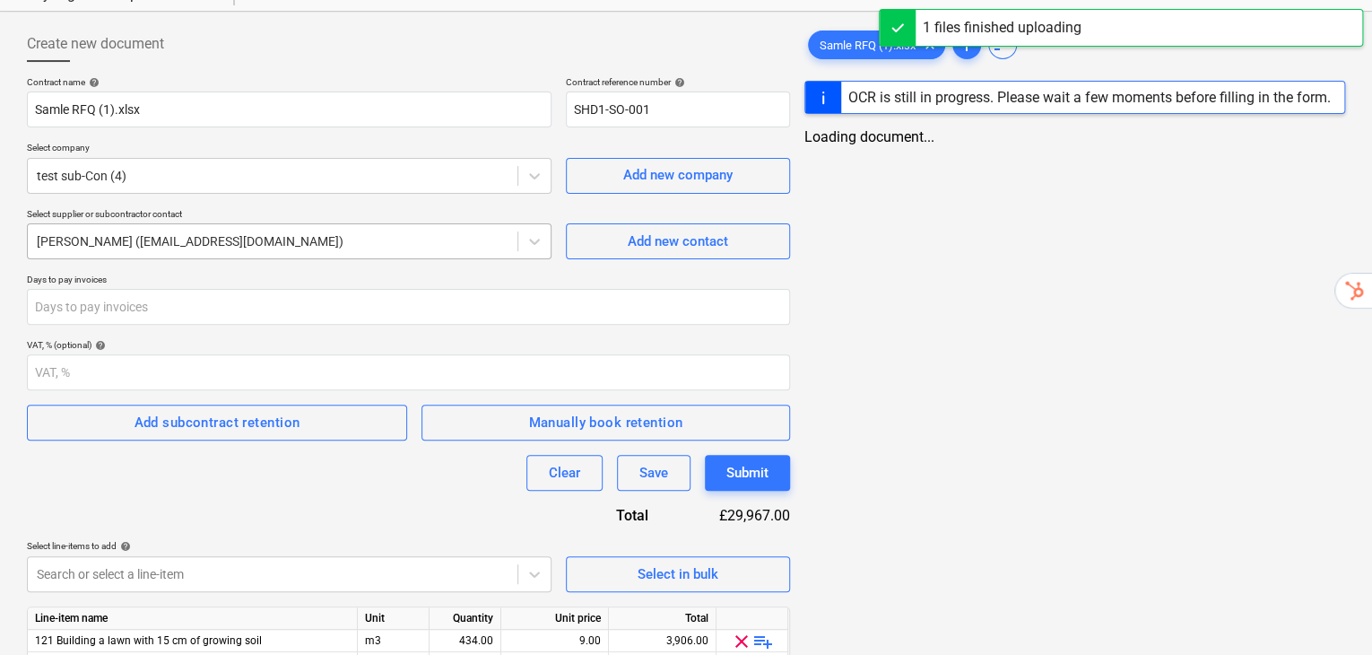
drag, startPoint x: 552, startPoint y: 213, endPoint x: 516, endPoint y: 203, distance: 38.3
click at [551, 213] on div "Select supplier or subcontractor contact [PERSON_NAME] ([EMAIL_ADDRESS][DOMAIN_…" at bounding box center [408, 233] width 763 height 51
click at [515, 229] on div "[PERSON_NAME] ([EMAIL_ADDRESS][DOMAIN_NAME])" at bounding box center [273, 241] width 490 height 25
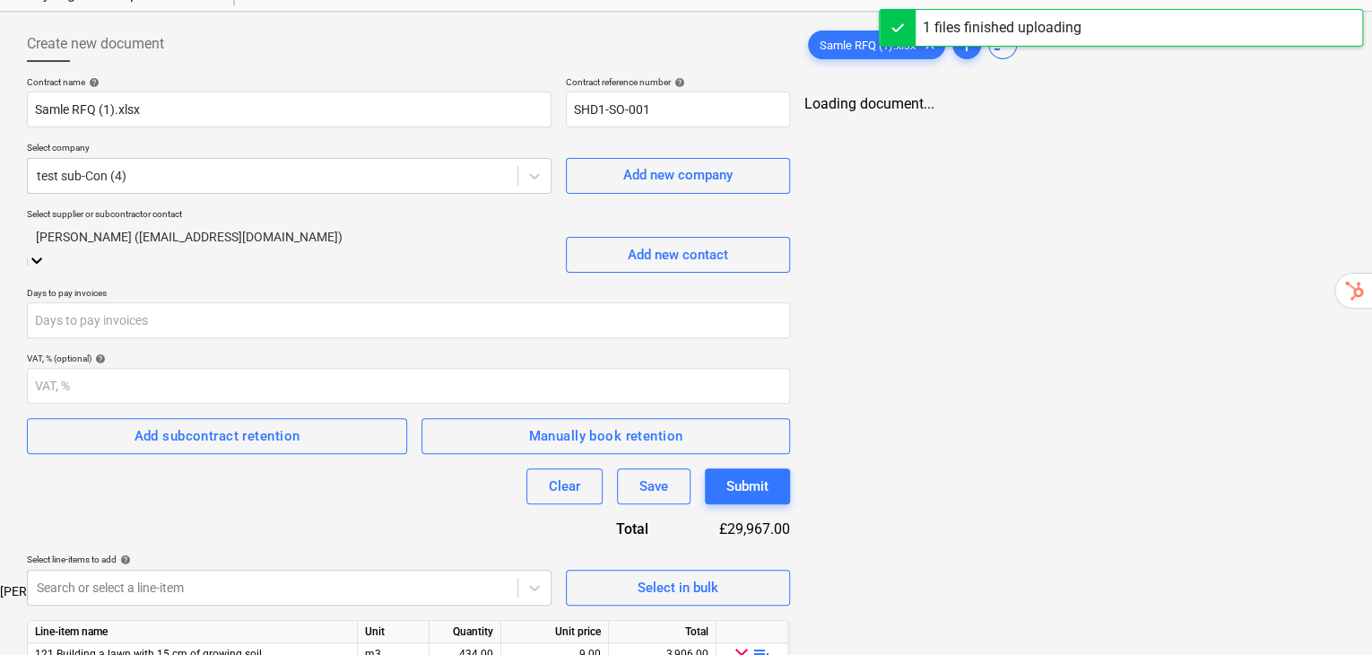
click at [42, 257] on icon at bounding box center [36, 260] width 11 height 6
click at [539, 167] on icon at bounding box center [534, 176] width 18 height 18
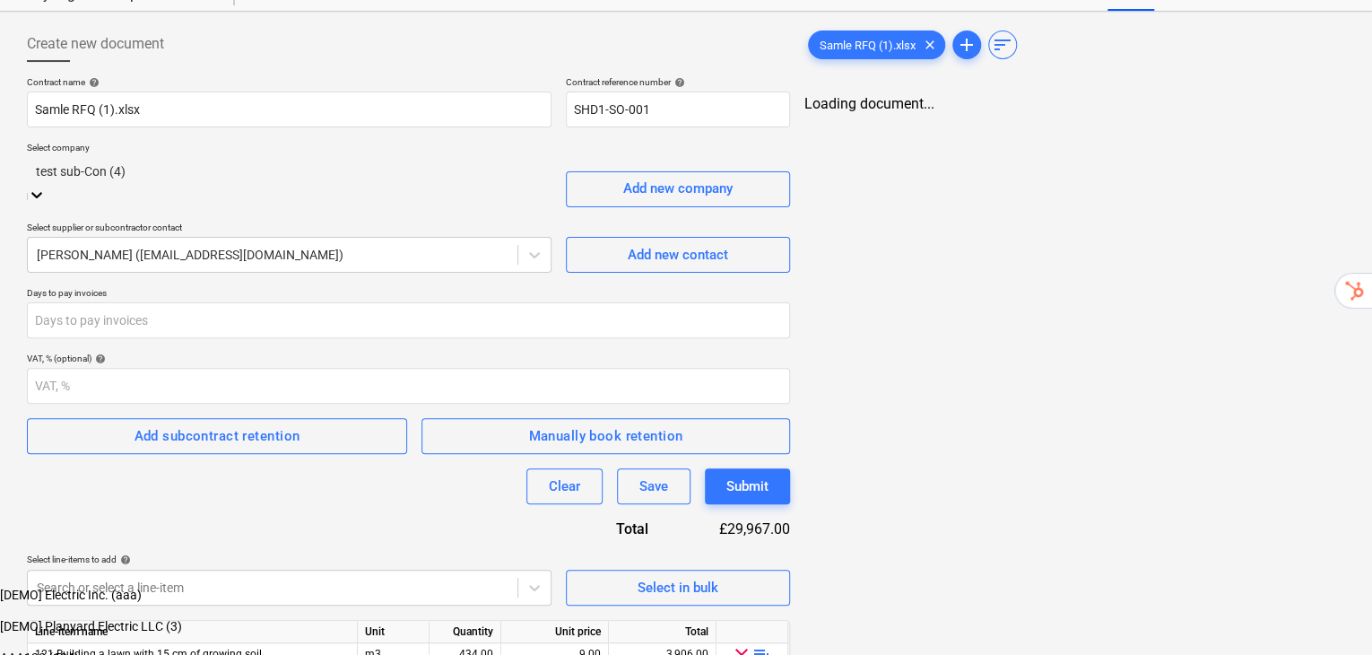
click at [194, 650] on div "AAA123 (124)" at bounding box center [686, 657] width 1372 height 14
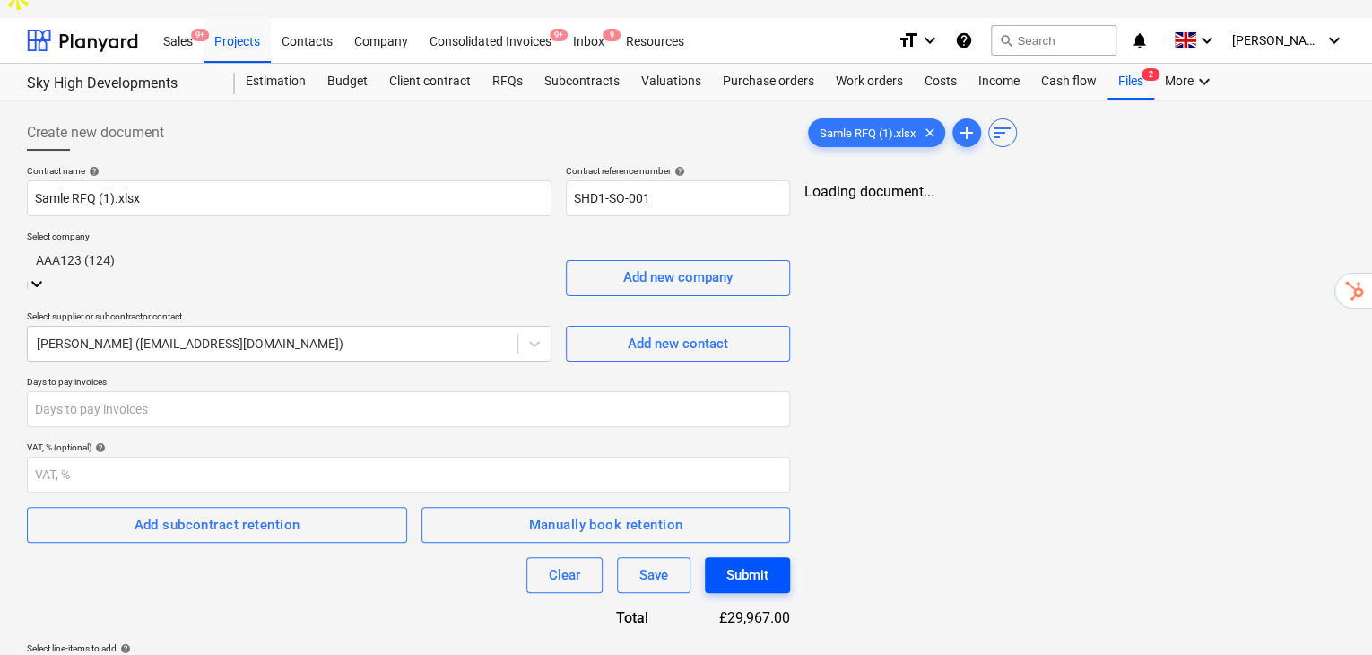
click at [740, 563] on div "Submit" at bounding box center [747, 574] width 42 height 23
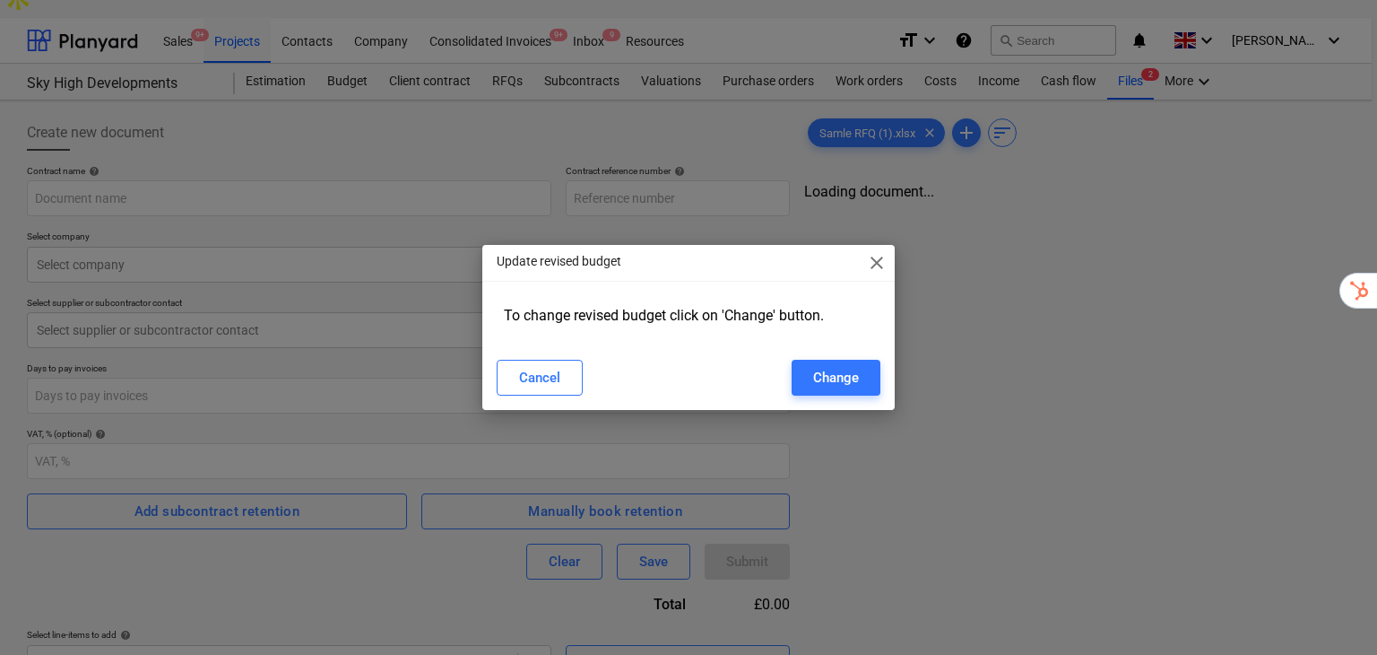
type input "SHD1-SO-001"
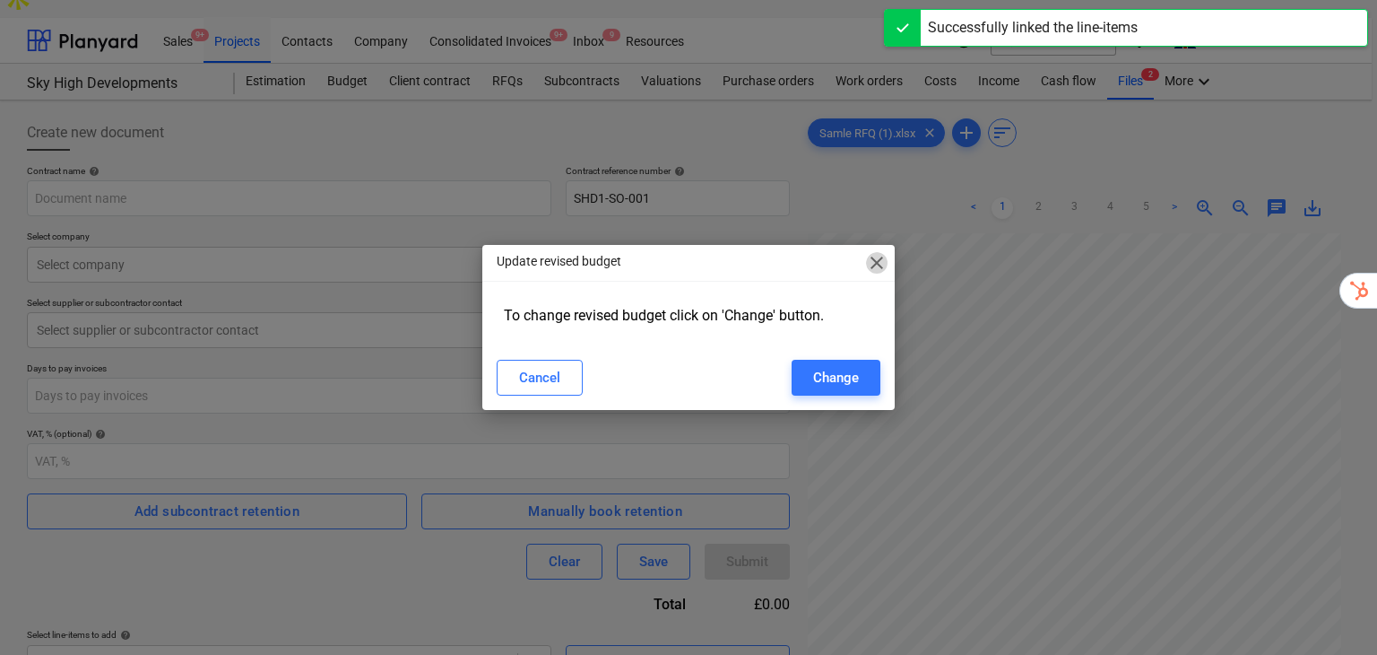
click at [876, 259] on span "close" at bounding box center [877, 263] width 22 height 22
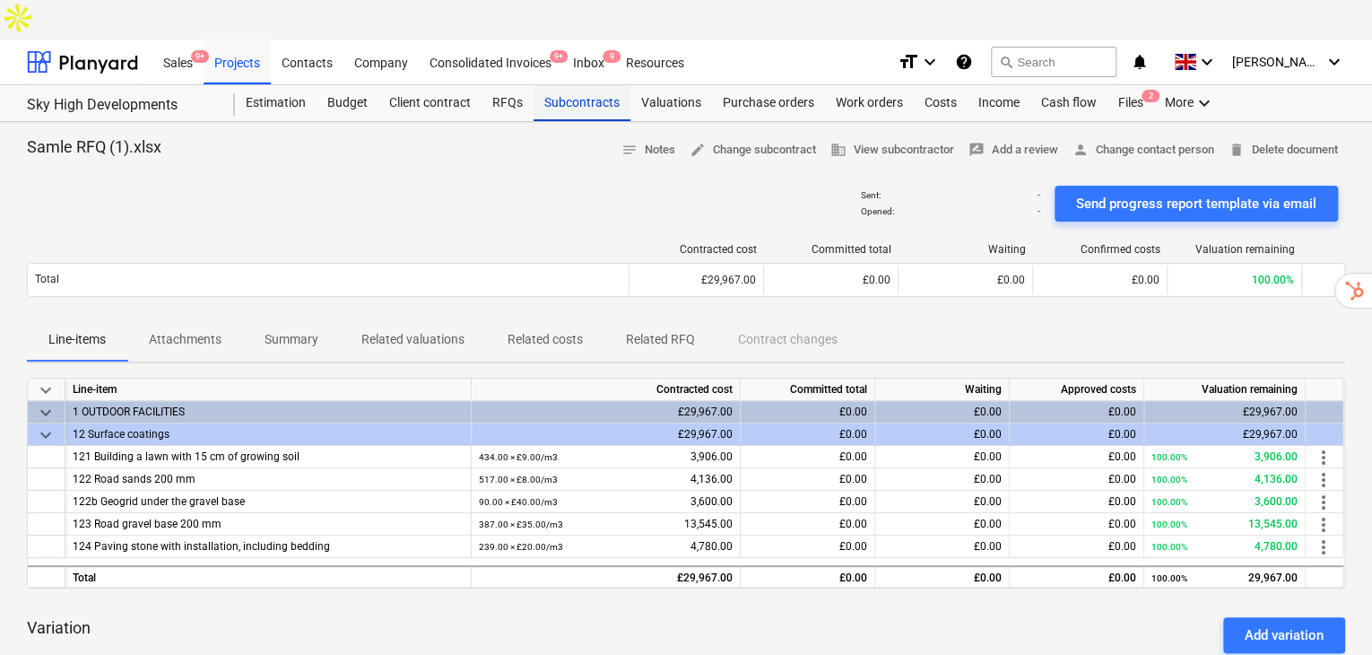
click at [610, 85] on div "Subcontracts" at bounding box center [581, 103] width 97 height 36
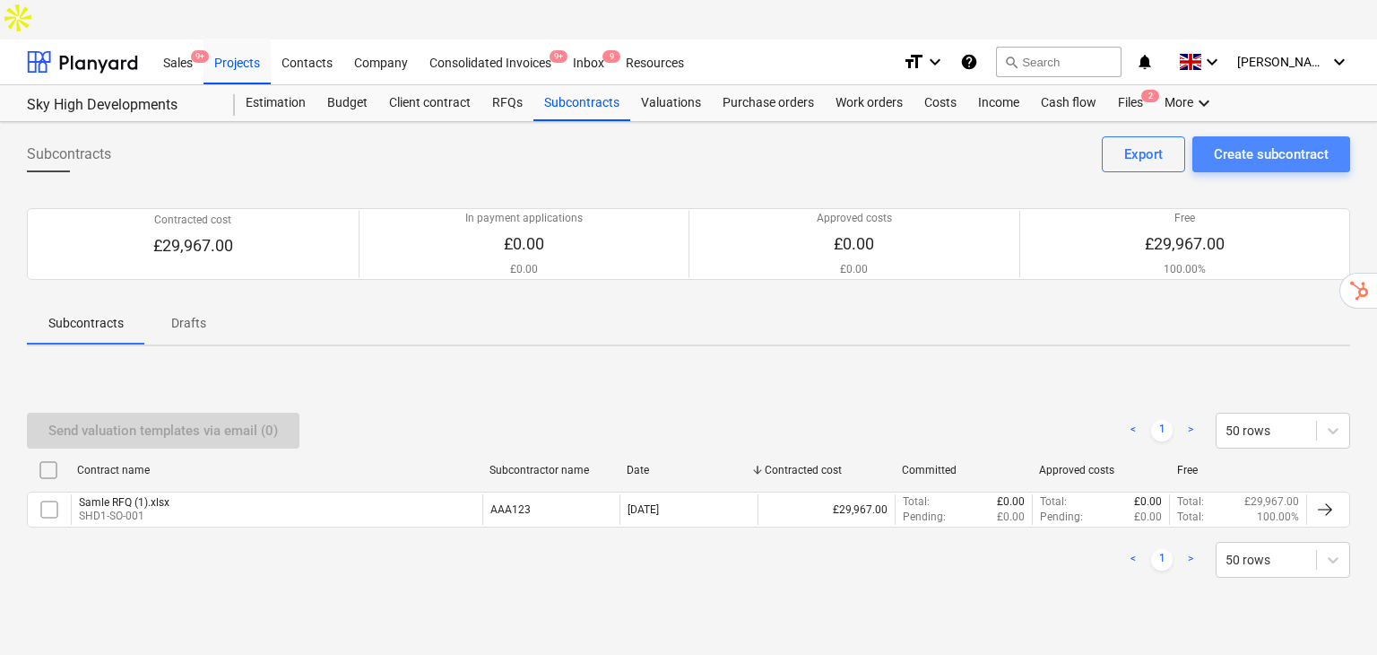
click at [1259, 143] on div "Create subcontract" at bounding box center [1271, 154] width 115 height 23
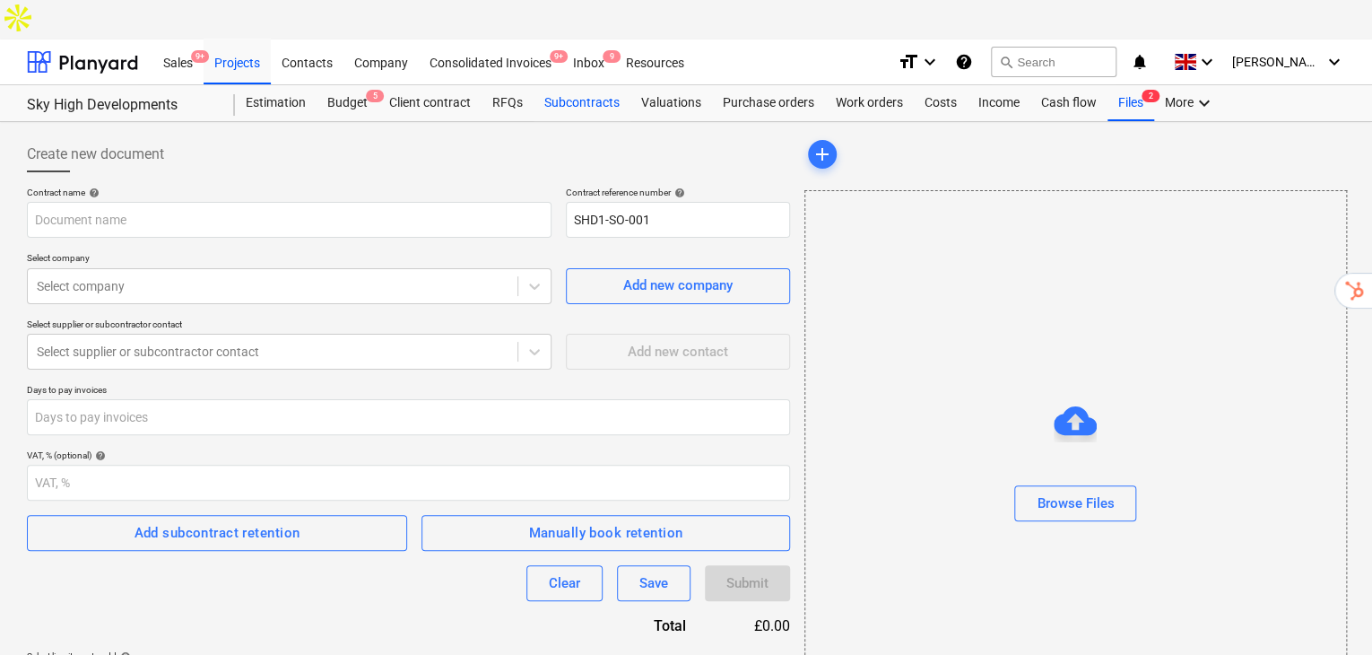
click at [582, 85] on div "Subcontracts" at bounding box center [581, 103] width 97 height 36
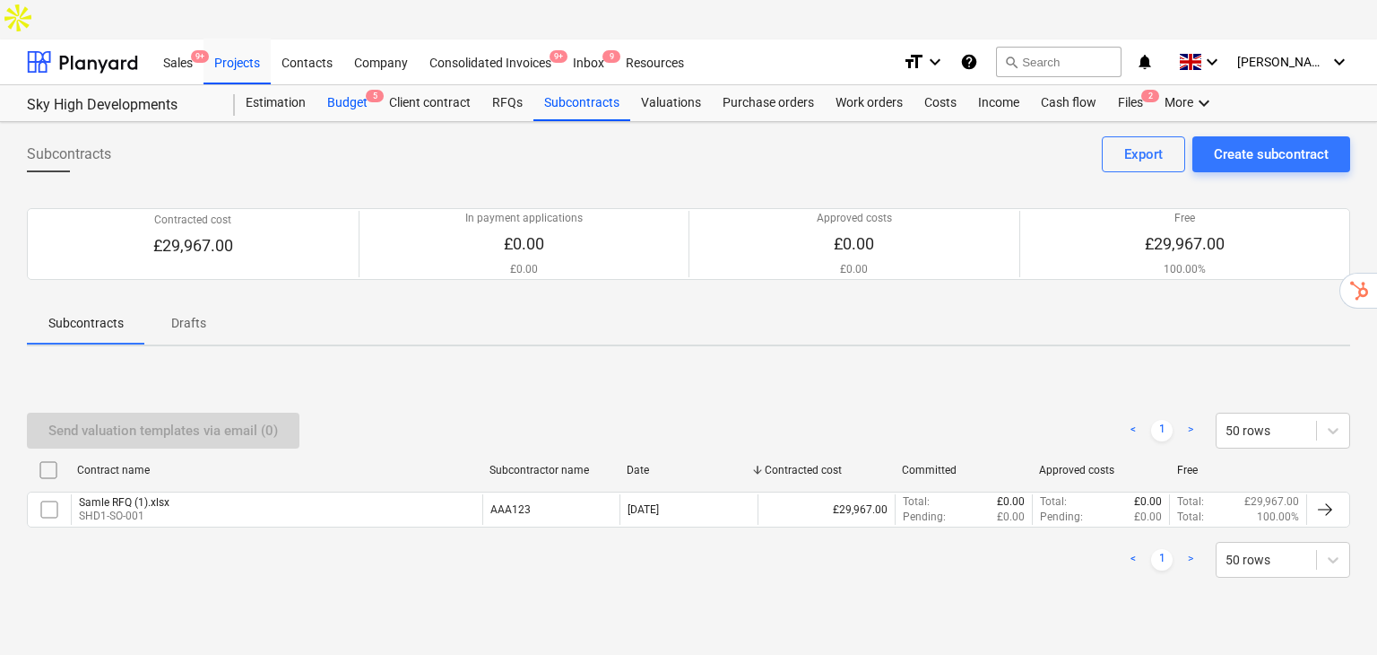
click at [355, 85] on div "Budget 5" at bounding box center [347, 103] width 62 height 36
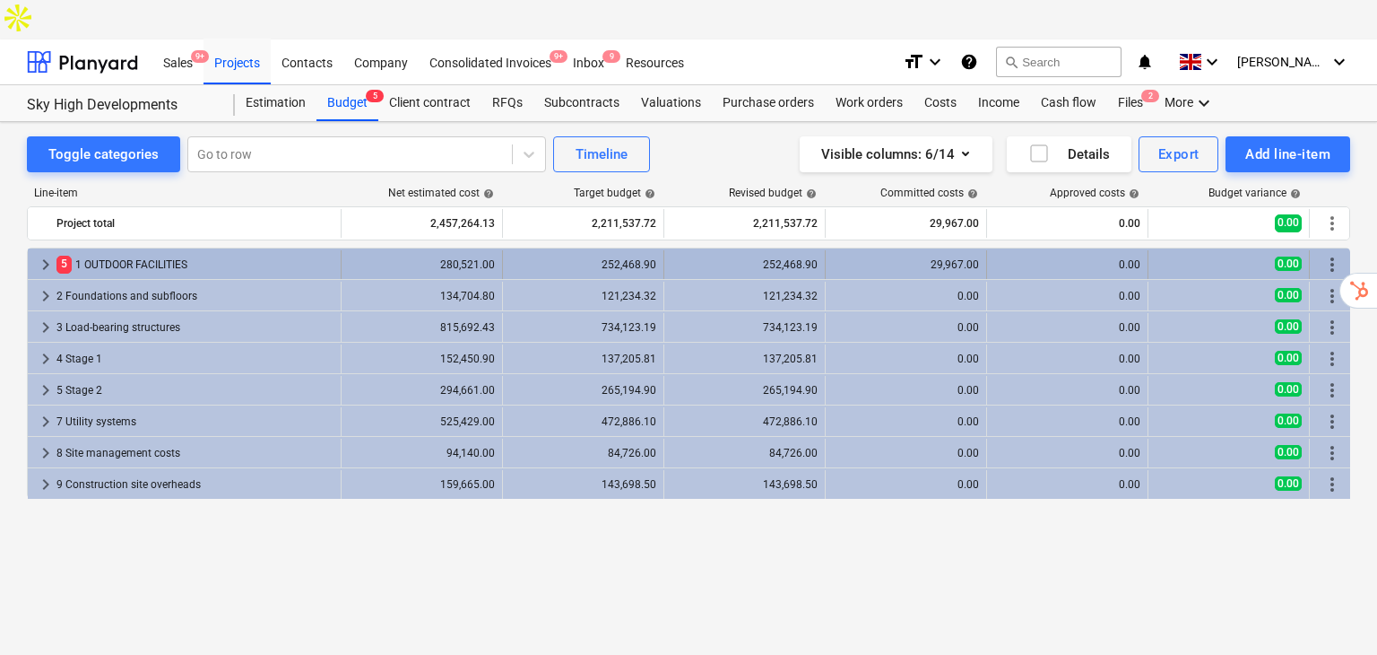
click at [113, 250] on div "5 1 OUTDOOR FACILITIES" at bounding box center [194, 264] width 277 height 29
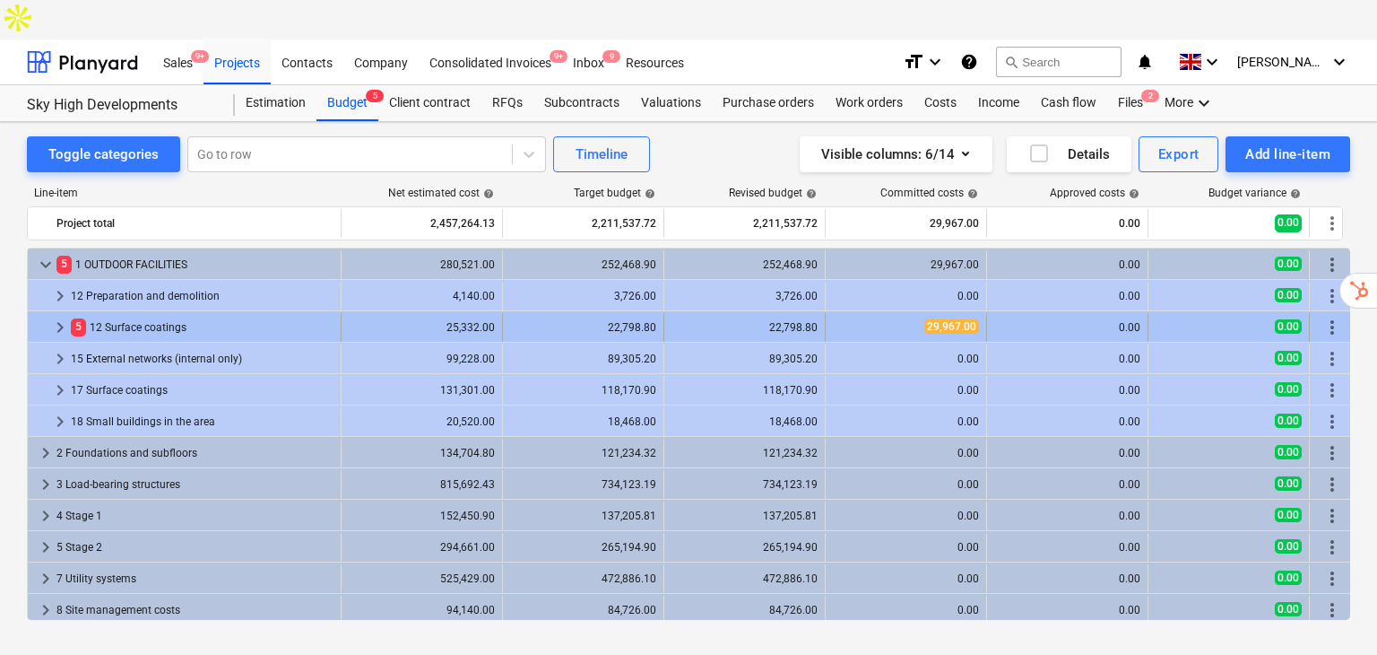
click at [112, 313] on div "5 12 Surface coatings" at bounding box center [202, 327] width 263 height 29
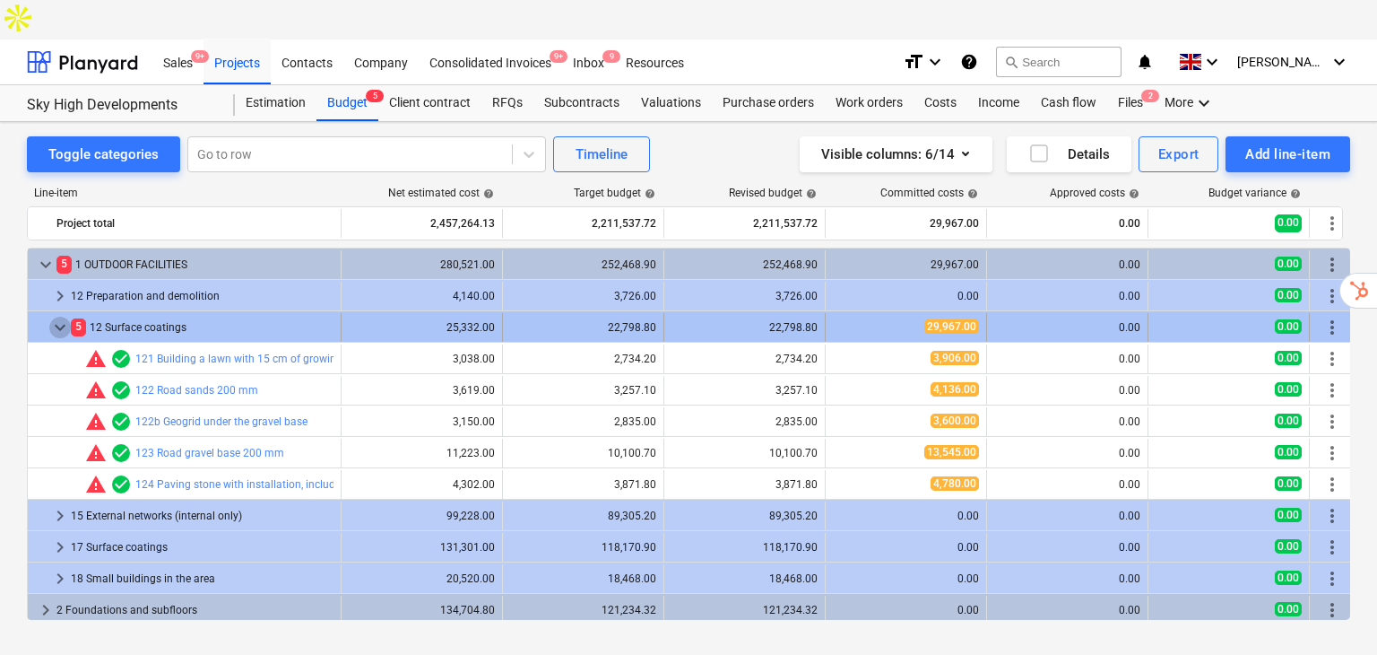
click at [56, 316] on span "keyboard_arrow_down" at bounding box center [60, 327] width 22 height 22
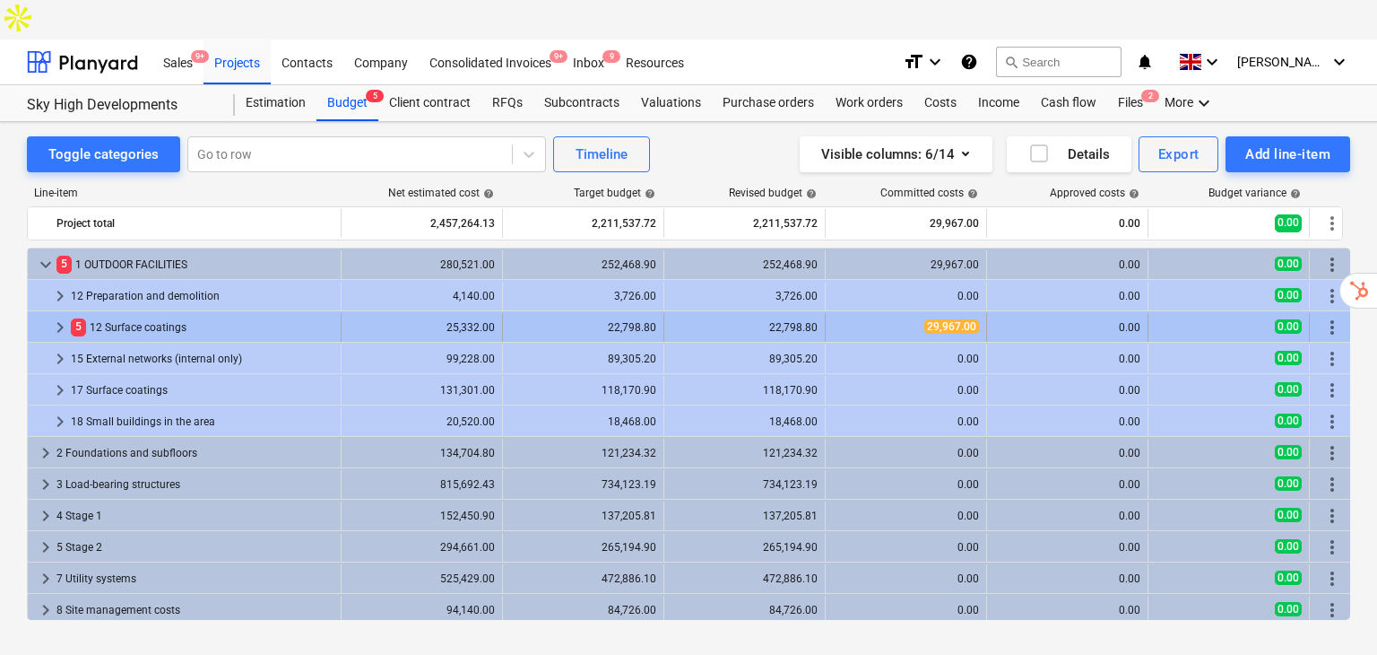
click at [62, 316] on span "keyboard_arrow_right" at bounding box center [60, 327] width 22 height 22
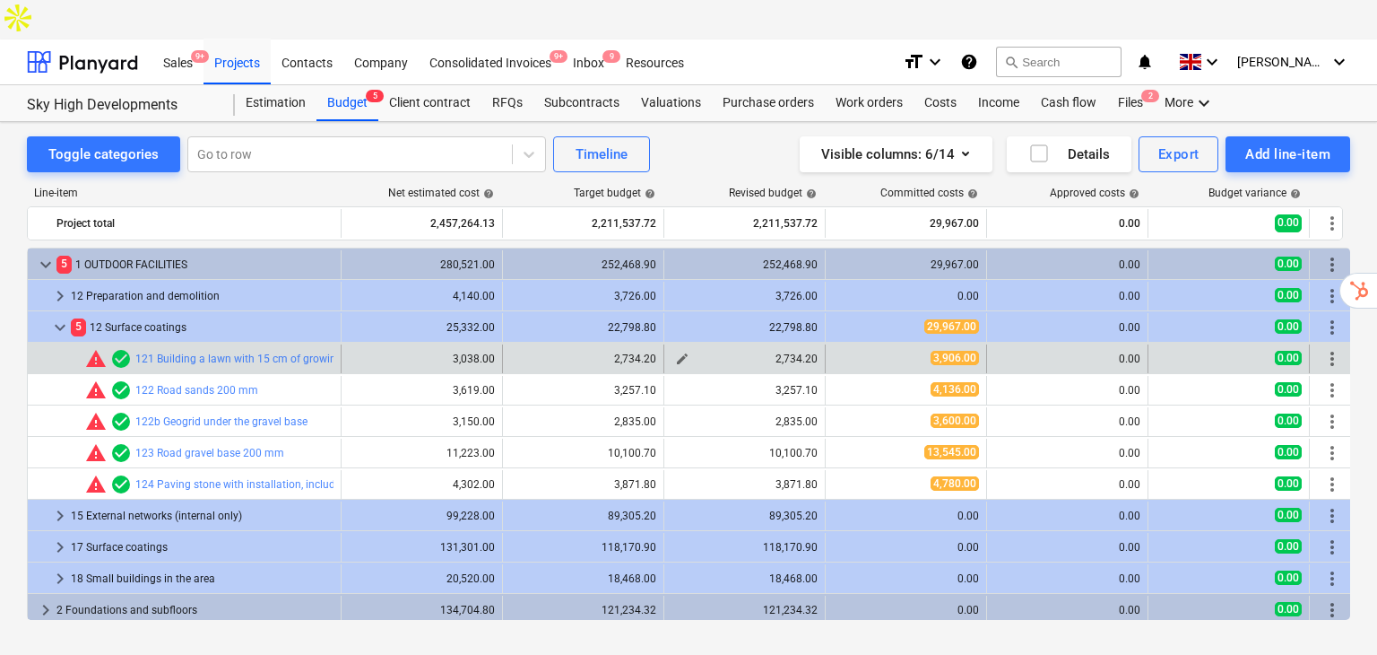
click at [688, 351] on span "edit" at bounding box center [682, 358] width 14 height 14
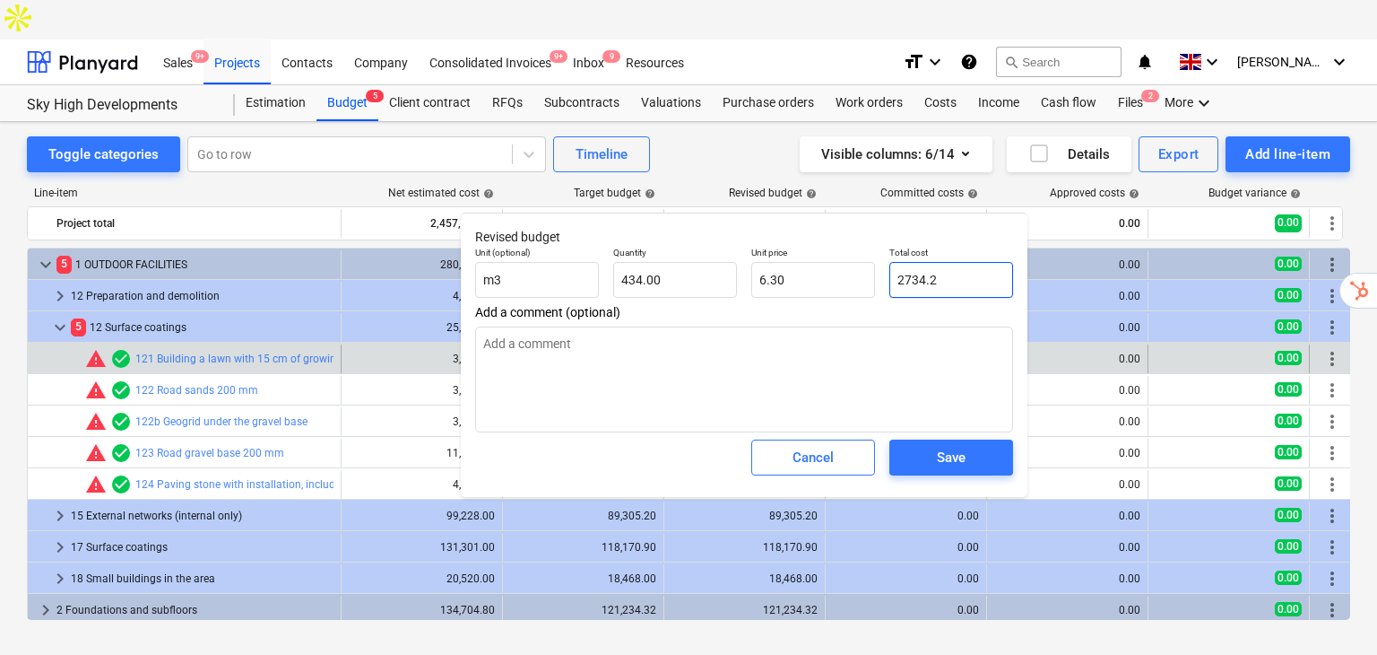
drag, startPoint x: 918, startPoint y: 275, endPoint x: 875, endPoint y: 272, distance: 43.2
click at [874, 272] on div "Unit (optional) m3 Quantity 434.00 Unit price 6.30 Total cost 2734.2" at bounding box center [744, 271] width 552 height 65
type input "4"
type input "0.01"
type input "40"
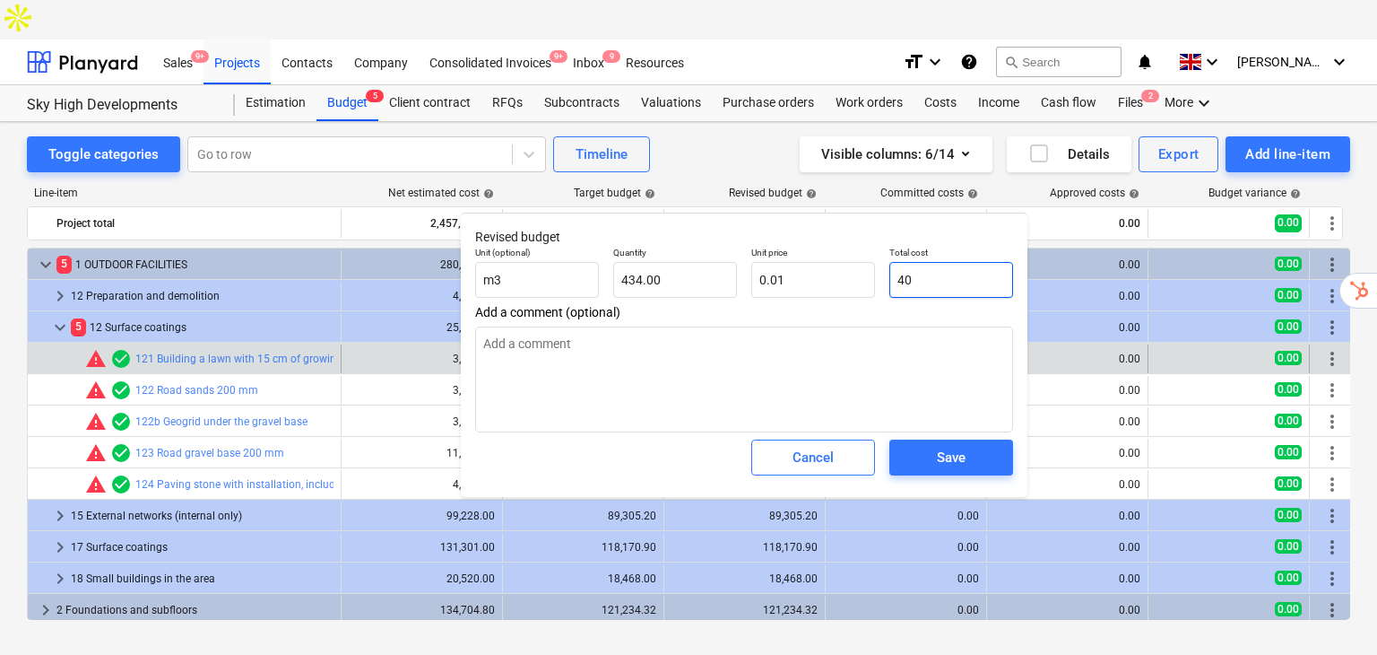
type input "0.09"
type input "400"
type input "0.92"
type input "4000"
type input "9.22"
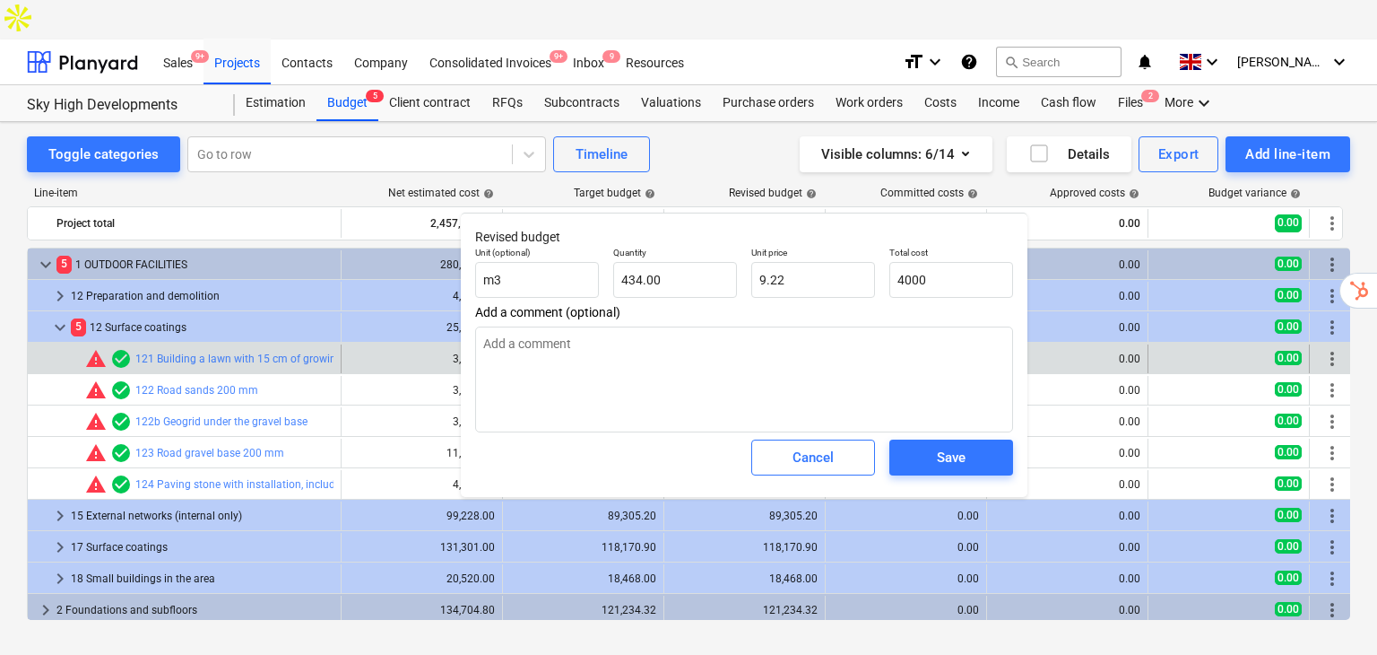
type input "4,000.00"
click at [938, 476] on div "Save" at bounding box center [951, 457] width 138 height 50
click at [939, 464] on div "Save" at bounding box center [951, 457] width 29 height 23
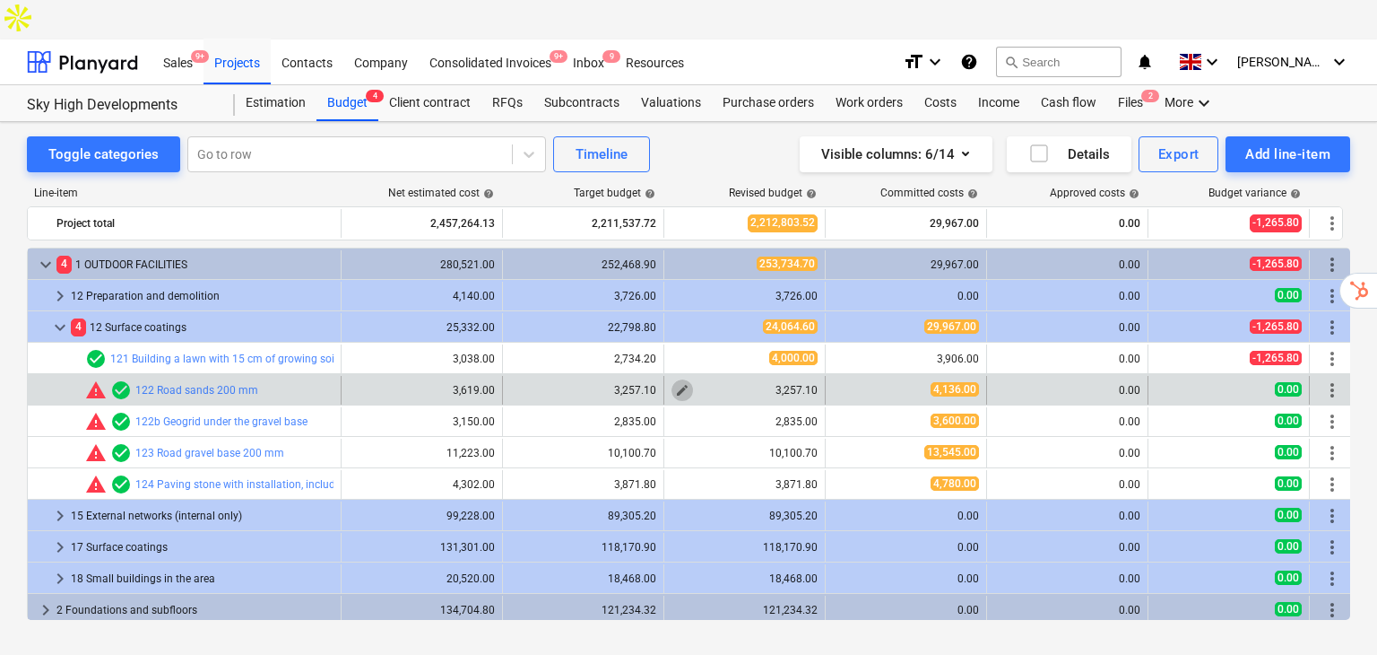
click at [686, 383] on span "edit" at bounding box center [682, 390] width 14 height 14
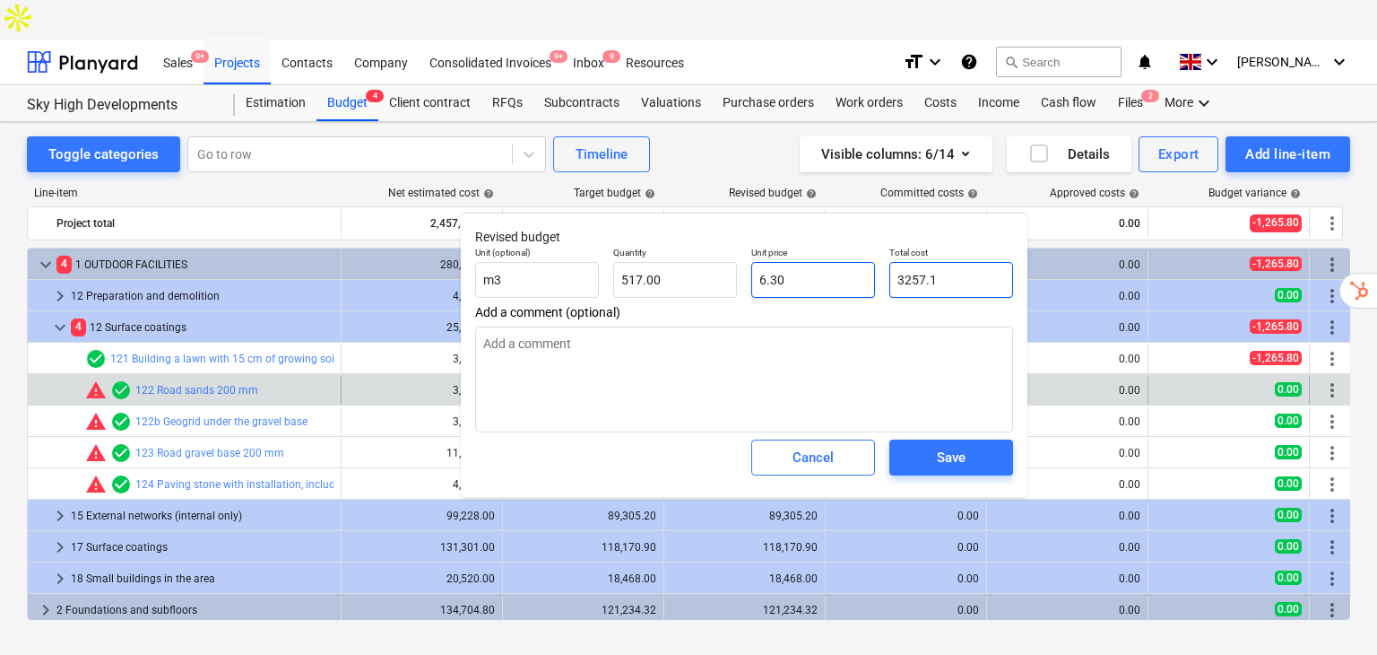
drag, startPoint x: 940, startPoint y: 277, endPoint x: 844, endPoint y: 280, distance: 96.0
click at [844, 280] on div "Unit (optional) m3 Quantity 517.00 Unit price 6.30 Total cost 3257.1" at bounding box center [744, 271] width 552 height 65
type input "4"
type input "0.01"
type input "42"
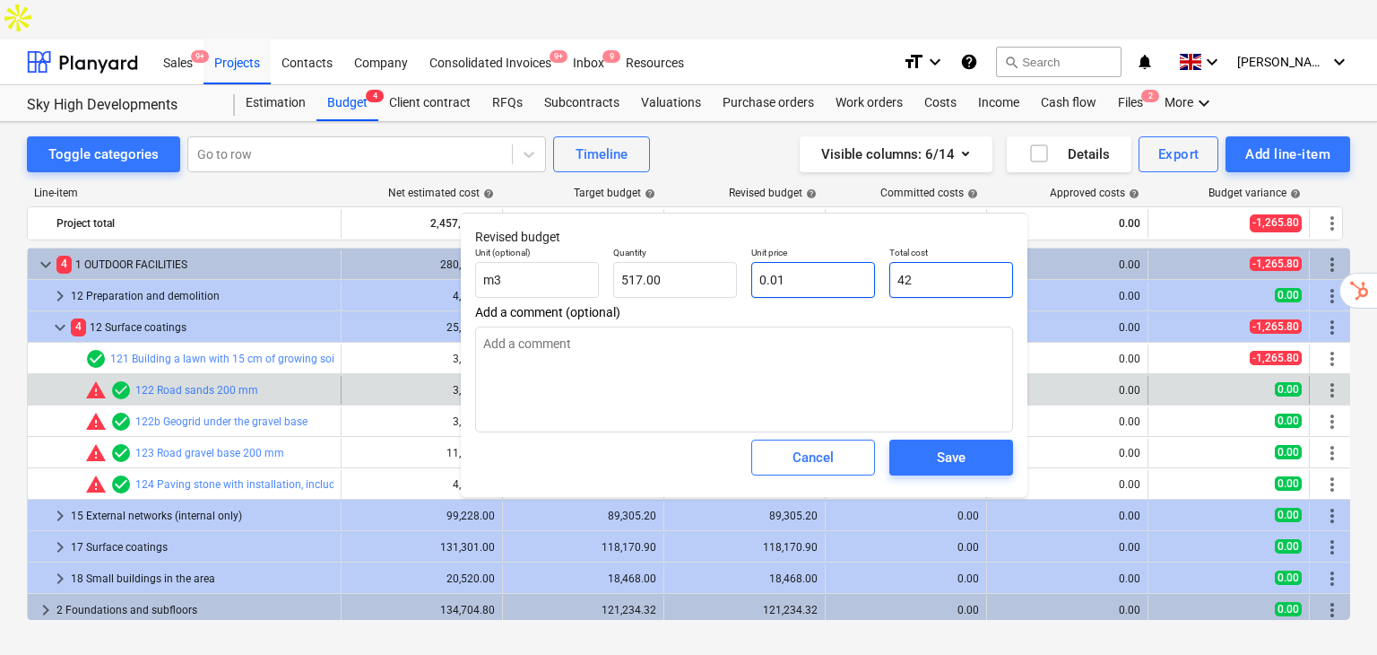
type input "0.08"
type input "420"
type input "0.81"
type input "4200"
type input "8.12"
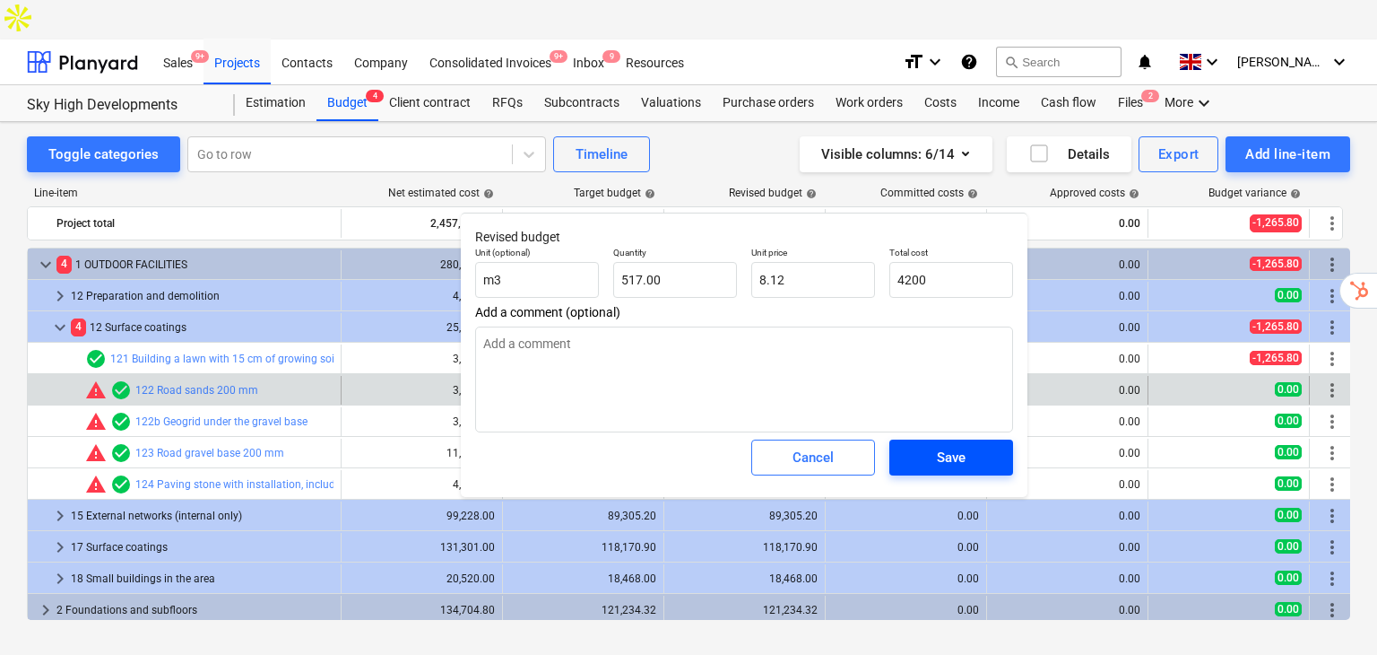
type input "4,200.00"
click at [993, 470] on button "Save" at bounding box center [951, 457] width 124 height 36
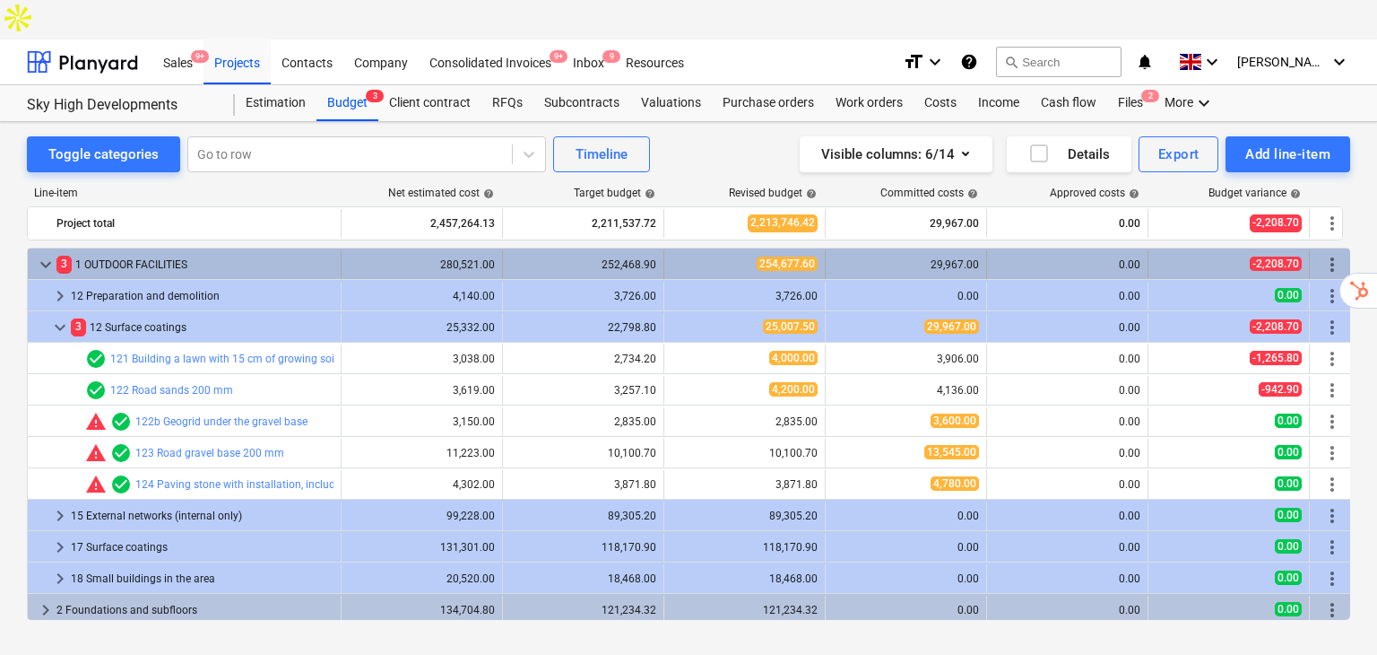
click at [44, 254] on span "keyboard_arrow_down" at bounding box center [46, 265] width 22 height 22
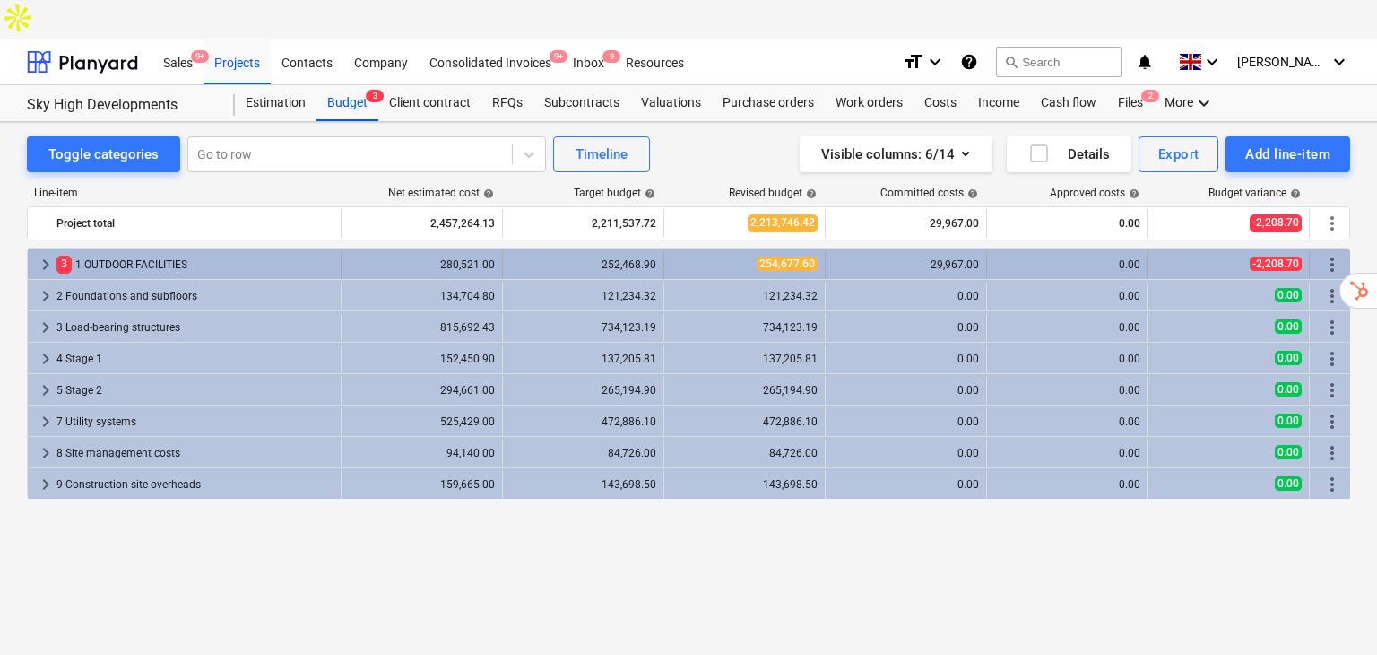
click at [183, 250] on div "3 1 OUTDOOR FACILITIES" at bounding box center [194, 264] width 277 height 29
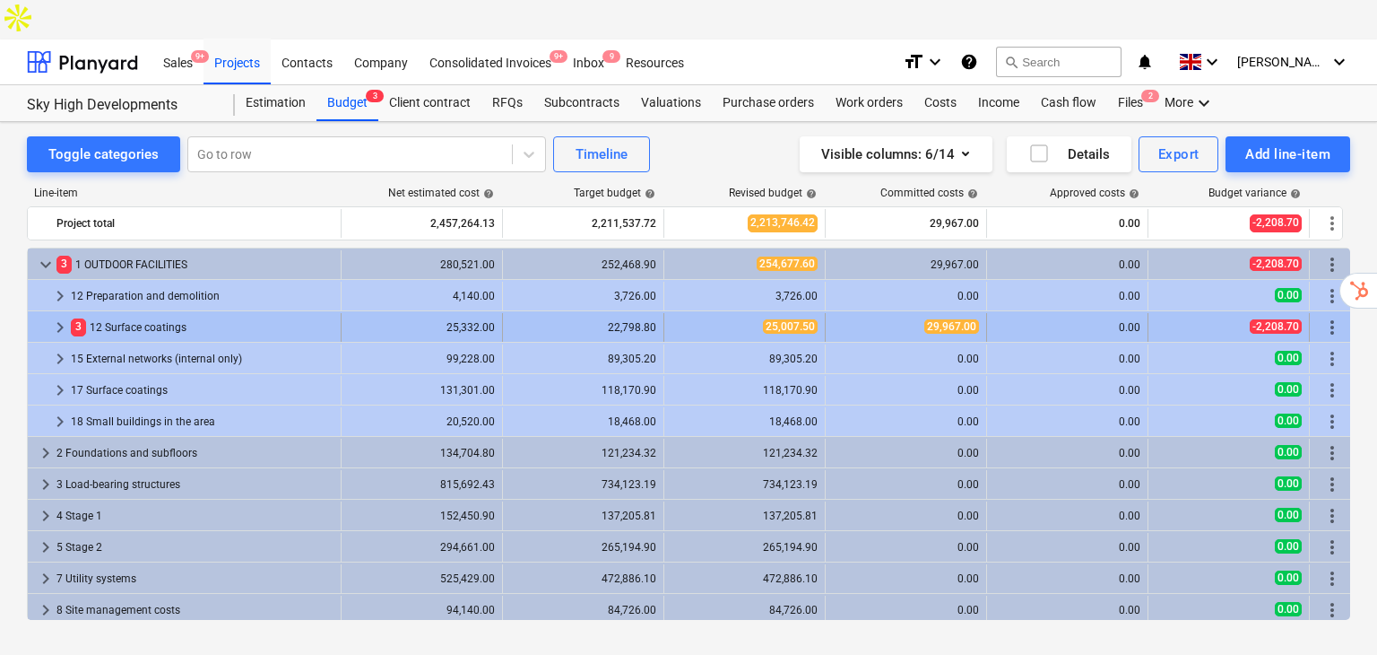
click at [190, 313] on div "3 12 Surface coatings" at bounding box center [202, 327] width 263 height 29
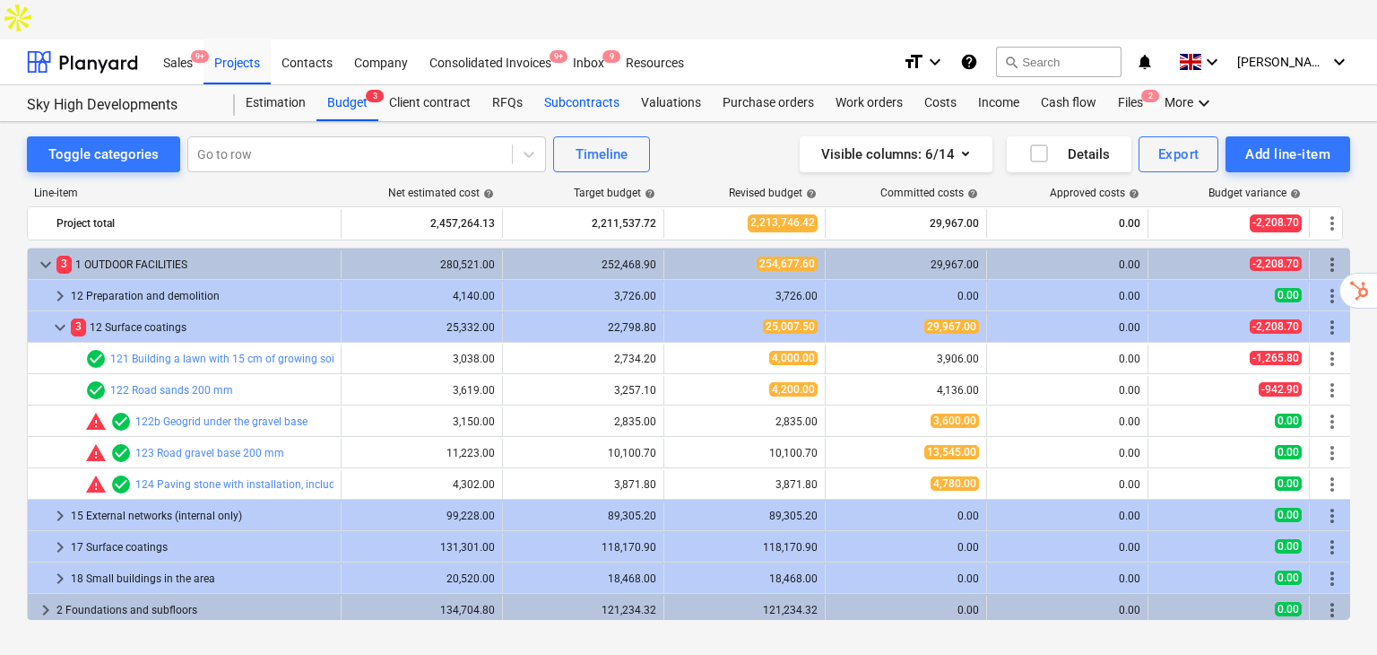
drag, startPoint x: 579, startPoint y: 60, endPoint x: 573, endPoint y: 52, distance: 10.2
click at [580, 85] on div "Subcontracts" at bounding box center [581, 103] width 97 height 36
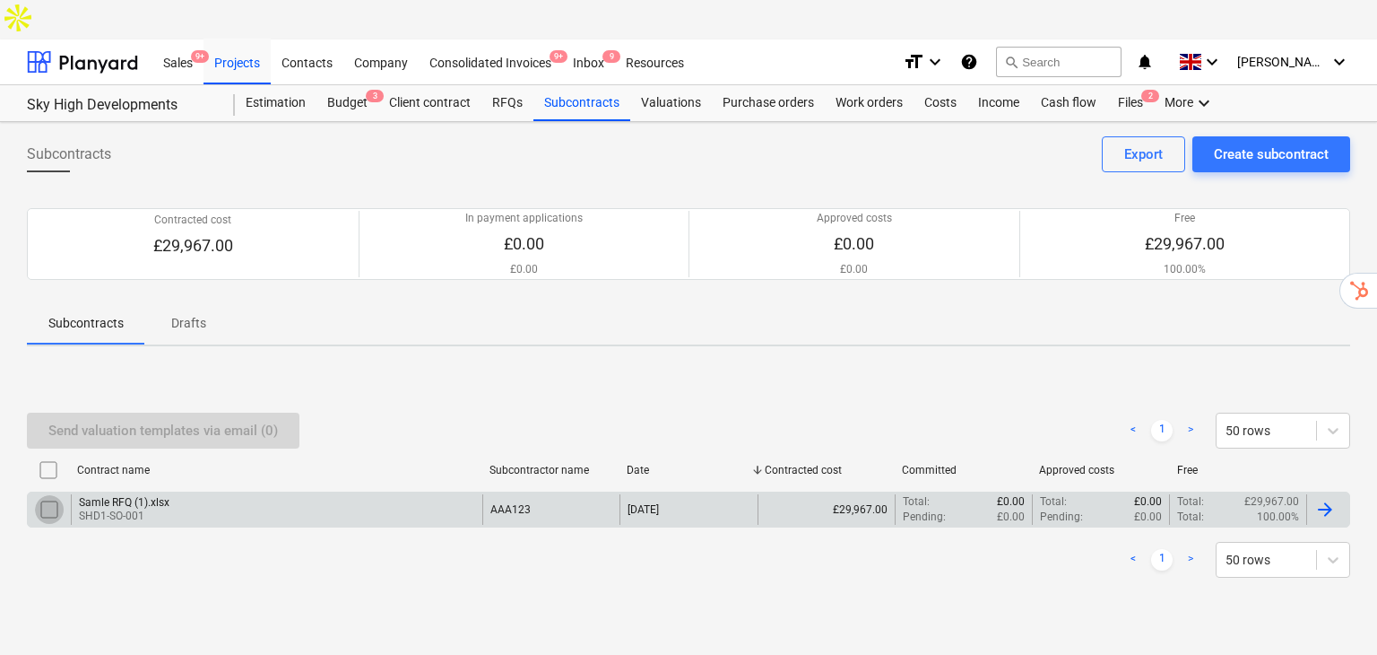
click at [54, 495] on input "checkbox" at bounding box center [49, 509] width 29 height 29
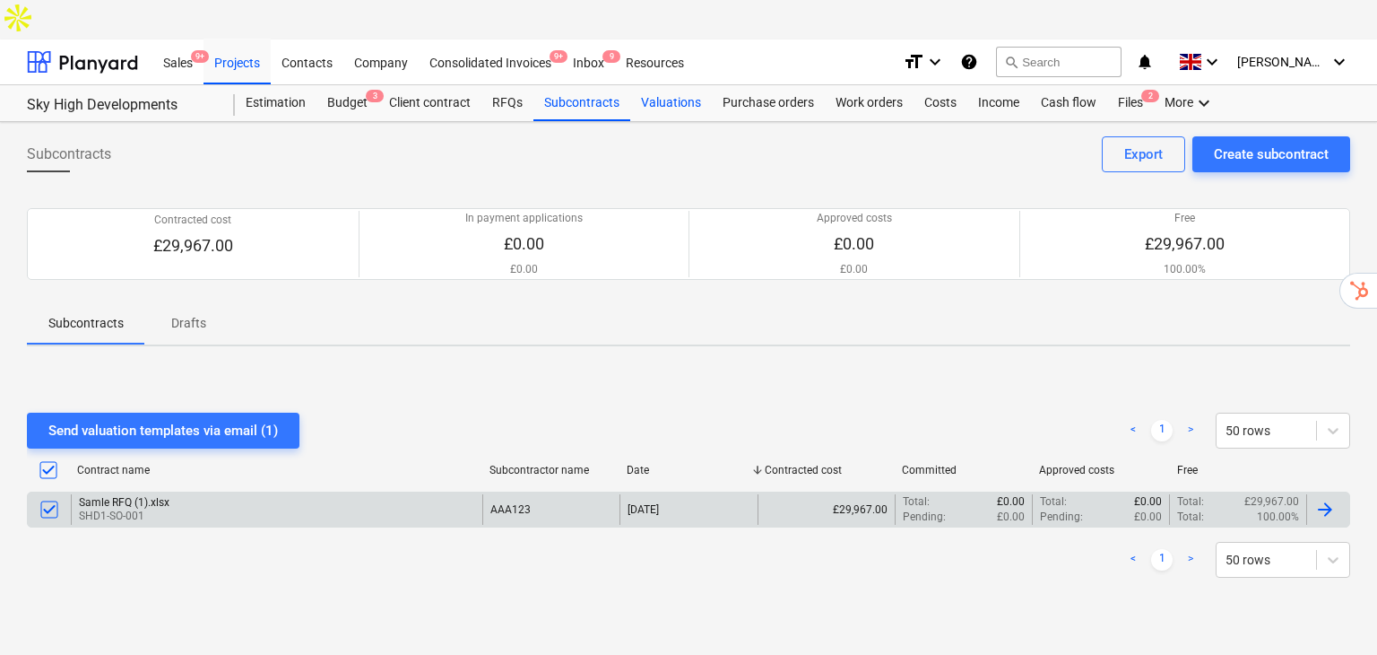
click at [672, 85] on div "Valuations" at bounding box center [671, 103] width 82 height 36
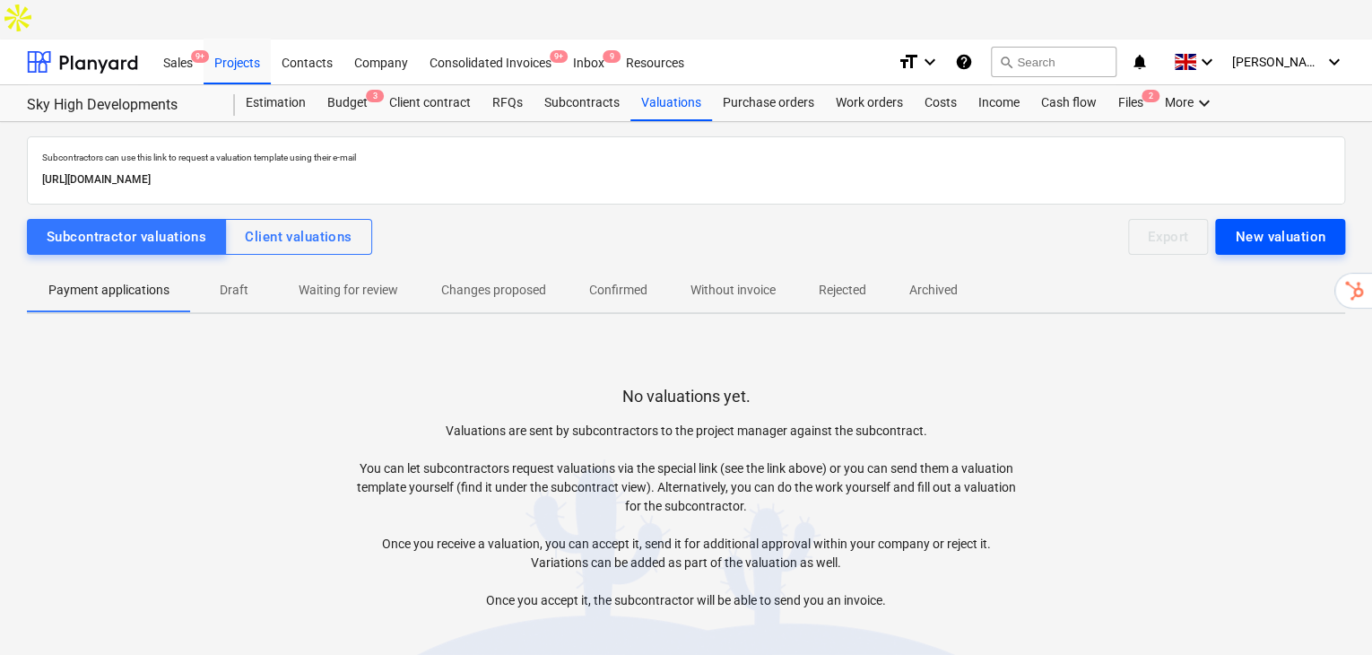
click at [1274, 225] on div "New valuation" at bounding box center [1280, 236] width 91 height 23
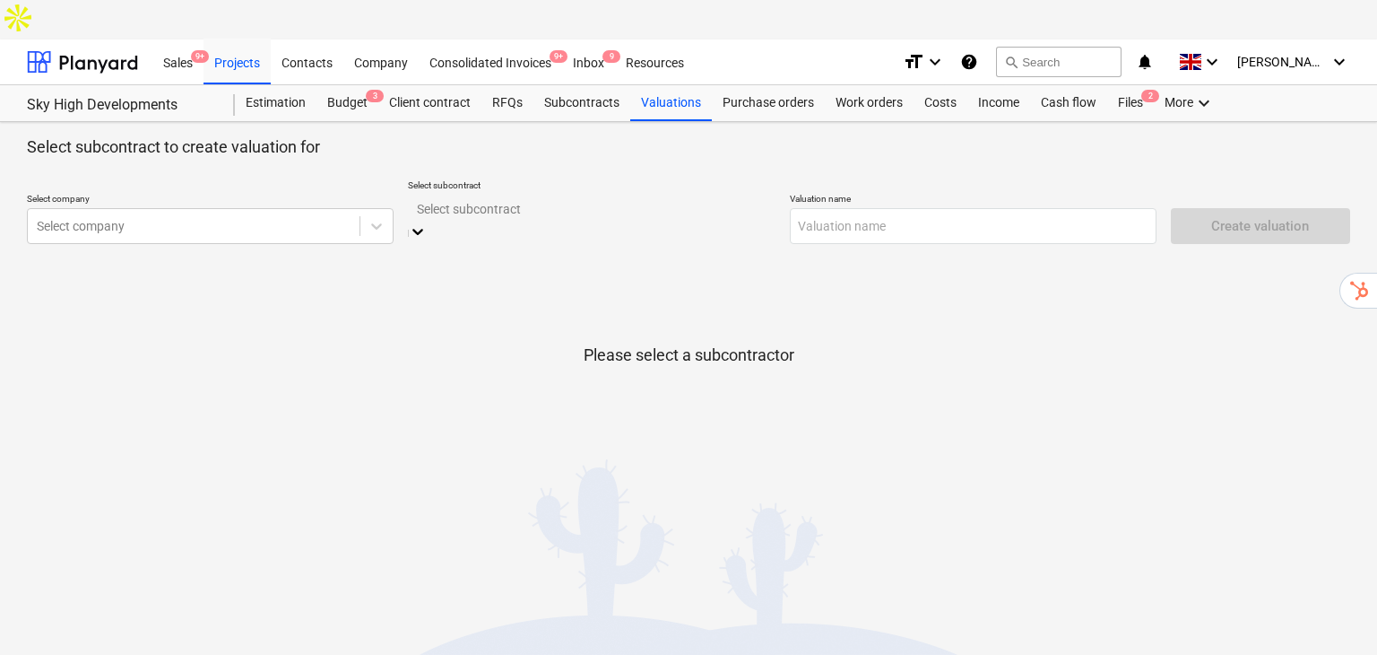
click at [704, 198] on div at bounding box center [591, 208] width 349 height 21
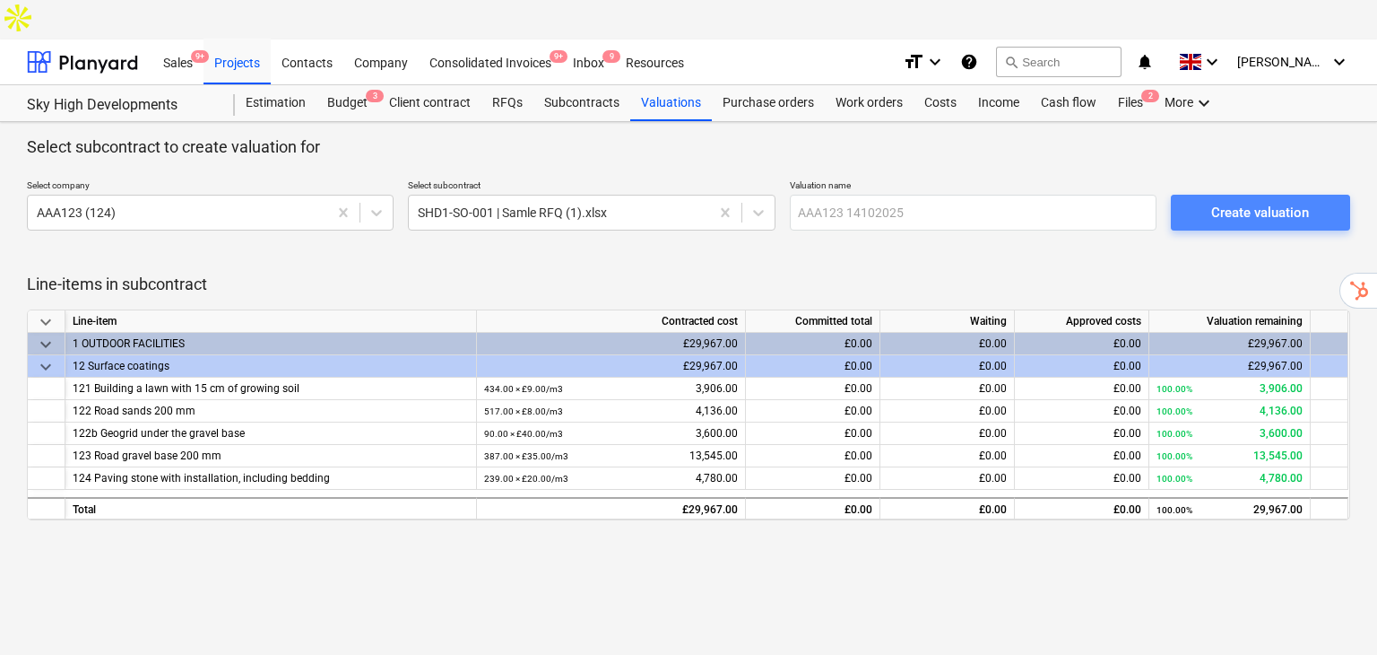
click at [1201, 201] on span "Create valuation" at bounding box center [1260, 212] width 136 height 23
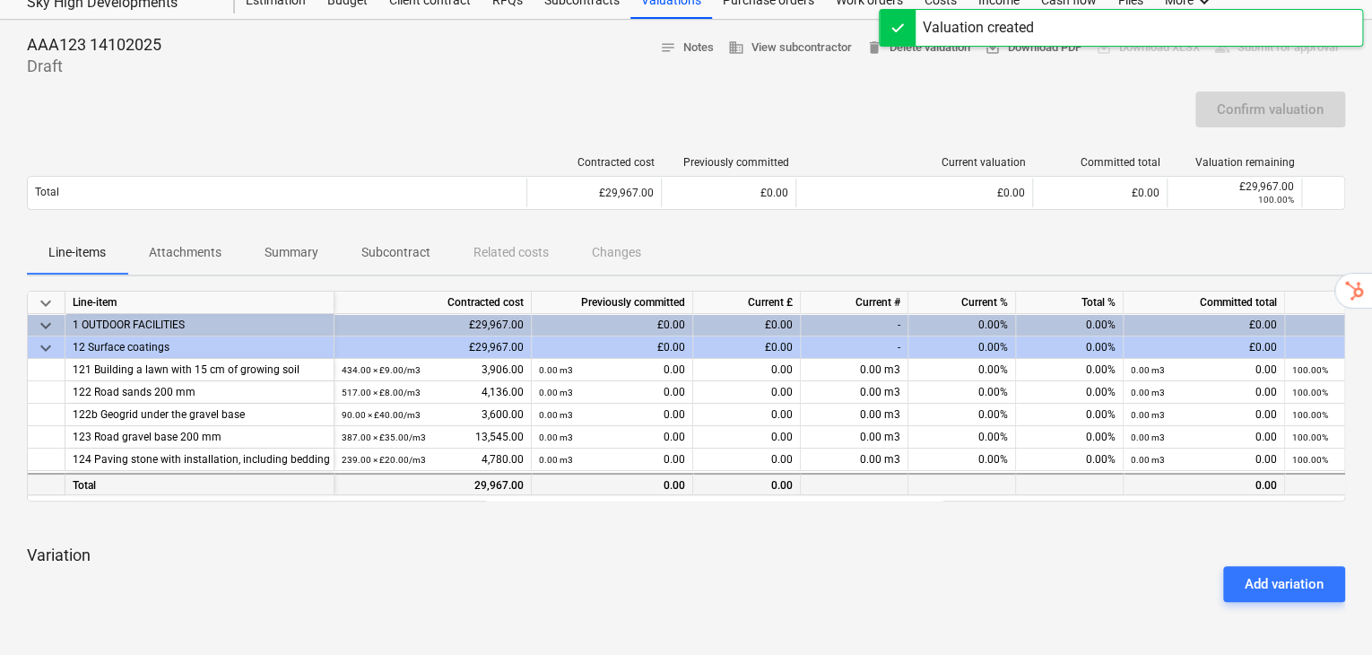
scroll to position [119, 0]
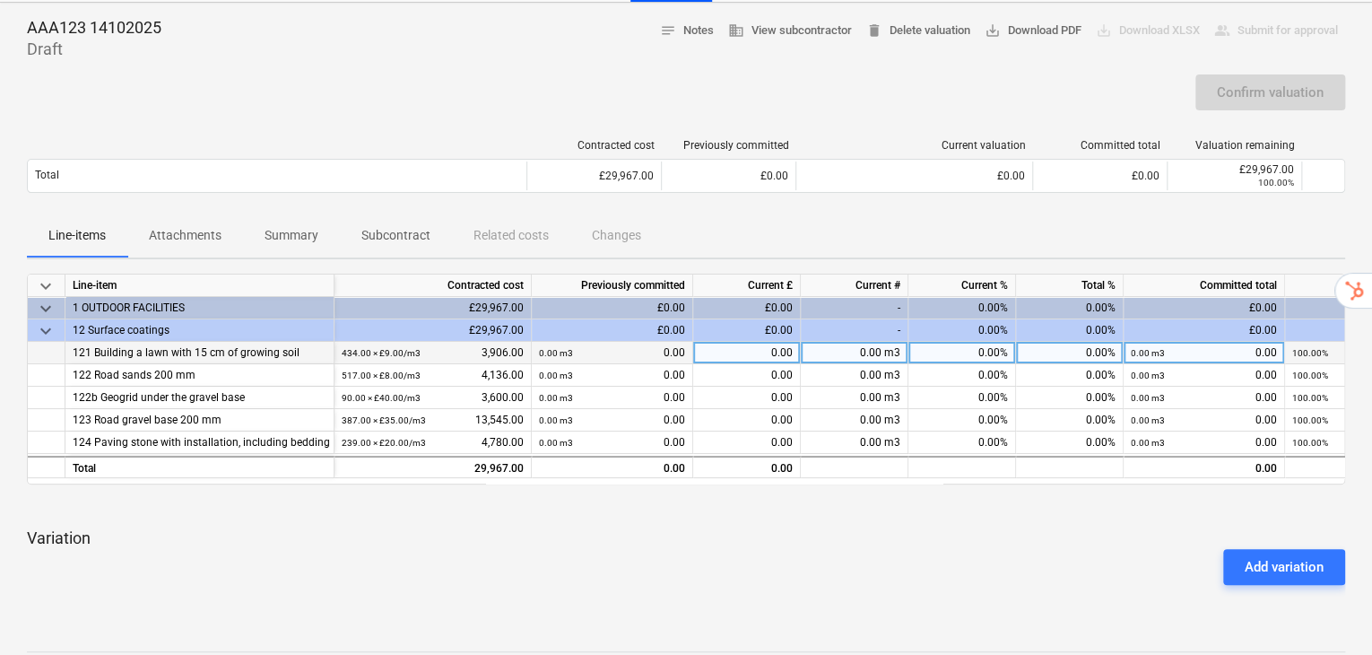
click at [985, 342] on div "0.00%" at bounding box center [962, 353] width 108 height 22
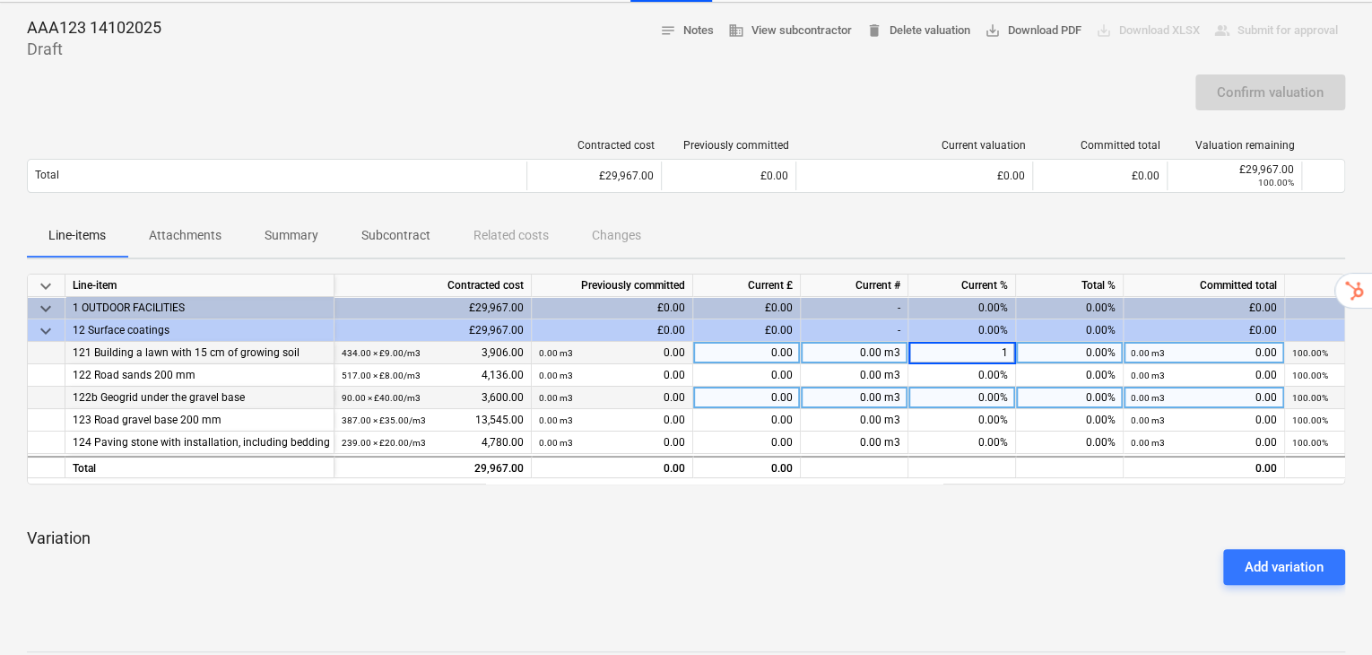
type input "10"
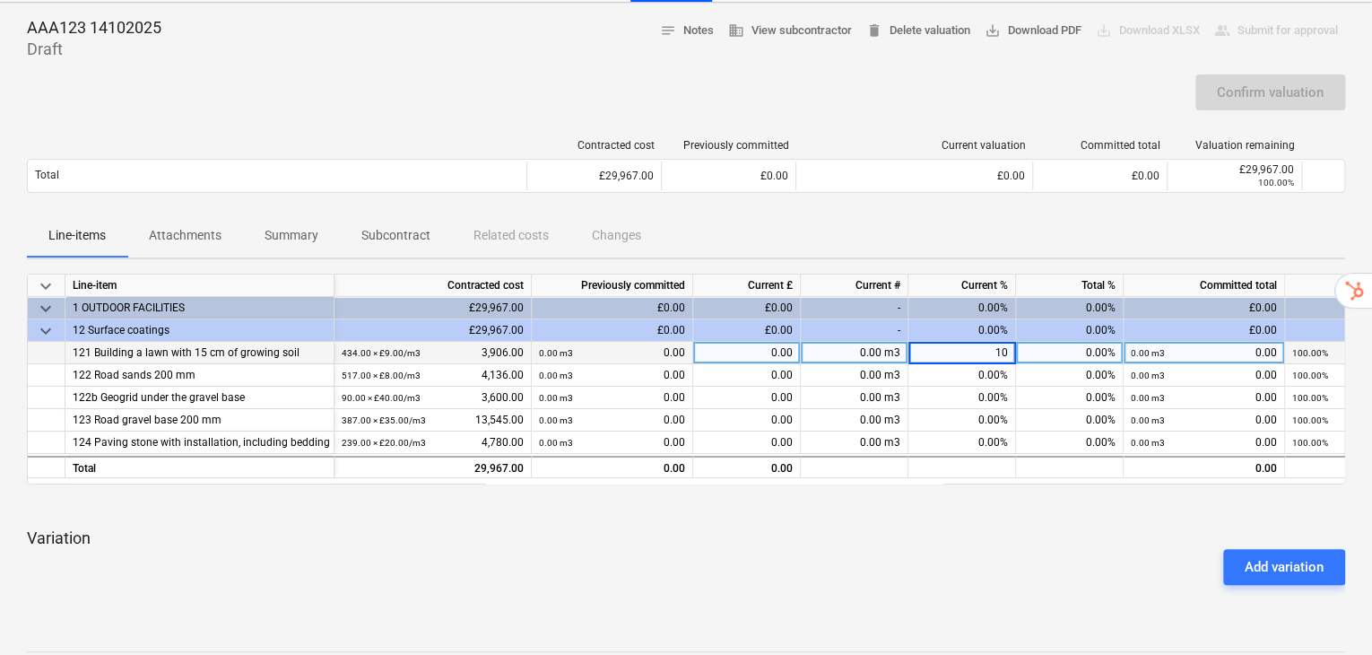
click at [750, 542] on div "Add variation" at bounding box center [686, 567] width 1332 height 50
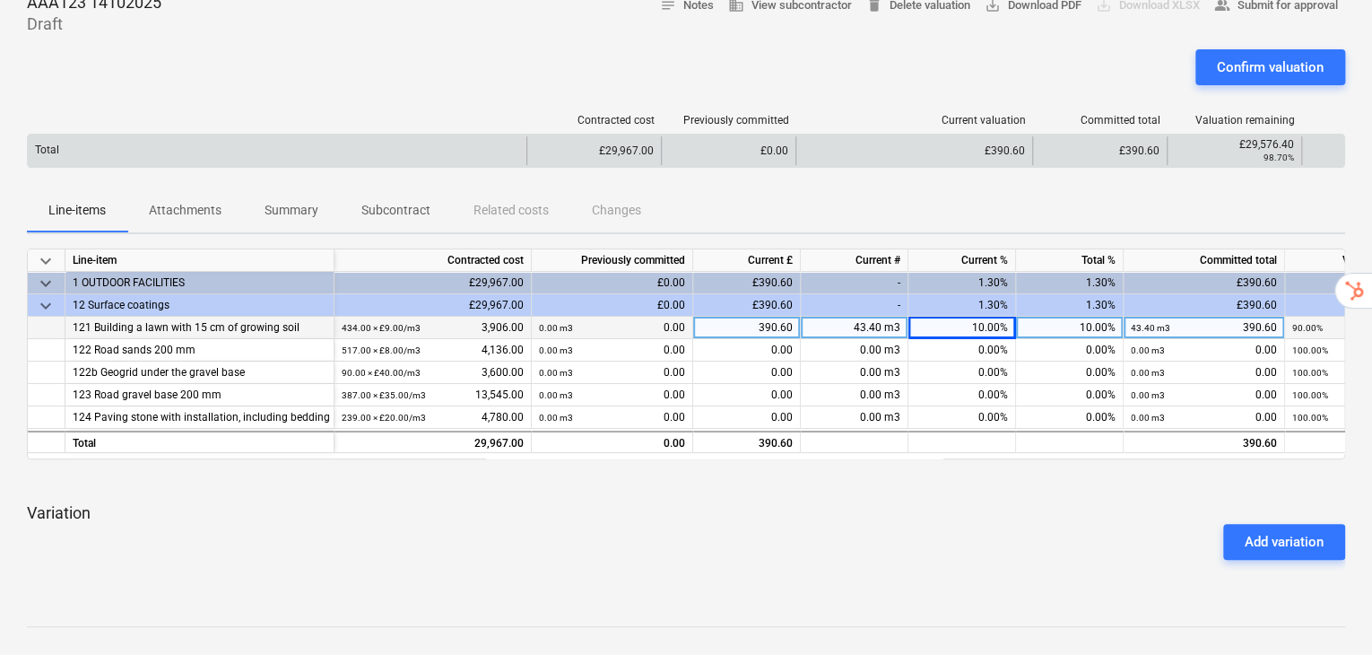
scroll to position [0, 0]
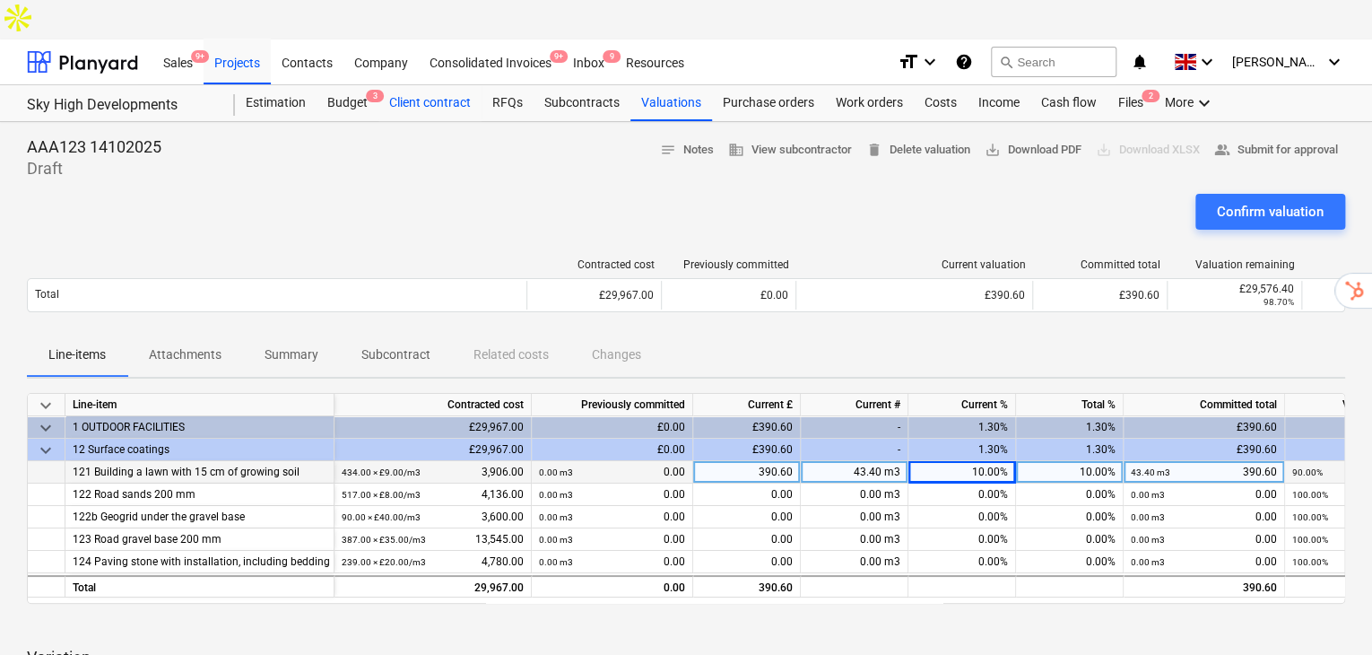
drag, startPoint x: 325, startPoint y: 65, endPoint x: 393, endPoint y: 78, distance: 69.3
click at [325, 85] on div "Budget 3" at bounding box center [347, 103] width 62 height 36
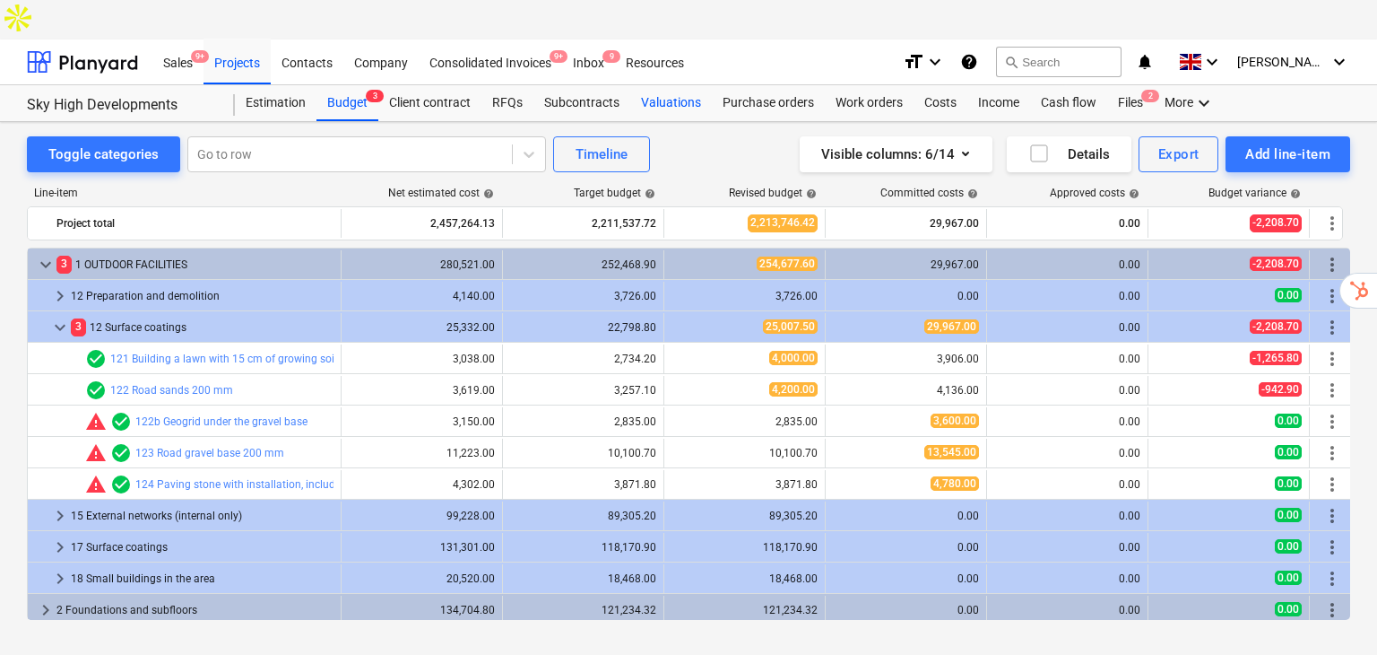
click at [663, 85] on div "Valuations" at bounding box center [671, 103] width 82 height 36
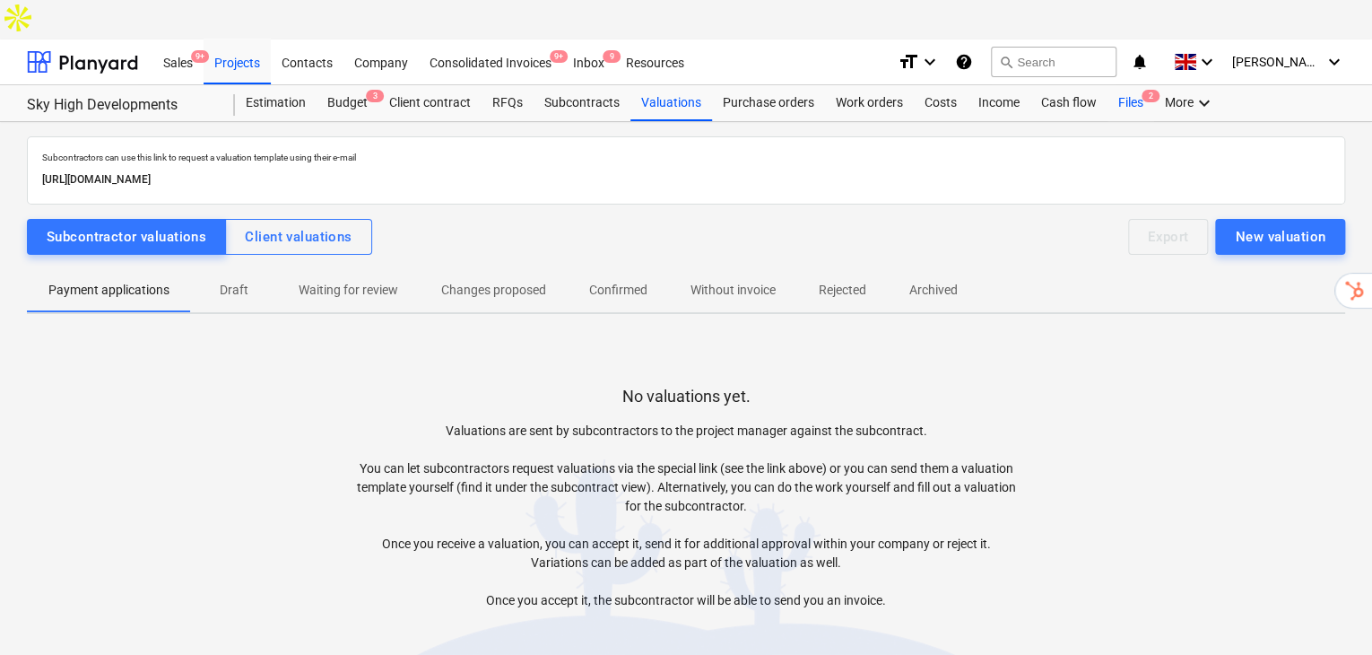
click at [1128, 85] on div "Files 2" at bounding box center [1130, 103] width 47 height 36
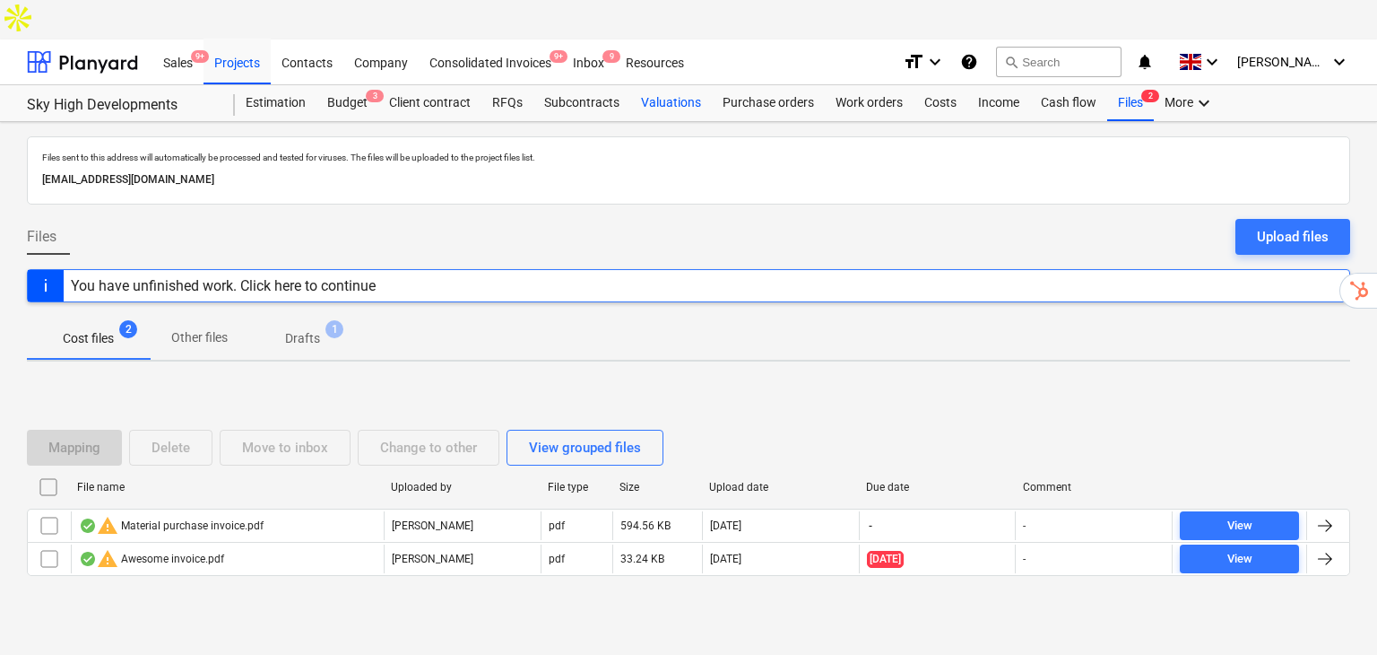
click at [665, 85] on div "Valuations" at bounding box center [671, 103] width 82 height 36
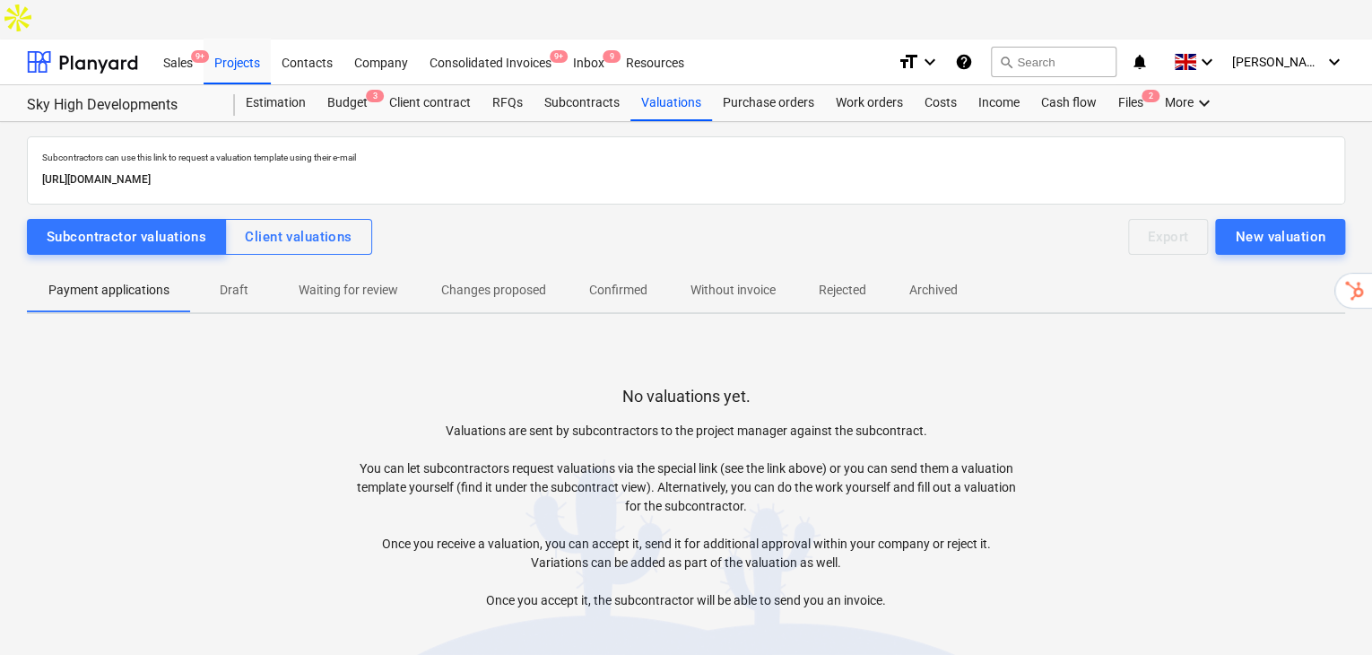
click at [226, 281] on p "Draft" at bounding box center [233, 290] width 43 height 19
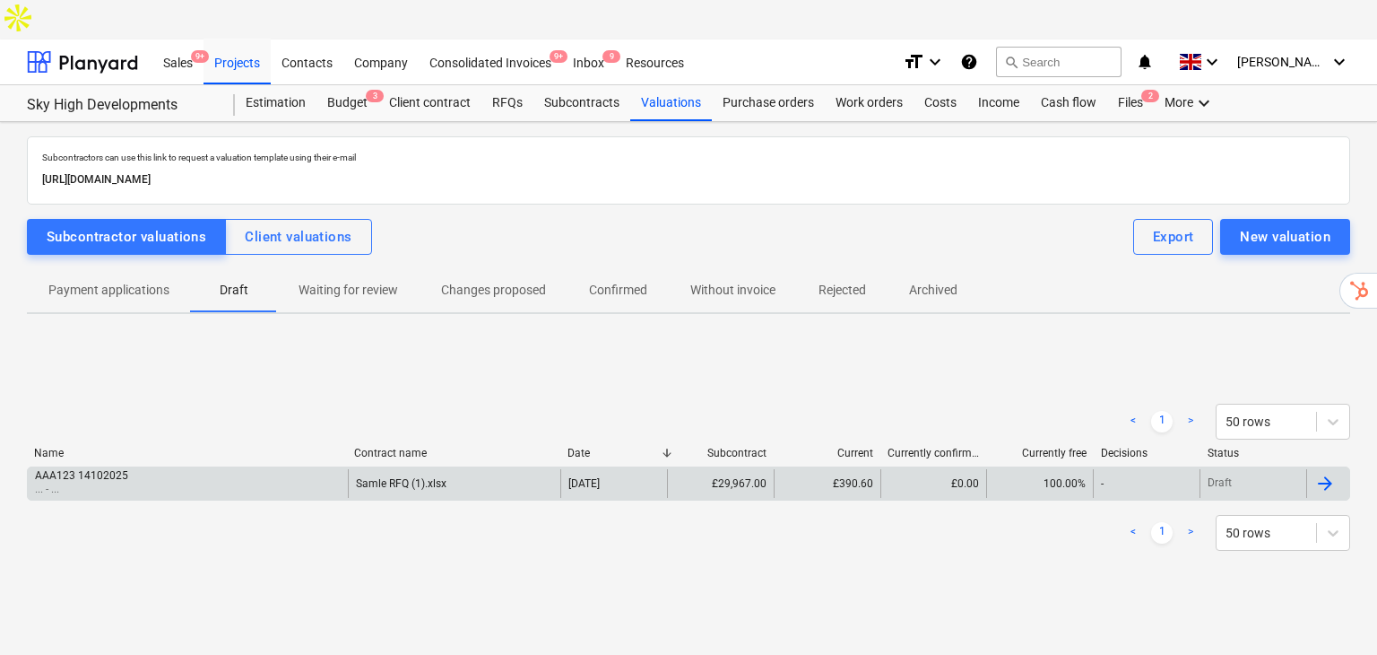
click at [240, 469] on div "AAA123 14102025 ... - ..." at bounding box center [188, 483] width 320 height 29
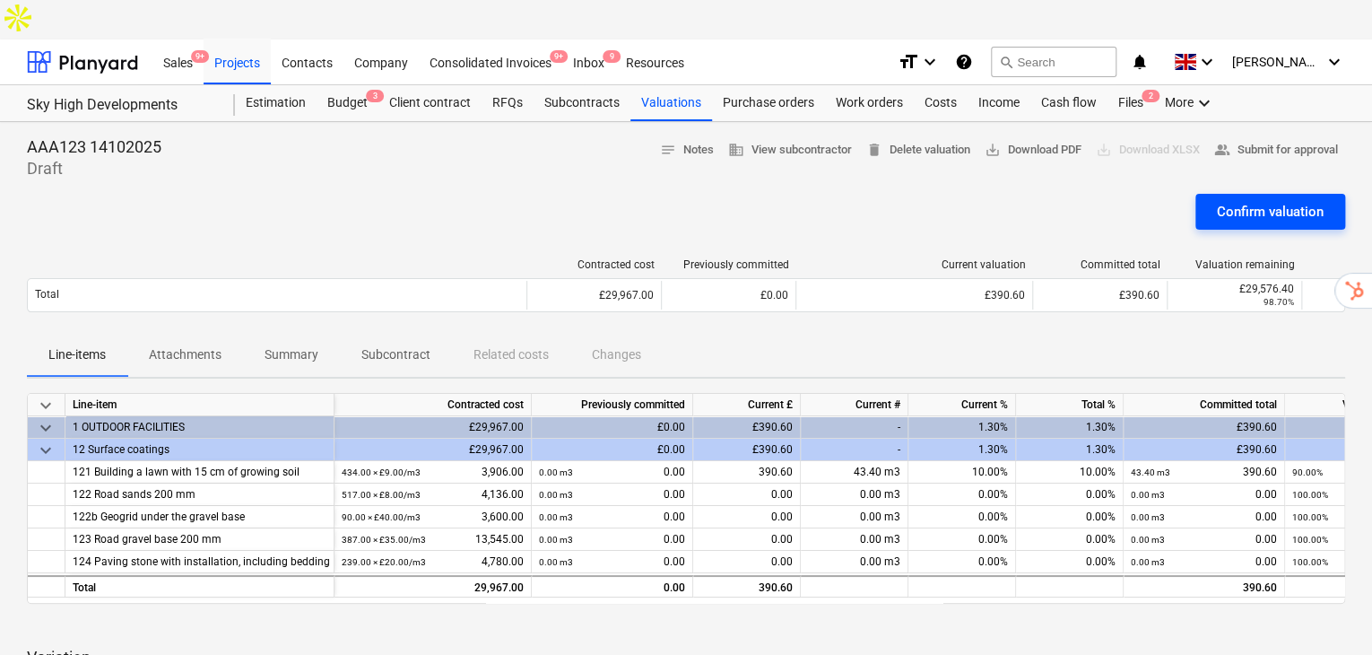
click at [1227, 200] on div "Confirm valuation" at bounding box center [1270, 211] width 107 height 23
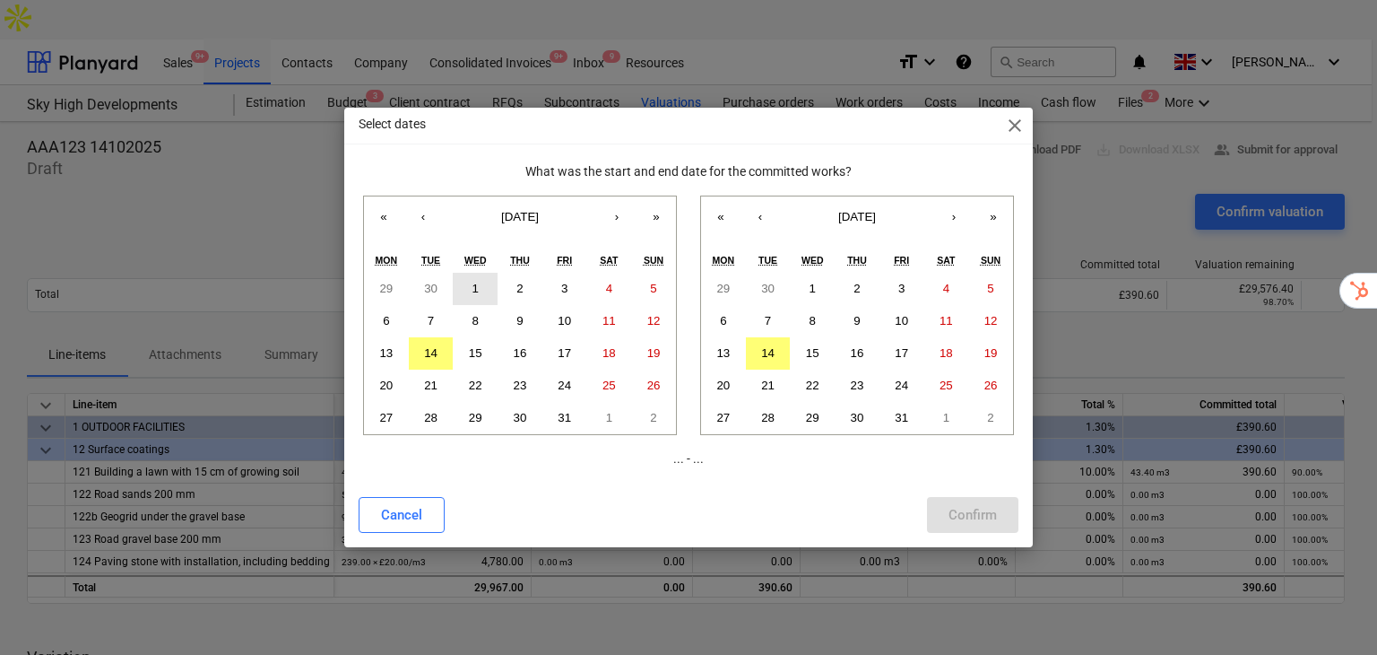
click at [478, 291] on button "1" at bounding box center [475, 289] width 45 height 32
drag, startPoint x: 887, startPoint y: 411, endPoint x: 903, endPoint y: 418, distance: 17.7
click at [889, 412] on button "31" at bounding box center [902, 418] width 45 height 32
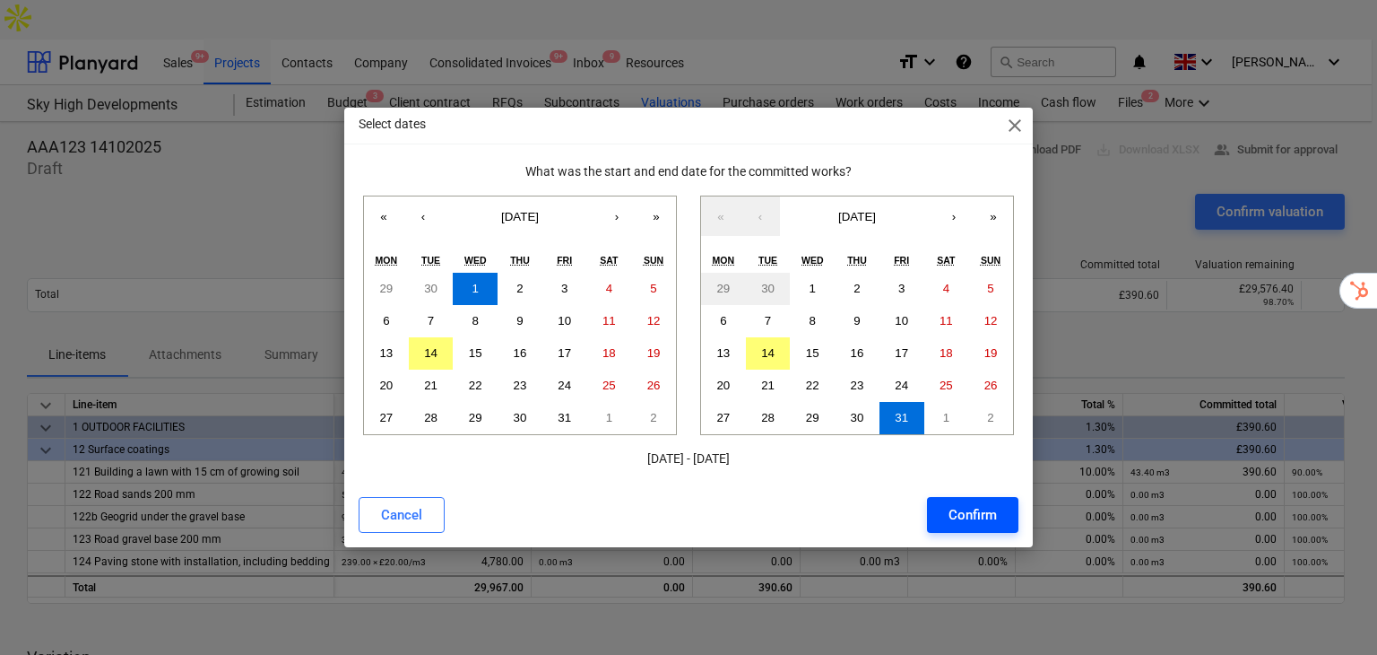
click at [954, 508] on div "Confirm" at bounding box center [973, 514] width 48 height 23
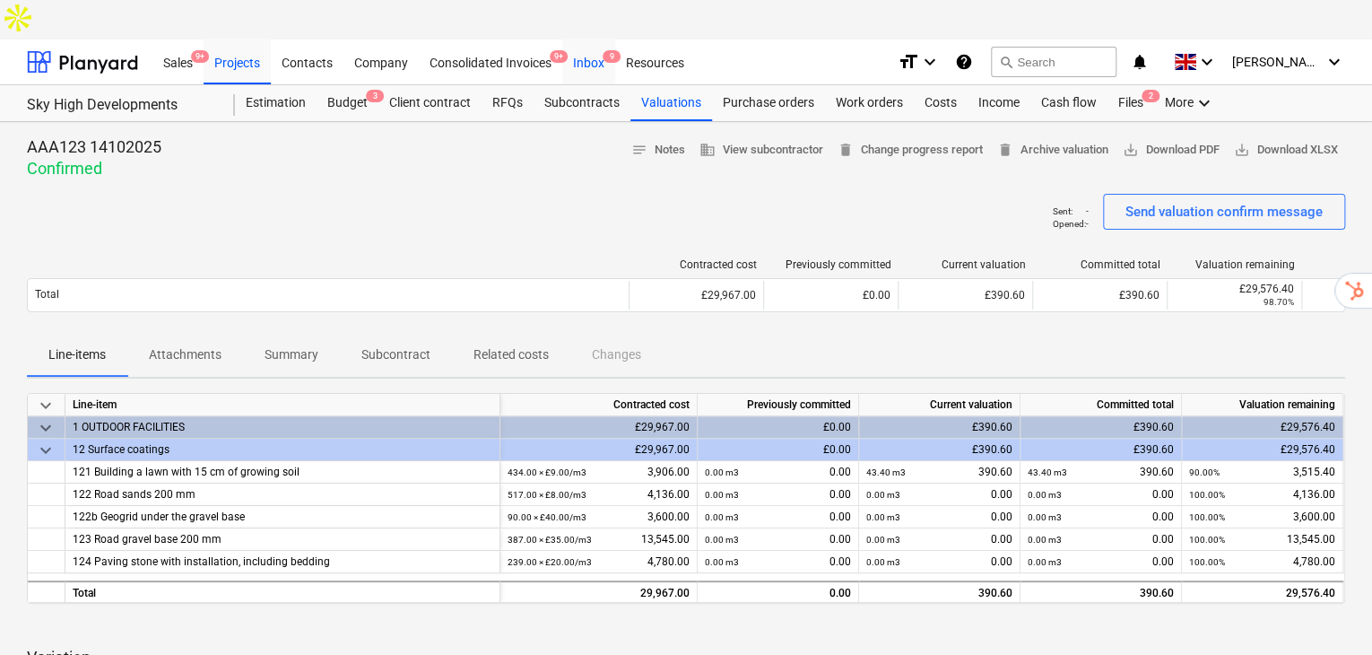
click at [582, 39] on div "Inbox 9" at bounding box center [588, 62] width 53 height 46
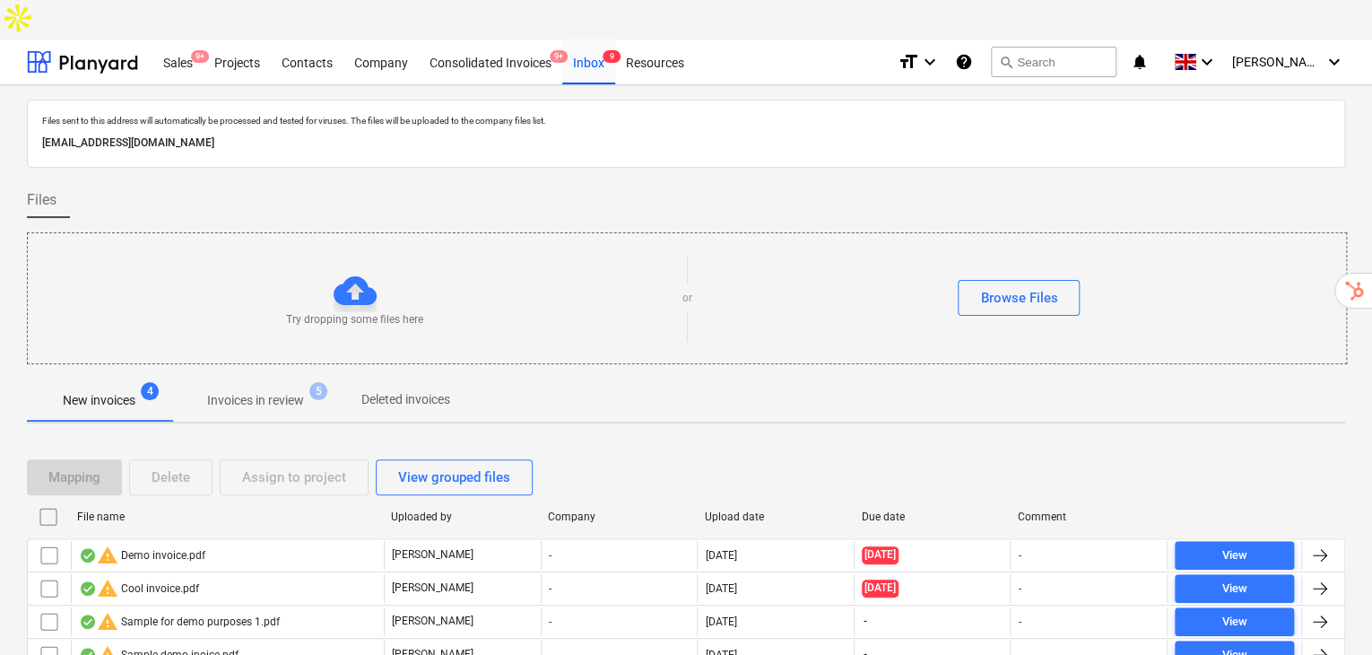
drag, startPoint x: 383, startPoint y: 101, endPoint x: 44, endPoint y: 103, distance: 338.9
click at [44, 134] on p "[EMAIL_ADDRESS][DOMAIN_NAME]" at bounding box center [686, 143] width 1288 height 19
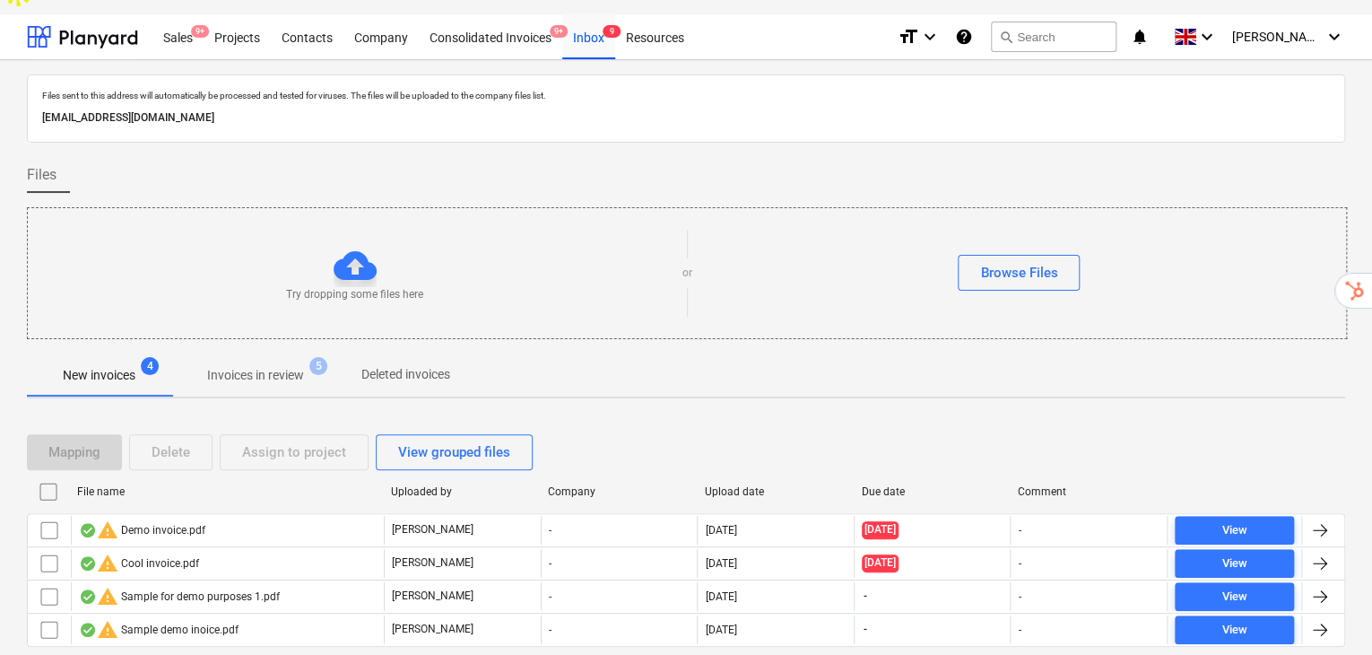
scroll to position [39, 0]
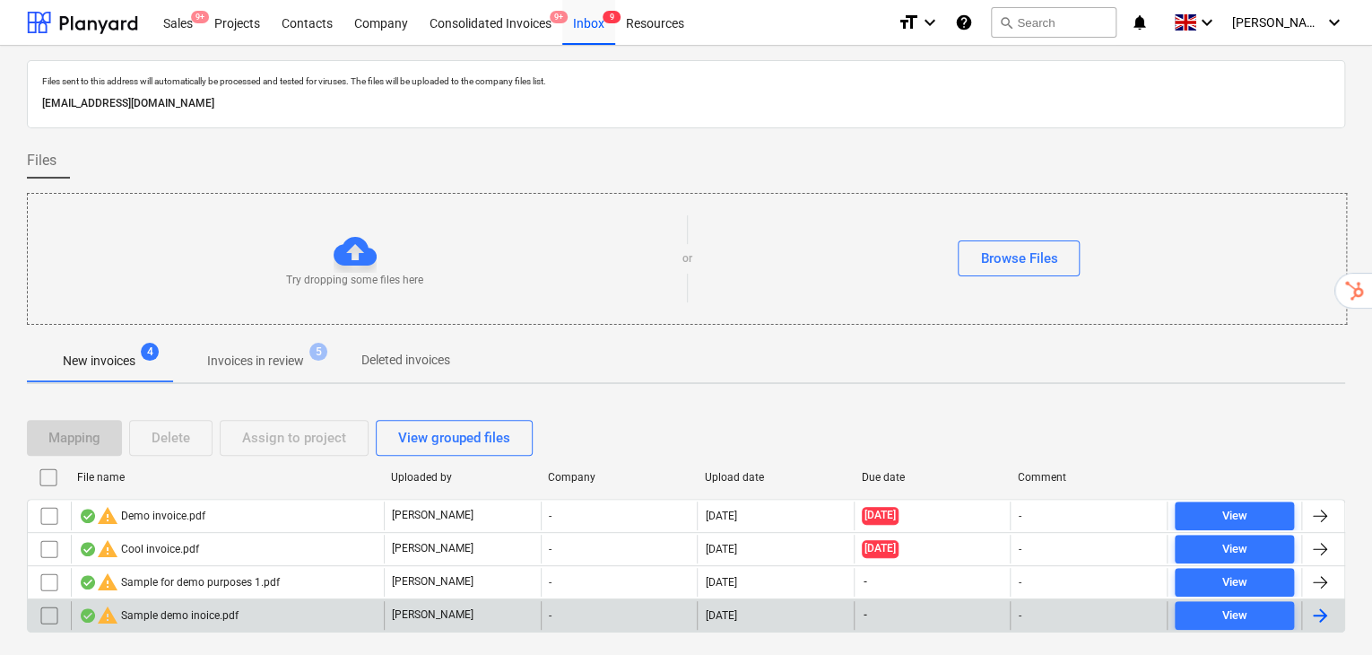
click at [146, 604] on div "warning Sample demo inoice.pdf" at bounding box center [159, 615] width 160 height 22
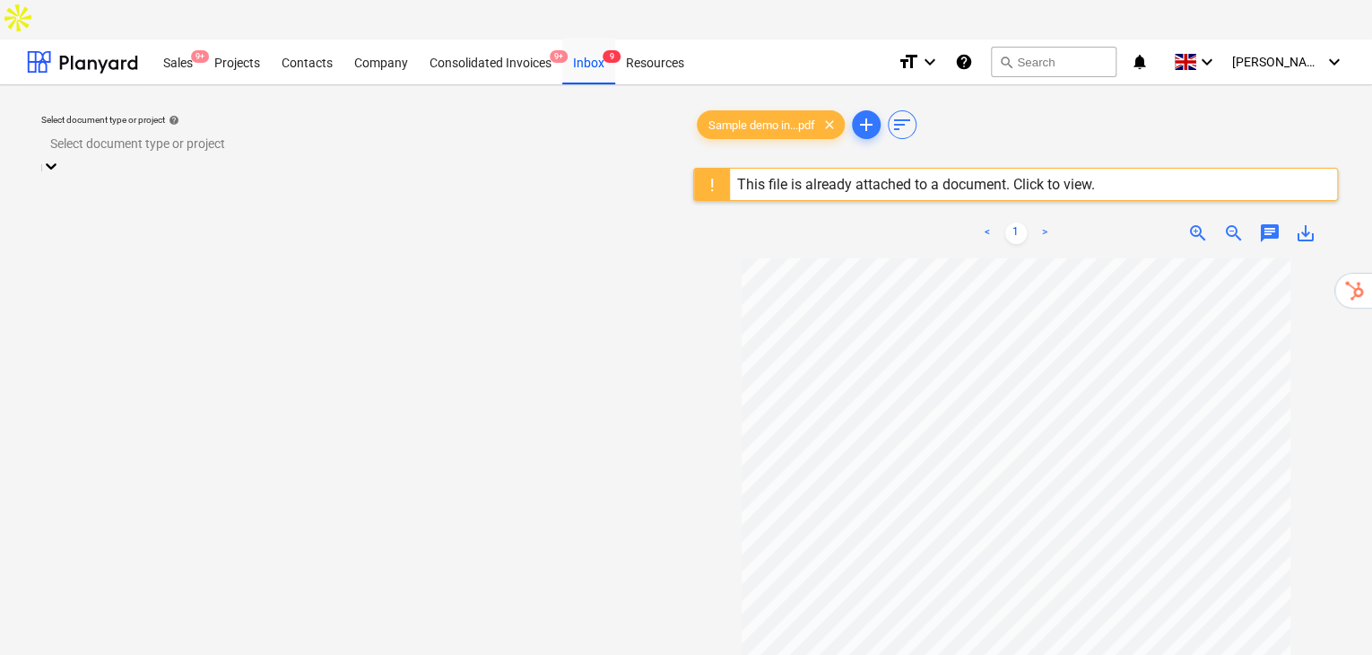
click at [60, 157] on div at bounding box center [51, 168] width 18 height 22
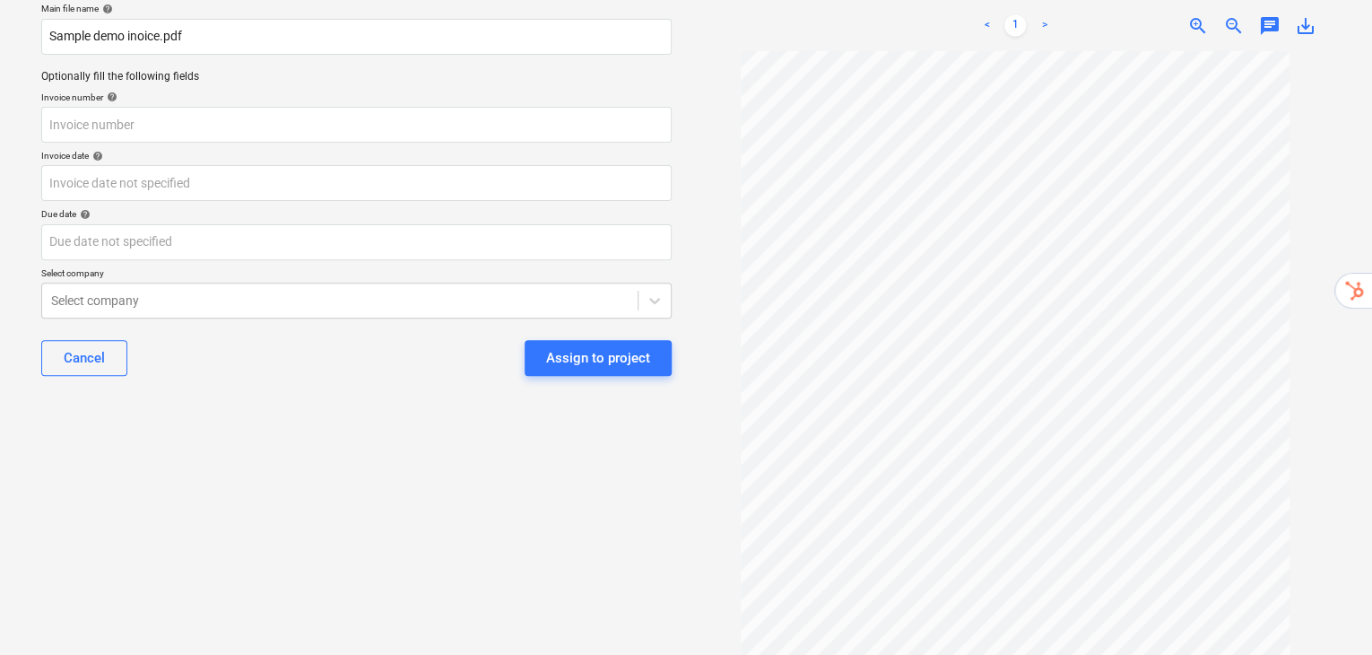
click at [568, 346] on div "Assign to project" at bounding box center [598, 357] width 104 height 23
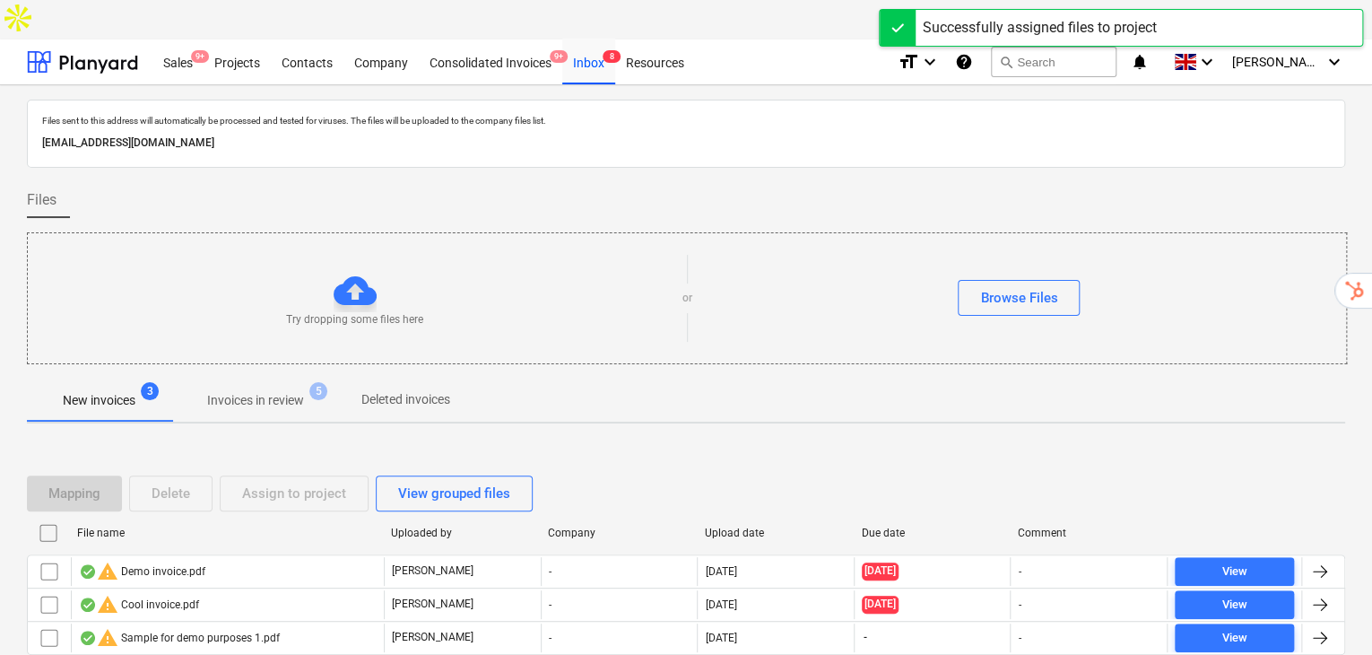
click at [256, 391] on p "Invoices in review" at bounding box center [255, 400] width 97 height 19
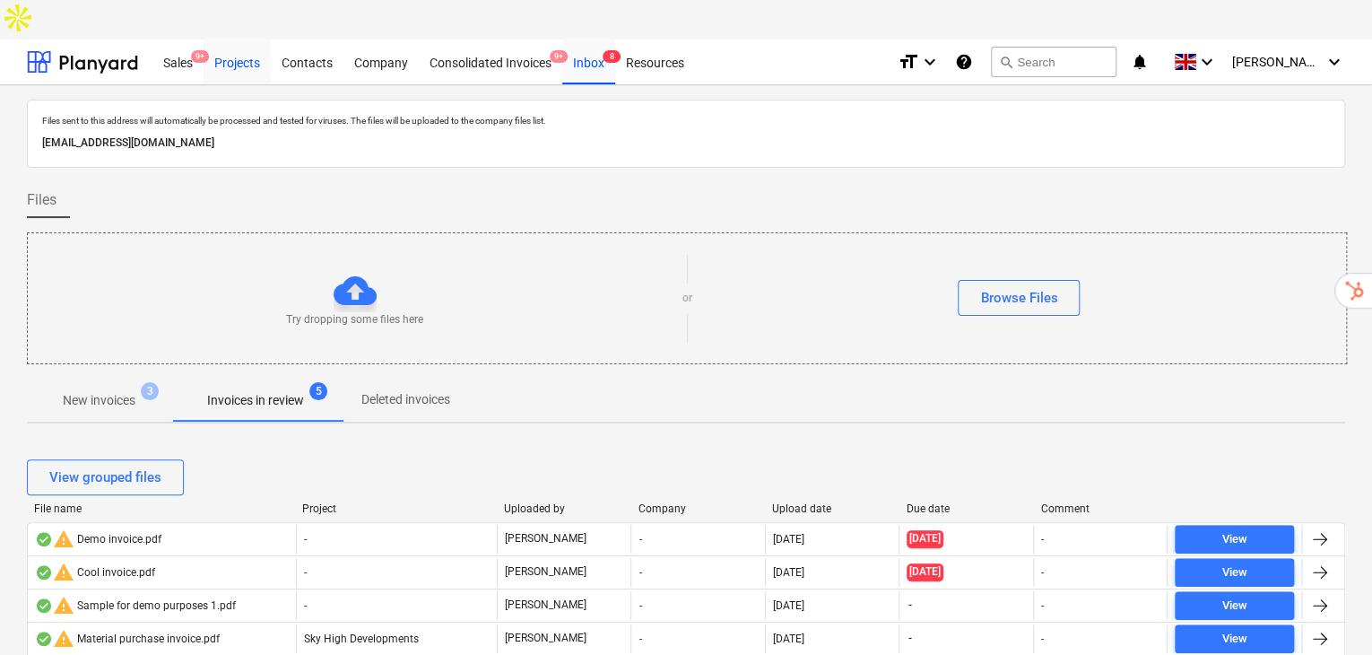
click at [237, 39] on div "Projects" at bounding box center [237, 62] width 67 height 46
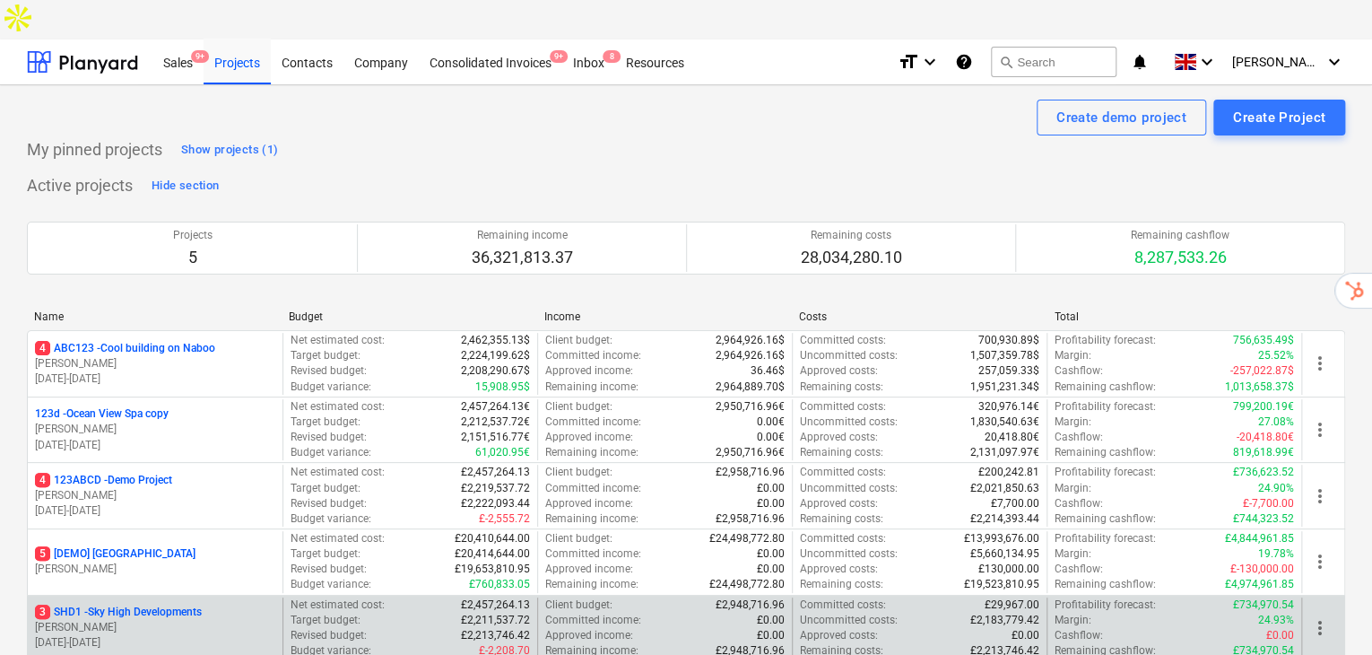
click at [112, 604] on p "3 SHD1 - Sky High Developments" at bounding box center [118, 611] width 167 height 15
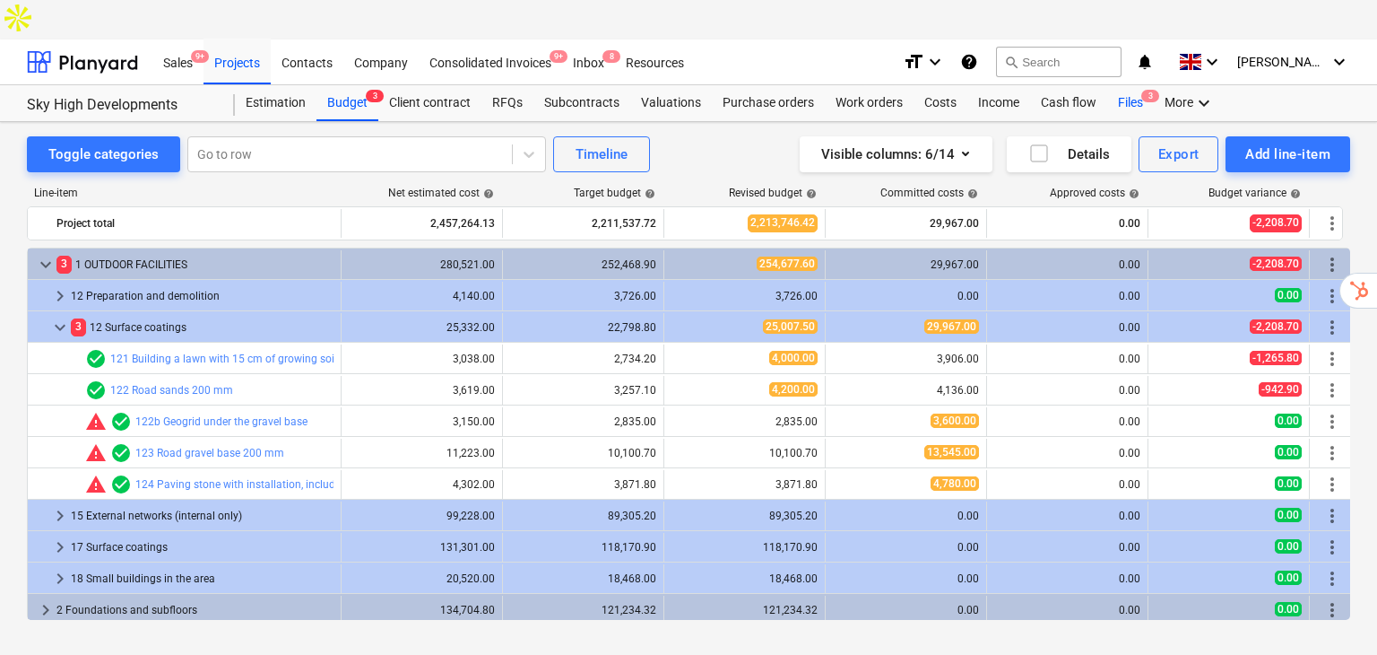
click at [1131, 85] on div "Files 3" at bounding box center [1130, 103] width 47 height 36
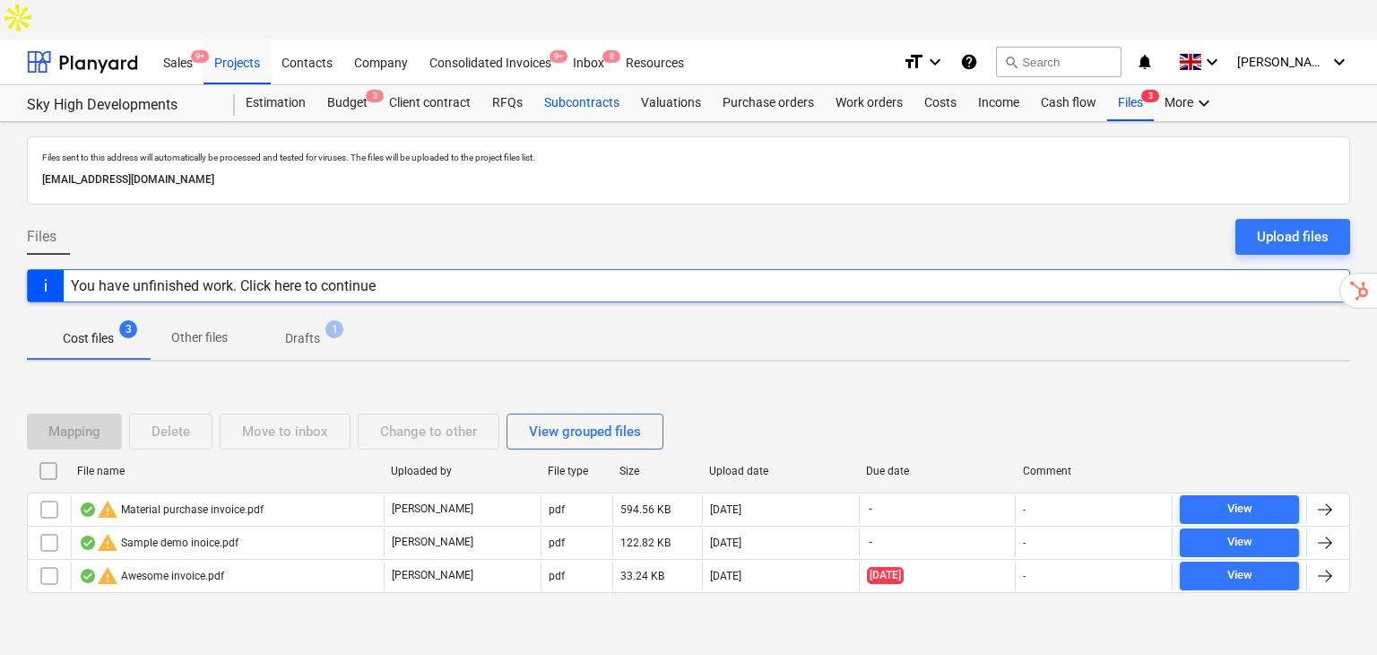
click at [591, 85] on div "Subcontracts" at bounding box center [581, 103] width 97 height 36
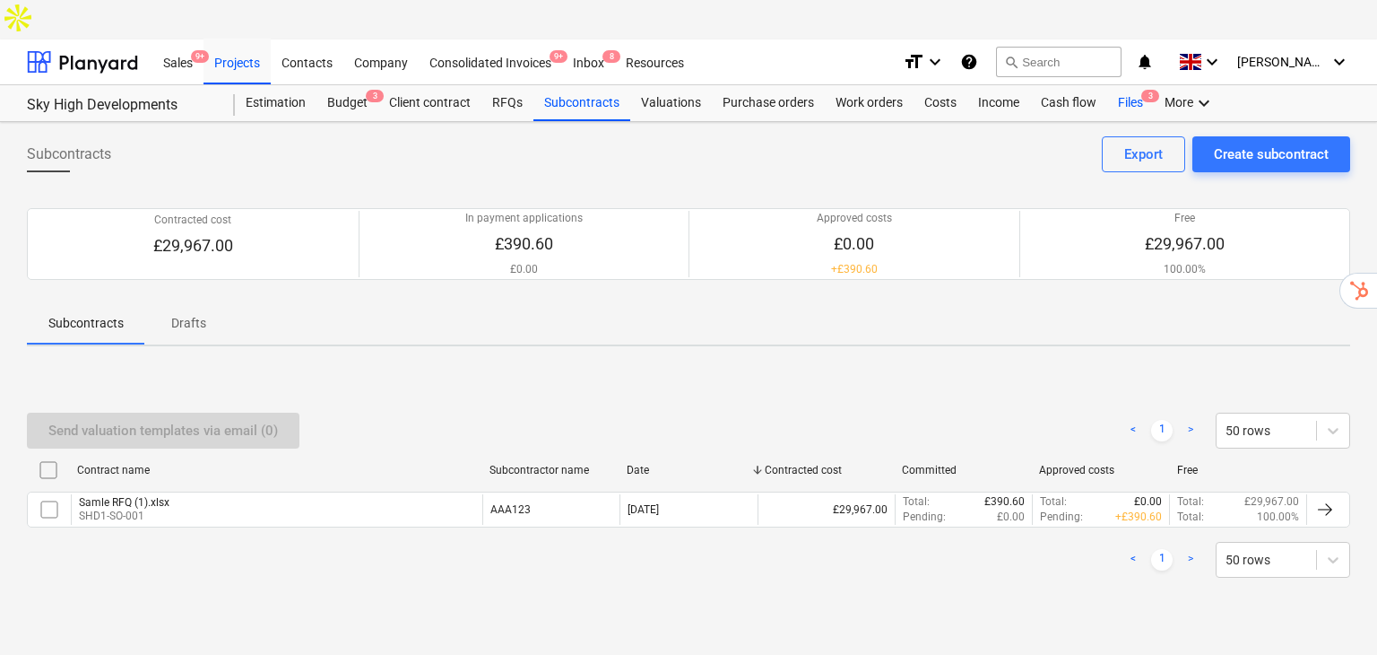
click at [1126, 85] on div "Files 3" at bounding box center [1130, 103] width 47 height 36
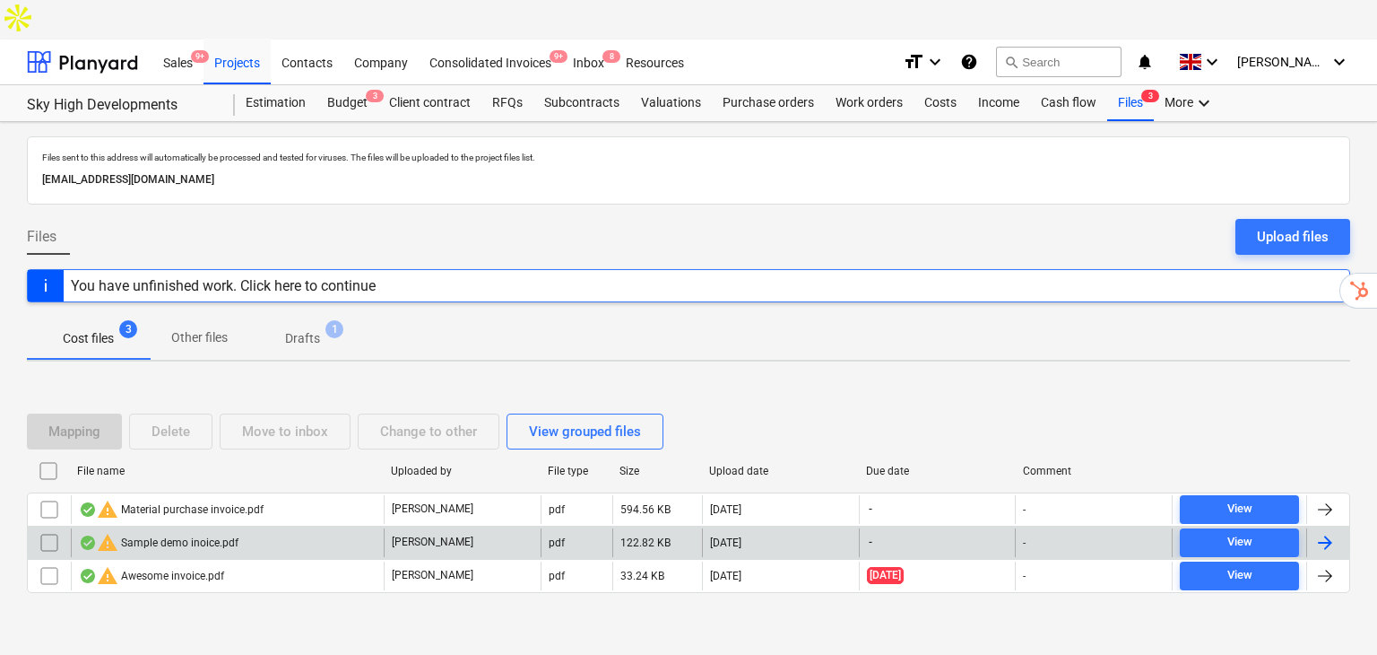
click at [191, 532] on div "warning Sample demo inoice.pdf" at bounding box center [159, 543] width 160 height 22
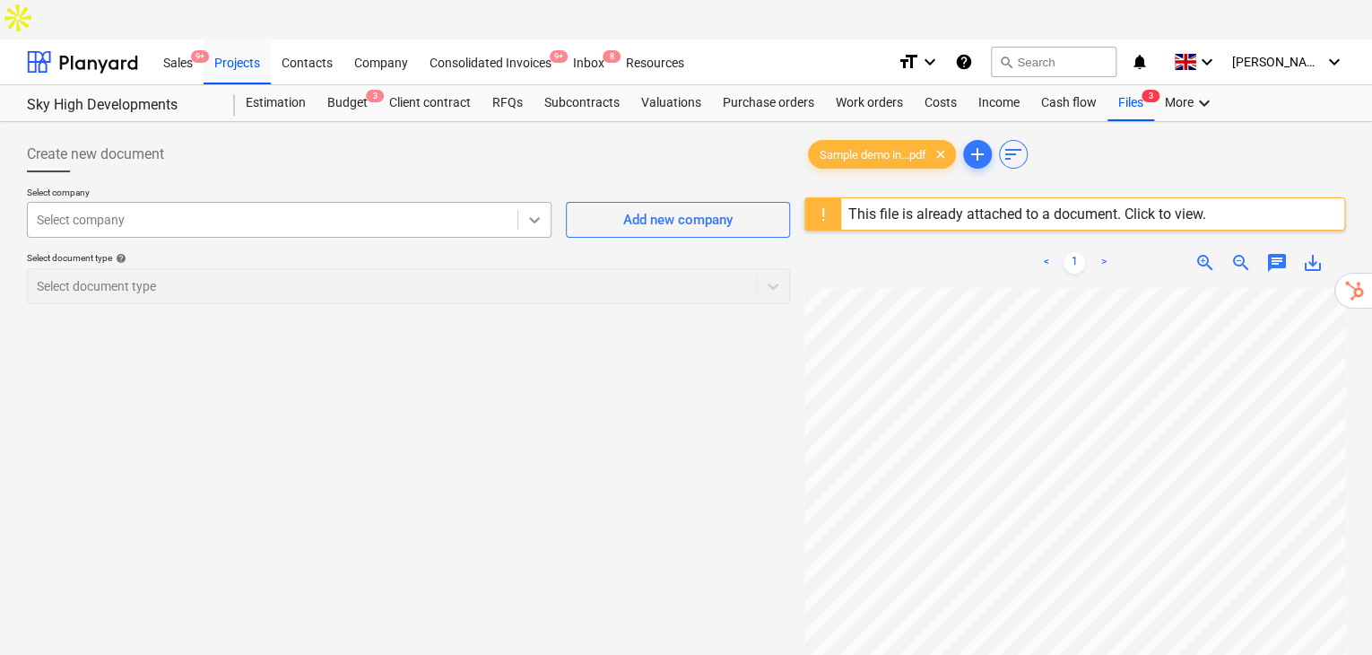
click at [527, 211] on icon at bounding box center [534, 220] width 18 height 18
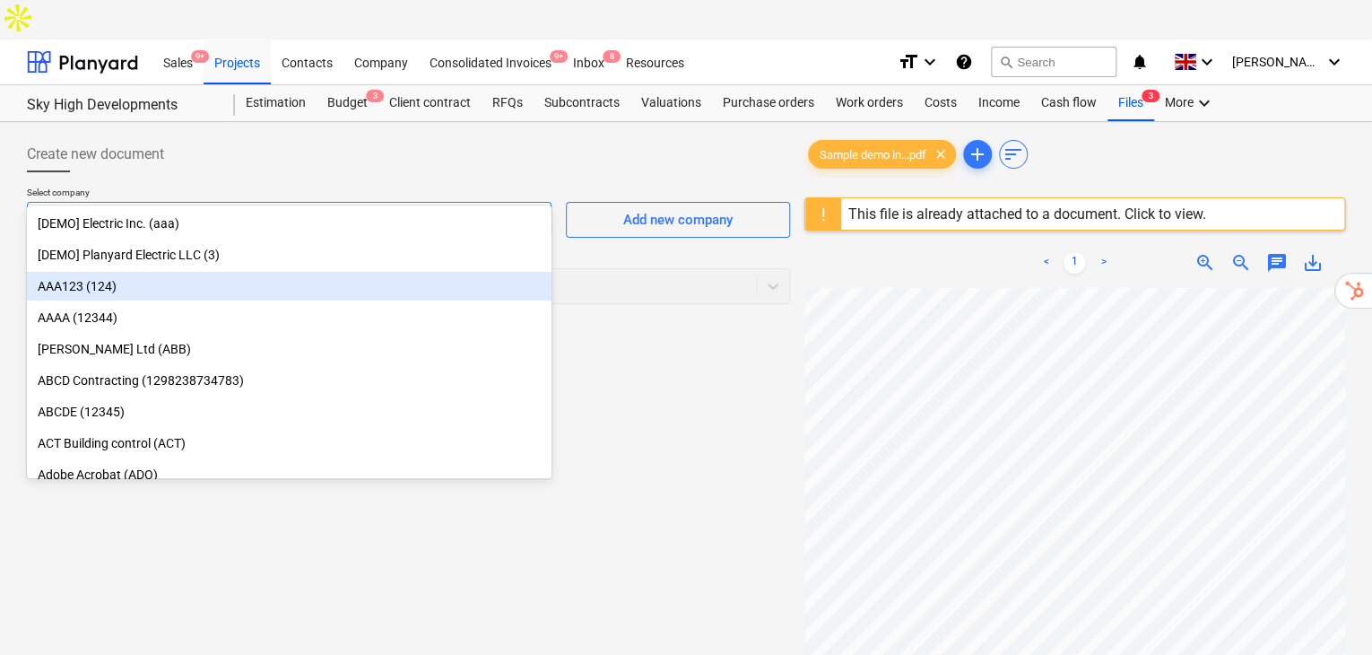
click at [143, 281] on div "AAA123 (124)" at bounding box center [289, 286] width 525 height 29
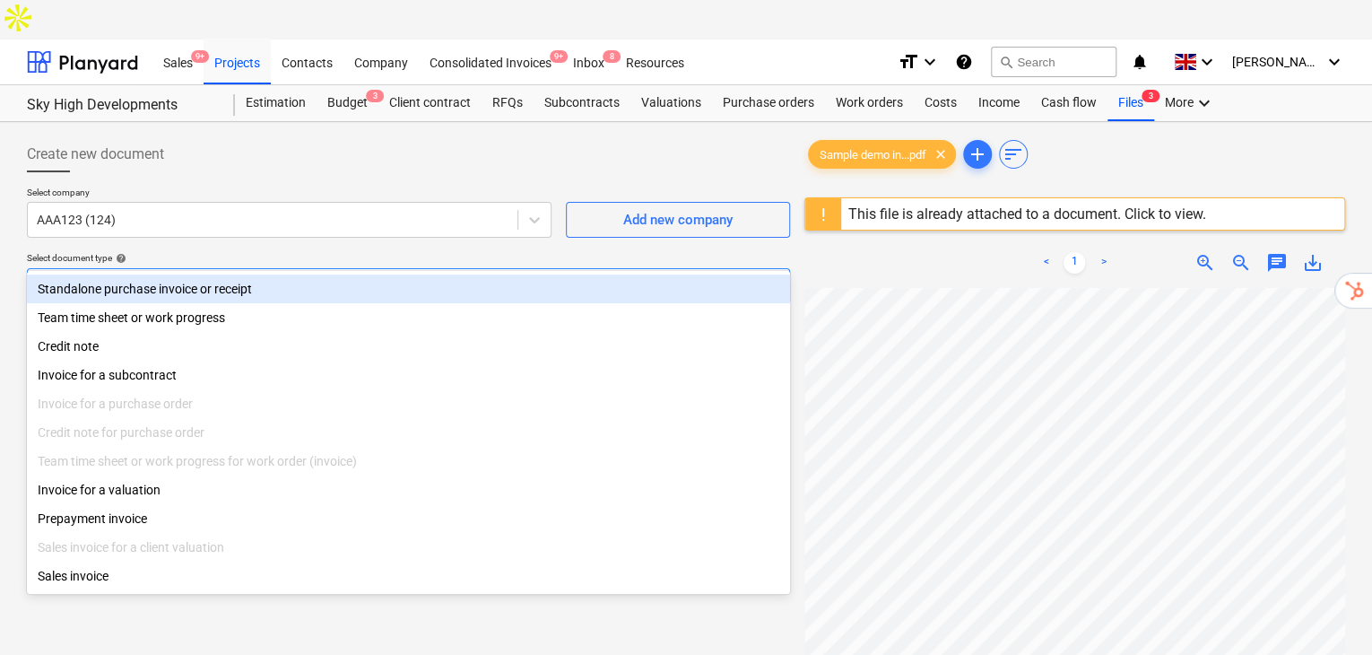
click at [398, 273] on div "Select document type" at bounding box center [392, 285] width 728 height 25
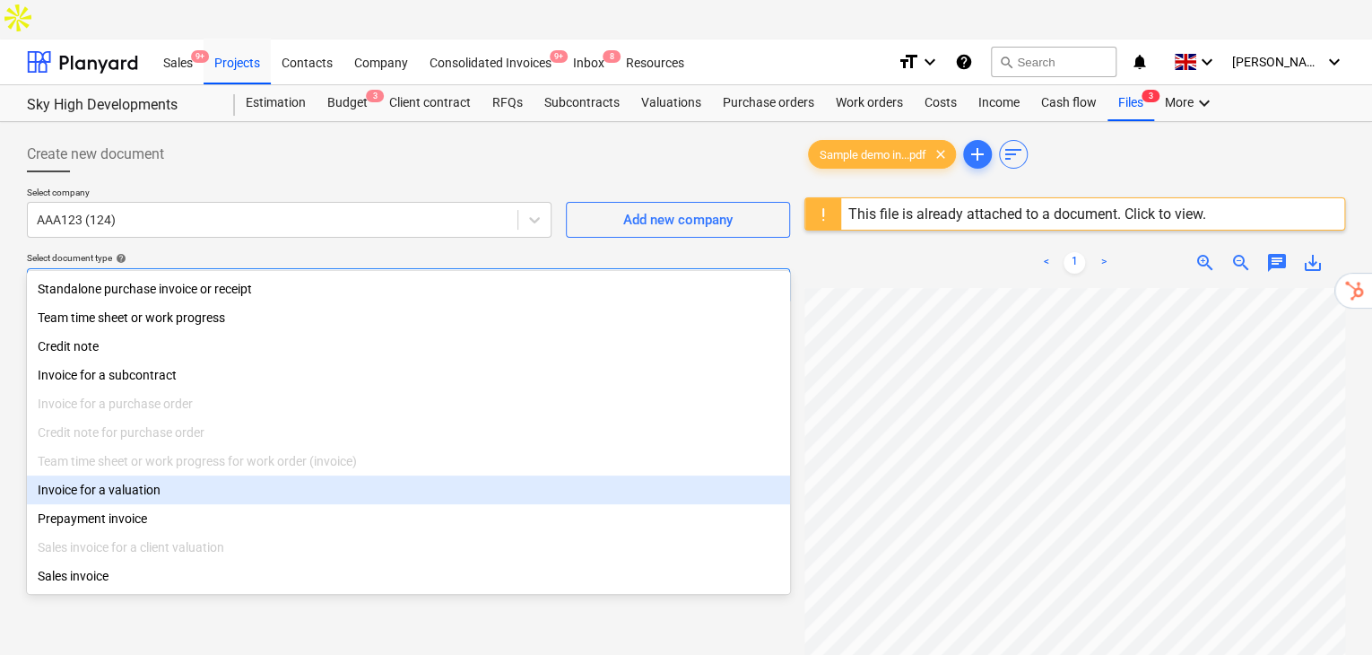
click at [100, 499] on div "Invoice for a valuation" at bounding box center [408, 489] width 763 height 29
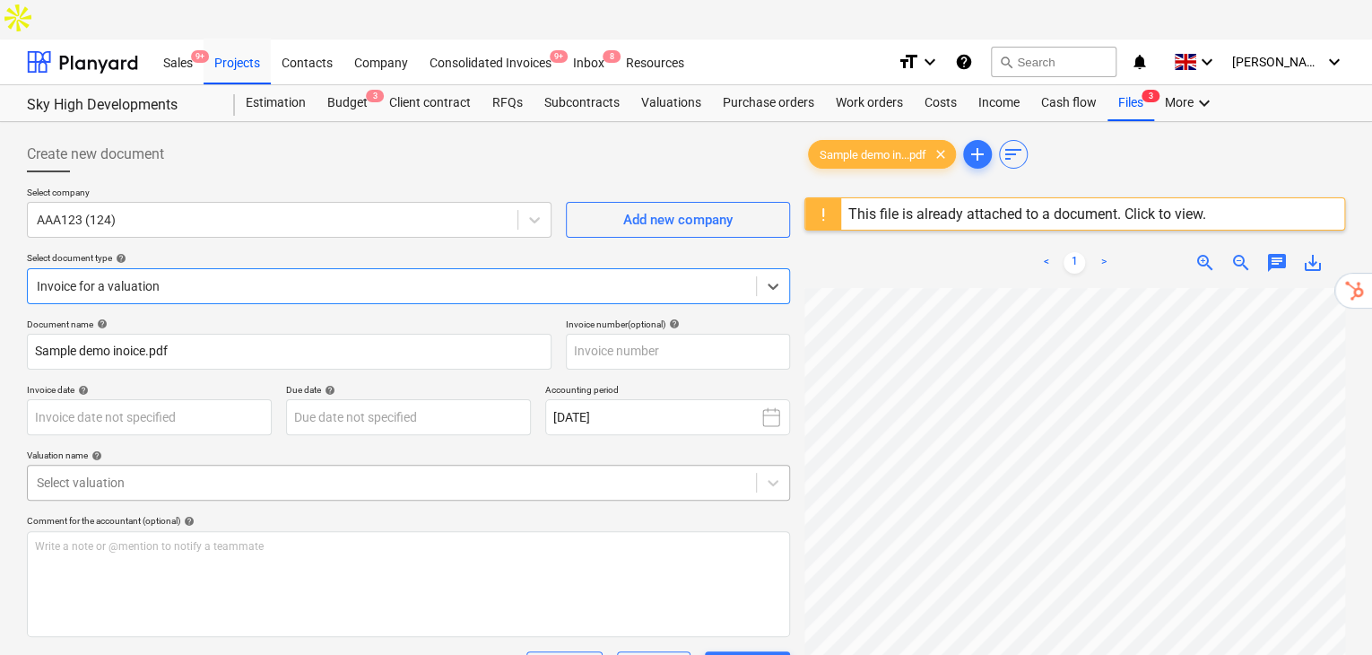
click at [258, 464] on div "Select valuation" at bounding box center [408, 482] width 763 height 36
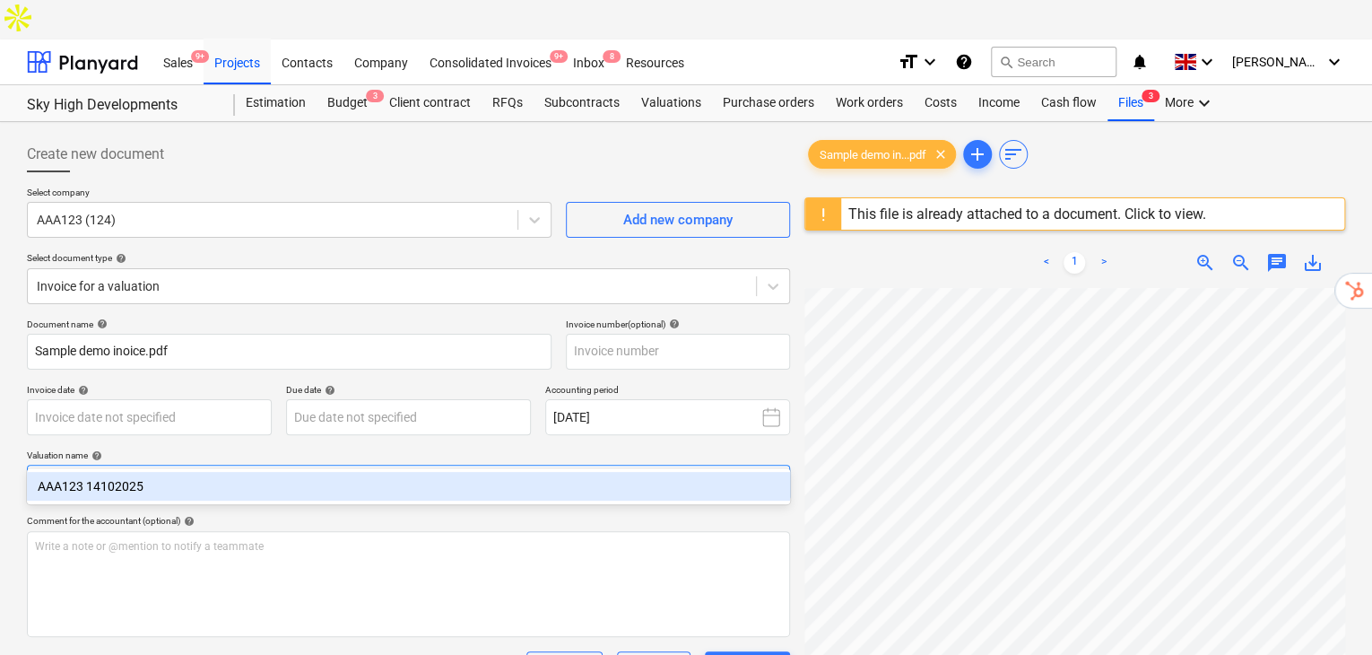
click at [186, 486] on div "AAA123 14102025" at bounding box center [408, 486] width 763 height 29
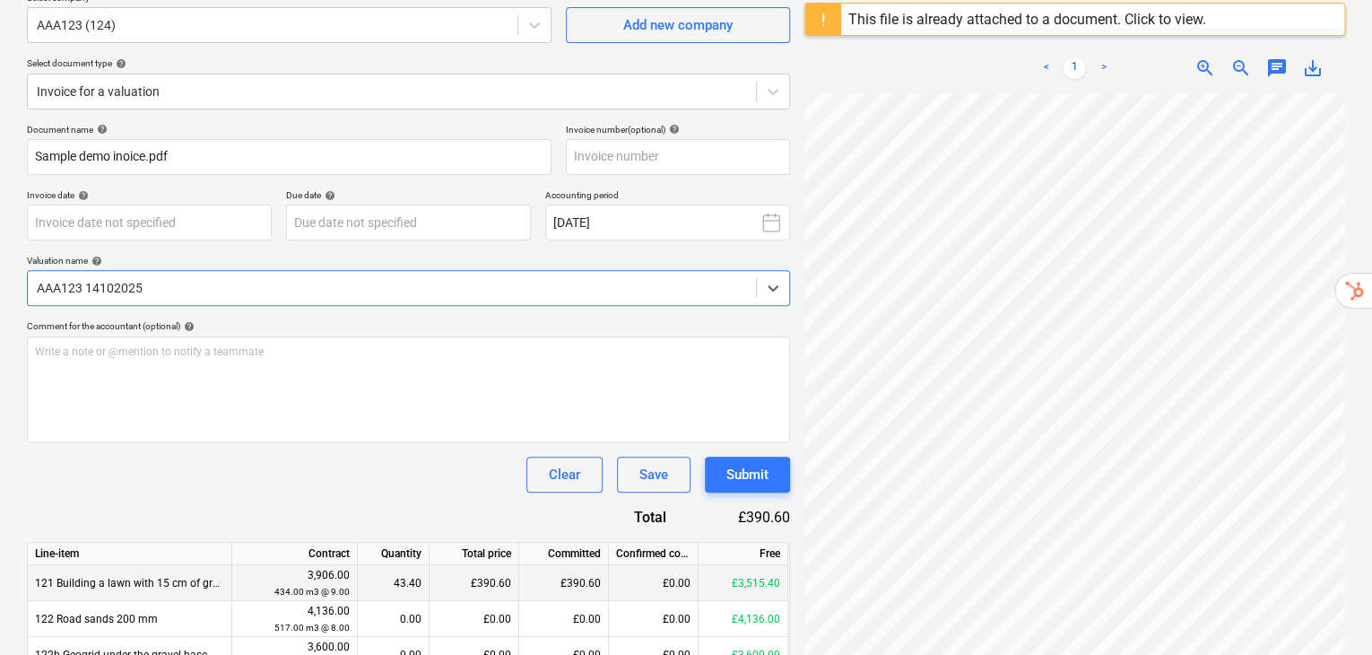
scroll to position [197, 0]
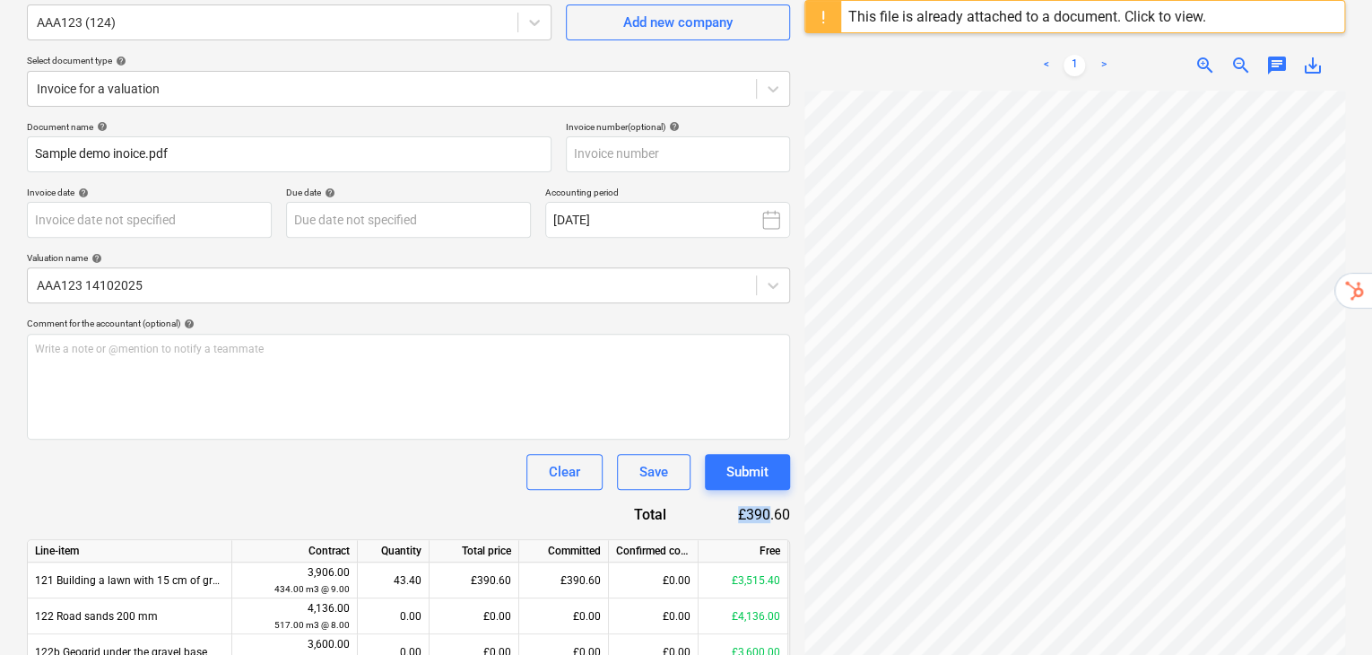
drag, startPoint x: 704, startPoint y: 473, endPoint x: 773, endPoint y: 478, distance: 69.2
click at [771, 504] on div "£390.60" at bounding box center [742, 514] width 95 height 21
click at [778, 504] on div "£390.60" at bounding box center [742, 514] width 95 height 21
drag, startPoint x: 787, startPoint y: 480, endPoint x: 749, endPoint y: 480, distance: 38.6
click at [749, 504] on div "£390.60" at bounding box center [742, 514] width 95 height 21
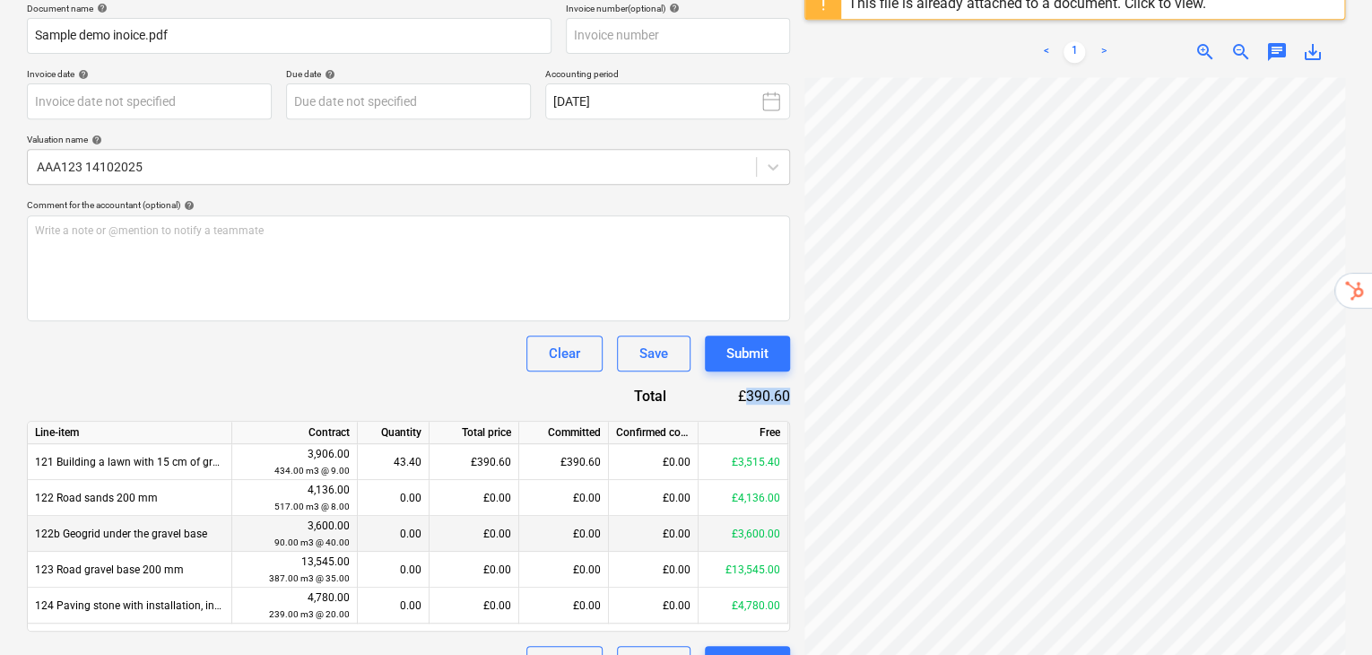
scroll to position [316, 0]
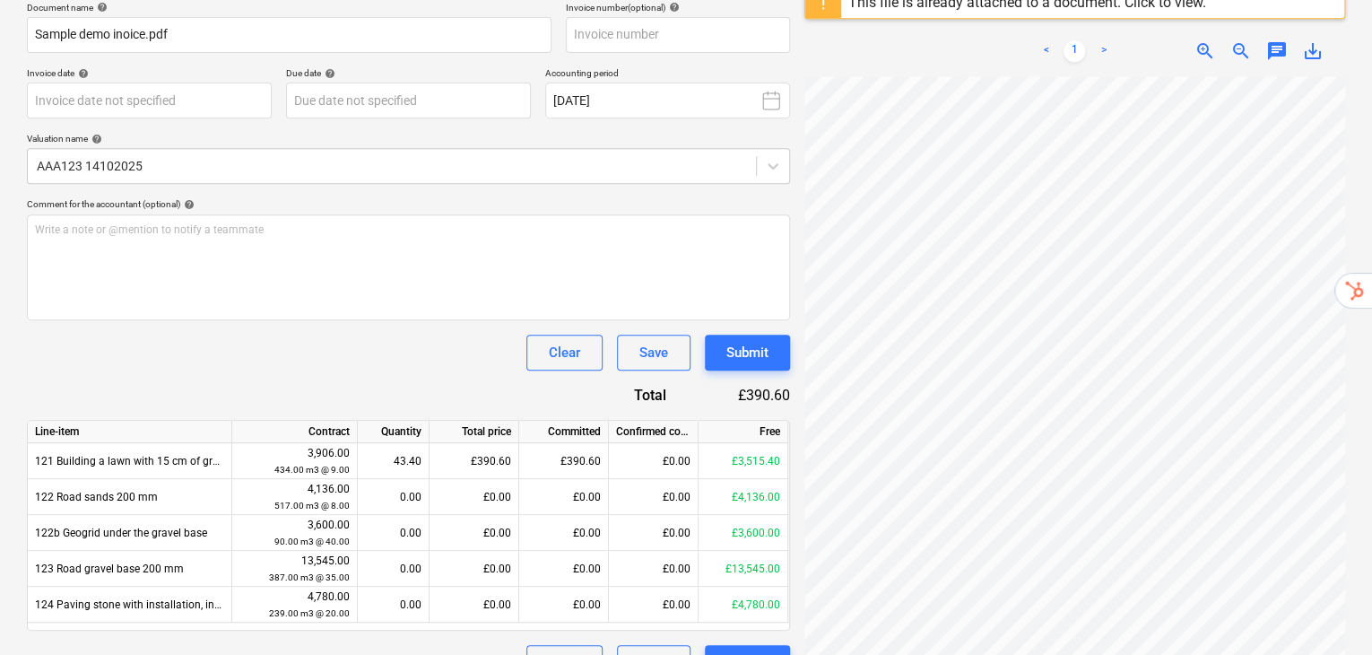
click at [713, 385] on div "£390.60" at bounding box center [742, 395] width 95 height 21
drag, startPoint x: 785, startPoint y: 354, endPoint x: 775, endPoint y: 353, distance: 10.8
click at [728, 385] on div "£390.60" at bounding box center [742, 395] width 95 height 21
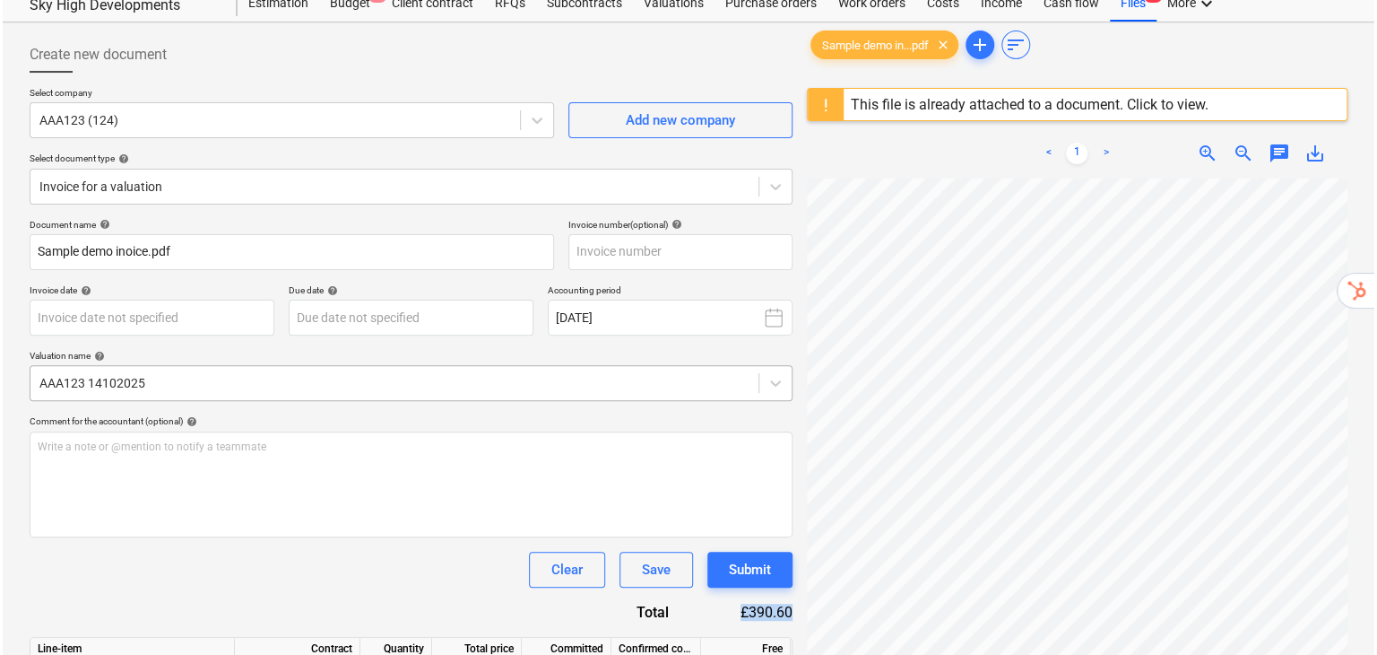
scroll to position [78, 0]
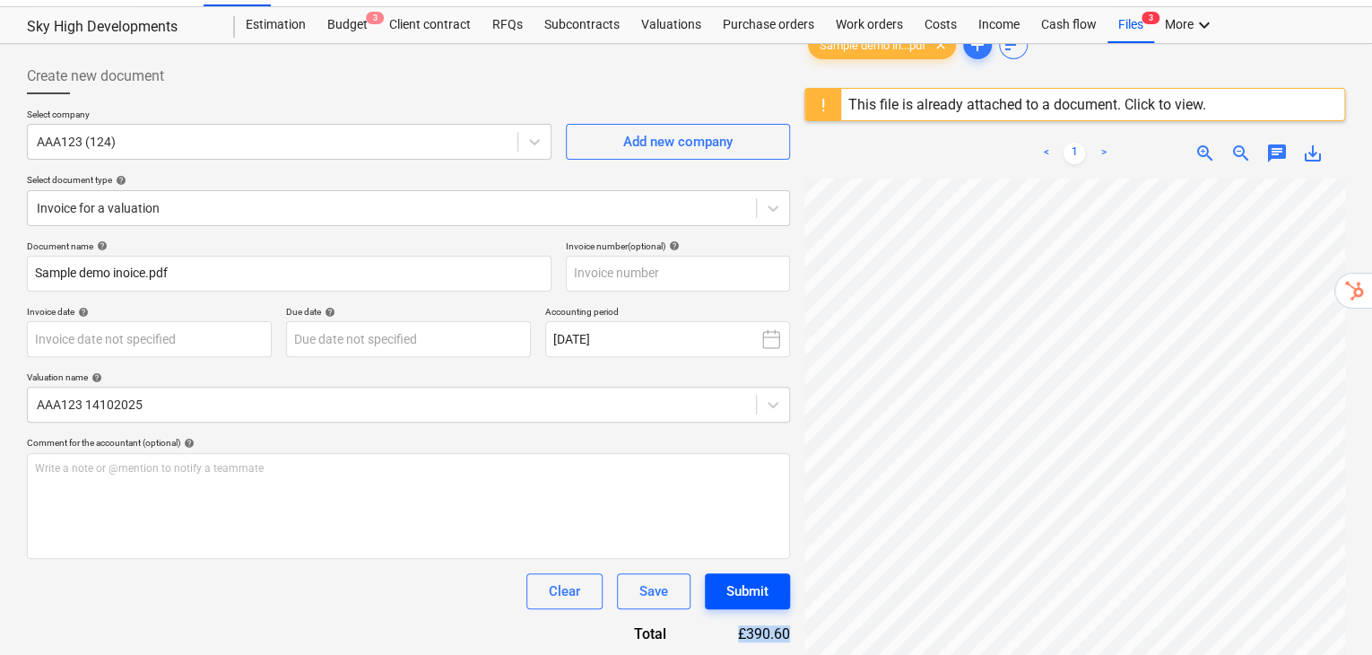
click at [760, 579] on div "Submit" at bounding box center [747, 590] width 42 height 23
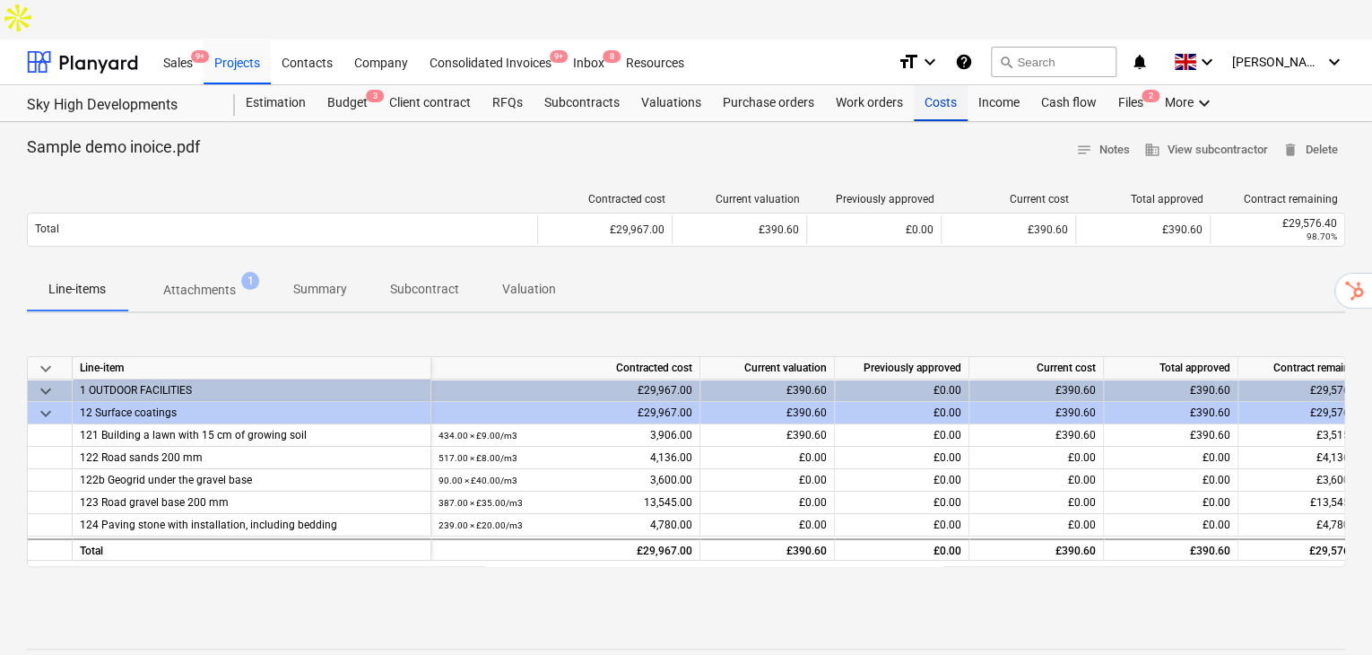
click at [934, 85] on div "Costs" at bounding box center [941, 103] width 54 height 36
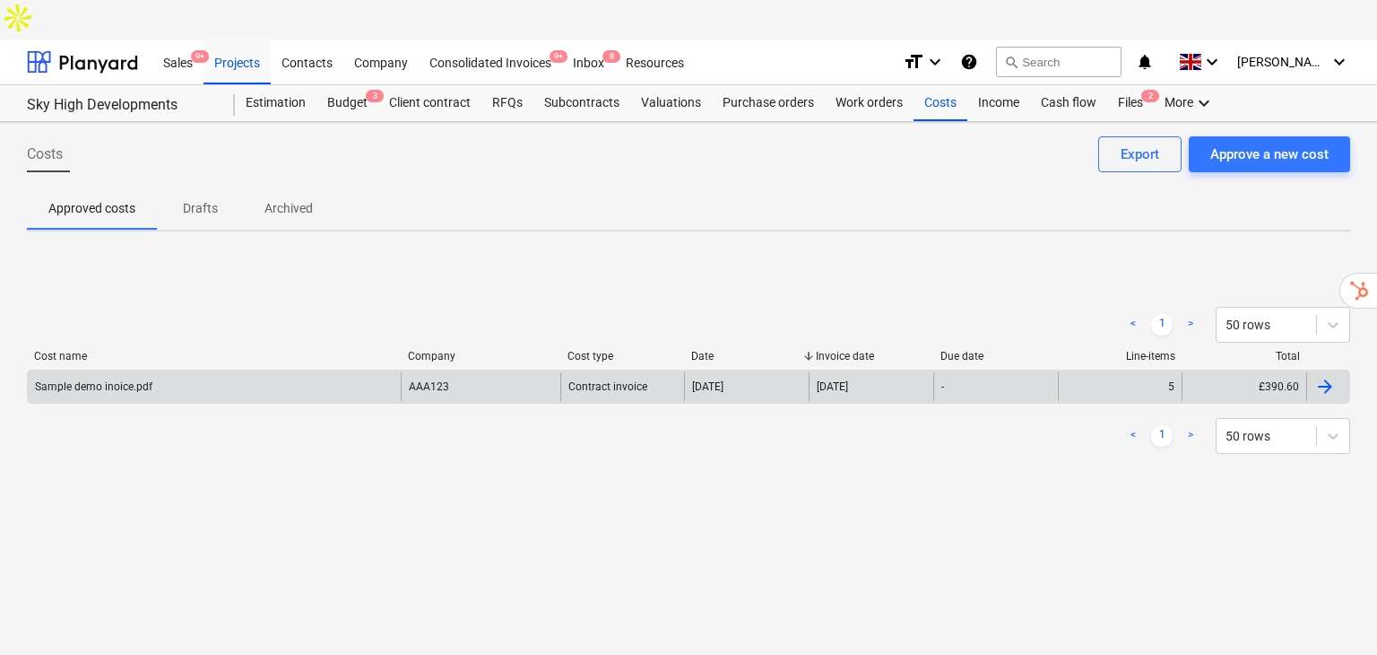
click at [74, 372] on div "Sample demo inoice.pdf" at bounding box center [214, 386] width 373 height 29
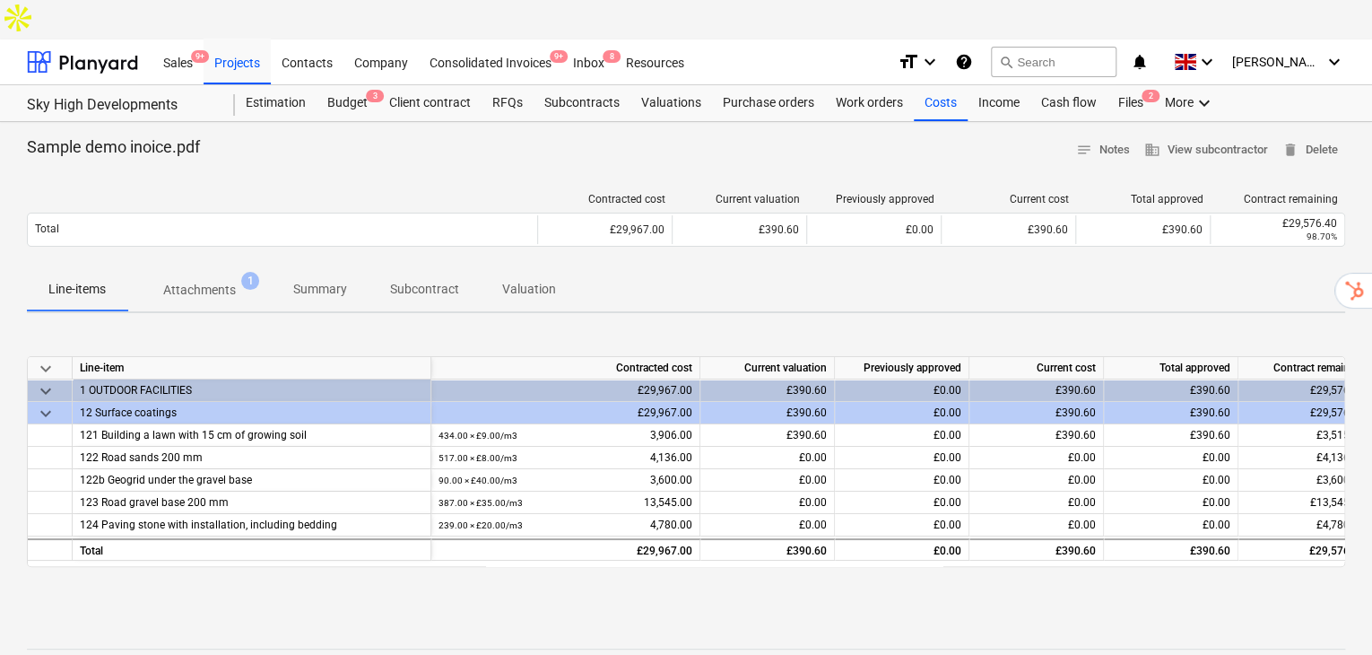
click at [194, 281] on p "Attachments" at bounding box center [199, 290] width 73 height 19
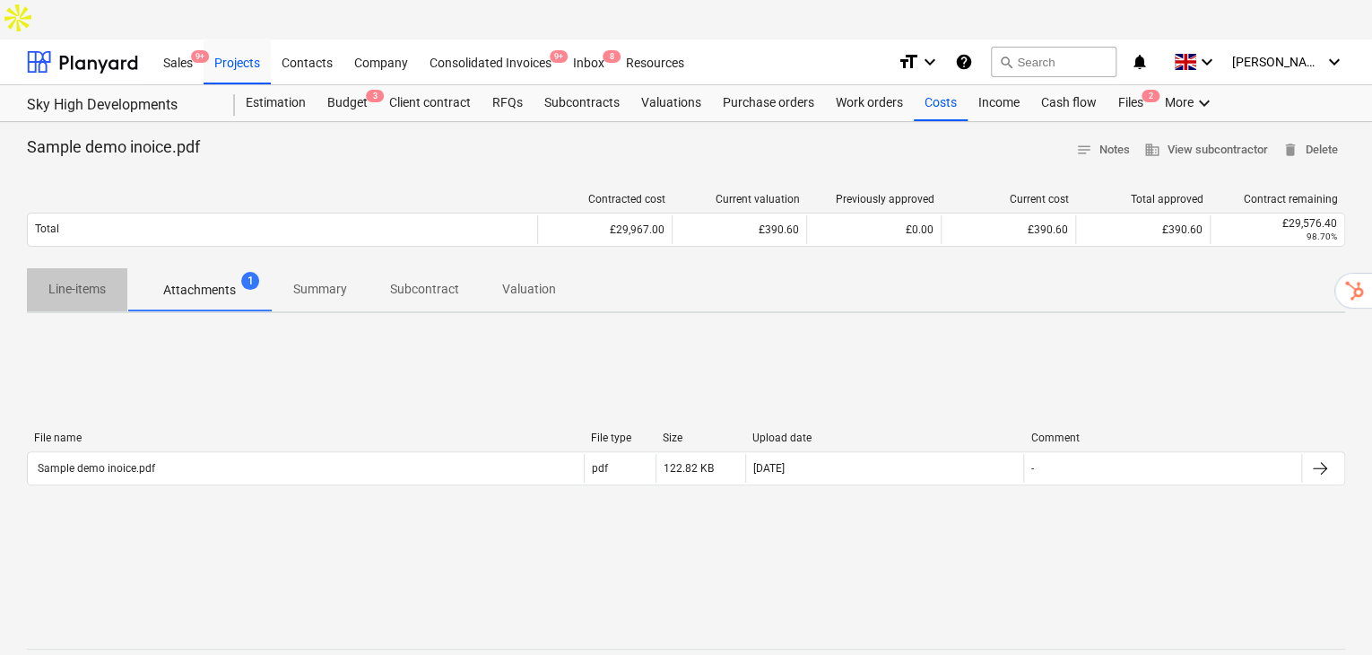
click at [79, 280] on p "Line-items" at bounding box center [76, 289] width 57 height 19
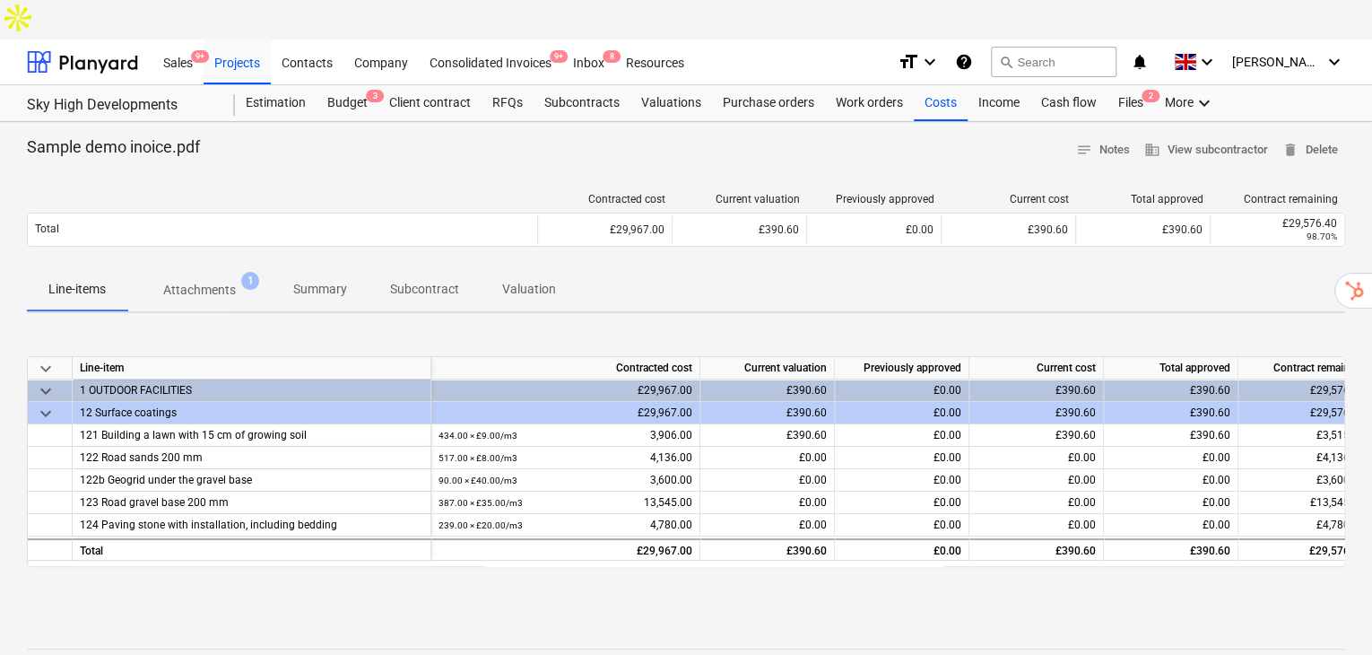
click at [538, 274] on span "Valuation" at bounding box center [529, 289] width 97 height 30
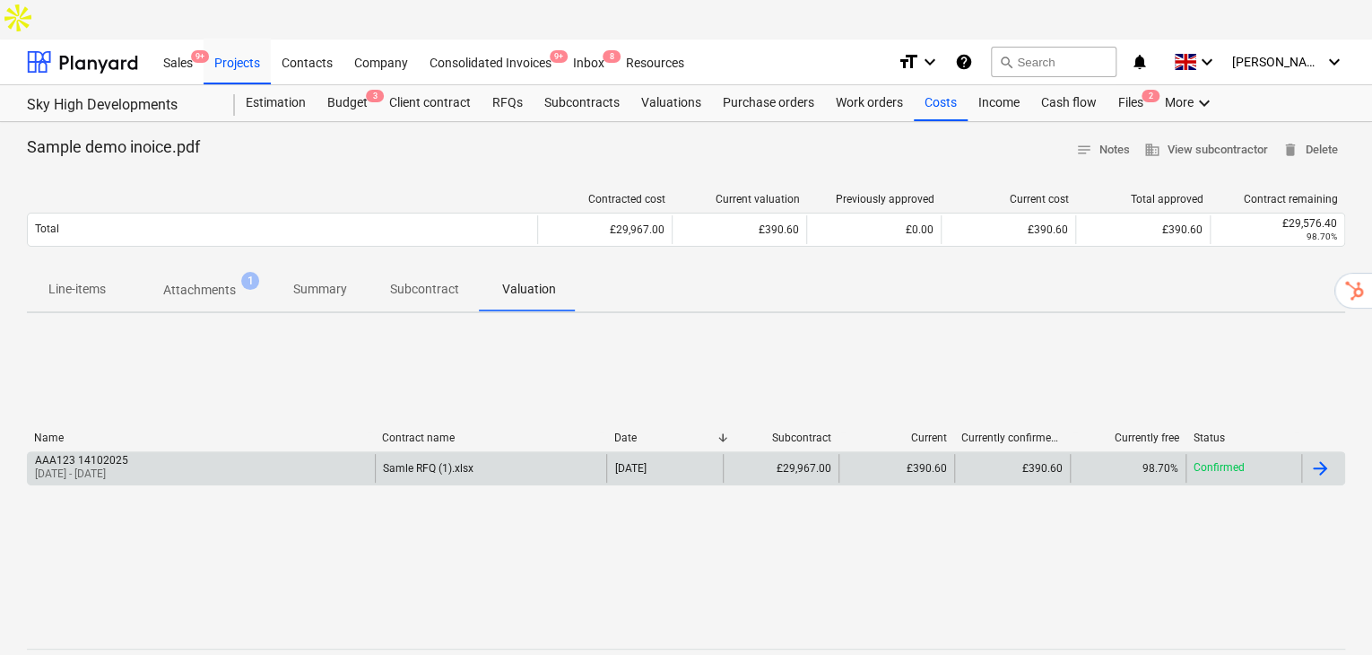
click at [128, 454] on div "AAA123 14102025" at bounding box center [81, 460] width 93 height 13
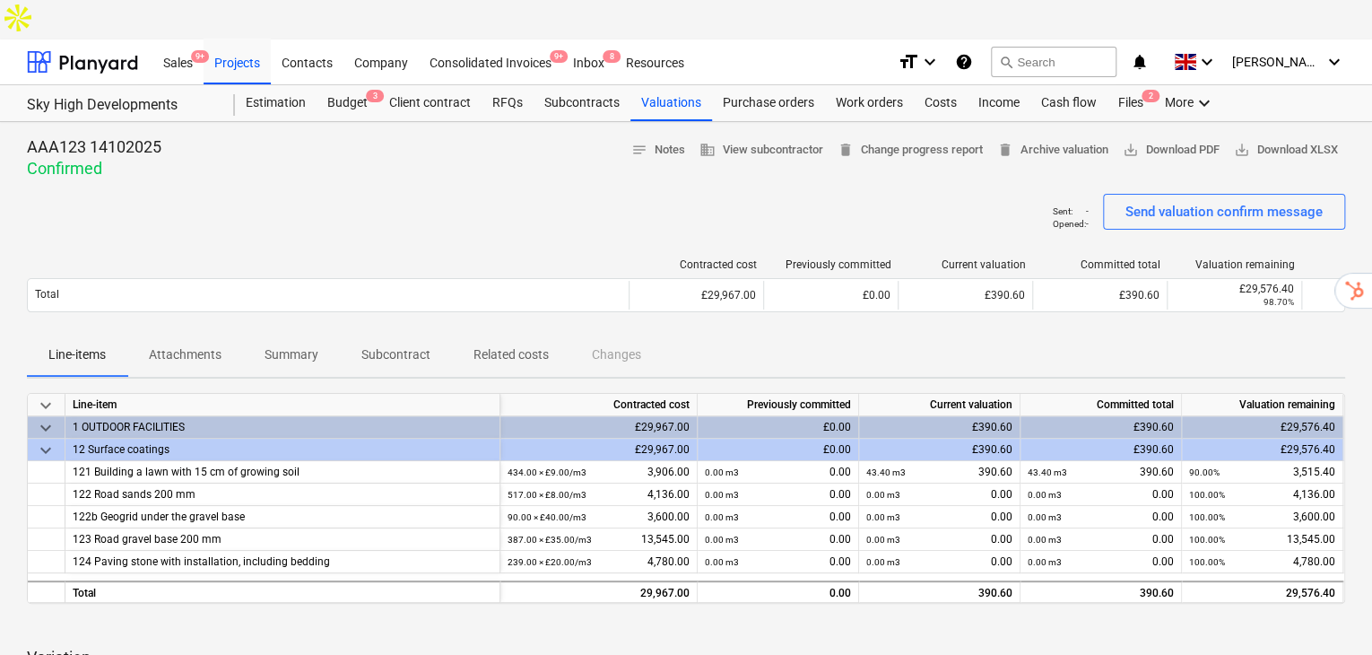
click at [374, 345] on p "Subcontract" at bounding box center [395, 354] width 69 height 19
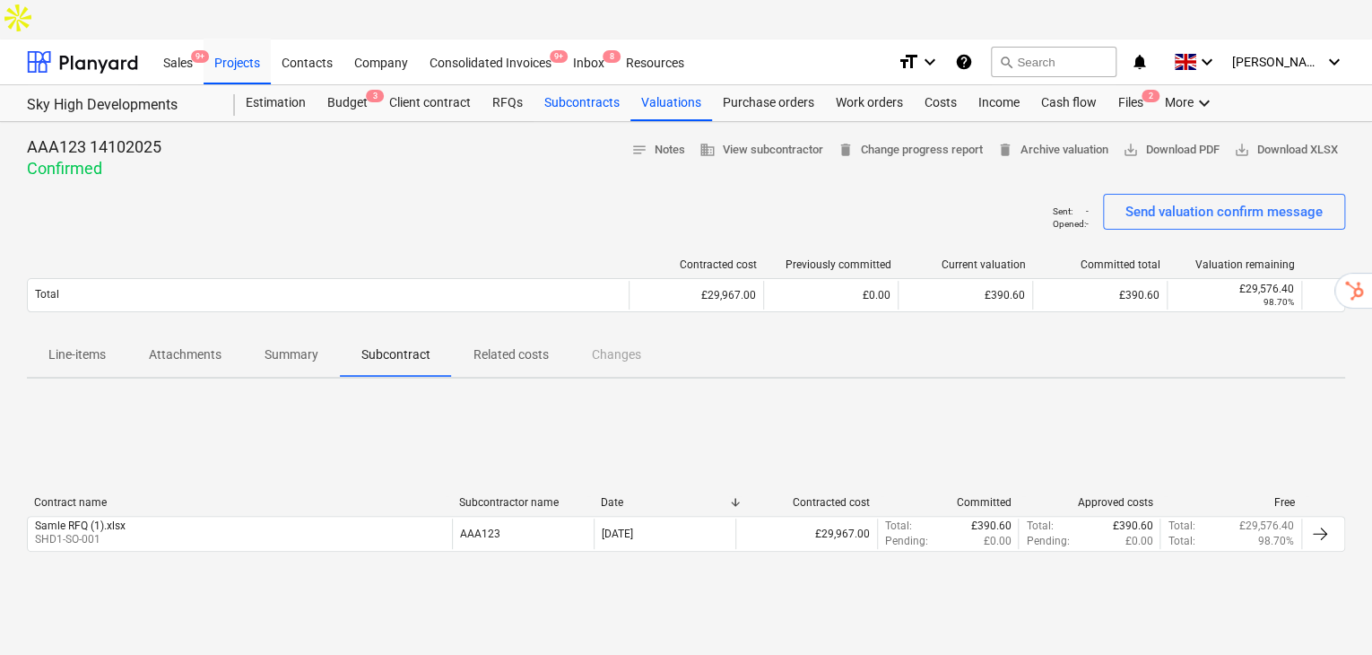
click at [589, 85] on div "Subcontracts" at bounding box center [581, 103] width 97 height 36
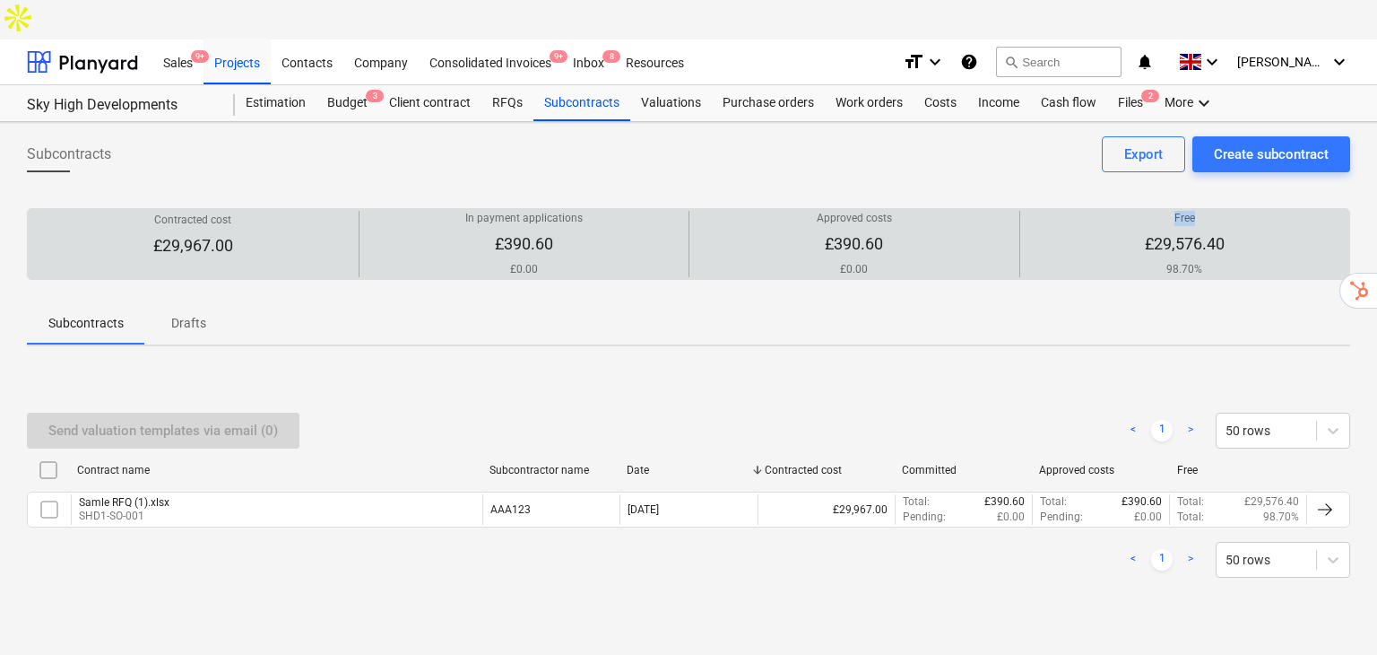
drag, startPoint x: 1195, startPoint y: 173, endPoint x: 1157, endPoint y: 169, distance: 38.7
click at [1157, 211] on p "Free" at bounding box center [1185, 218] width 80 height 15
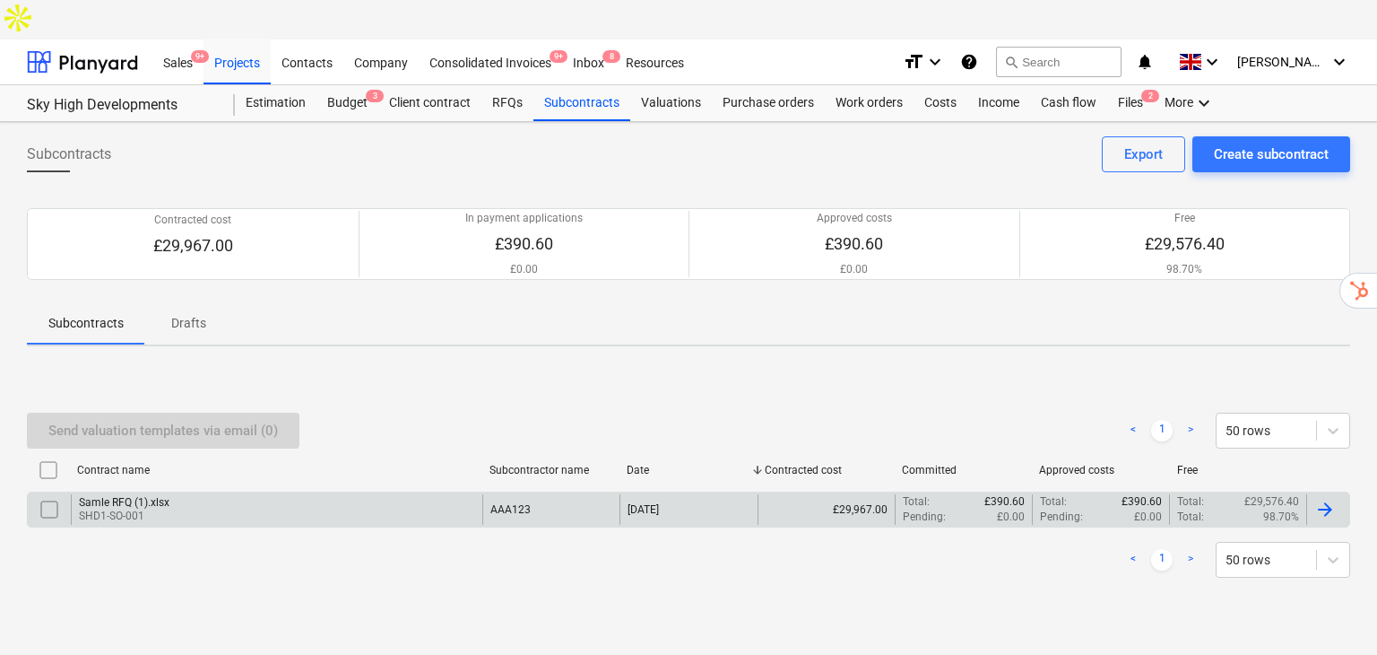
click at [111, 508] on p "SHD1-SO-001" at bounding box center [124, 515] width 91 height 15
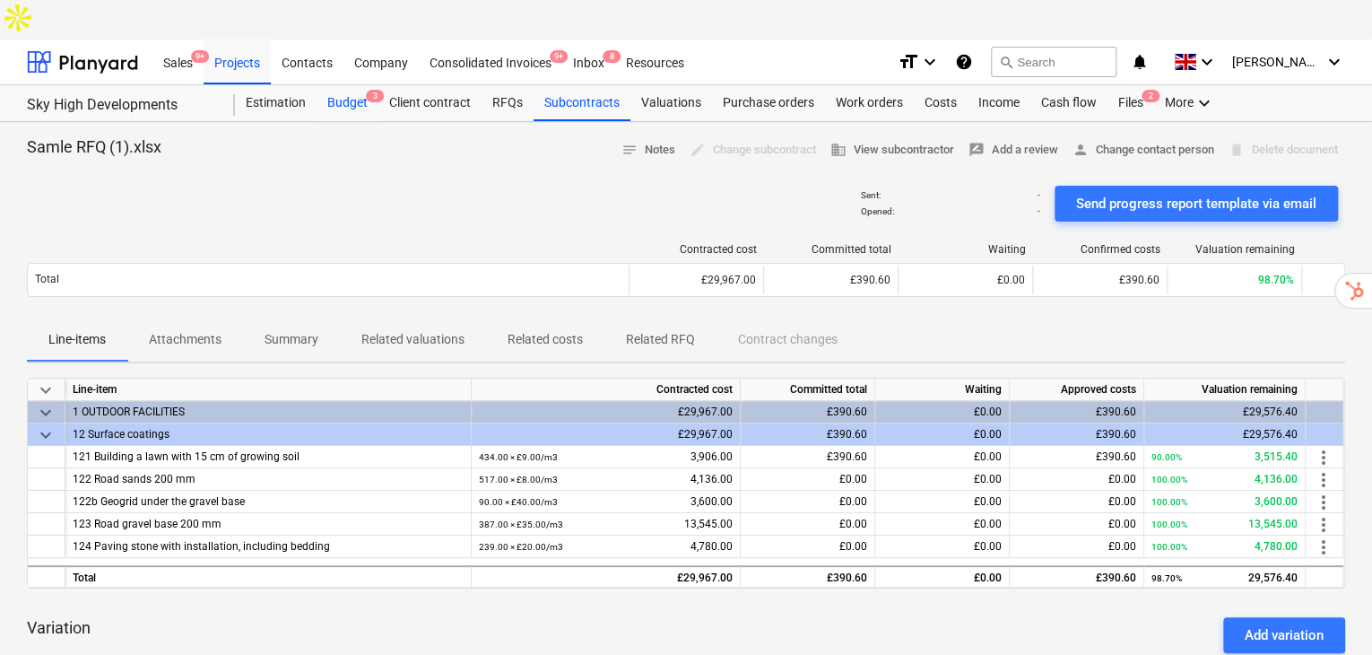
click at [352, 85] on div "Budget 3" at bounding box center [347, 103] width 62 height 36
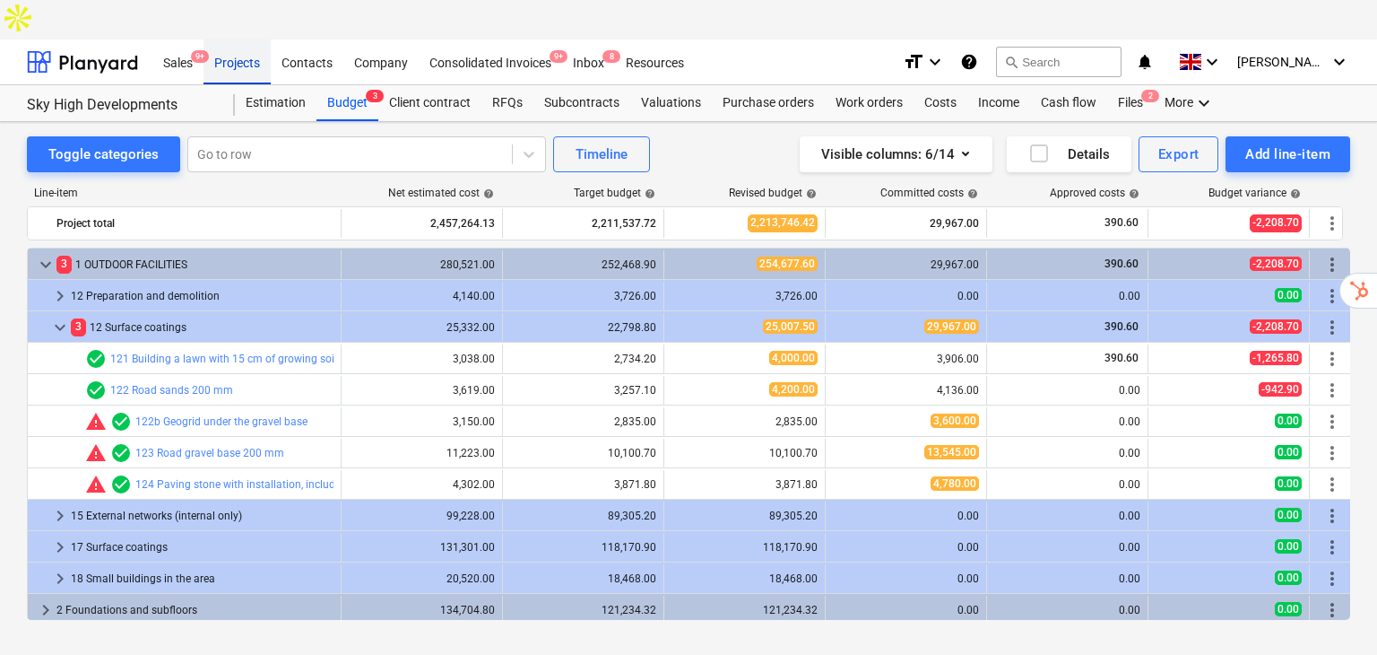
click at [231, 39] on div "Projects" at bounding box center [237, 62] width 67 height 46
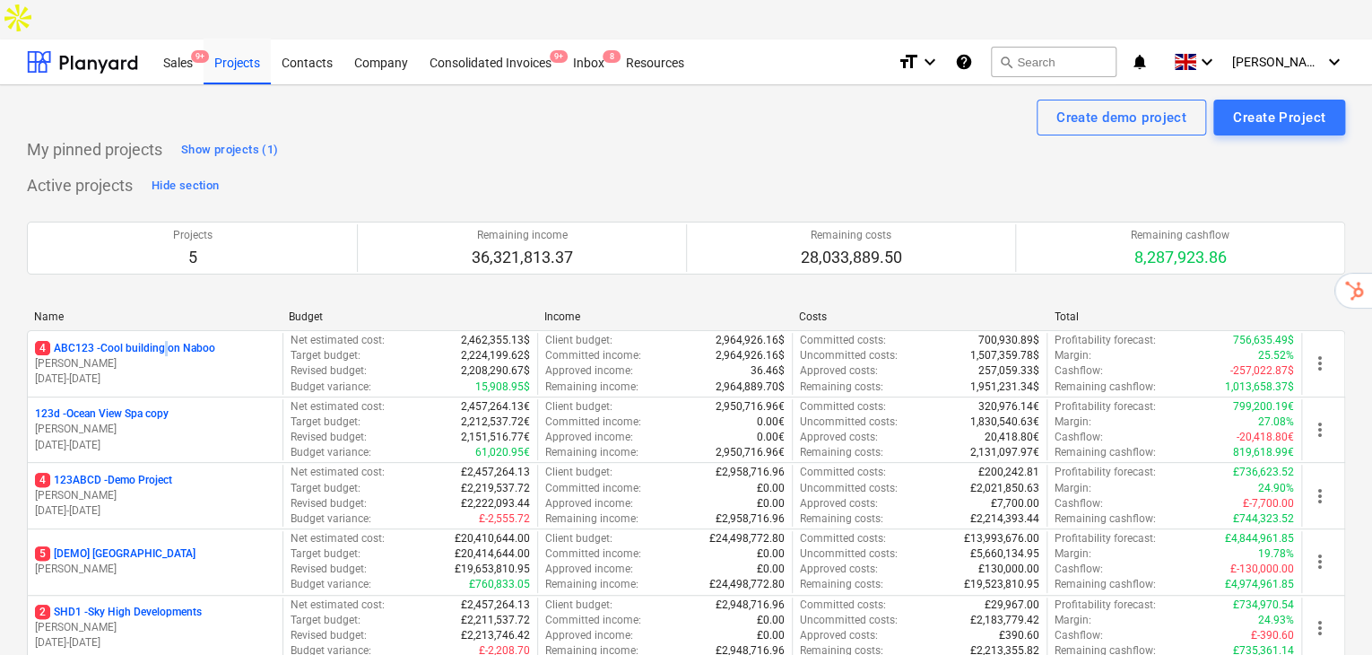
click at [161, 341] on p "4 ABC123 - Cool building on Naboo" at bounding box center [125, 348] width 180 height 15
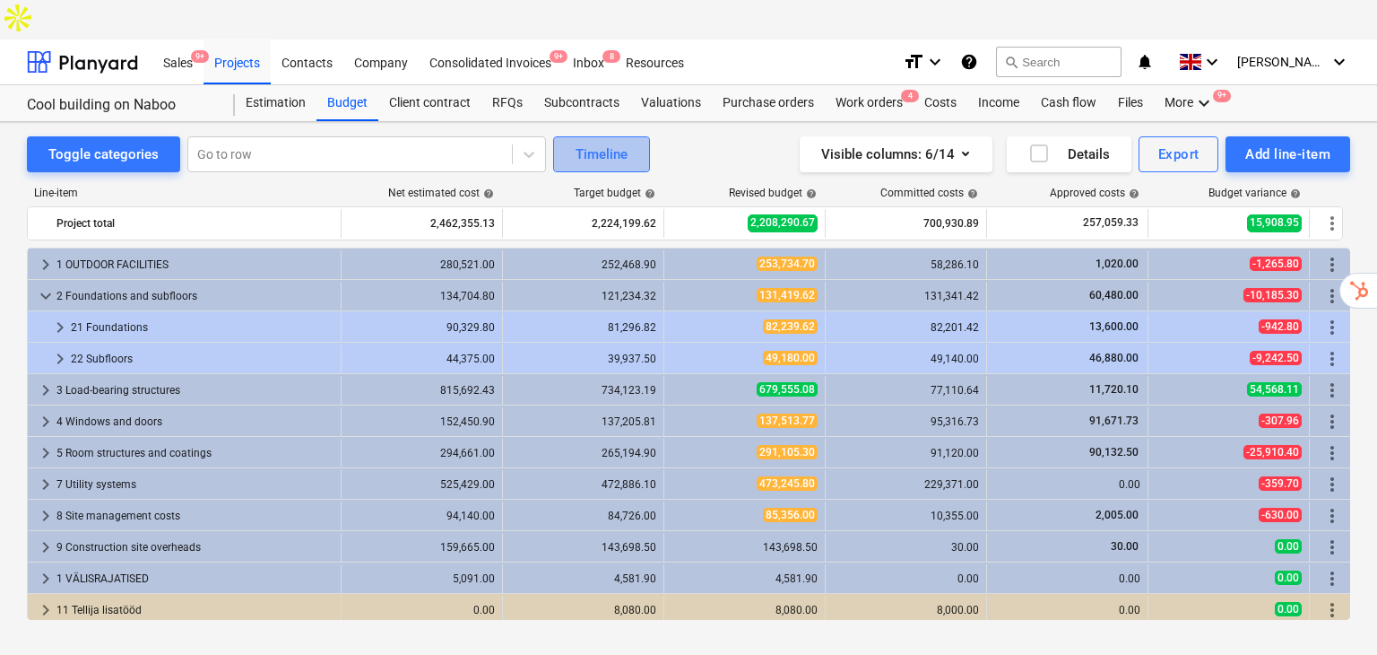
click at [592, 143] on div "Timeline" at bounding box center [602, 154] width 52 height 23
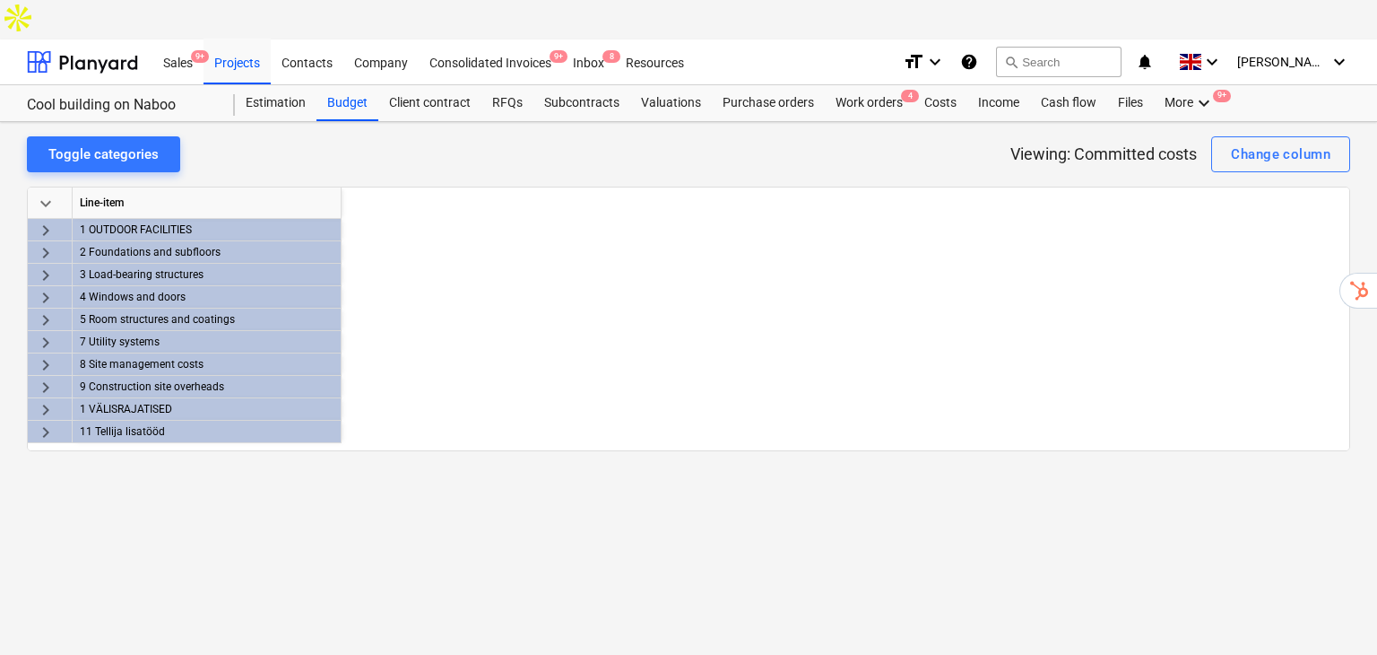
scroll to position [0, 11473]
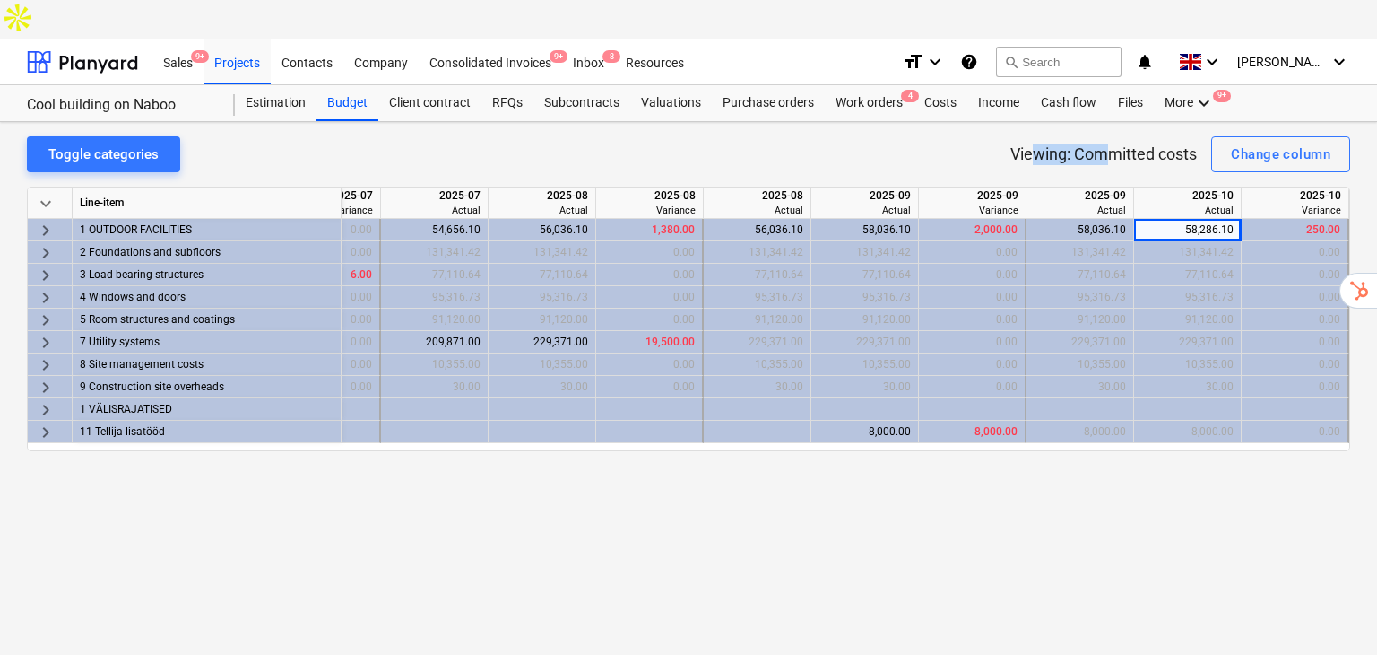
drag, startPoint x: 1054, startPoint y: 113, endPoint x: 1154, endPoint y: 143, distance: 103.8
click at [1105, 143] on p "Viewing: Committed costs" at bounding box center [1103, 154] width 186 height 22
click at [1255, 143] on div "Change column" at bounding box center [1281, 154] width 100 height 23
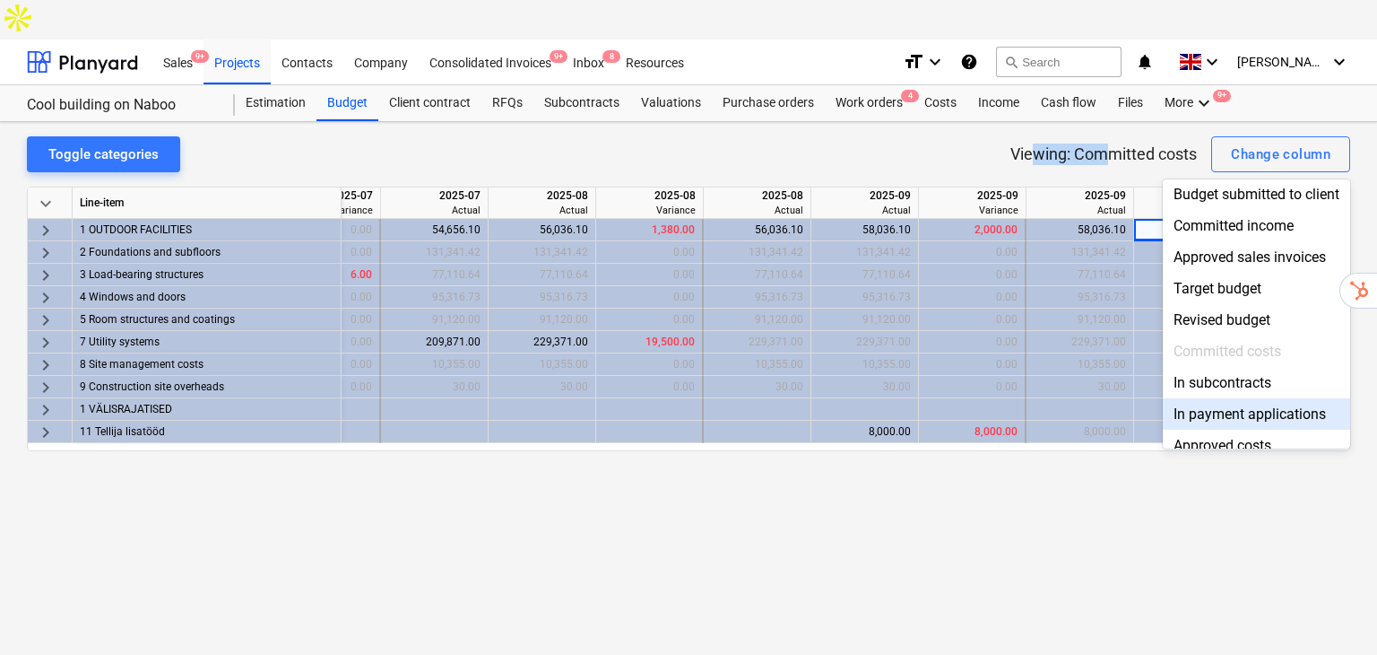
scroll to position [119, 0]
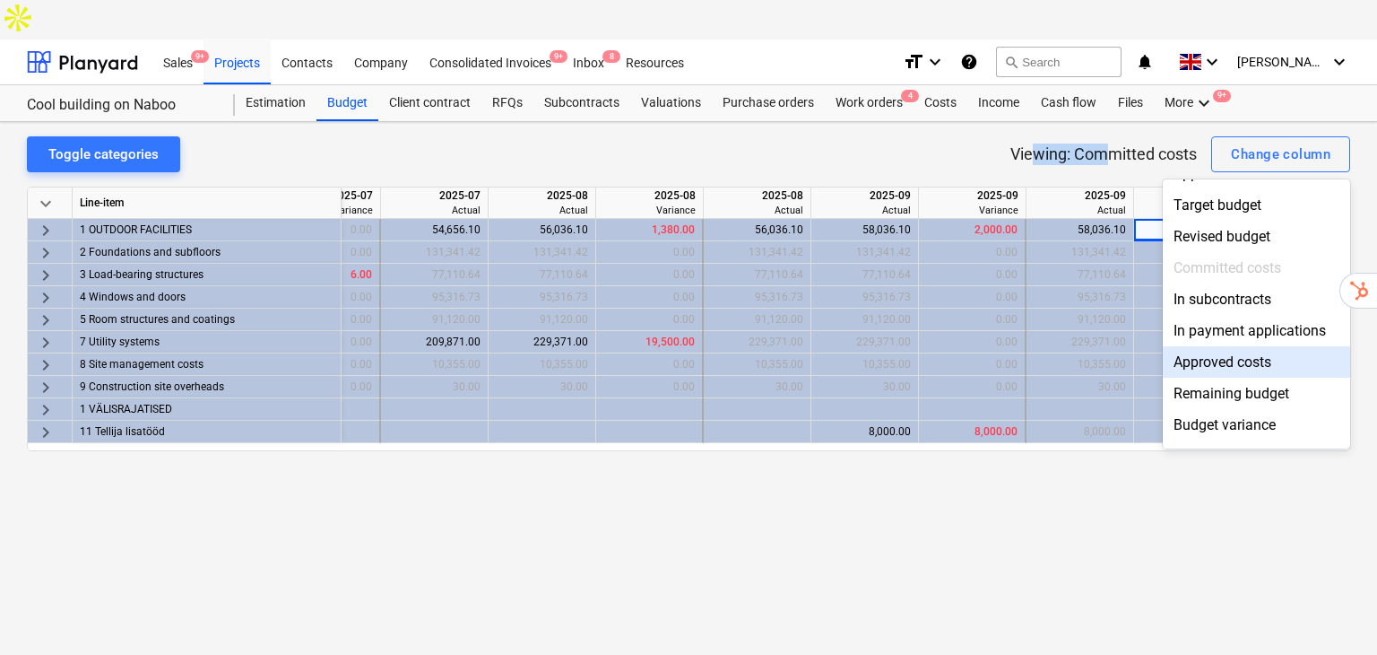
click at [1251, 346] on div "Approved costs" at bounding box center [1256, 361] width 187 height 31
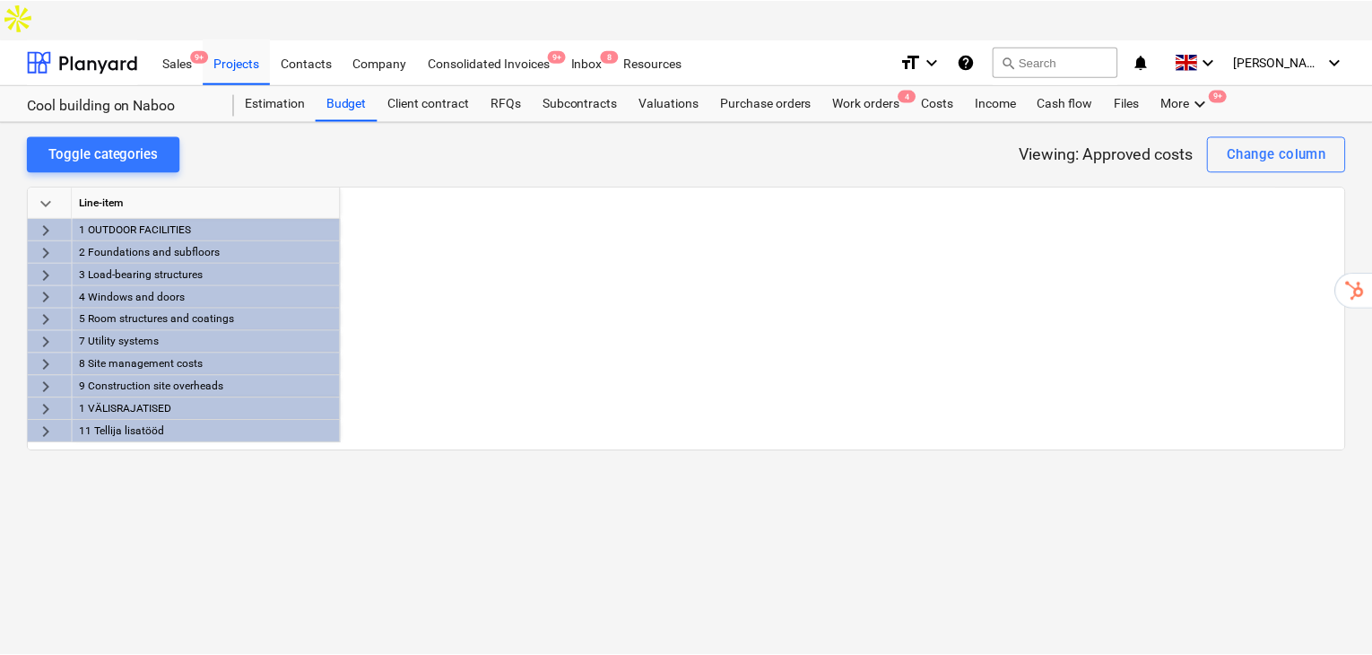
scroll to position [0, 11473]
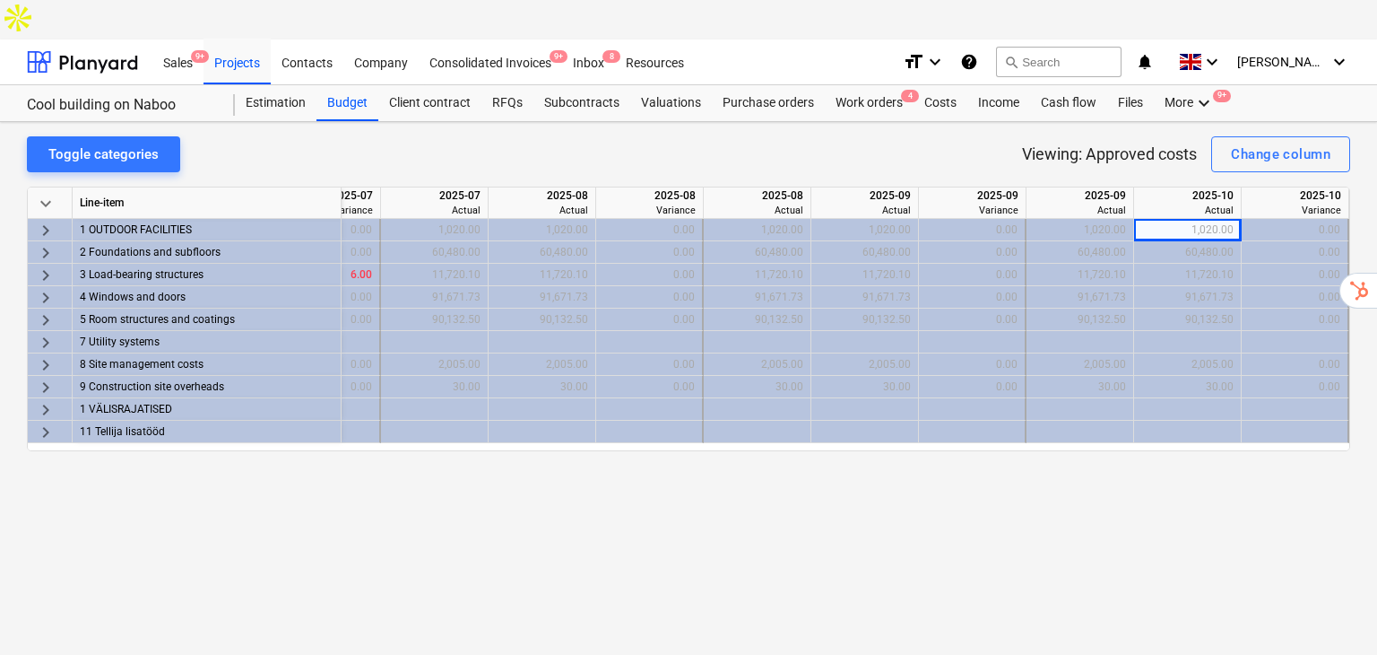
click at [1266, 172] on div at bounding box center [688, 179] width 1323 height 14
click at [1255, 143] on div "Change column" at bounding box center [1281, 154] width 100 height 23
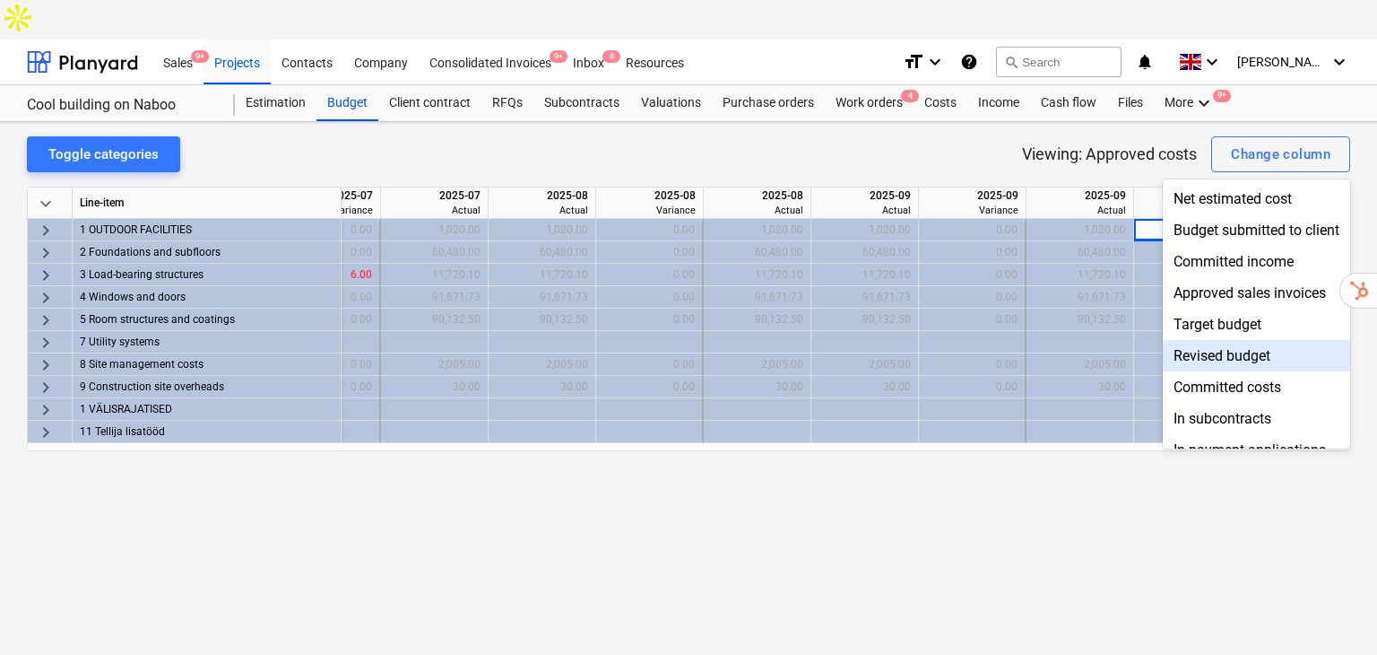
click at [1280, 340] on div "Revised budget" at bounding box center [1256, 355] width 187 height 31
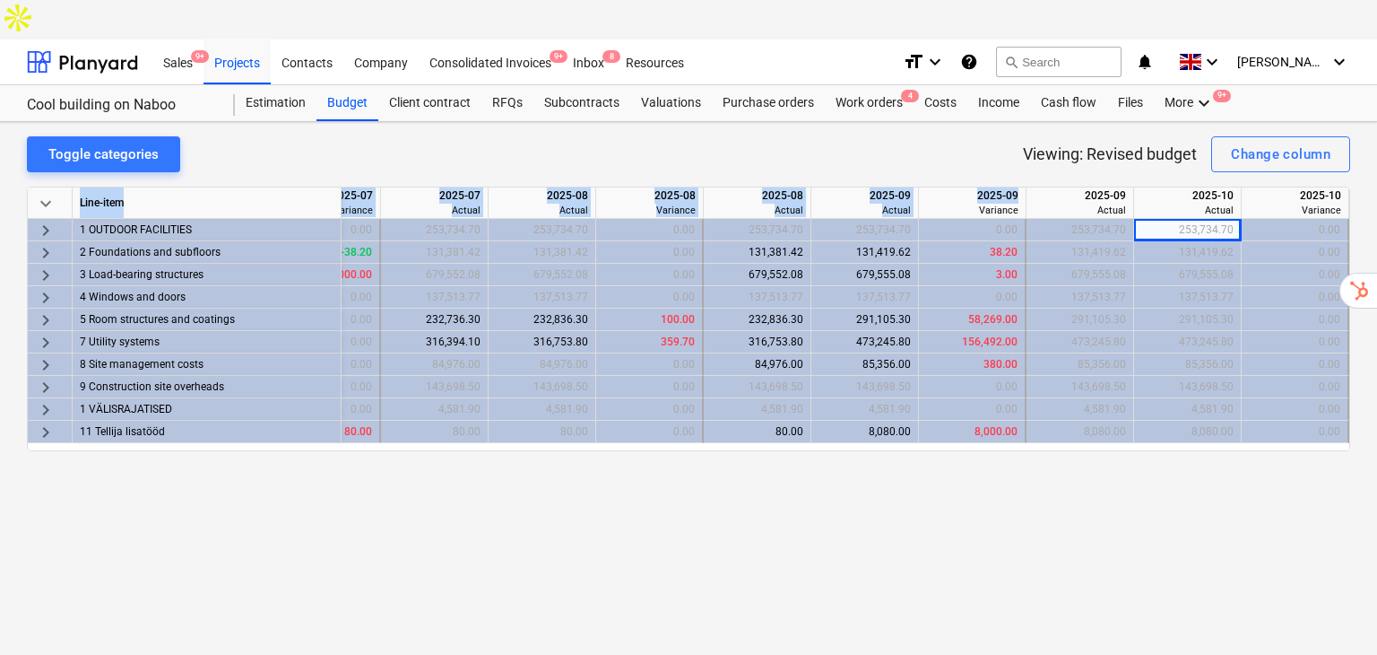
drag, startPoint x: 1016, startPoint y: 156, endPoint x: 977, endPoint y: 151, distance: 38.9
click at [972, 187] on div "2025-09" at bounding box center [972, 195] width 92 height 16
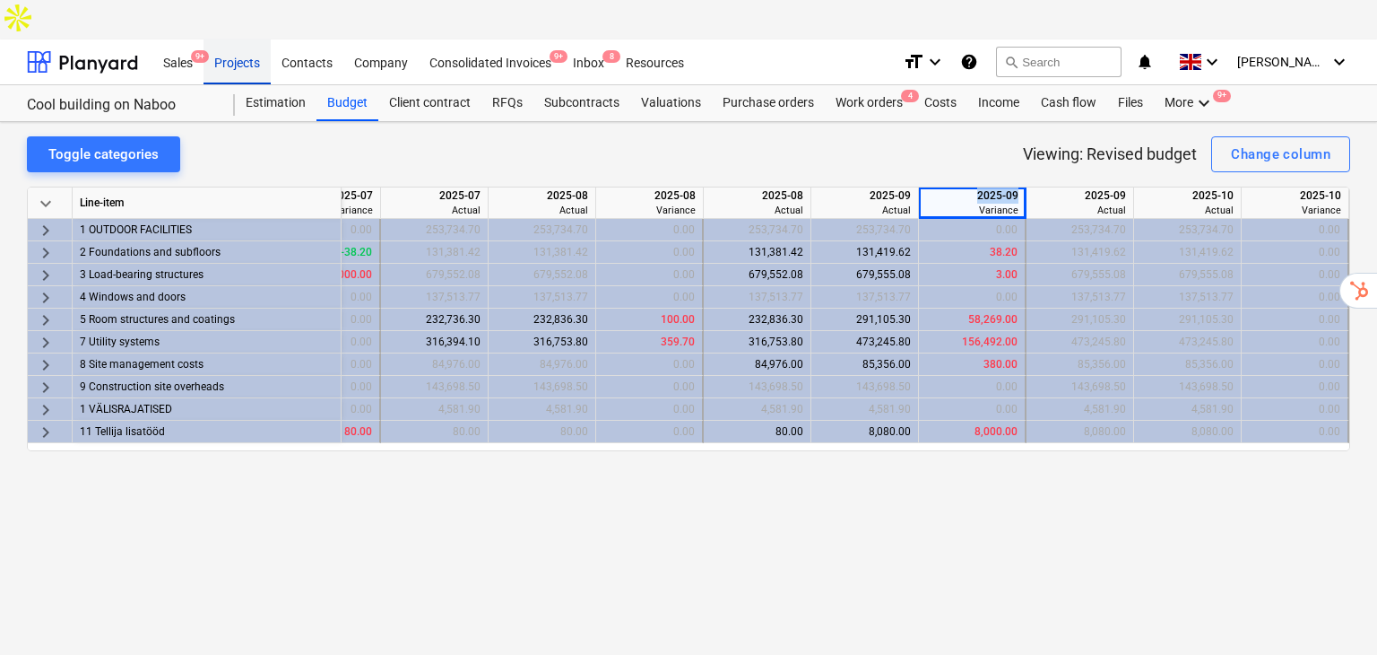
drag, startPoint x: 237, startPoint y: 22, endPoint x: 262, endPoint y: 35, distance: 28.5
click at [237, 39] on div "Projects" at bounding box center [237, 62] width 67 height 46
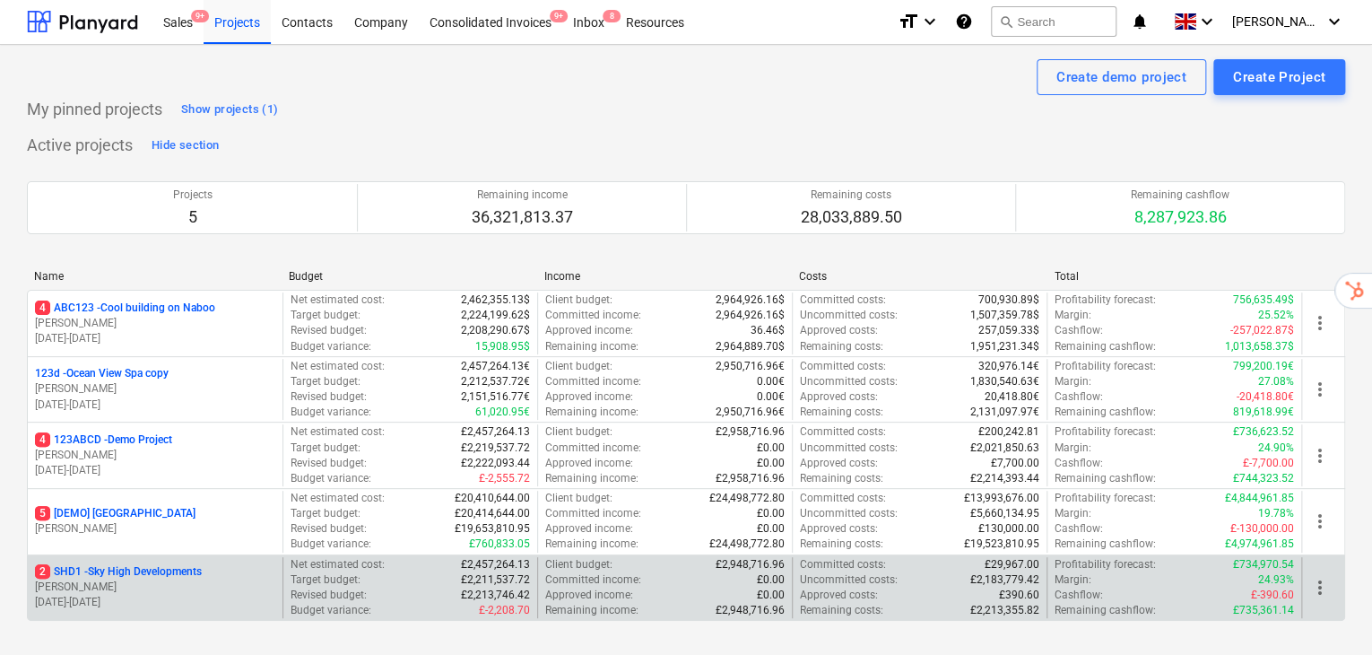
scroll to position [59, 0]
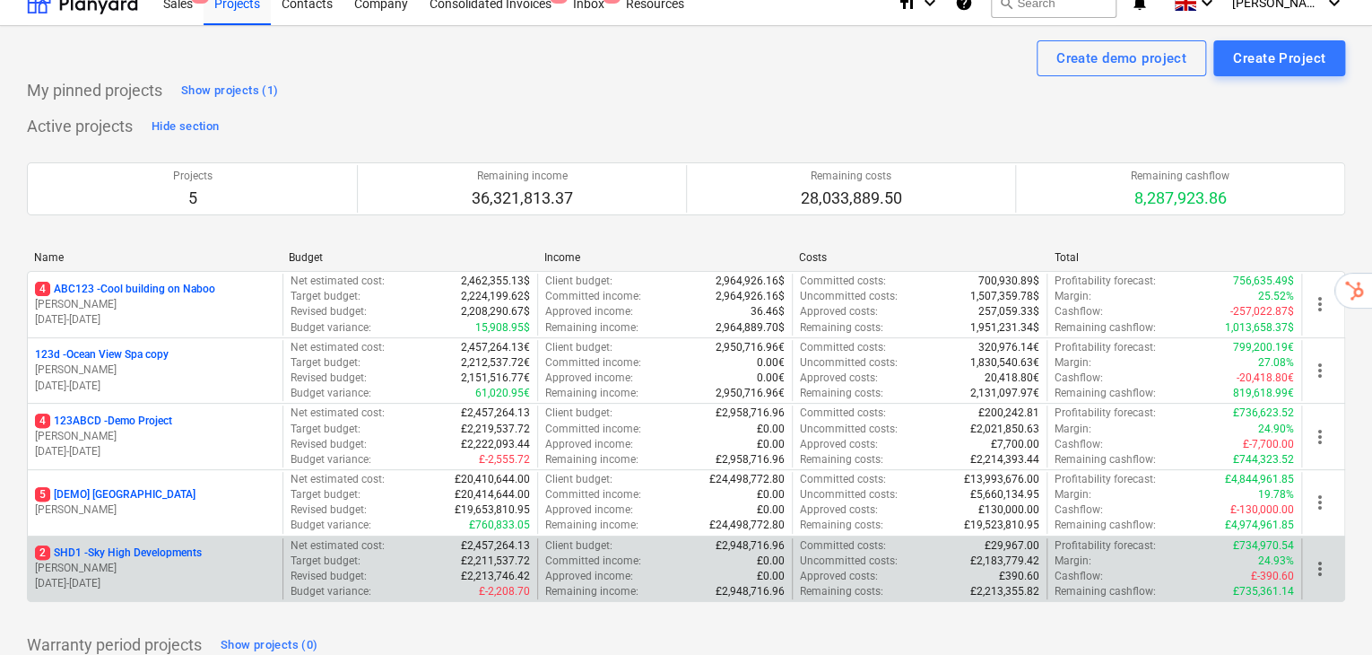
click at [180, 560] on p "[PERSON_NAME]" at bounding box center [155, 567] width 240 height 15
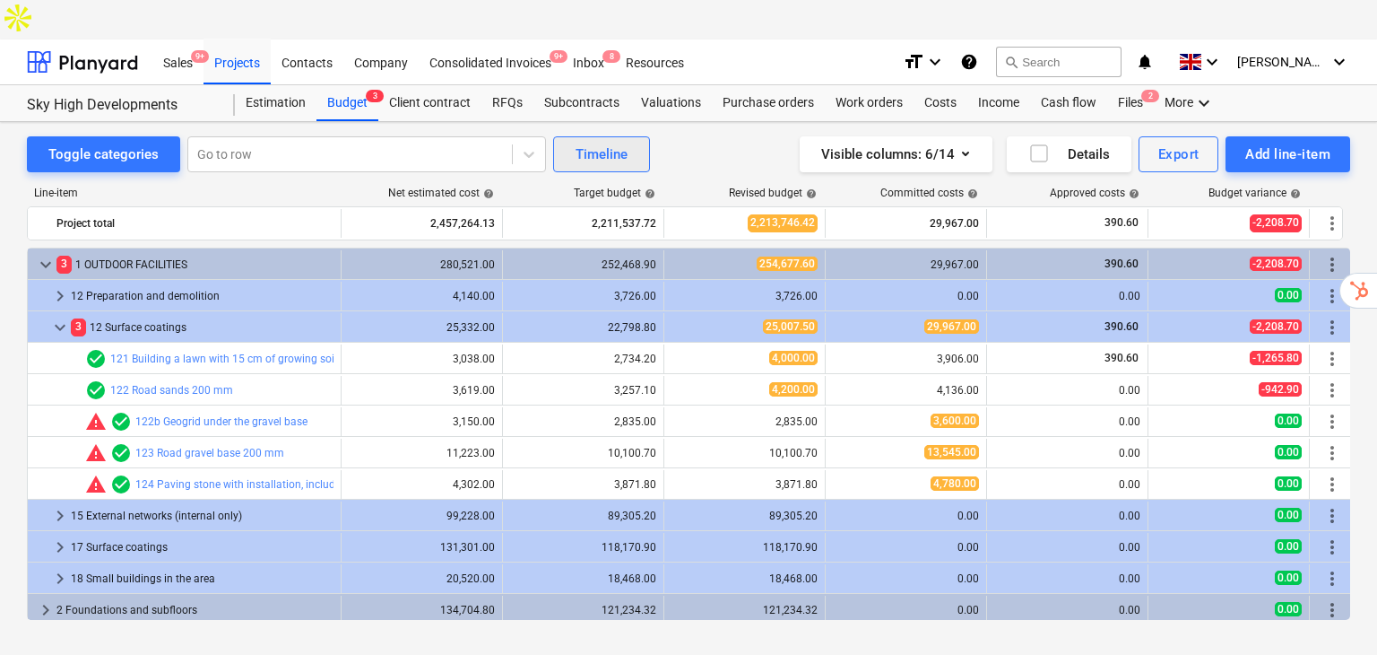
click at [603, 143] on div "Timeline" at bounding box center [602, 154] width 52 height 23
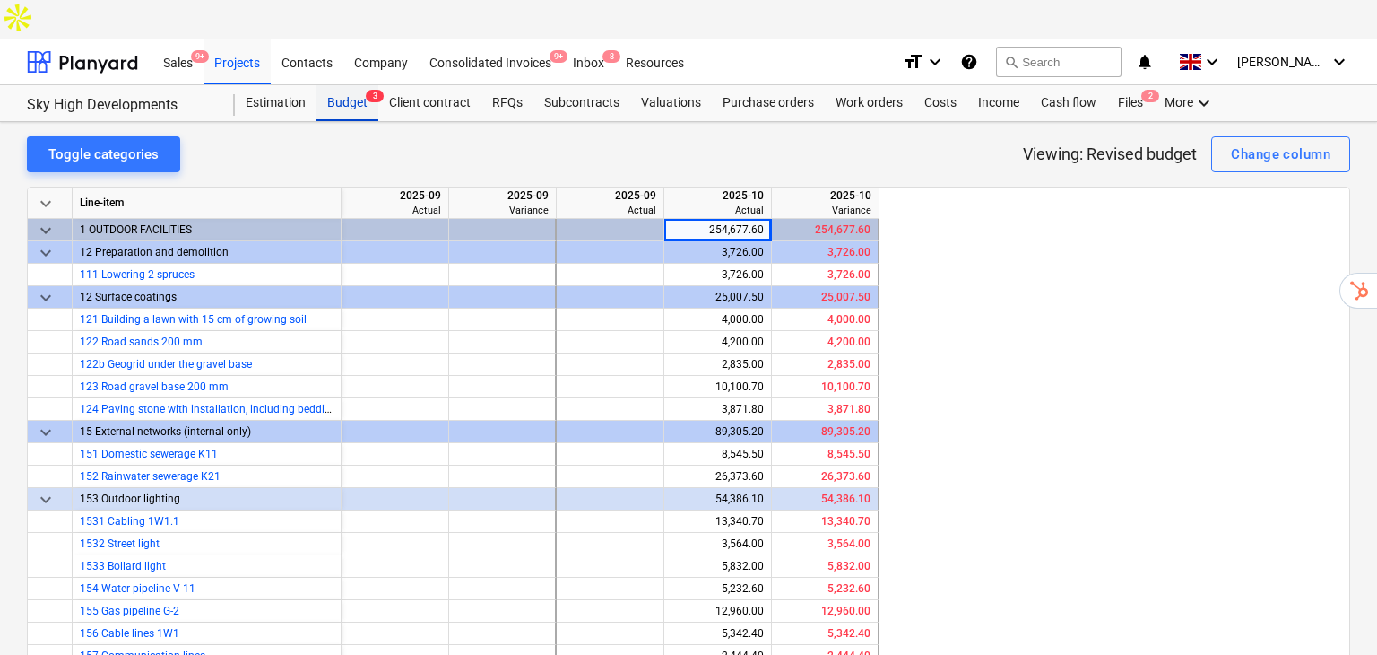
click at [360, 85] on div "Budget 3" at bounding box center [347, 103] width 62 height 36
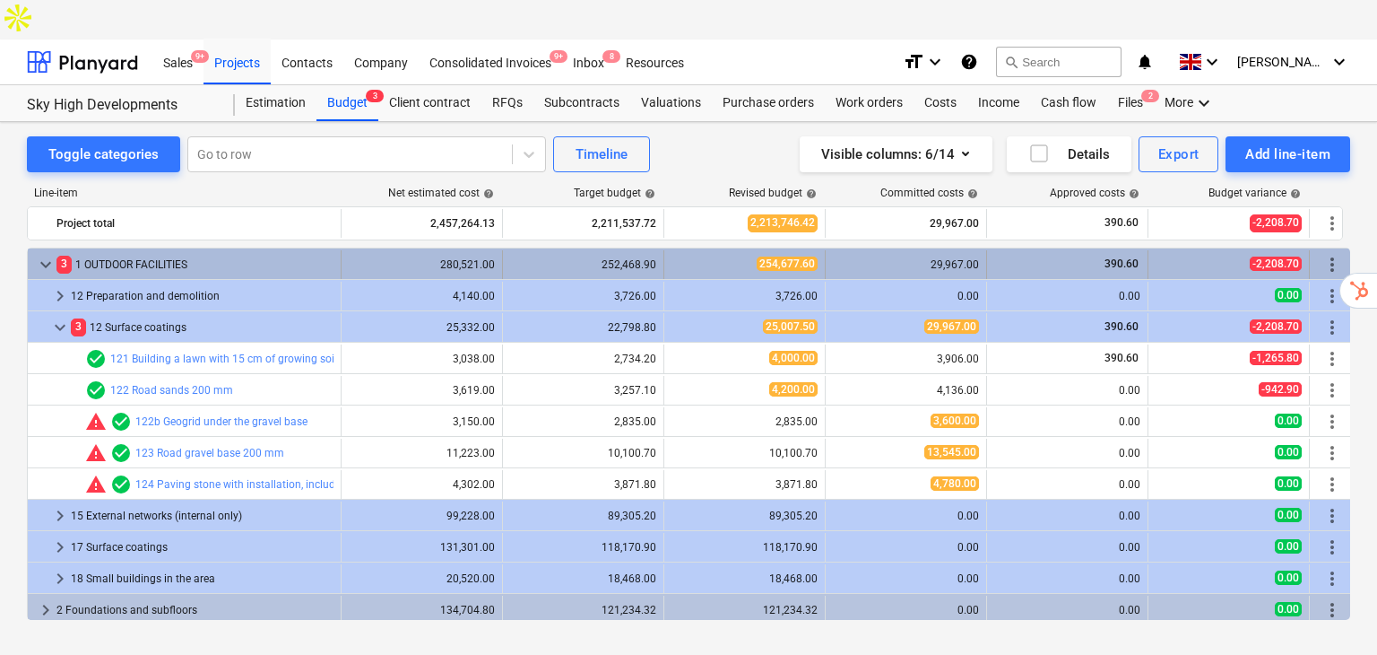
click at [51, 250] on div "keyboard_arrow_down" at bounding box center [46, 264] width 22 height 29
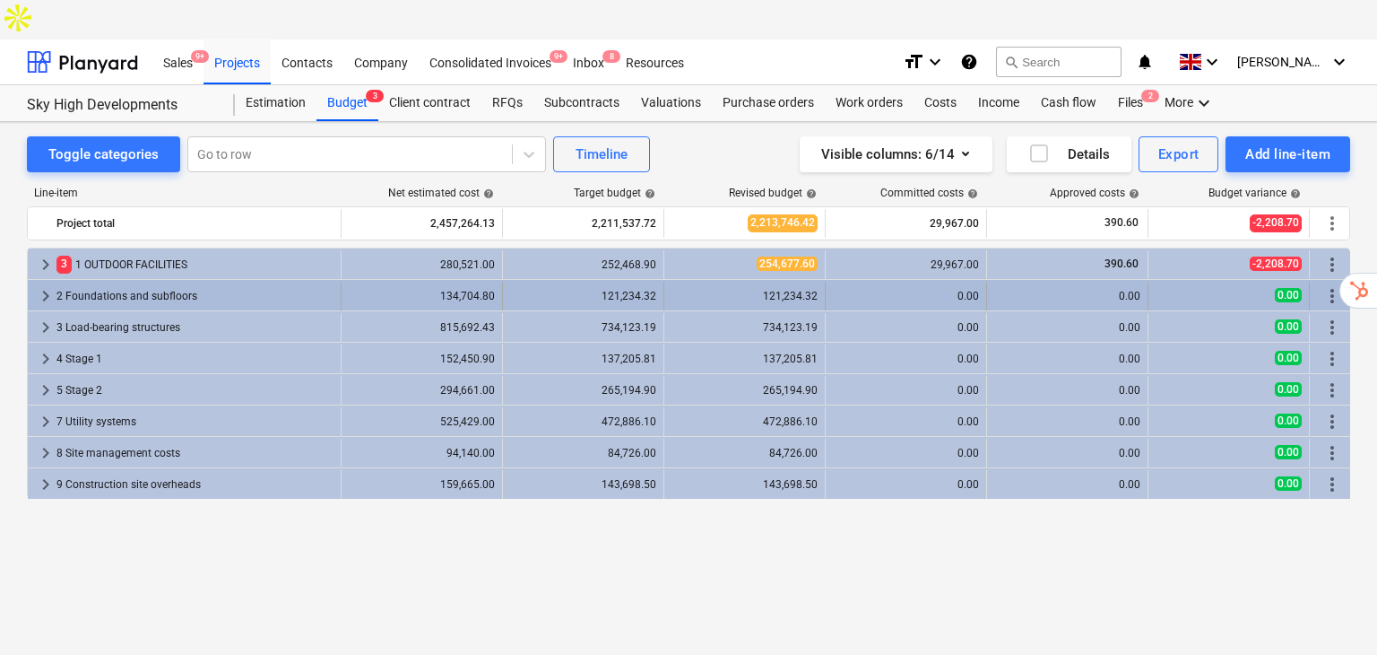
click at [93, 282] on div "2 Foundations and subfloors" at bounding box center [194, 296] width 277 height 29
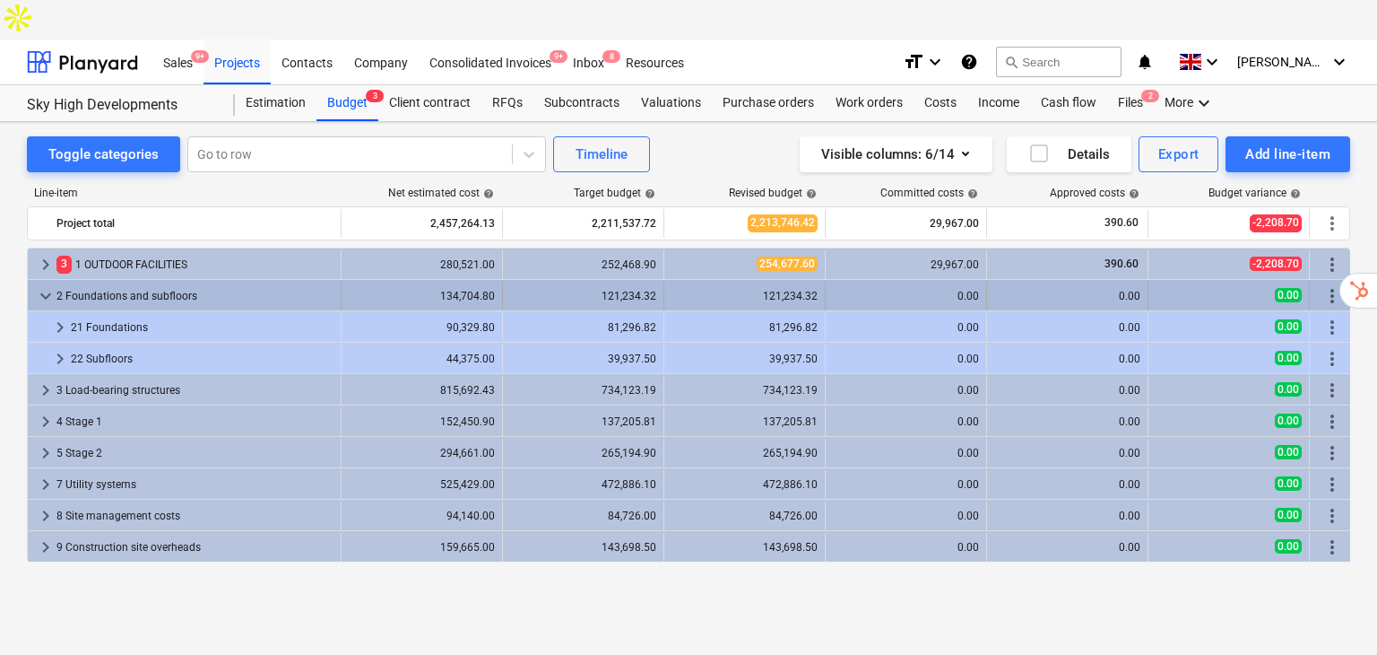
click at [47, 285] on span "keyboard_arrow_down" at bounding box center [46, 296] width 22 height 22
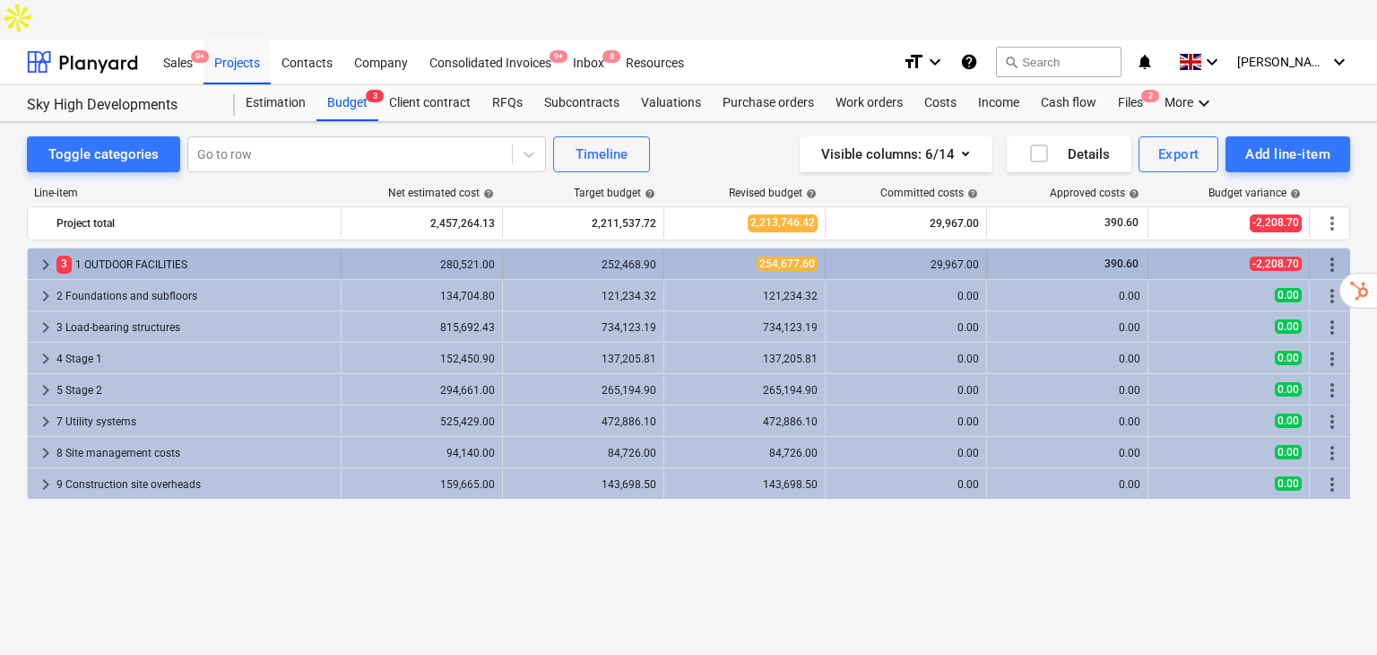
click at [158, 250] on div "3 1 OUTDOOR FACILITIES" at bounding box center [194, 264] width 277 height 29
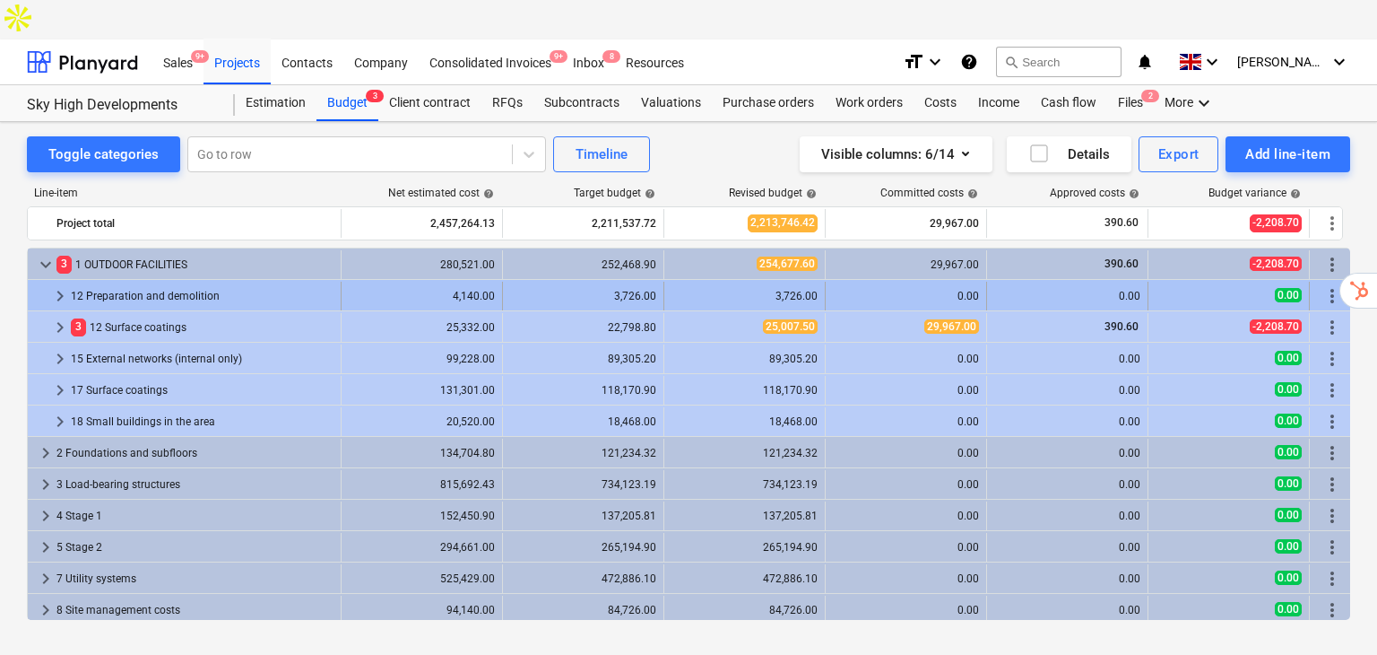
click at [141, 282] on div "12 Preparation and demolition" at bounding box center [202, 296] width 263 height 29
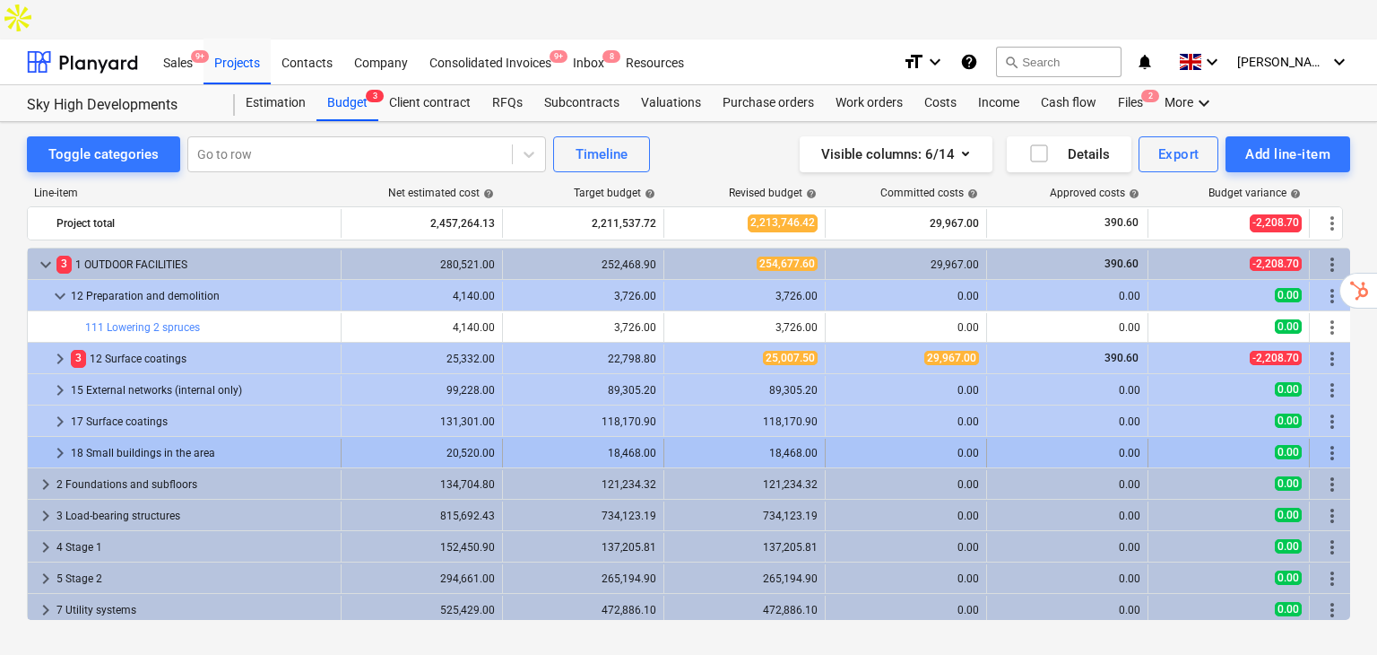
click at [171, 438] on div "18 Small buildings in the area" at bounding box center [202, 452] width 263 height 29
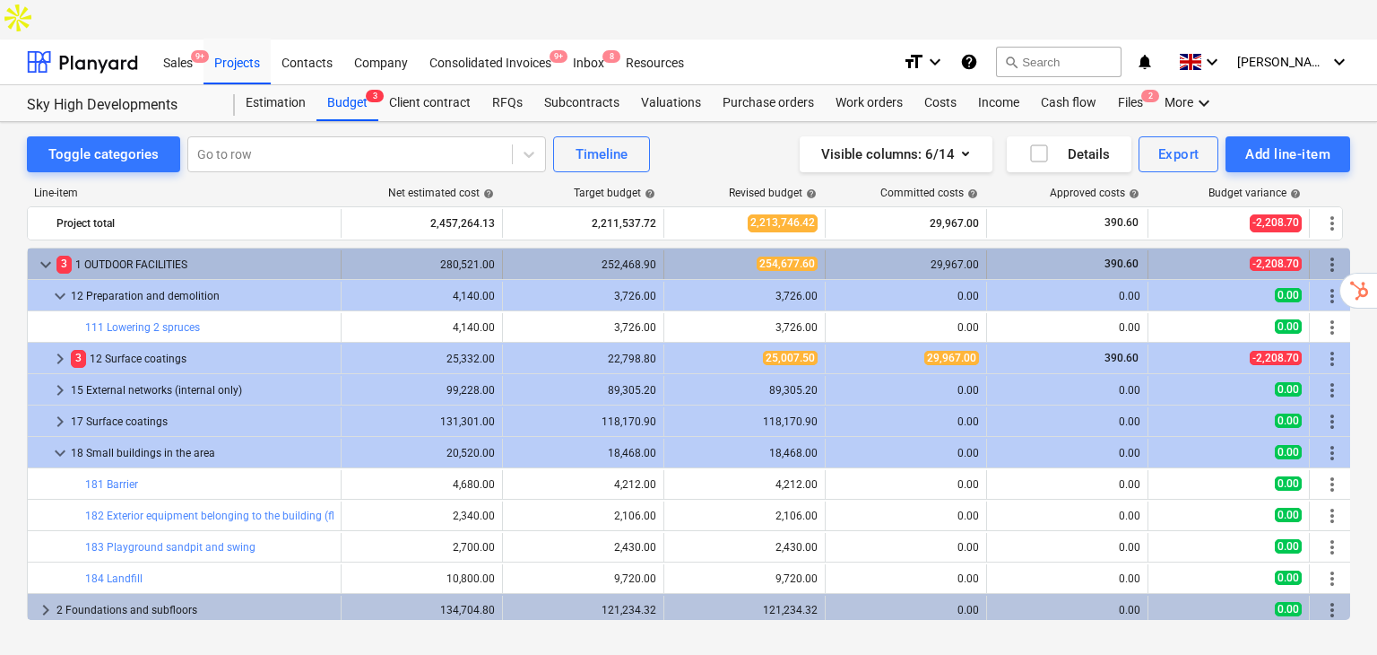
click at [35, 254] on span "keyboard_arrow_down" at bounding box center [46, 265] width 22 height 22
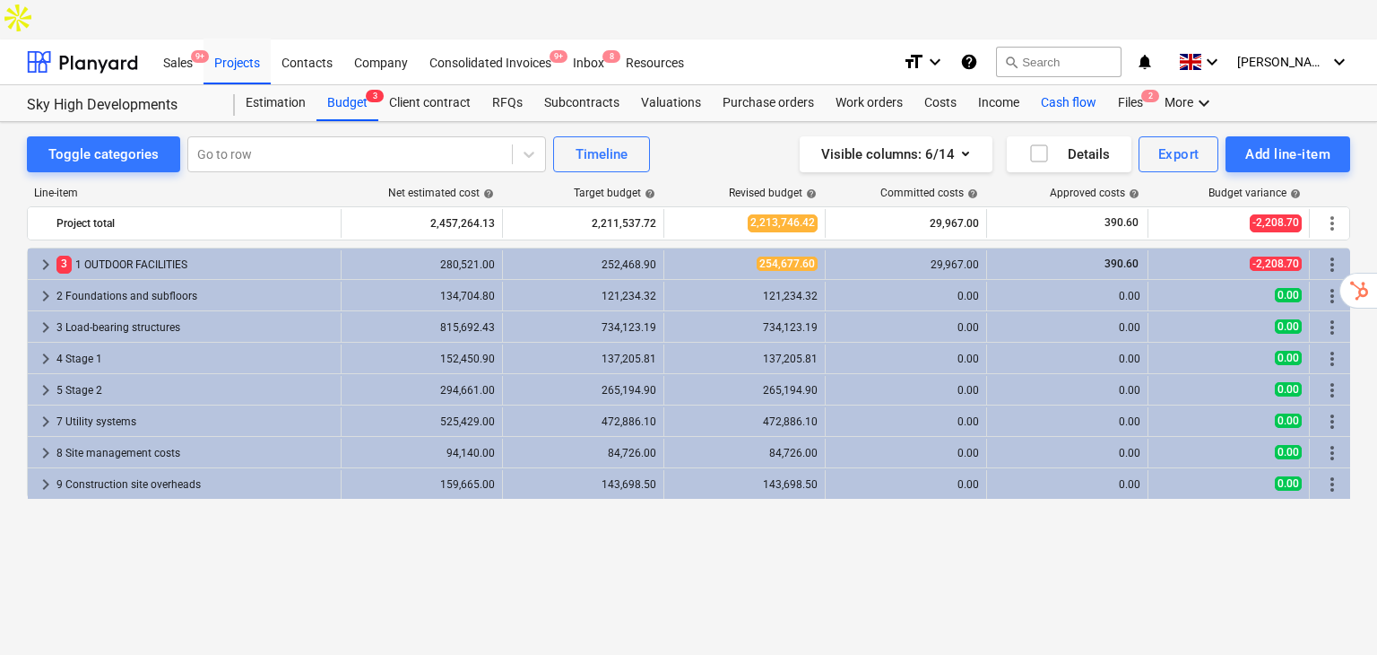
click at [1070, 85] on div "Cash flow" at bounding box center [1068, 103] width 77 height 36
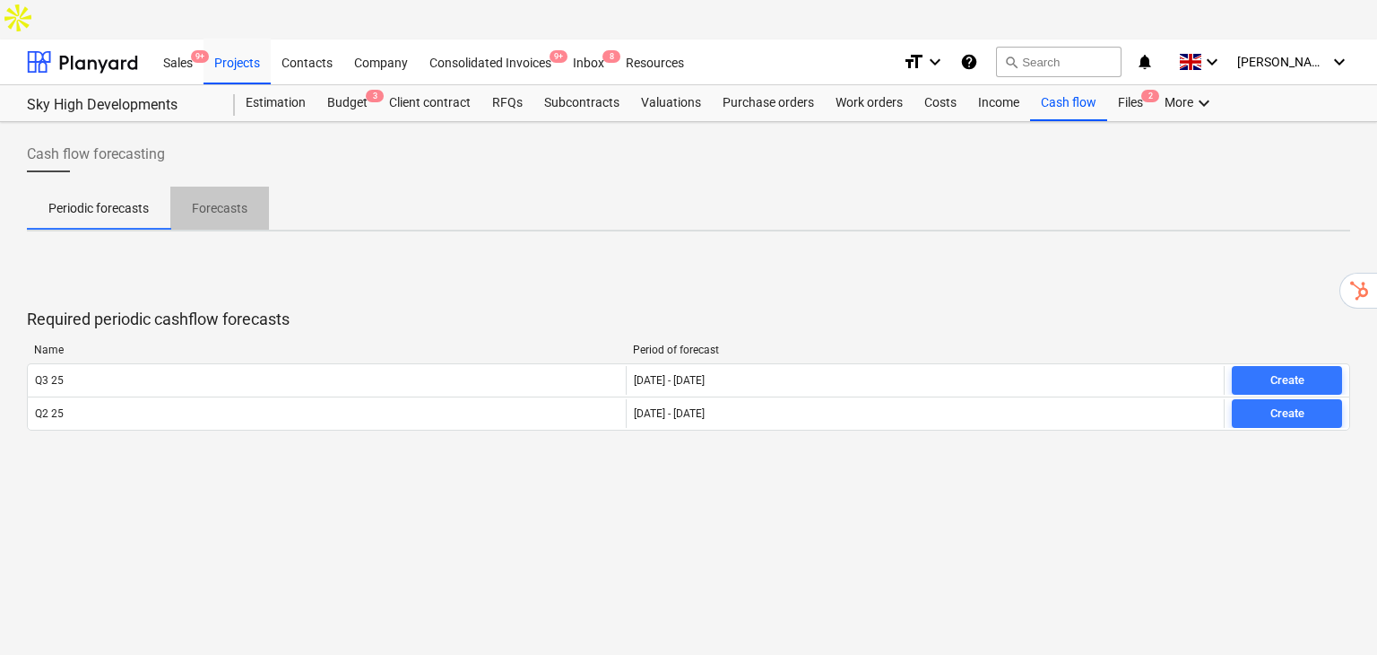
click at [209, 199] on p "Forecasts" at bounding box center [220, 208] width 56 height 19
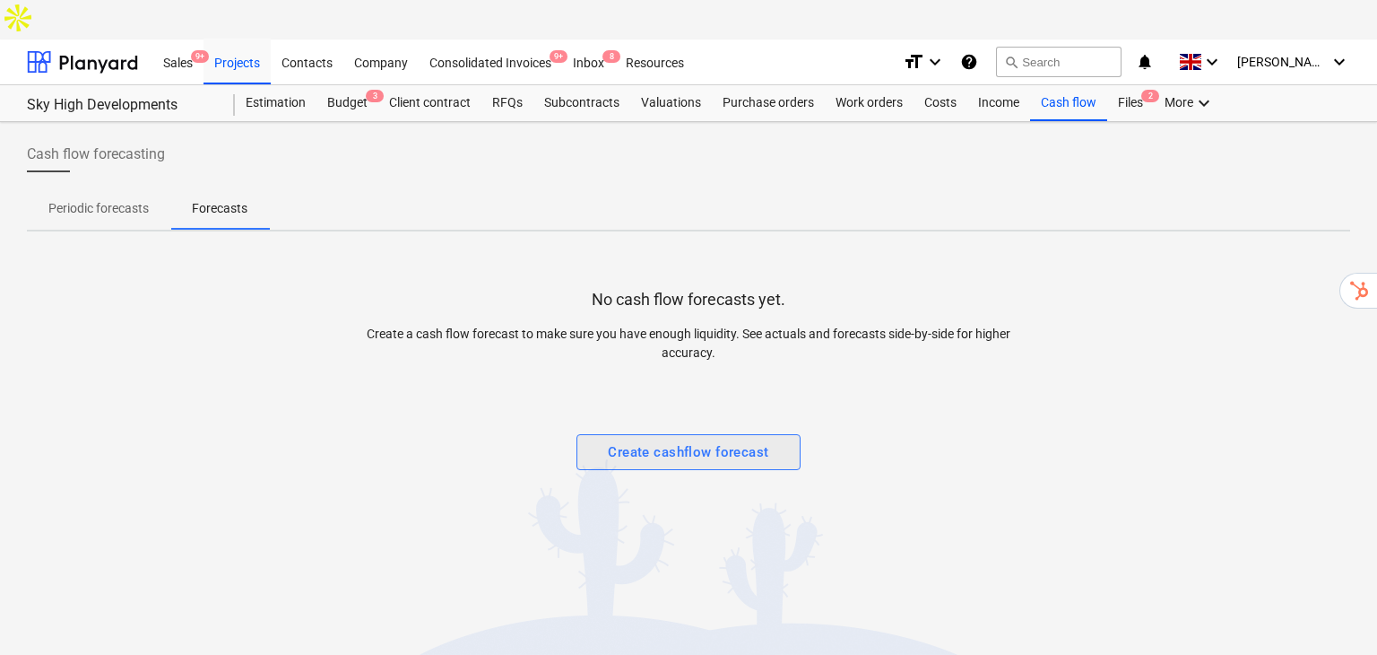
click at [718, 440] on div "Create cashflow forecast" at bounding box center [688, 451] width 160 height 23
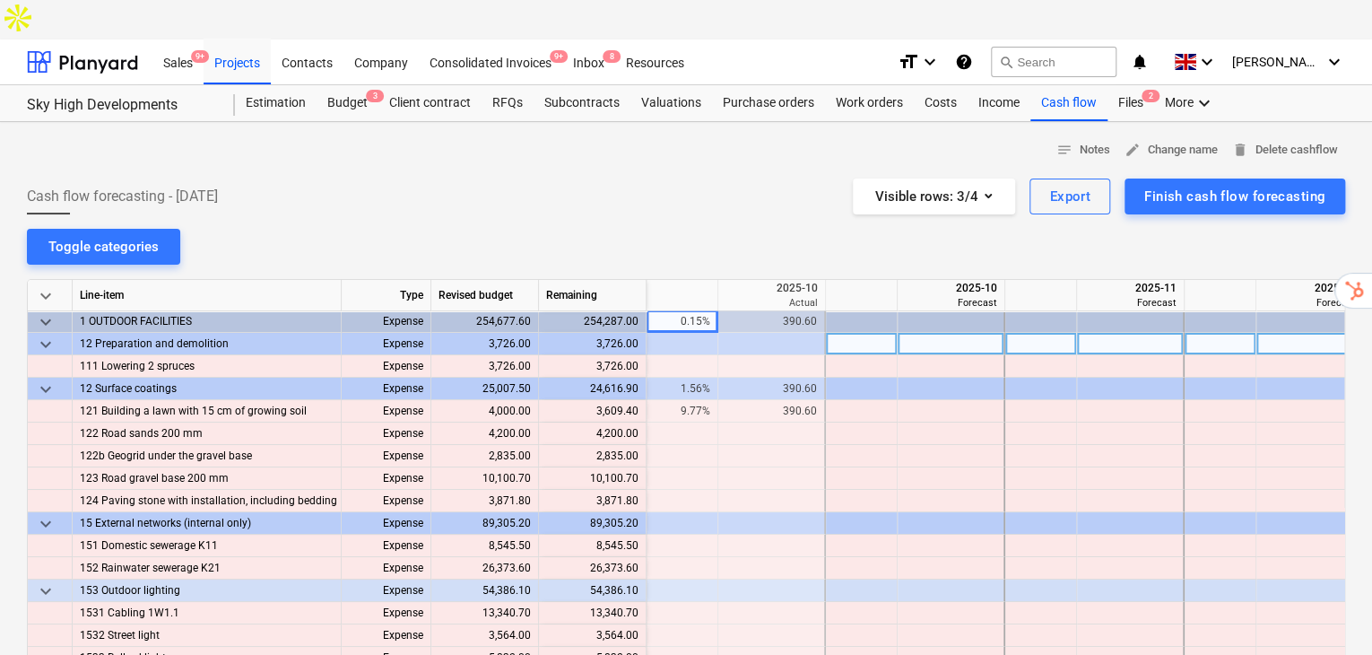
scroll to position [0, 179]
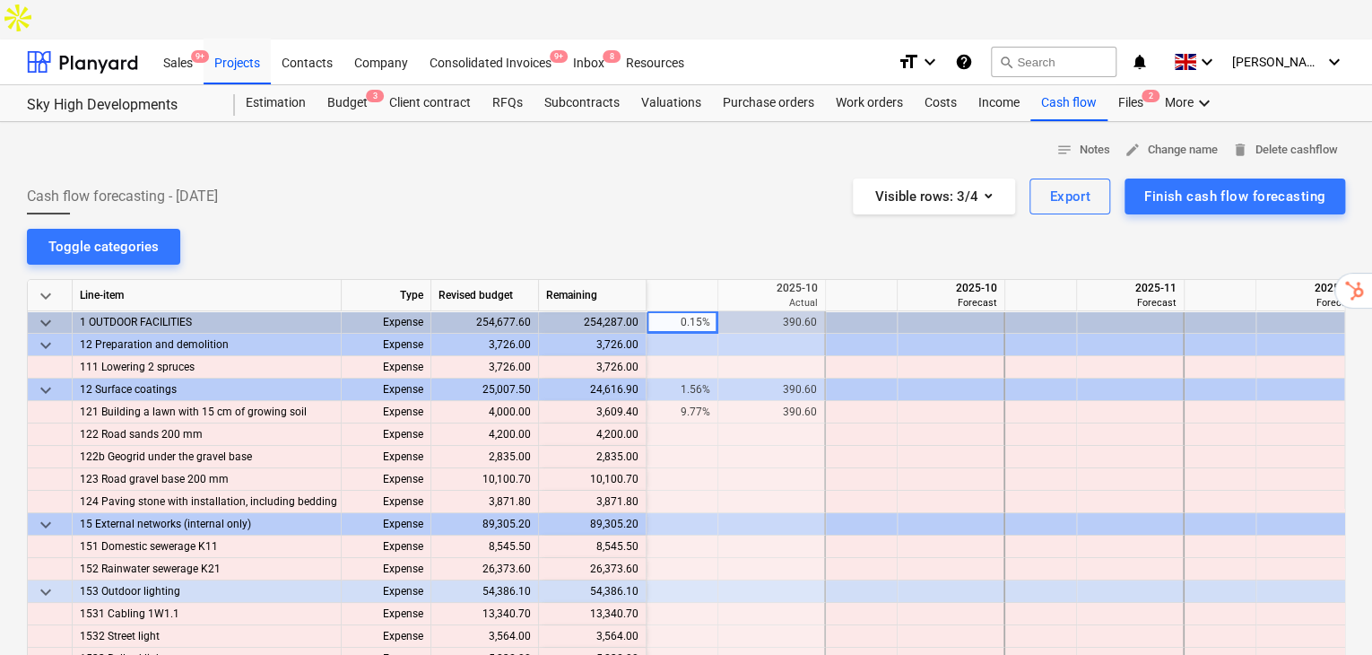
click at [54, 285] on span "keyboard_arrow_down" at bounding box center [46, 296] width 22 height 22
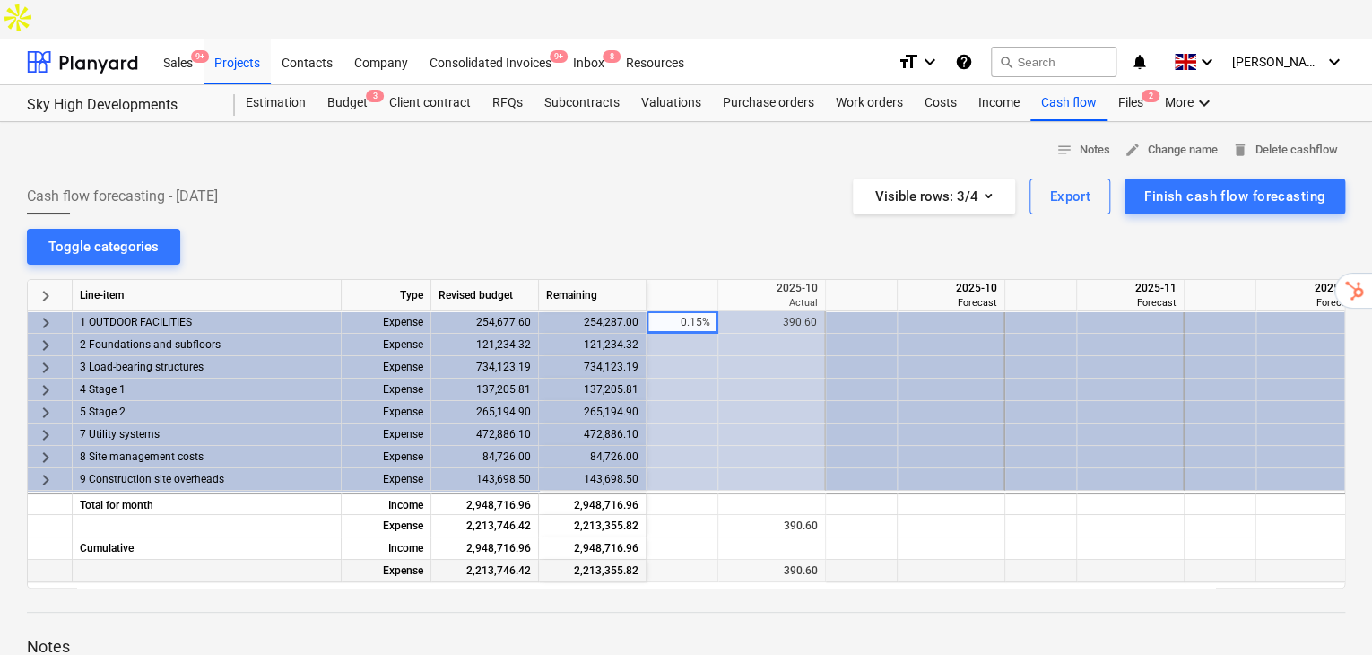
click at [215, 559] on div at bounding box center [207, 570] width 269 height 22
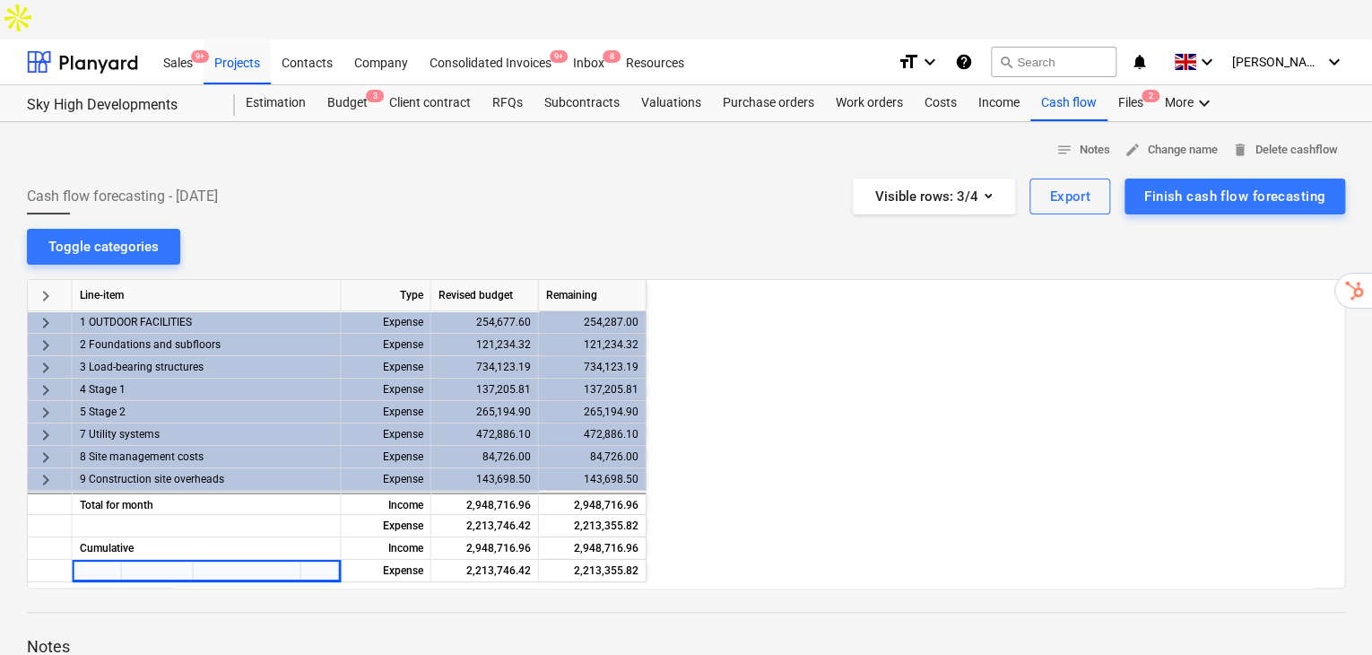
scroll to position [0, 6475]
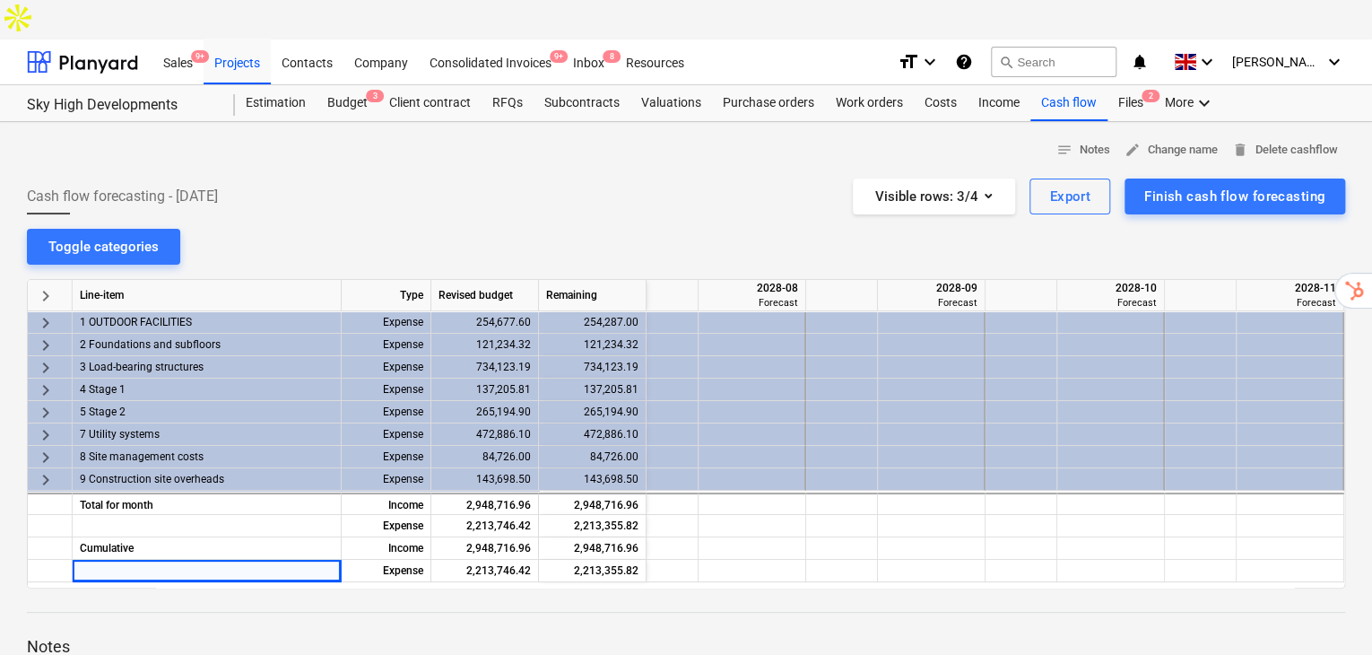
click at [1152, 588] on div at bounding box center [686, 595] width 1318 height 14
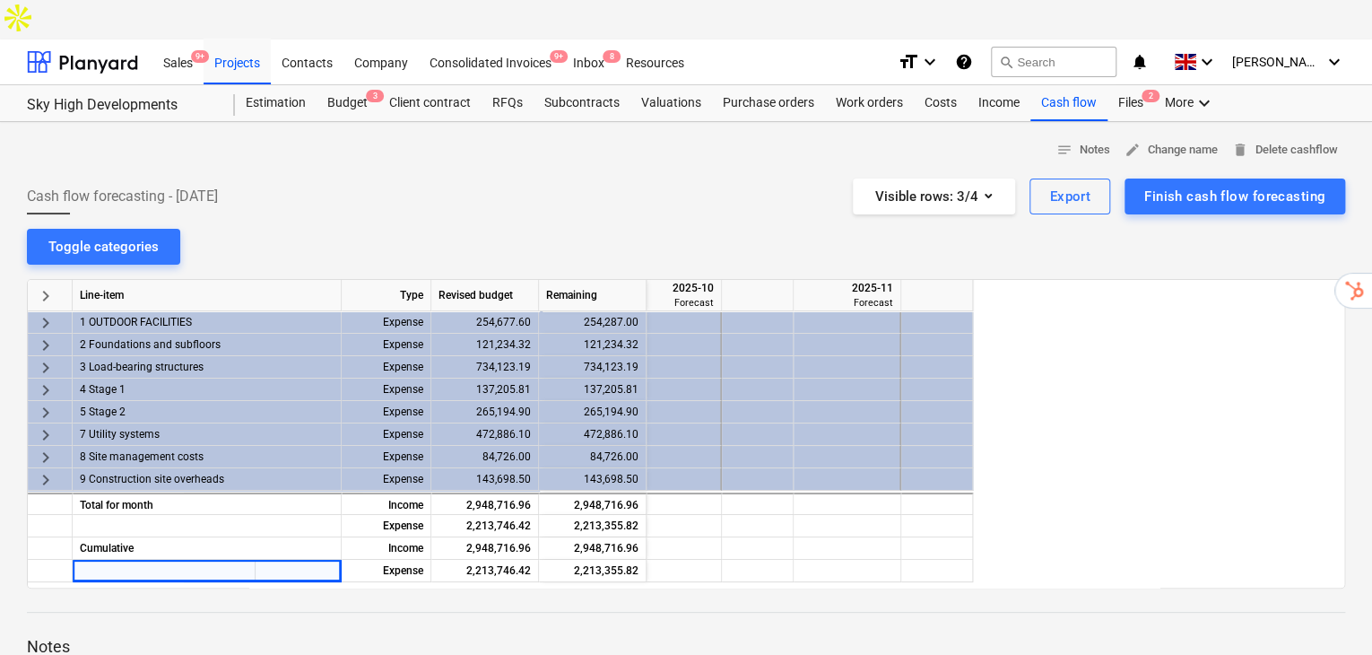
scroll to position [0, 0]
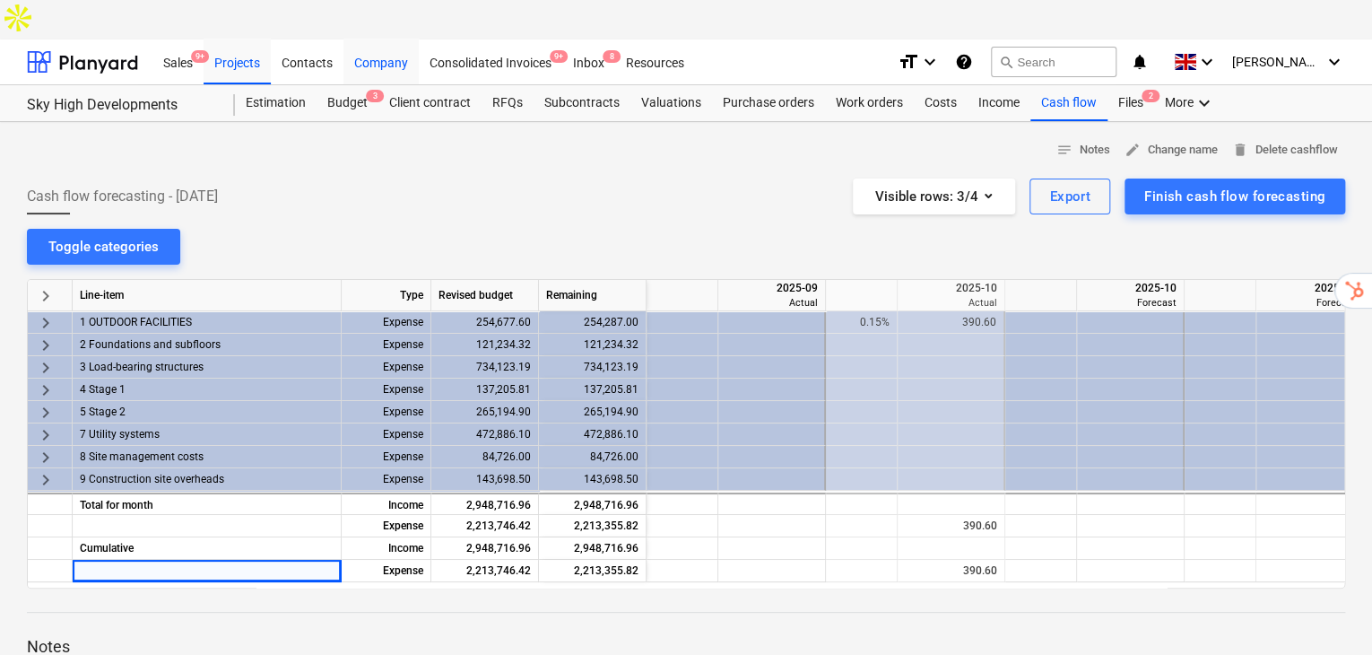
click at [369, 39] on div "Company" at bounding box center [380, 62] width 75 height 46
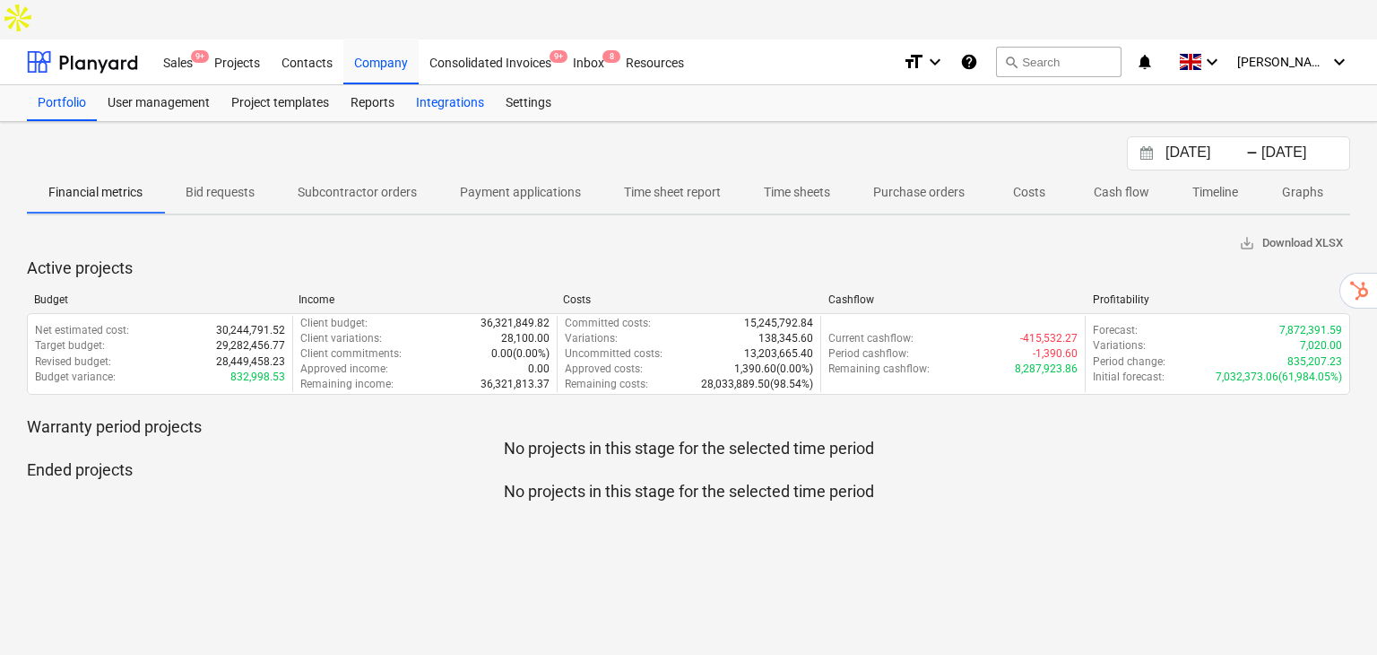
click at [473, 85] on div "Integrations" at bounding box center [450, 103] width 90 height 36
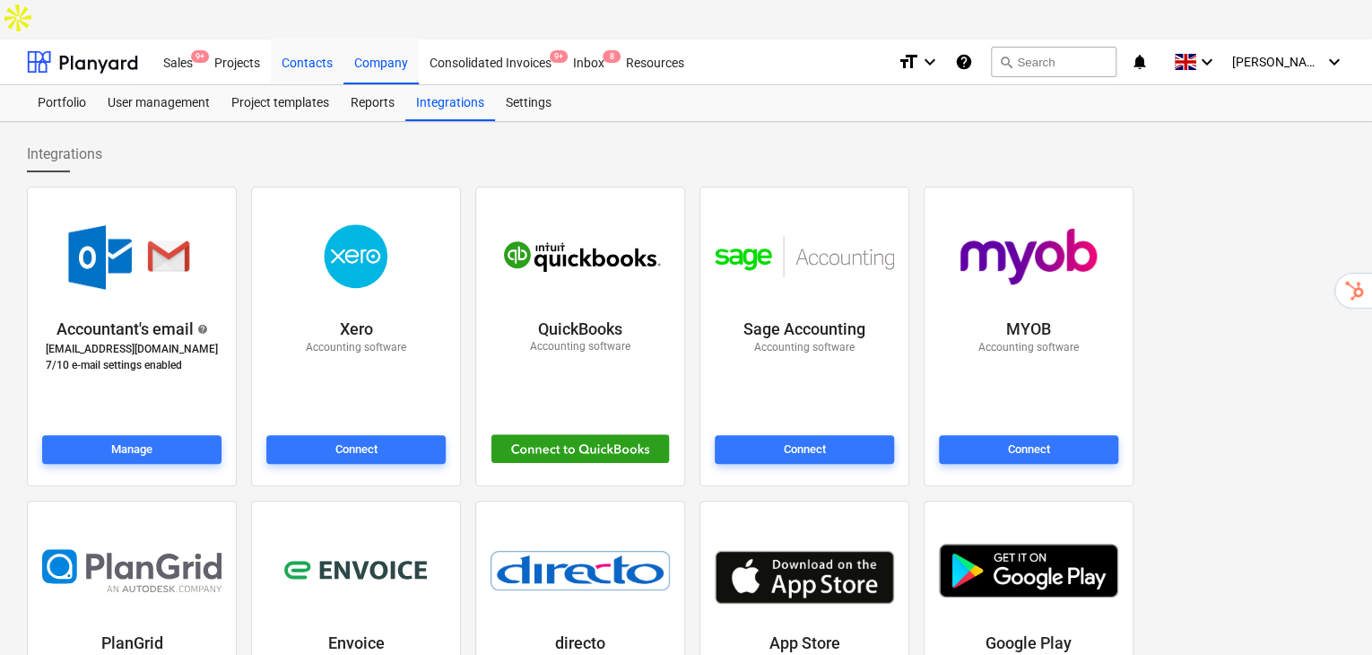
drag, startPoint x: 304, startPoint y: 24, endPoint x: 315, endPoint y: 30, distance: 12.0
click at [306, 39] on div "Contacts" at bounding box center [307, 62] width 73 height 46
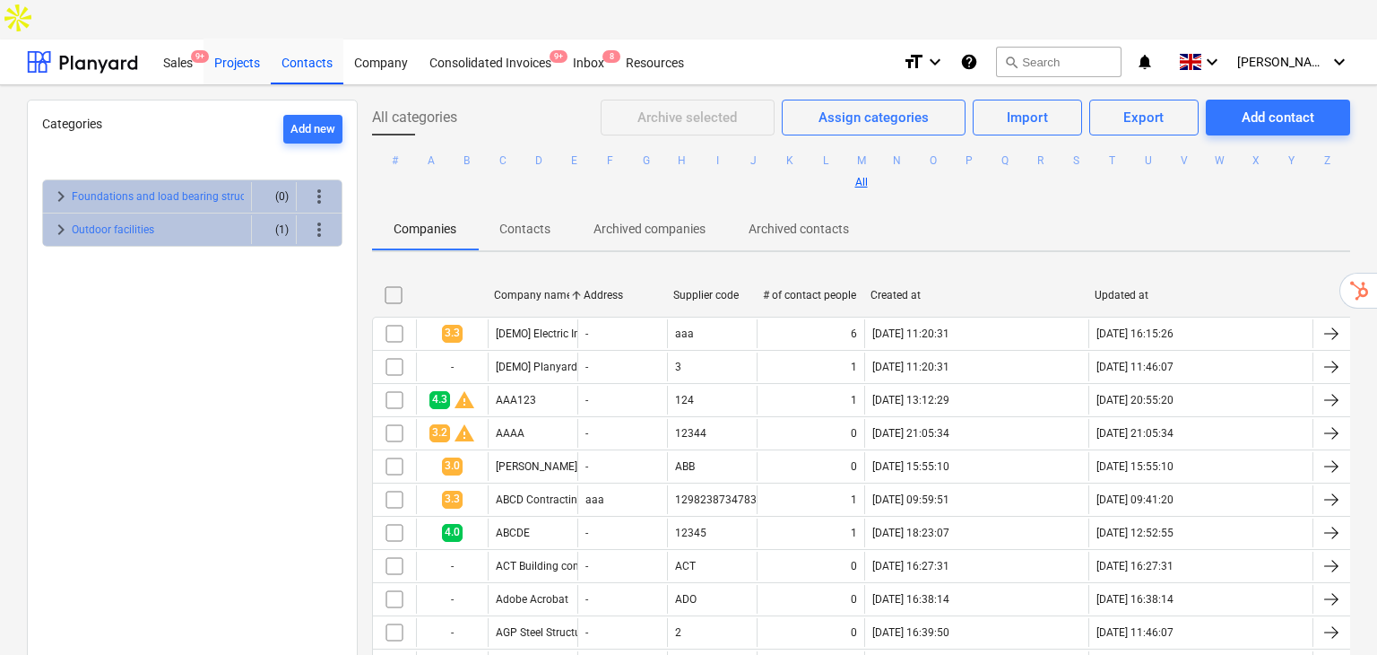
click at [253, 39] on div "Projects" at bounding box center [237, 62] width 67 height 46
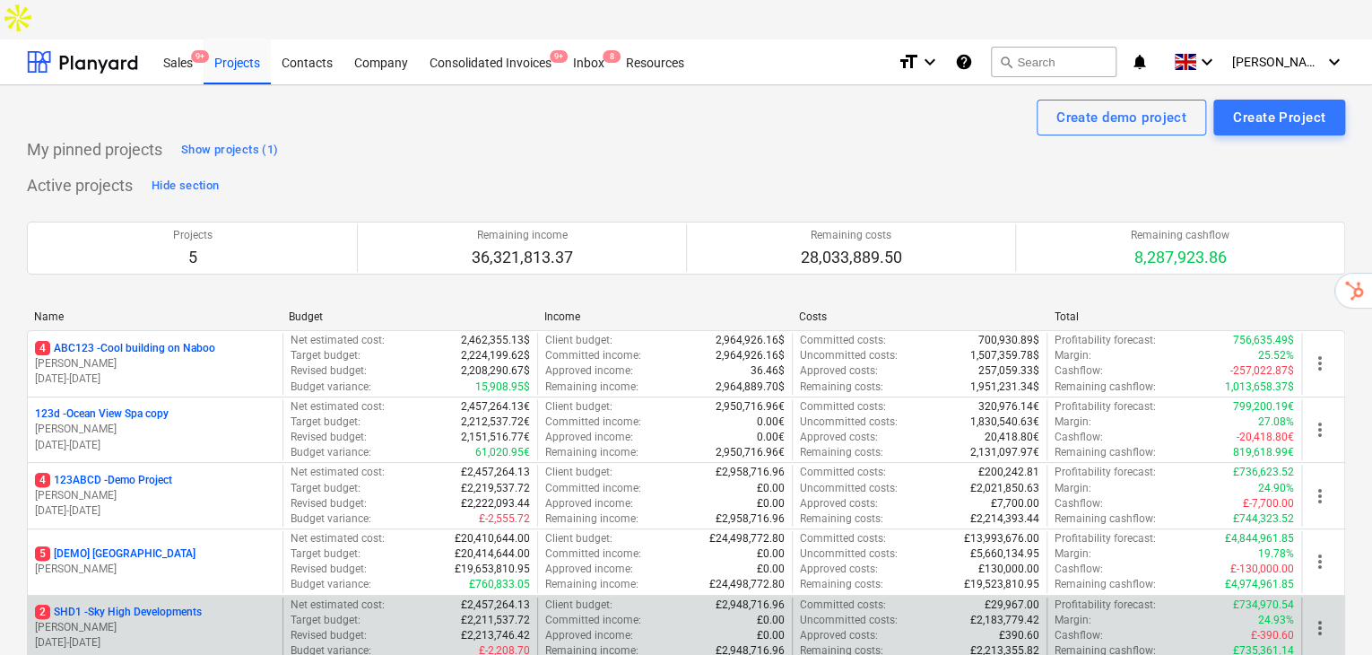
click at [132, 620] on p "[PERSON_NAME]" at bounding box center [155, 627] width 240 height 15
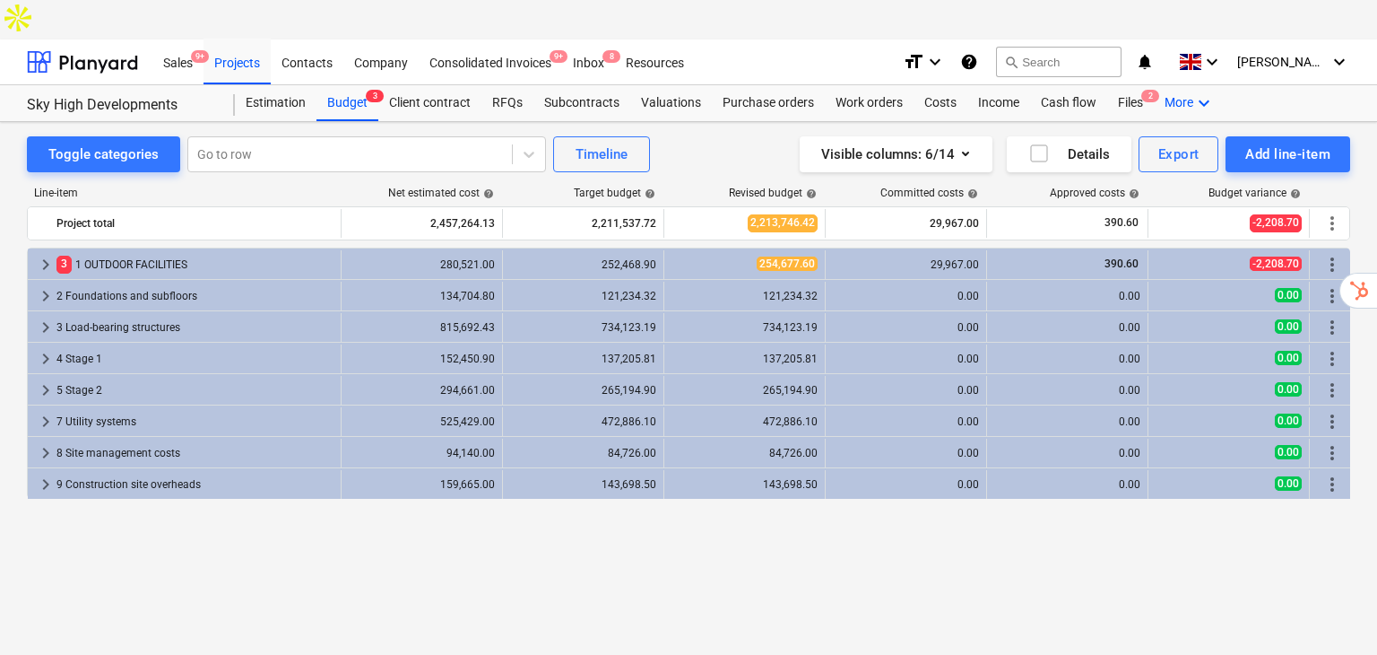
click at [1169, 85] on div "More keyboard_arrow_down" at bounding box center [1190, 103] width 72 height 36
click at [1167, 168] on div "Settings" at bounding box center [1172, 175] width 86 height 14
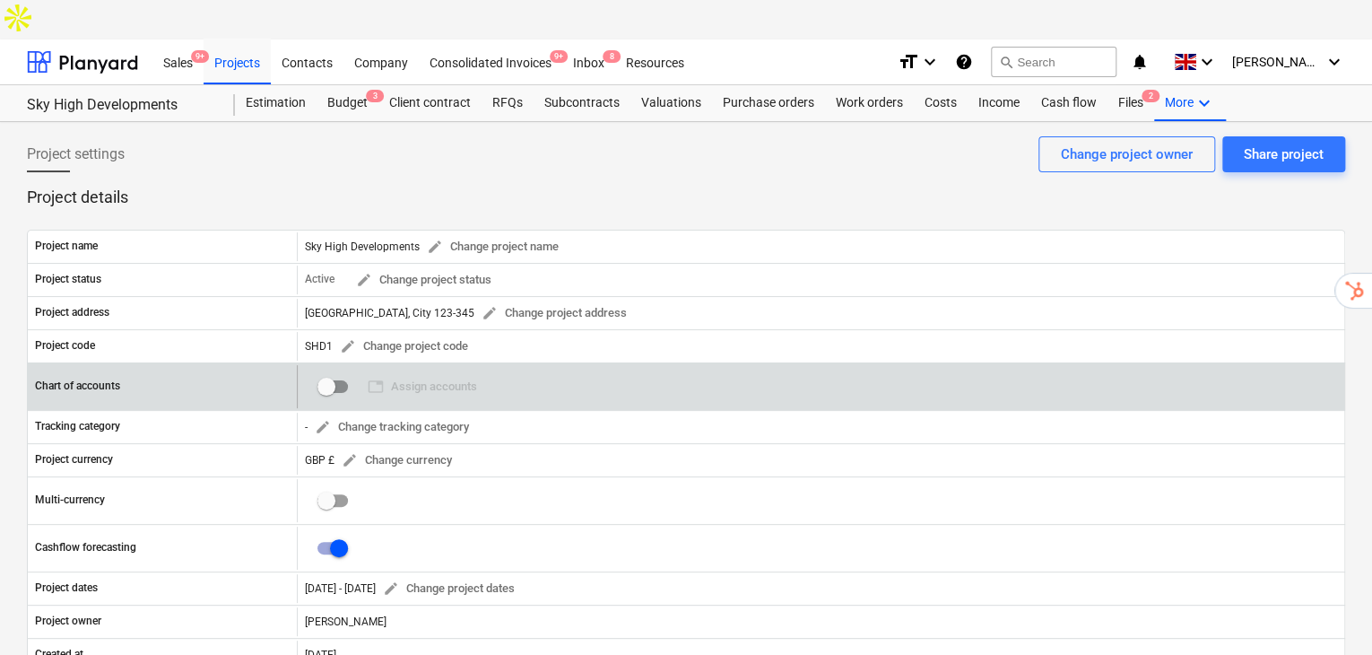
click at [331, 365] on input "checkbox" at bounding box center [326, 386] width 43 height 43
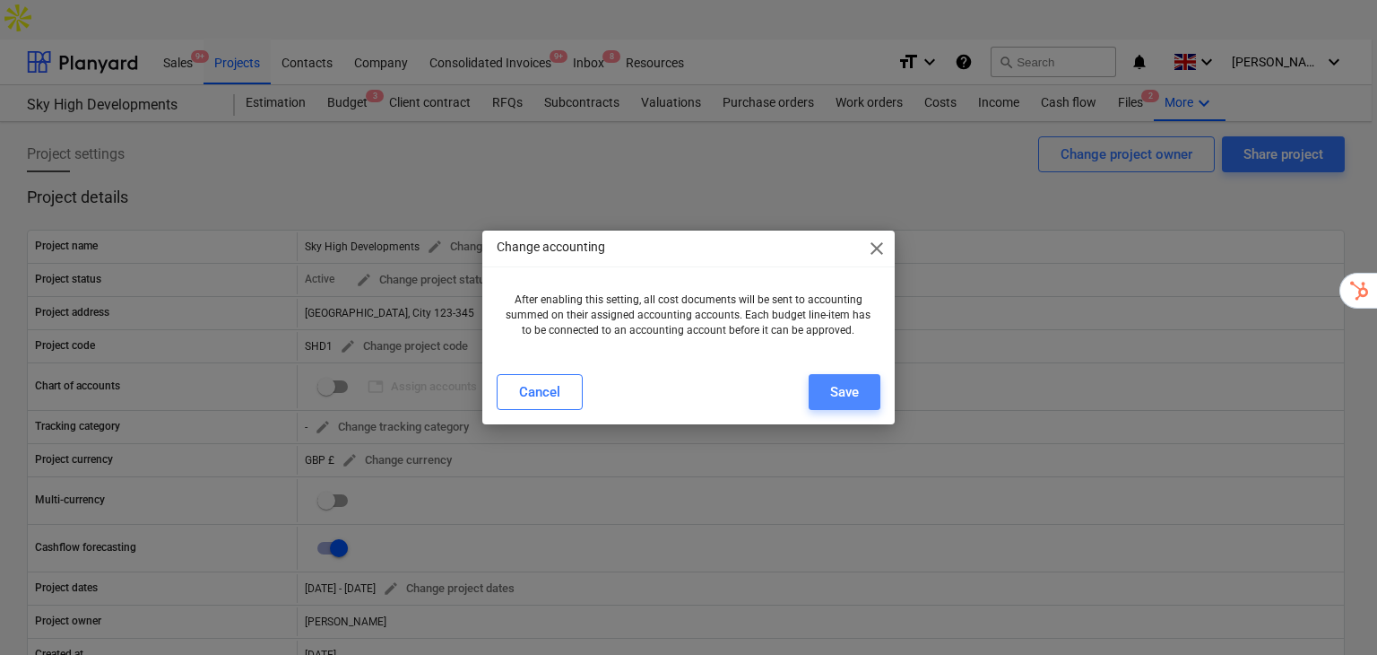
click at [879, 392] on button "Save" at bounding box center [845, 392] width 72 height 36
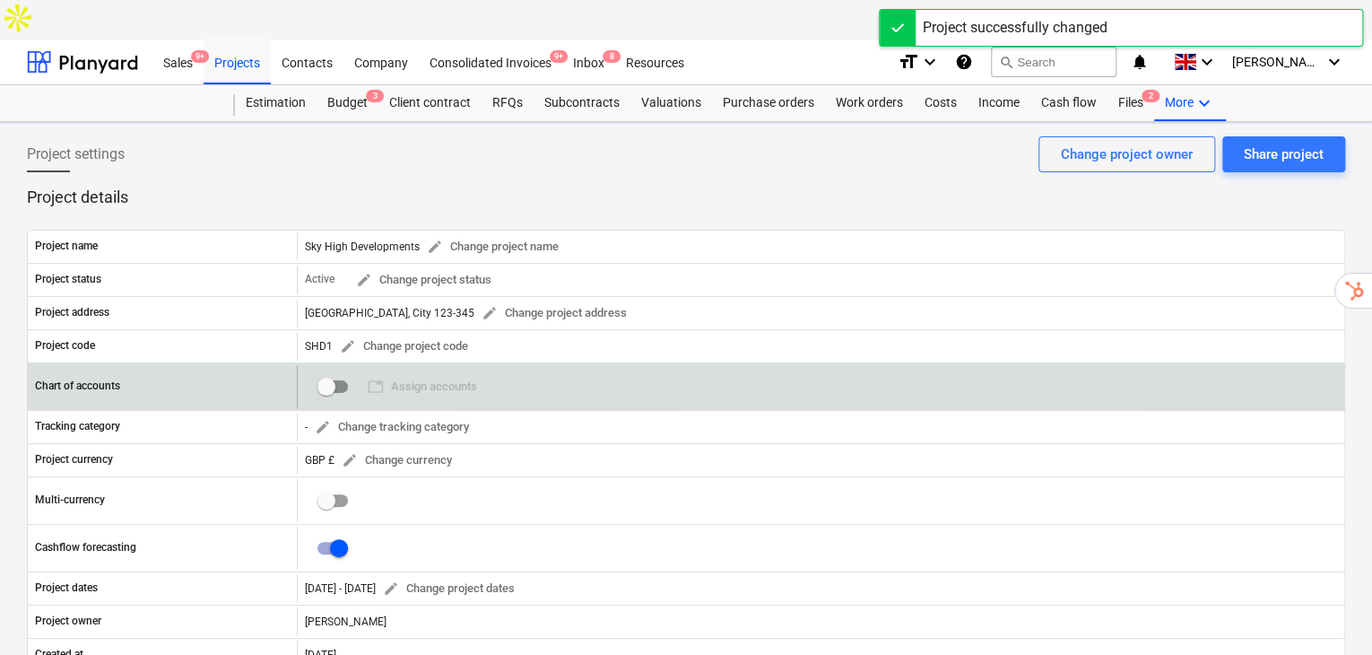
checkbox input "true"
click at [452, 377] on span "table Assign accounts" at bounding box center [422, 387] width 109 height 21
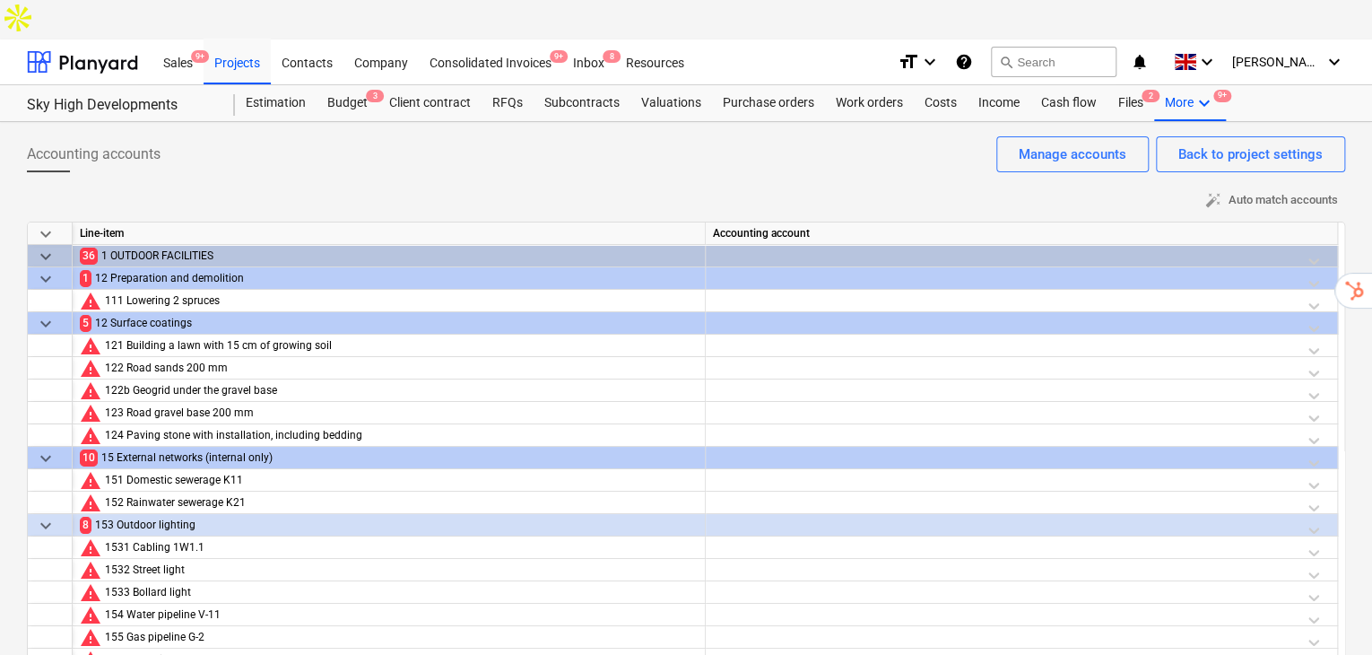
click at [1308, 245] on div at bounding box center [1021, 260] width 617 height 31
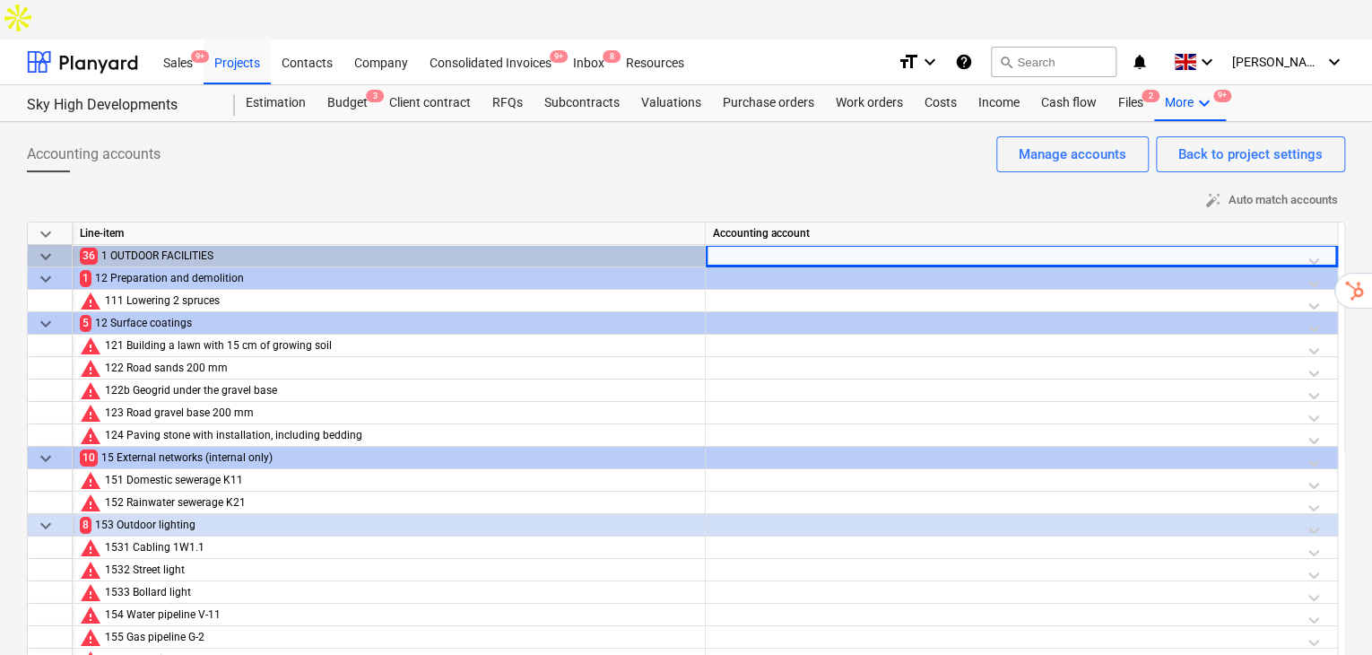
click at [1320, 245] on div at bounding box center [1021, 260] width 617 height 31
click at [1318, 245] on div at bounding box center [1021, 260] width 617 height 31
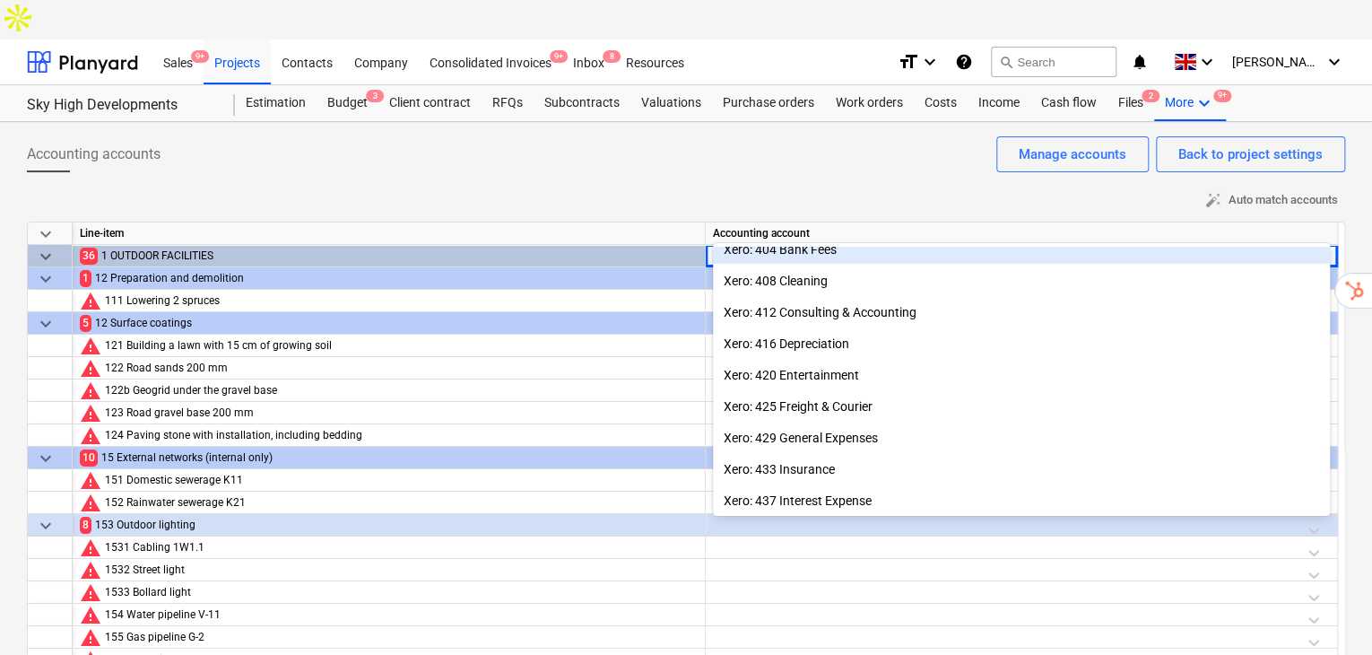
scroll to position [359, 0]
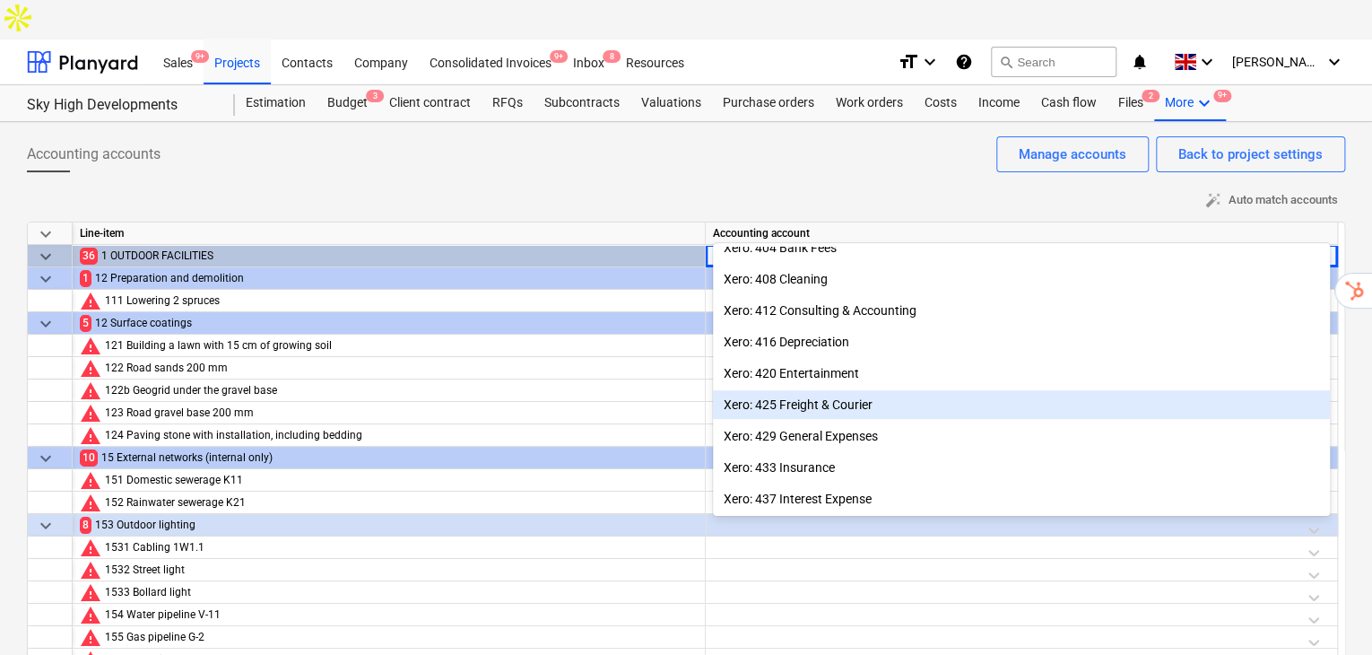
click at [808, 403] on div "Xero: 425 Freight & Courier" at bounding box center [1021, 404] width 617 height 29
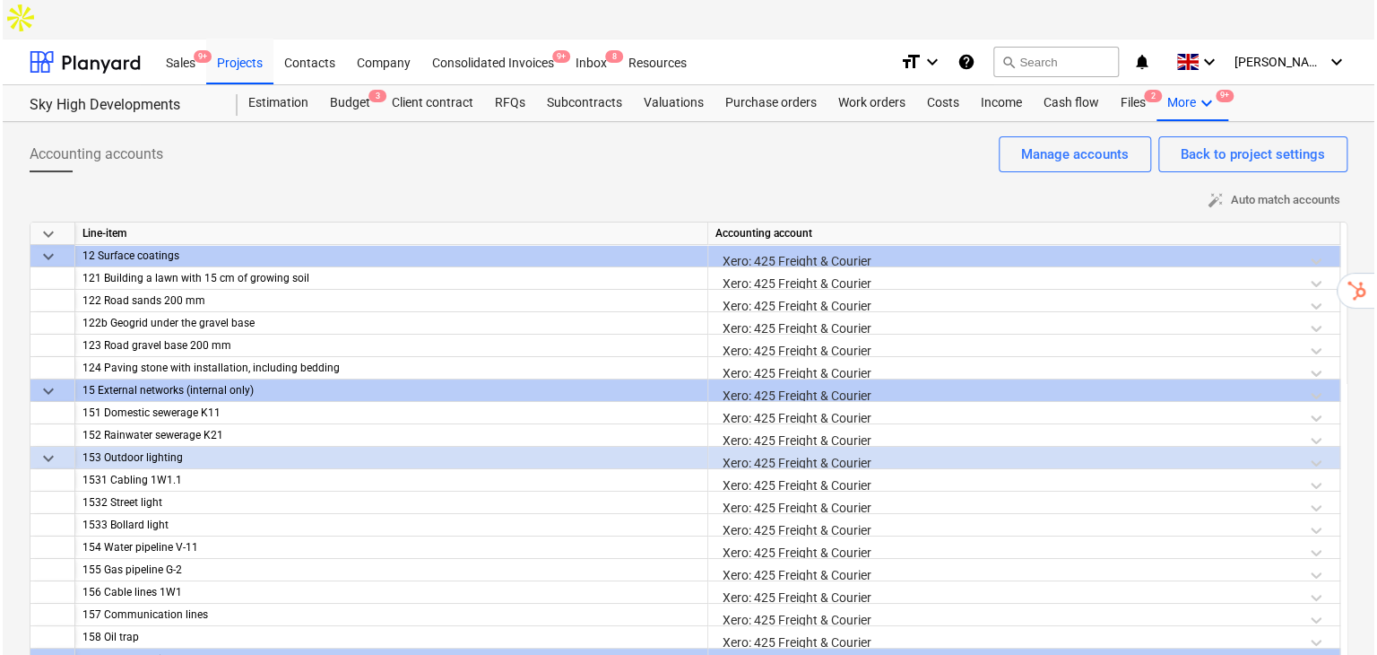
scroll to position [0, 0]
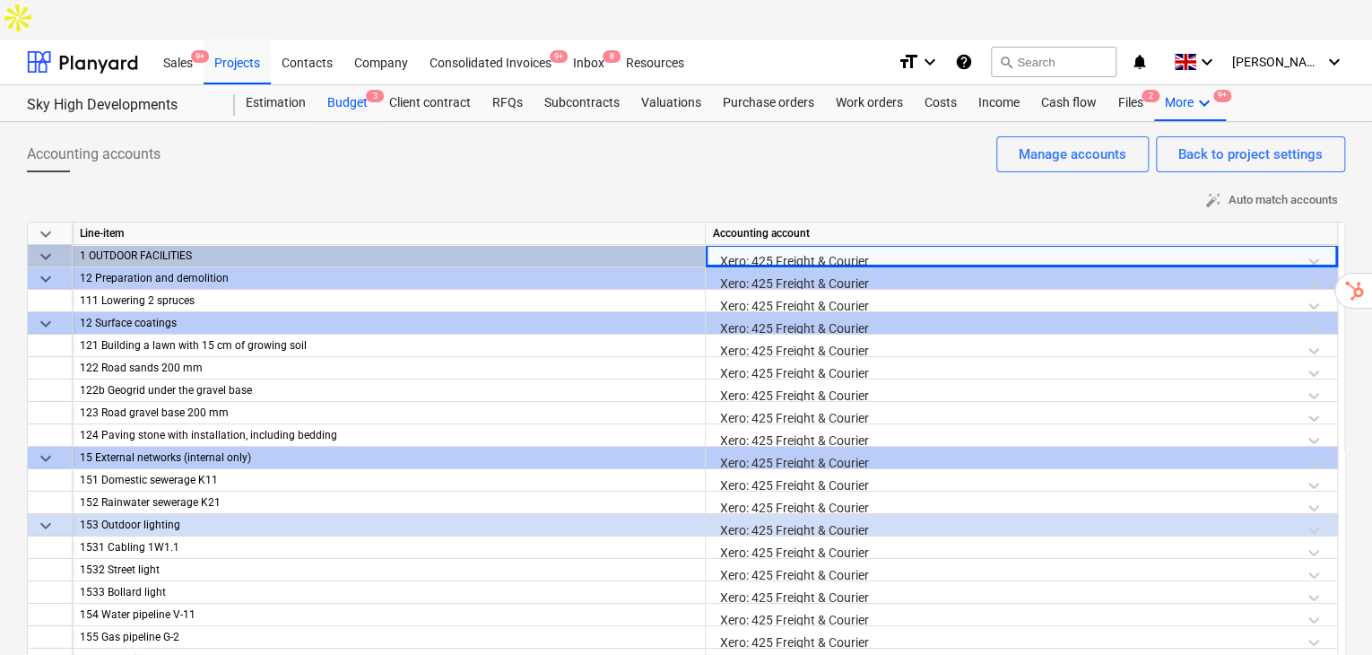
click at [352, 85] on div "Budget 3" at bounding box center [347, 103] width 62 height 36
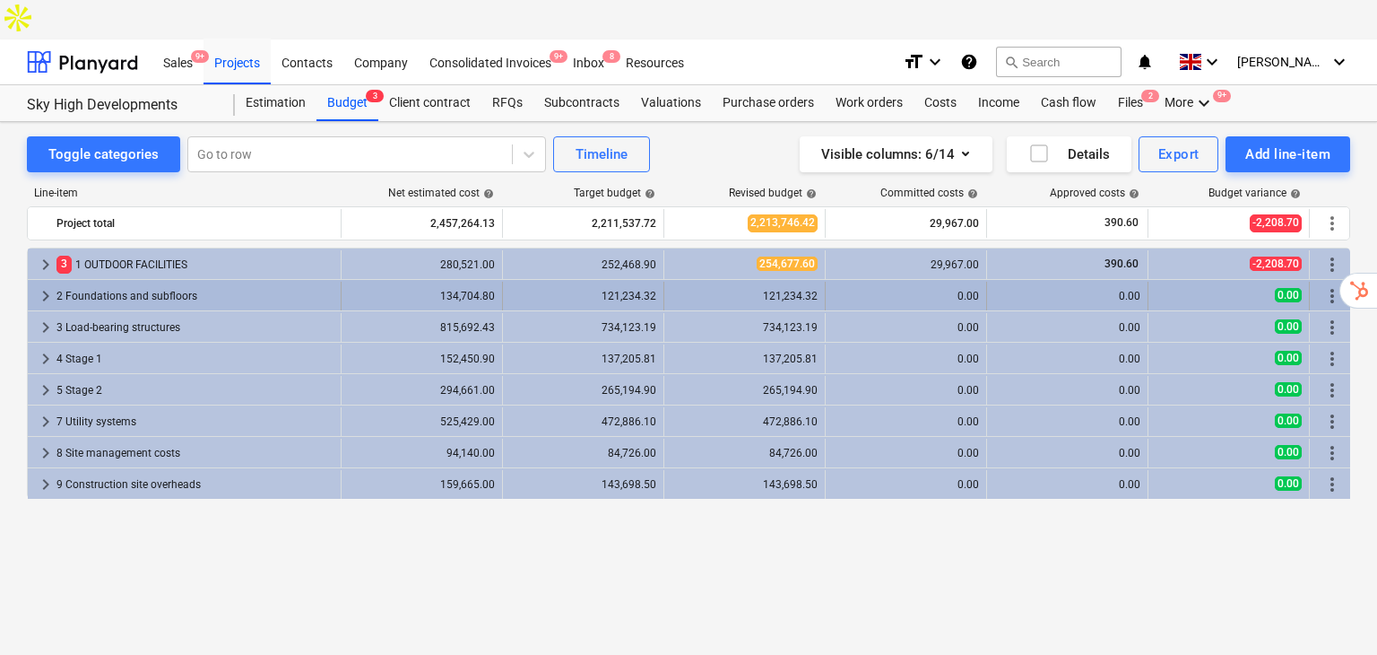
click at [112, 282] on div "2 Foundations and subfloors" at bounding box center [194, 296] width 277 height 29
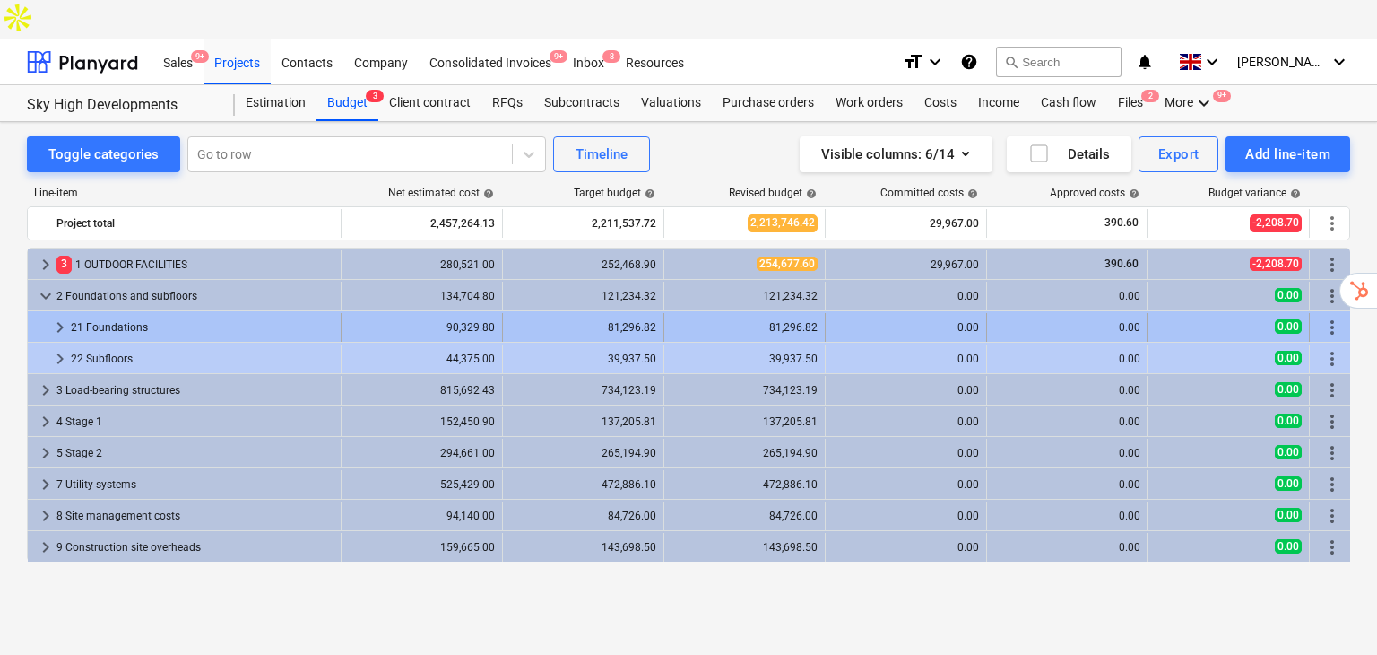
click at [104, 313] on div "21 Foundations" at bounding box center [202, 327] width 263 height 29
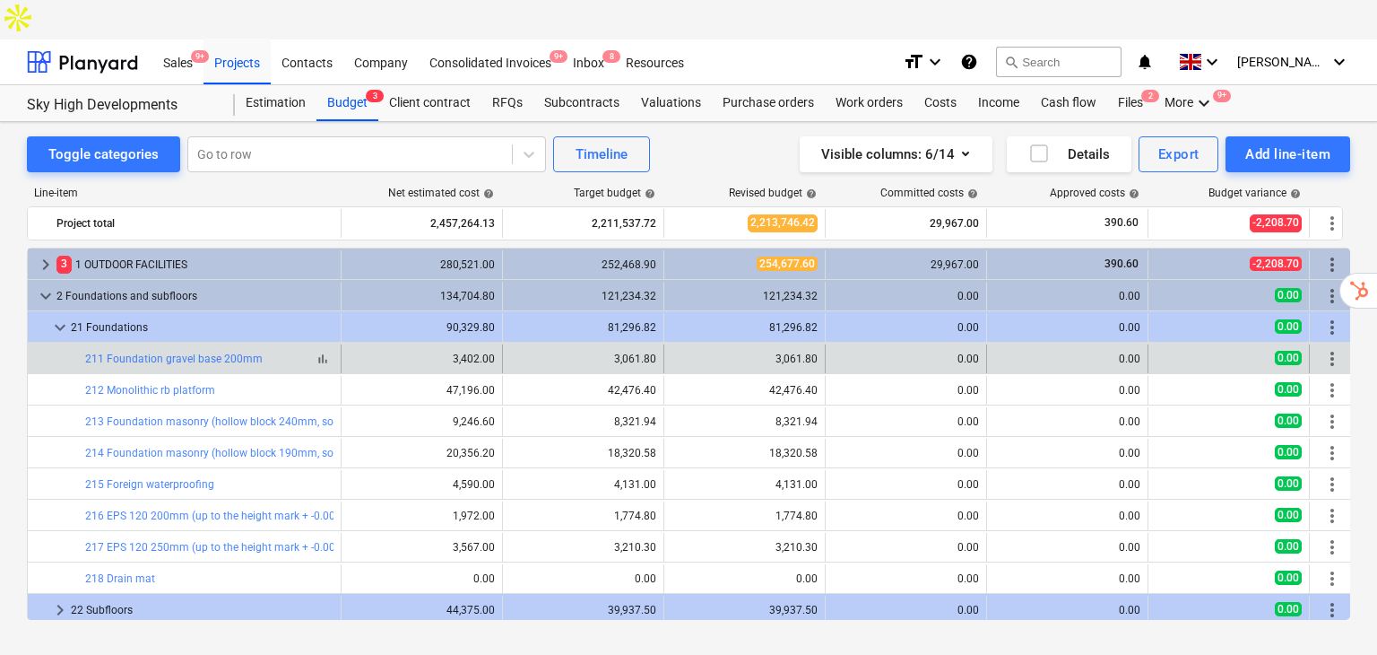
click at [322, 351] on span "bar_chart" at bounding box center [323, 358] width 14 height 14
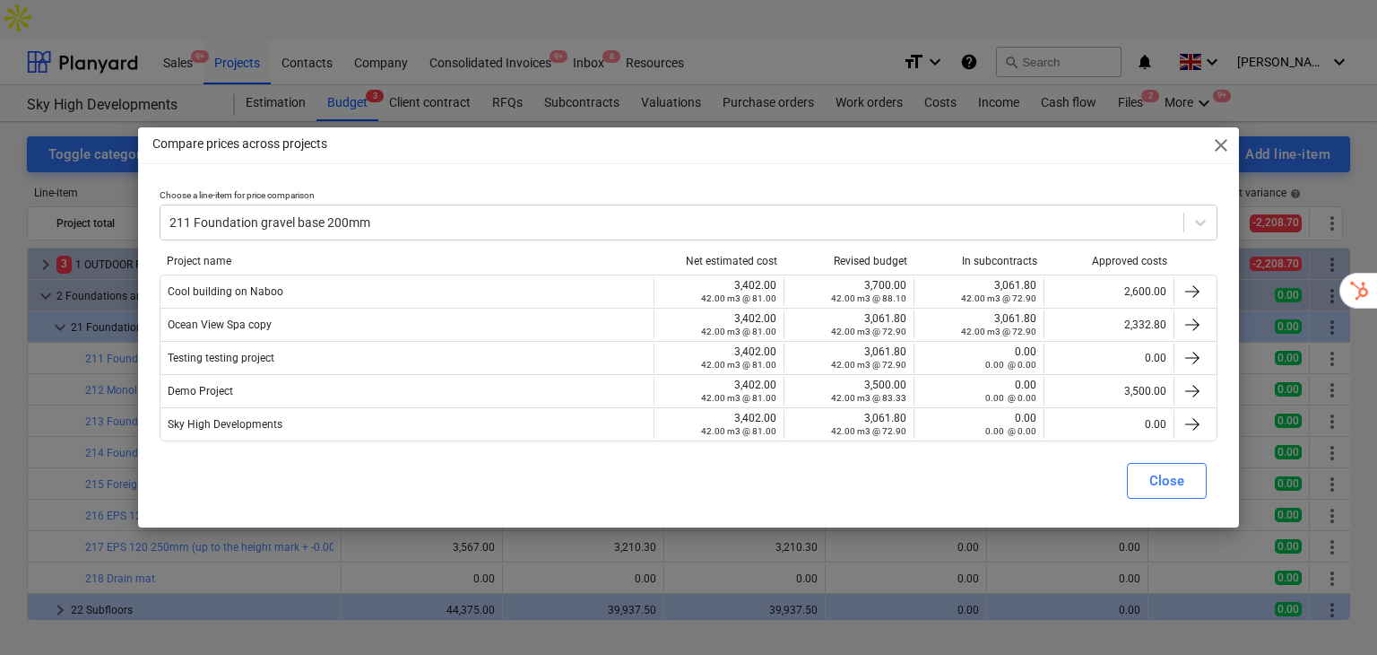
click at [1224, 146] on span "close" at bounding box center [1221, 145] width 22 height 22
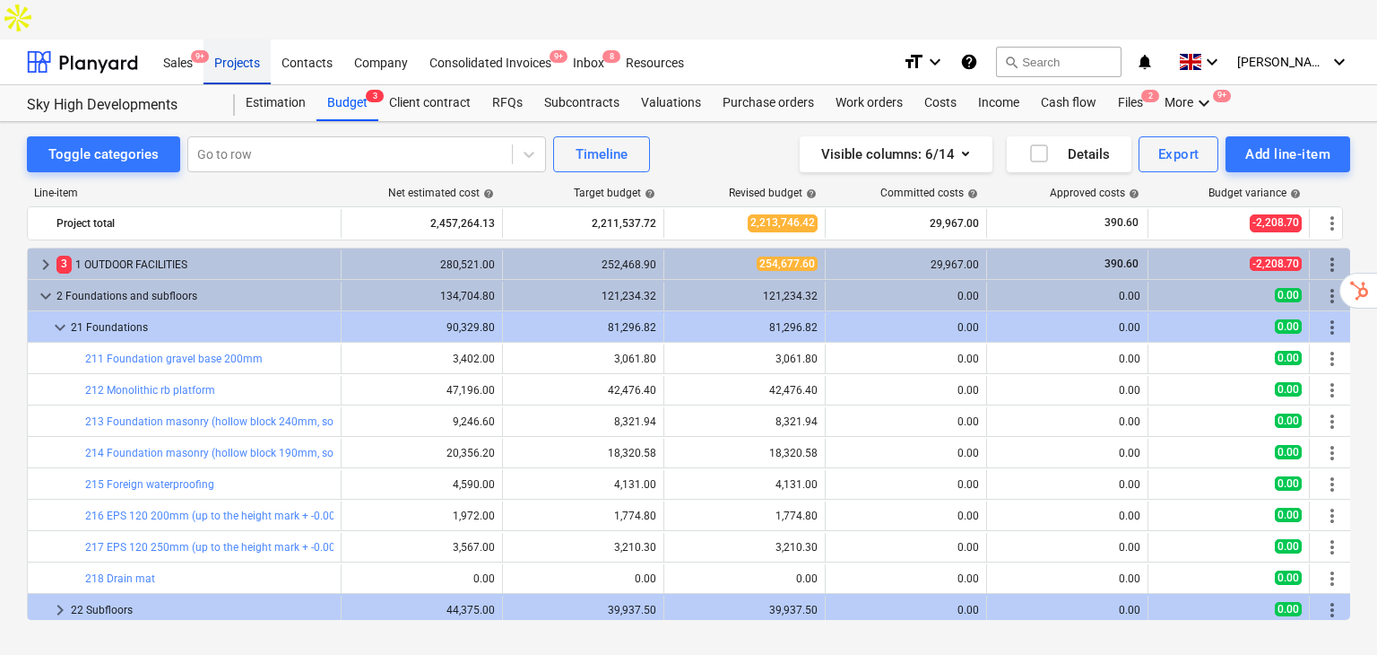
click at [256, 39] on div "Projects" at bounding box center [237, 62] width 67 height 46
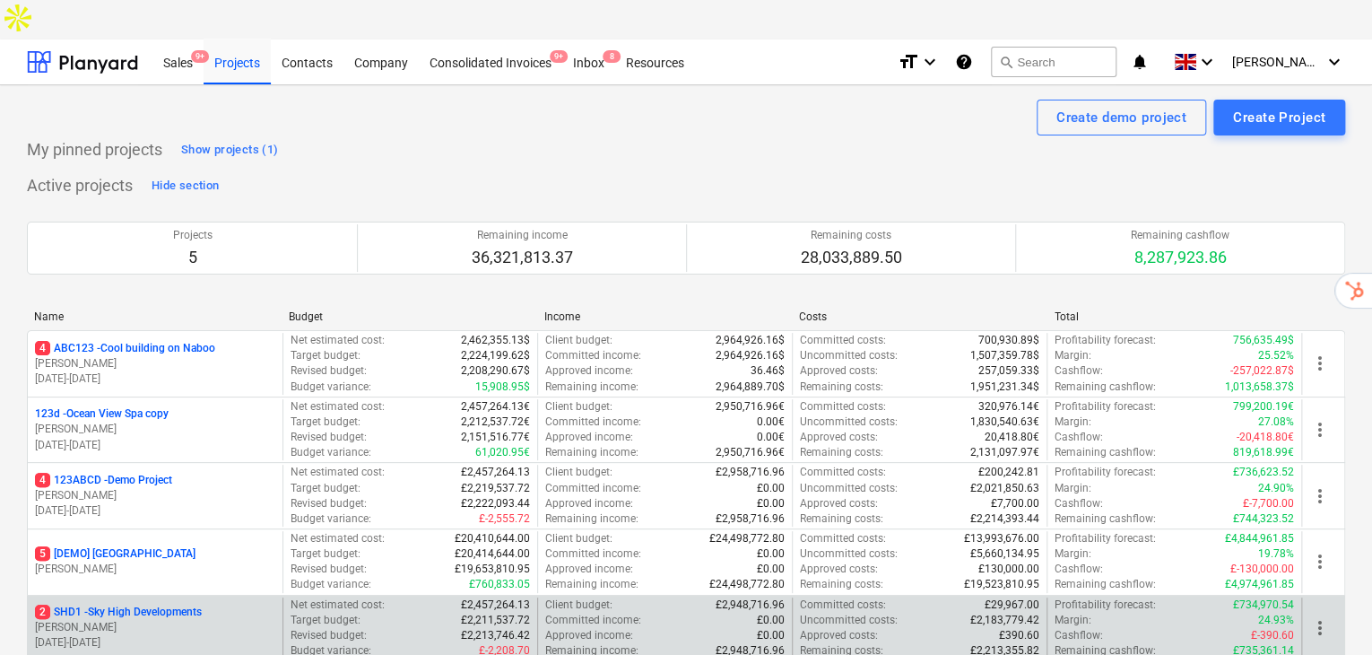
click at [202, 604] on p "2 SHD1 - Sky High Developments" at bounding box center [118, 611] width 167 height 15
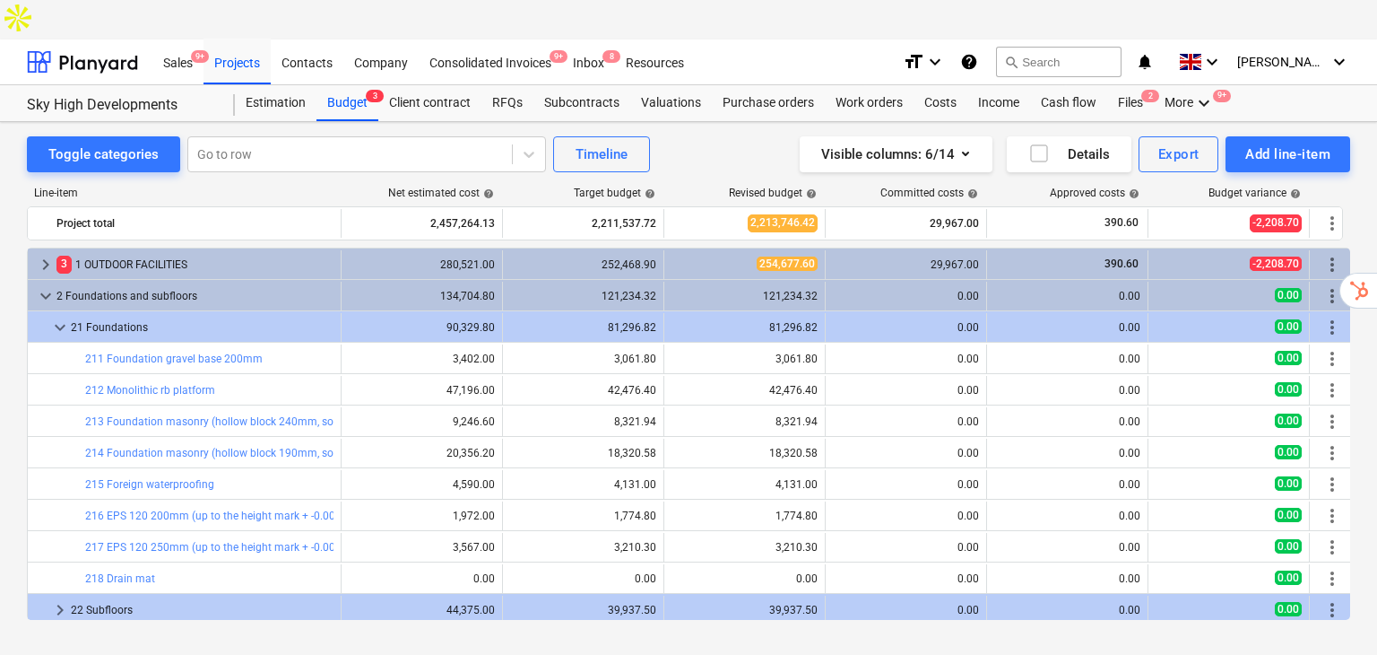
click at [978, 51] on icon "help" at bounding box center [969, 62] width 18 height 22
drag, startPoint x: 226, startPoint y: 26, endPoint x: 269, endPoint y: 31, distance: 43.4
click at [226, 39] on div "Projects" at bounding box center [237, 62] width 67 height 46
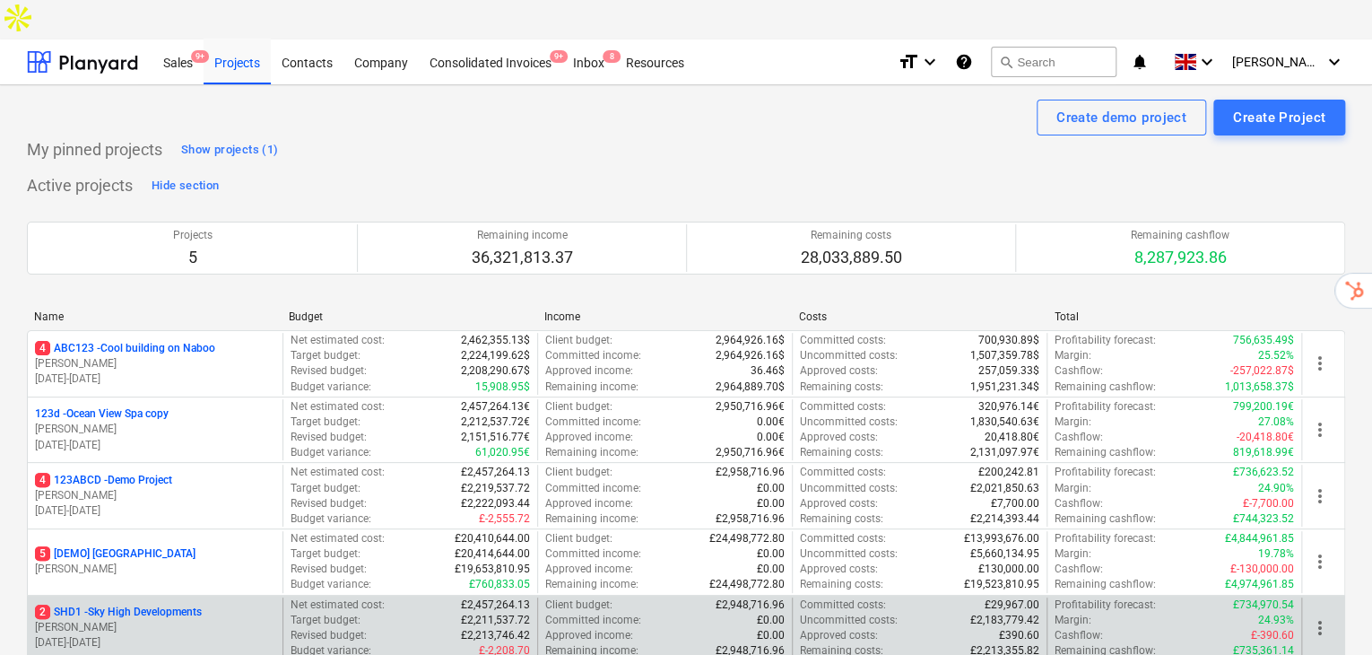
click at [140, 620] on p "[PERSON_NAME]" at bounding box center [155, 627] width 240 height 15
